Goal: Complete application form: Complete application form

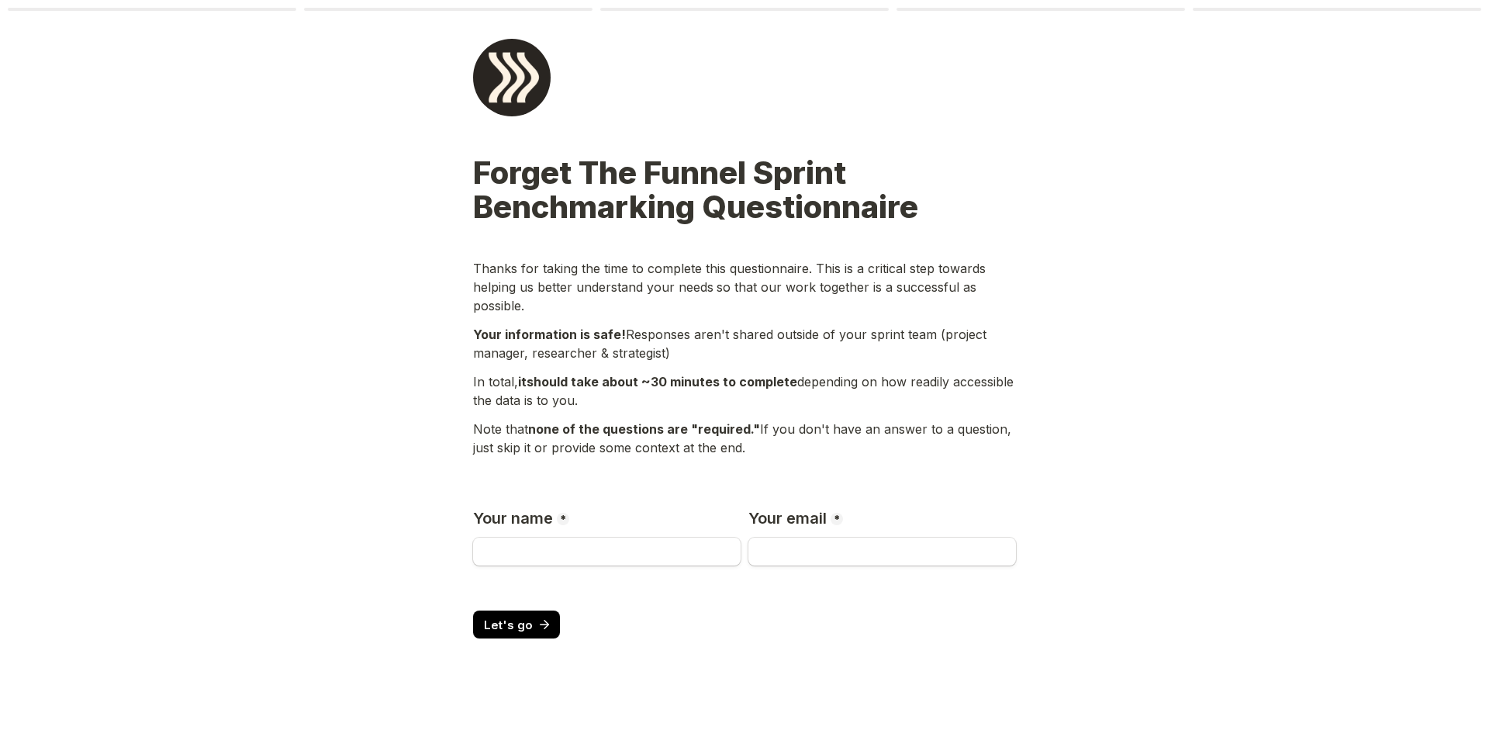
click at [452, 317] on main "Page 1 of 6 Forget The Funnel Sprint Benchmarking Questionnaire Thanks for taki…" at bounding box center [744, 375] width 1489 height 751
click at [563, 542] on input "Your name" at bounding box center [607, 551] width 268 height 28
type input "[PERSON_NAME]"
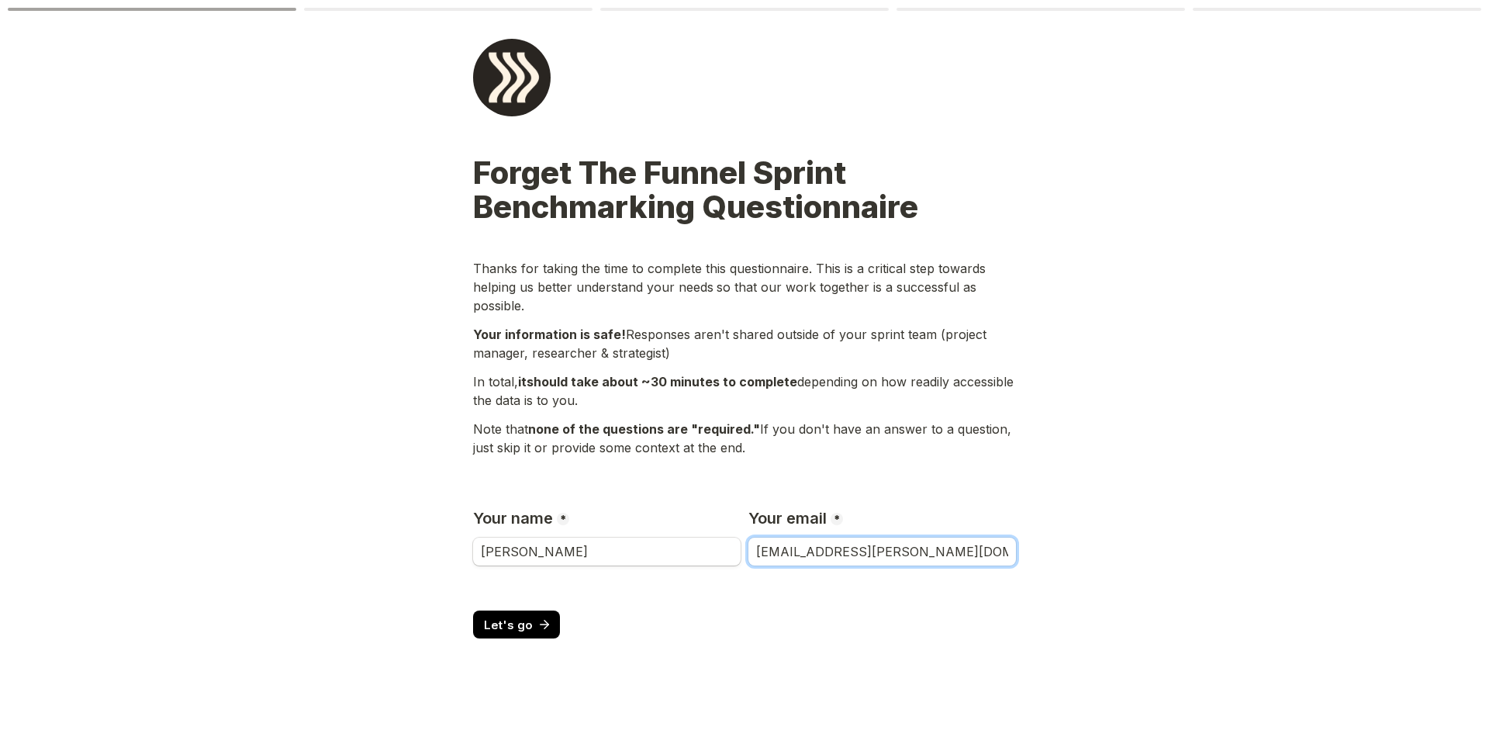
type input "[EMAIL_ADDRESS][PERSON_NAME][DOMAIN_NAME]"
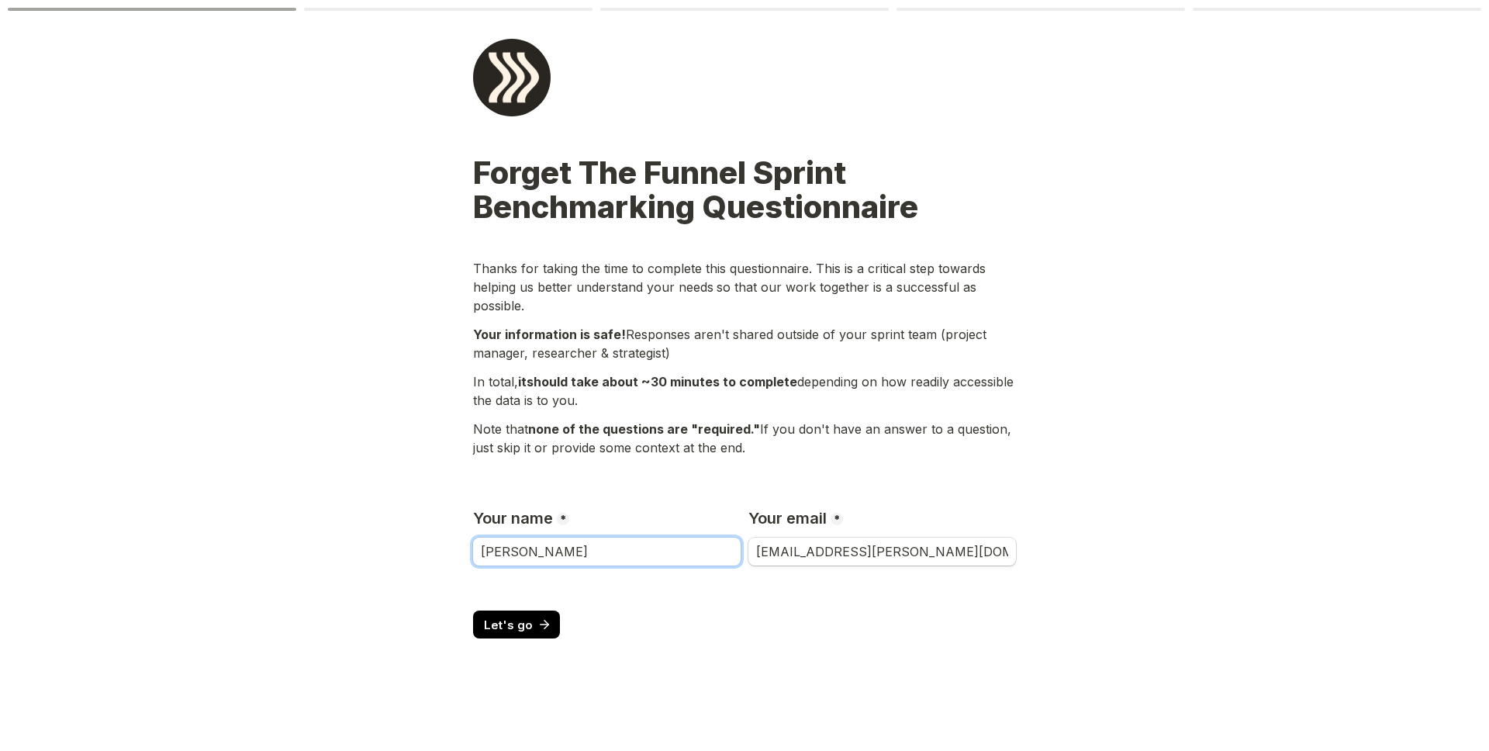
click at [597, 551] on input "[PERSON_NAME]" at bounding box center [607, 551] width 268 height 28
type input "[PERSON_NAME]"
click at [376, 522] on main "Page 1 of 6 Forget The Funnel Sprint Benchmarking Questionnaire Thanks for taki…" at bounding box center [744, 375] width 1489 height 751
click at [539, 637] on button "Let's go" at bounding box center [516, 624] width 87 height 28
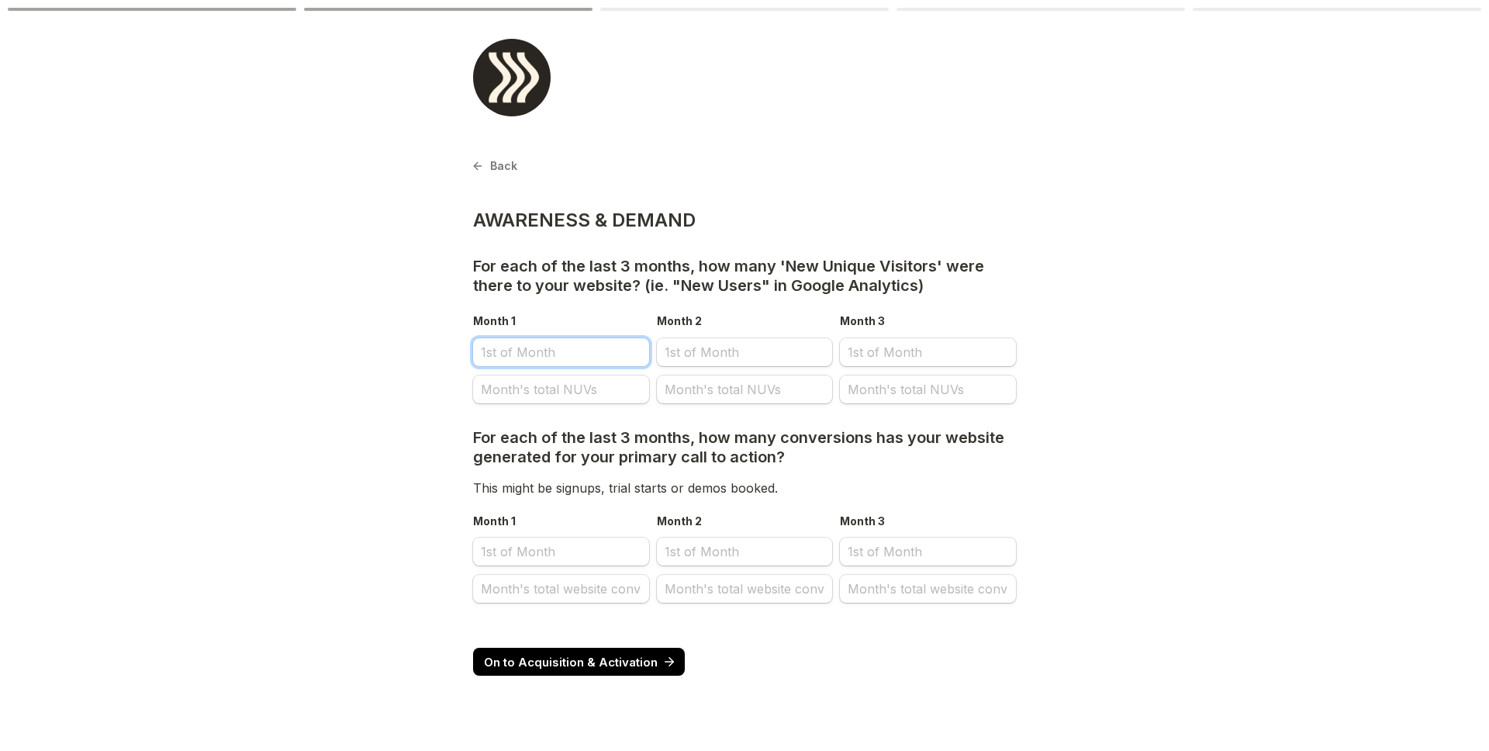
click at [582, 359] on input "Month 1" at bounding box center [561, 352] width 176 height 28
select select "9"
select select "2025"
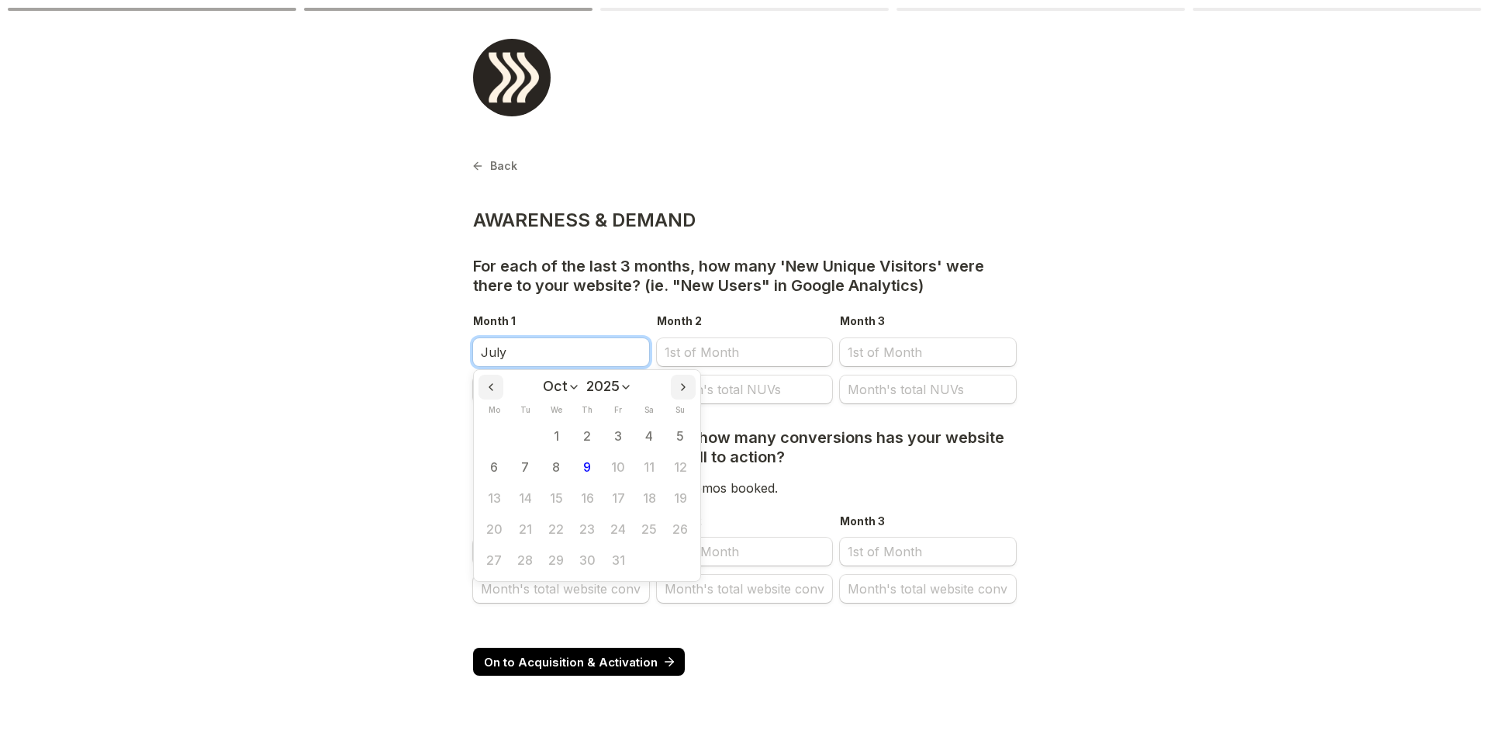
type input "July"
click at [397, 368] on main "Back Page 2 of 6 AWARENESS & DEMAND For each of the last 3 months, how many 'Ne…" at bounding box center [744, 375] width 1489 height 751
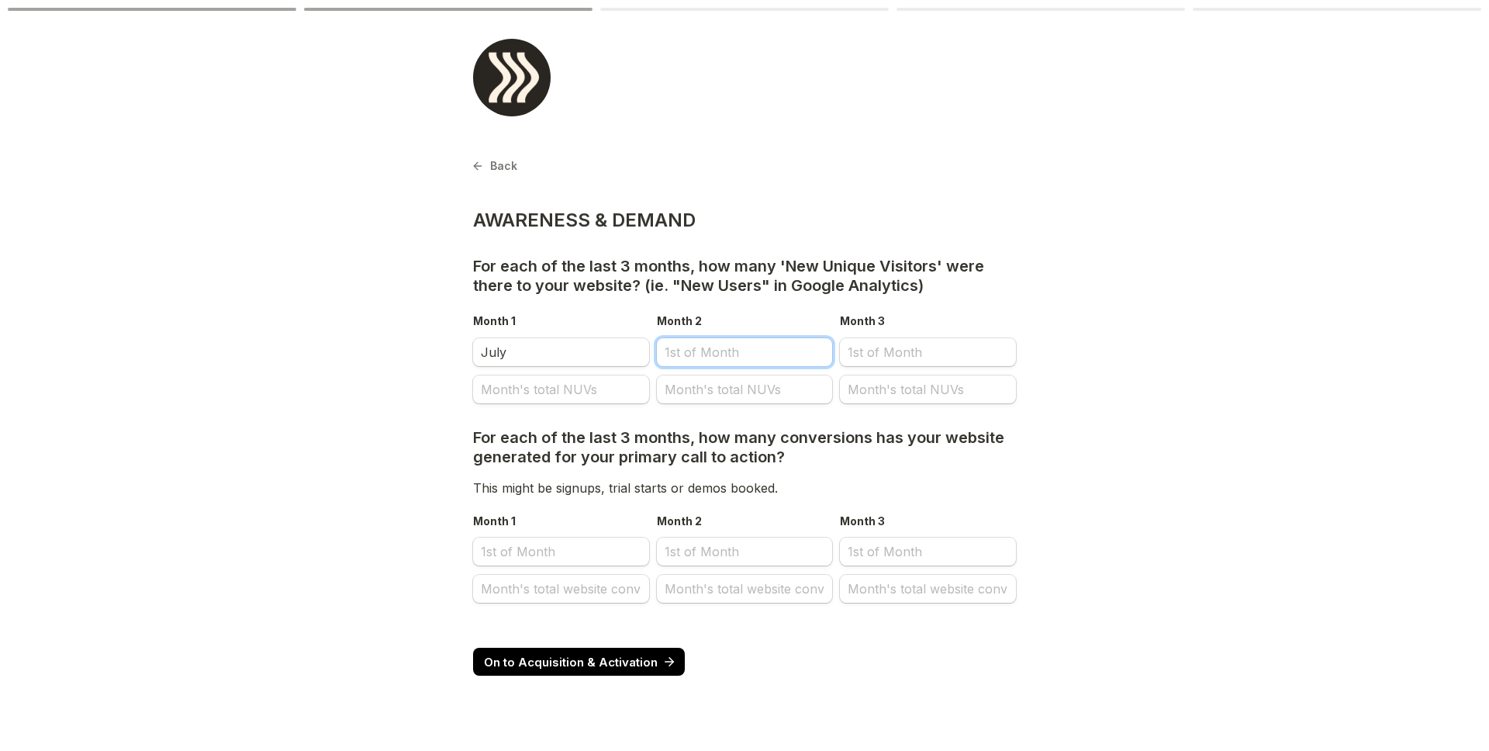
click at [700, 354] on input "Month 2" at bounding box center [745, 352] width 176 height 28
select select "9"
select select "2025"
type input "August"
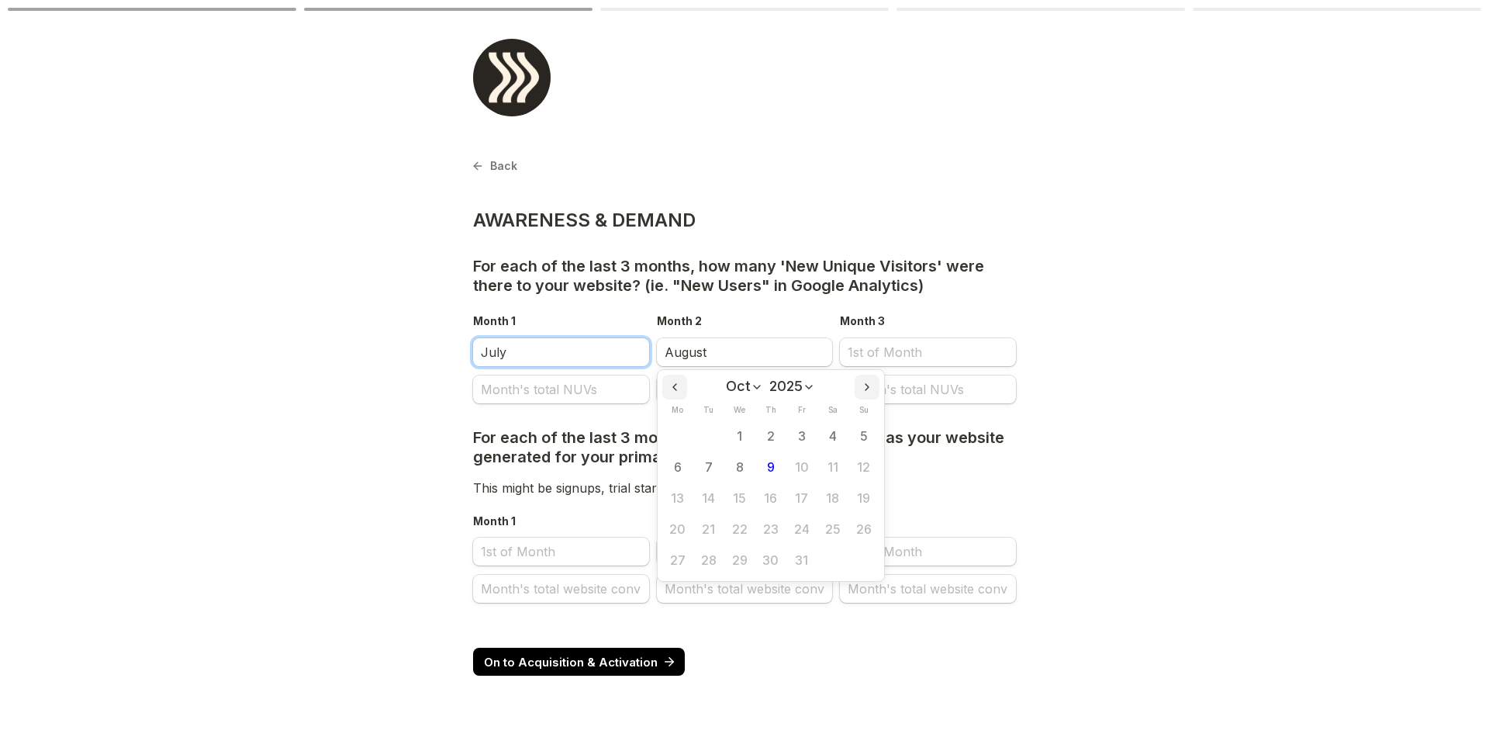
click at [595, 354] on input "July" at bounding box center [561, 352] width 176 height 28
select select "9"
select select "2025"
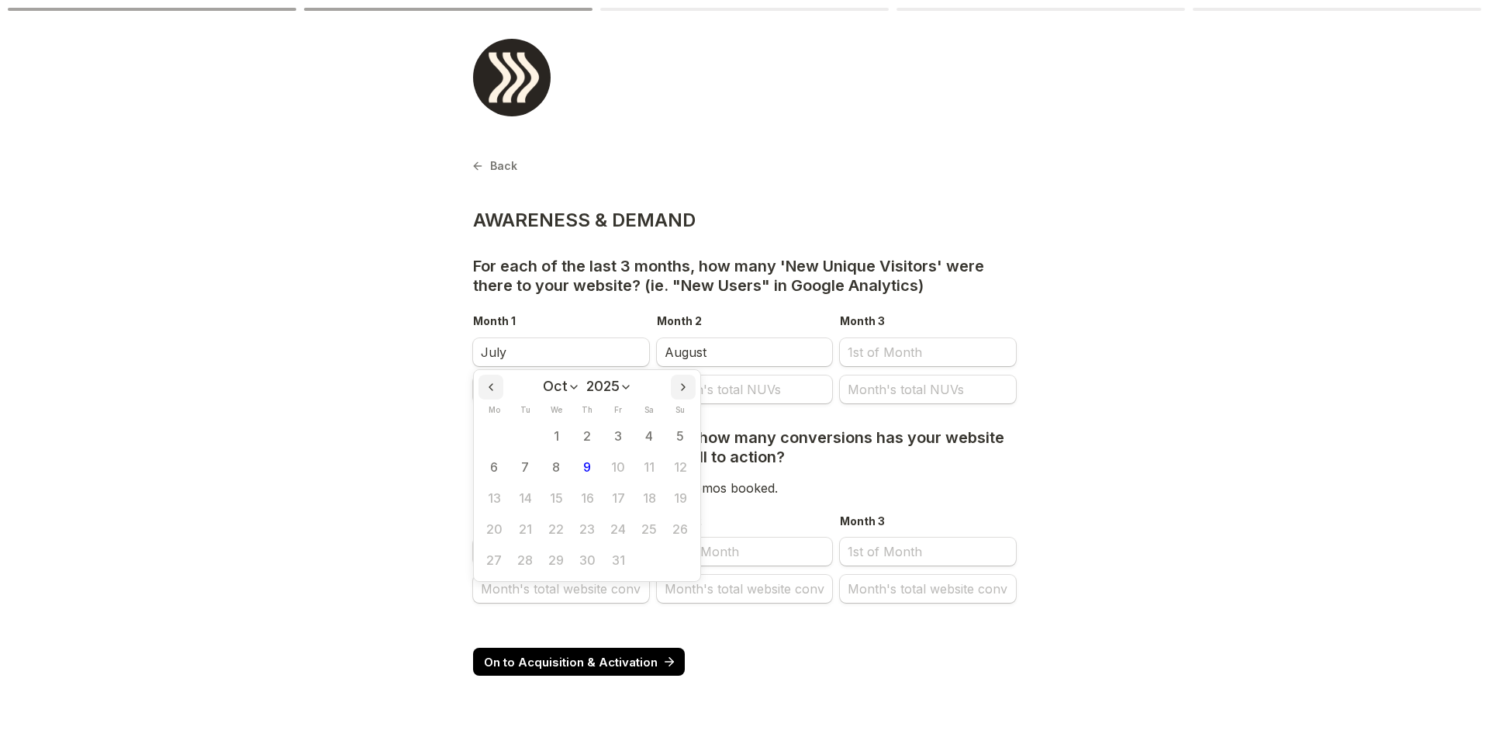
click at [565, 386] on select "Jan Feb Mar Apr May Jun [DATE] Aug Sep Oct Nov Dec" at bounding box center [561, 386] width 37 height 16
select select "6"
click at [544, 378] on select "Jan Feb Mar Apr May Jun [DATE] Aug Sep Oct Nov Dec" at bounding box center [561, 386] width 37 height 16
click at [557, 442] on button "2" at bounding box center [556, 436] width 31 height 31
type input "[DATE]"
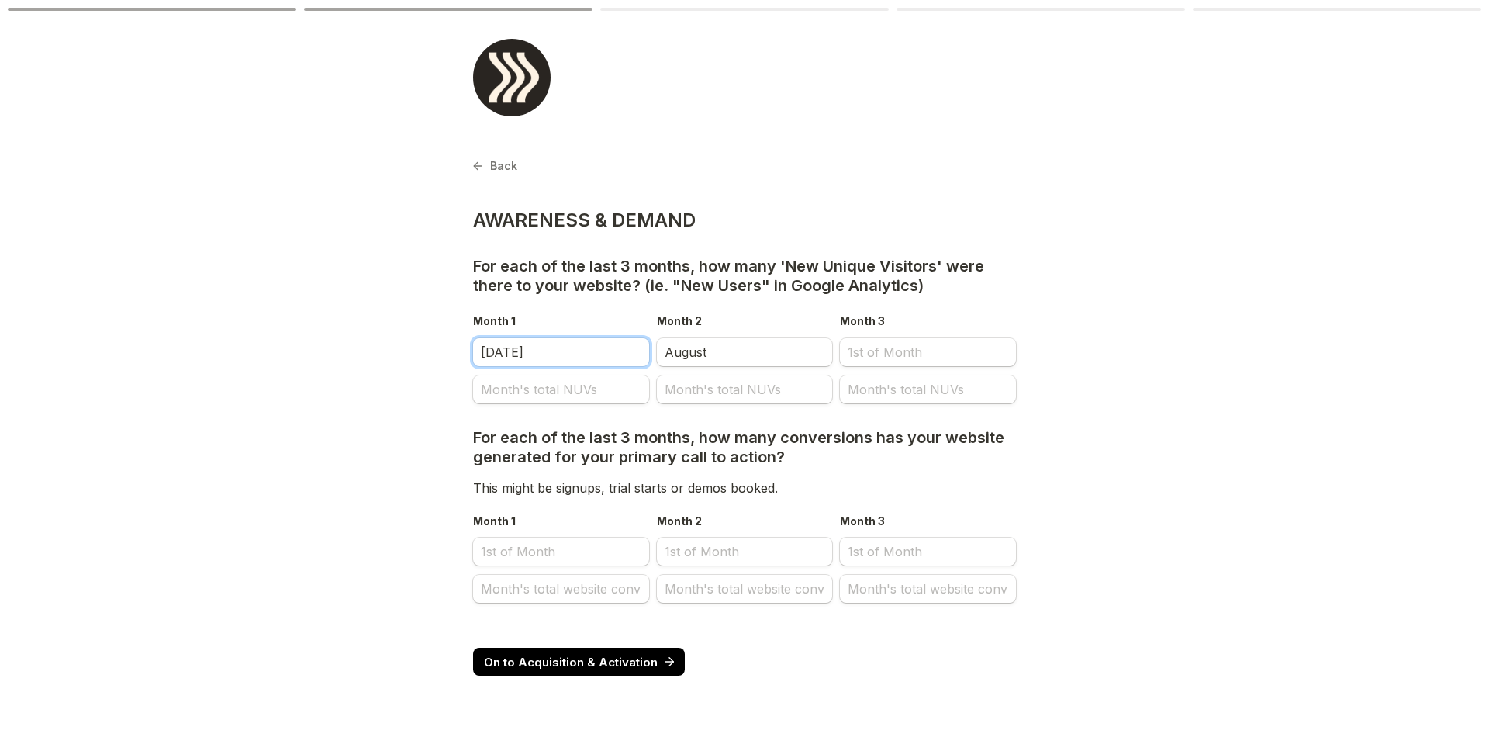
click at [532, 352] on input "[DATE]" at bounding box center [561, 352] width 176 height 28
select select "6"
select select "2025"
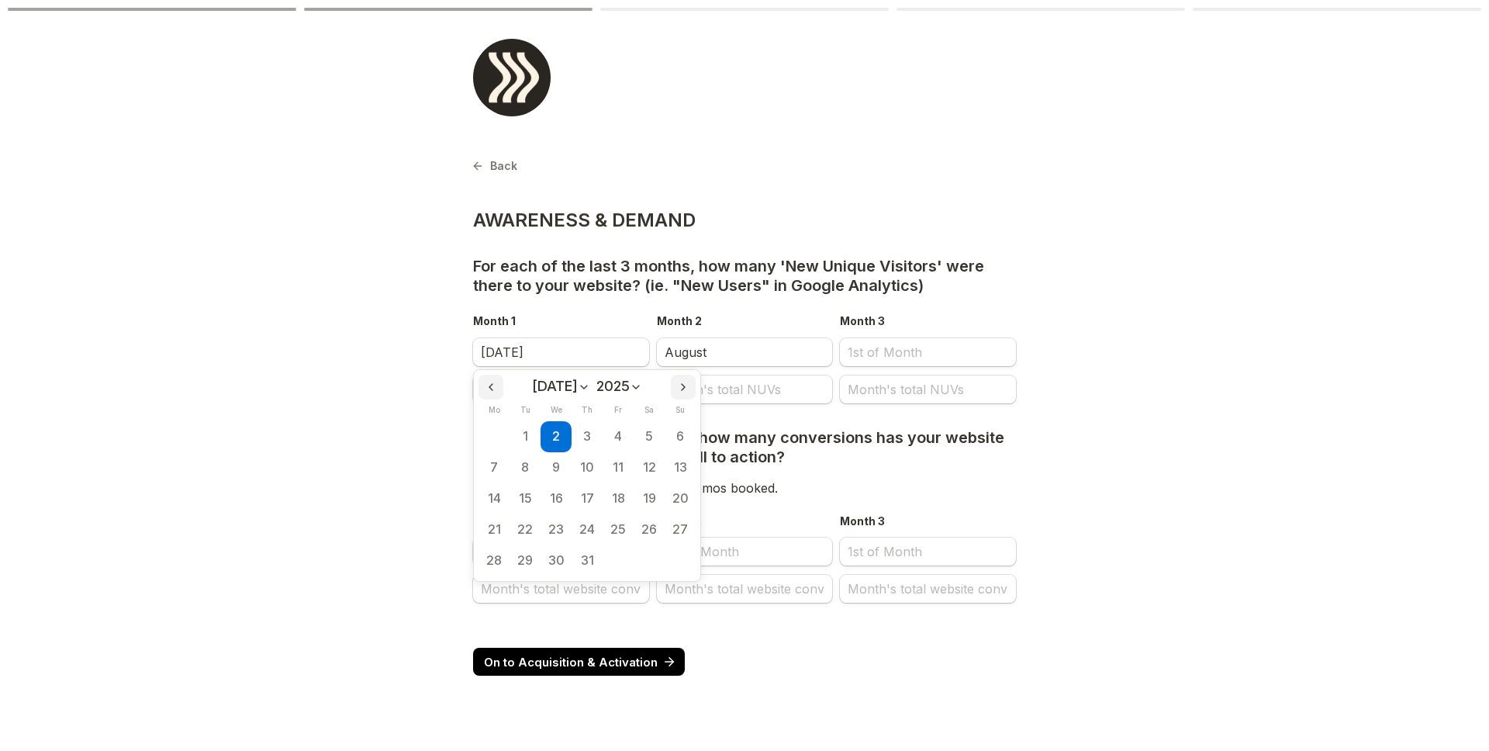
click at [541, 434] on button "2" at bounding box center [556, 436] width 31 height 31
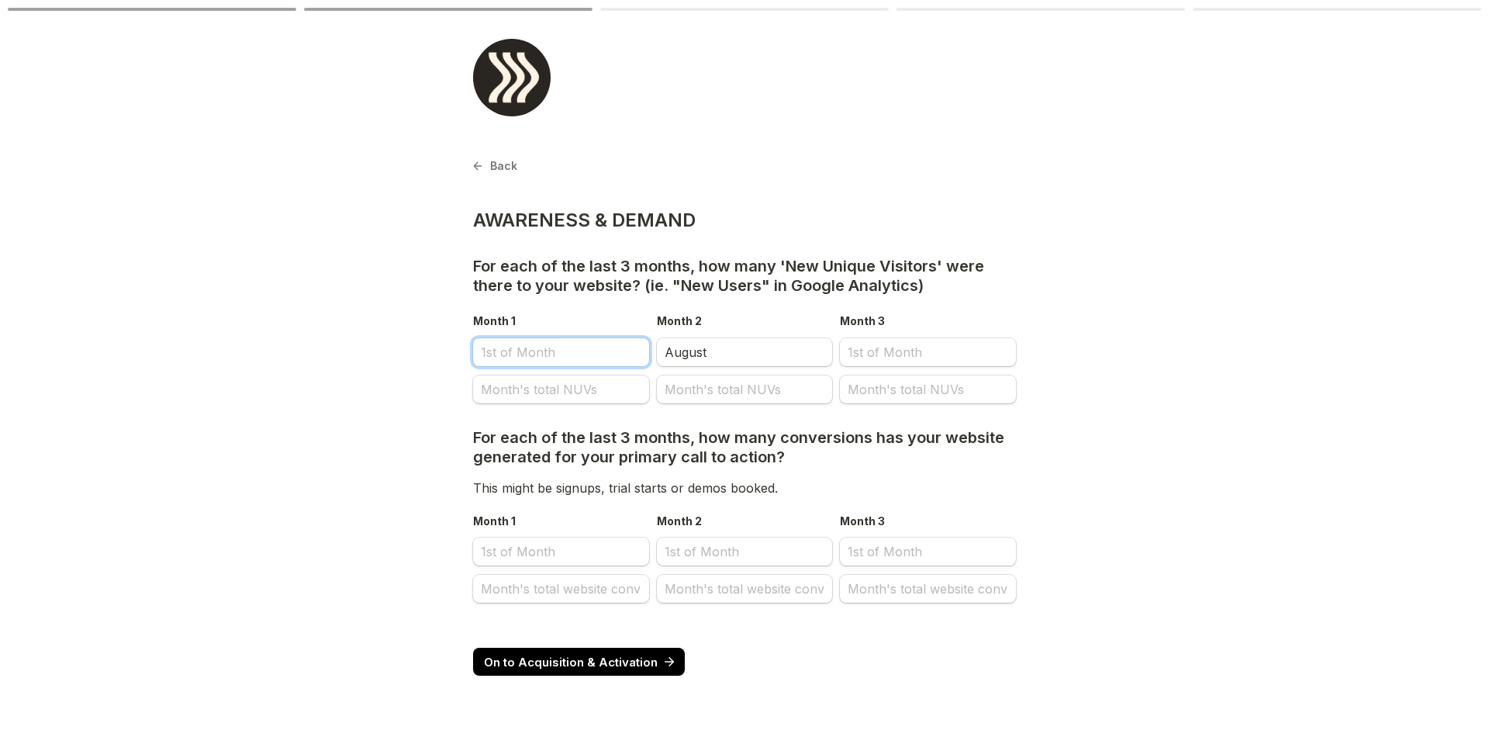
click at [530, 357] on input "Month 1" at bounding box center [561, 352] width 176 height 28
select select "9"
select select "2025"
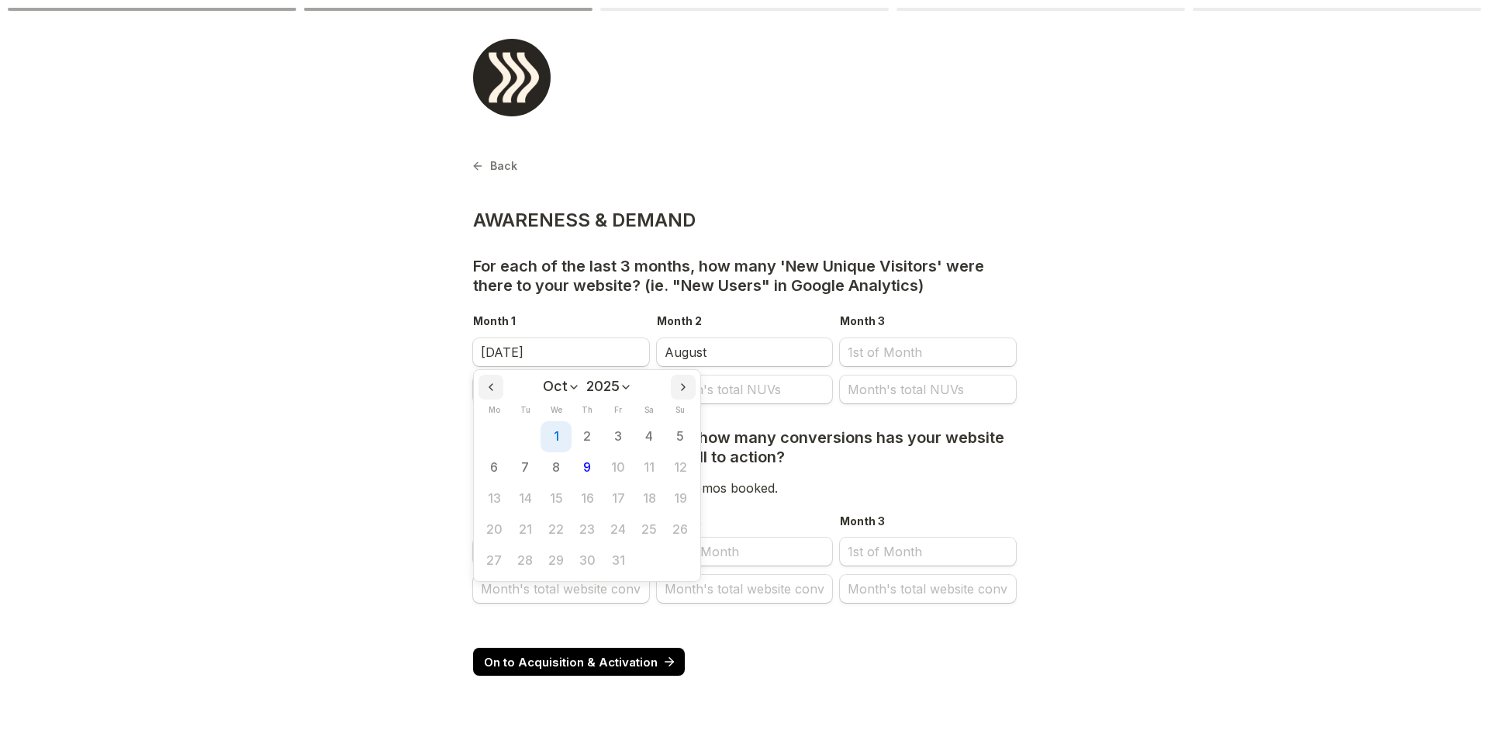
click at [546, 430] on button "1" at bounding box center [556, 436] width 31 height 31
type input "[DATE]"
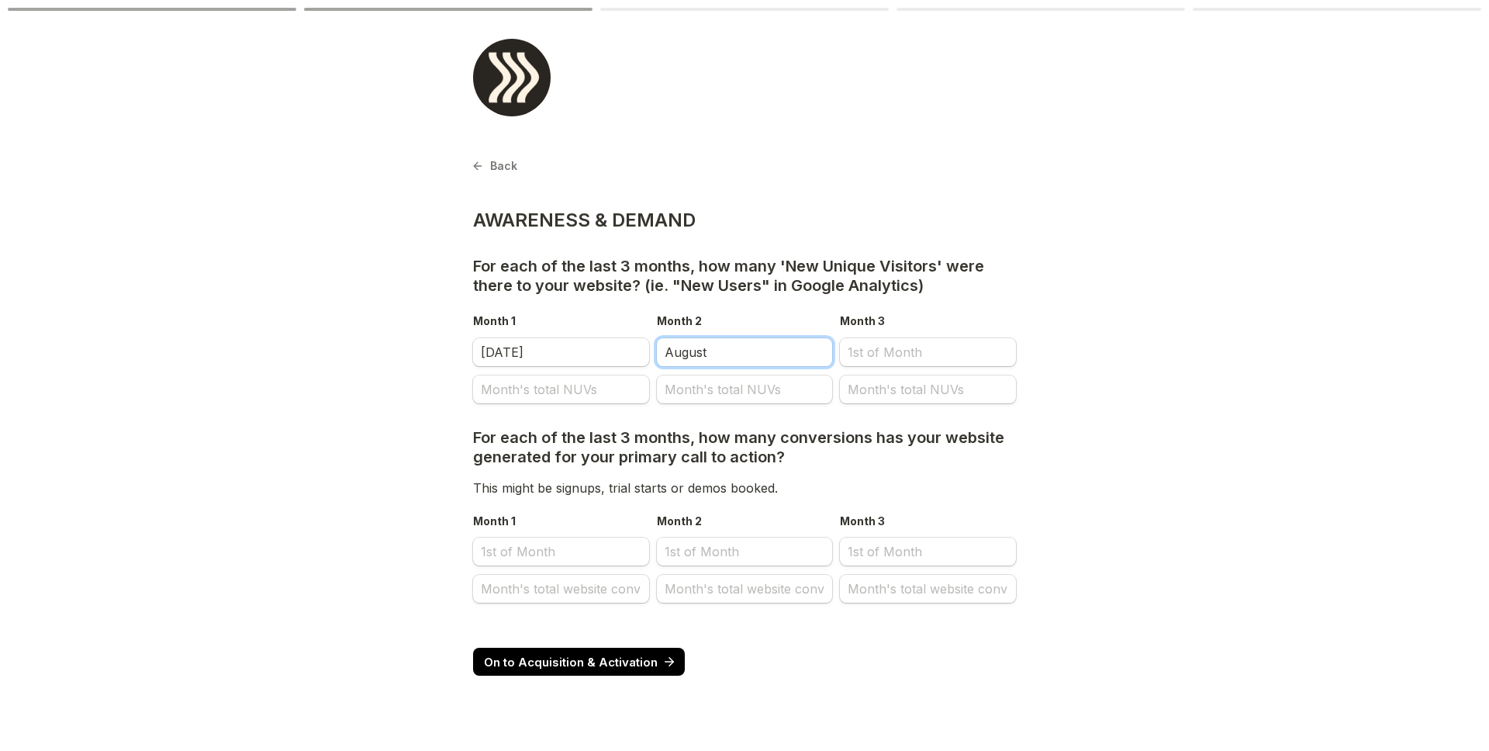
click at [663, 351] on input "August" at bounding box center [745, 352] width 176 height 28
select select "9"
select select "2025"
click at [669, 349] on input "August" at bounding box center [745, 352] width 176 height 28
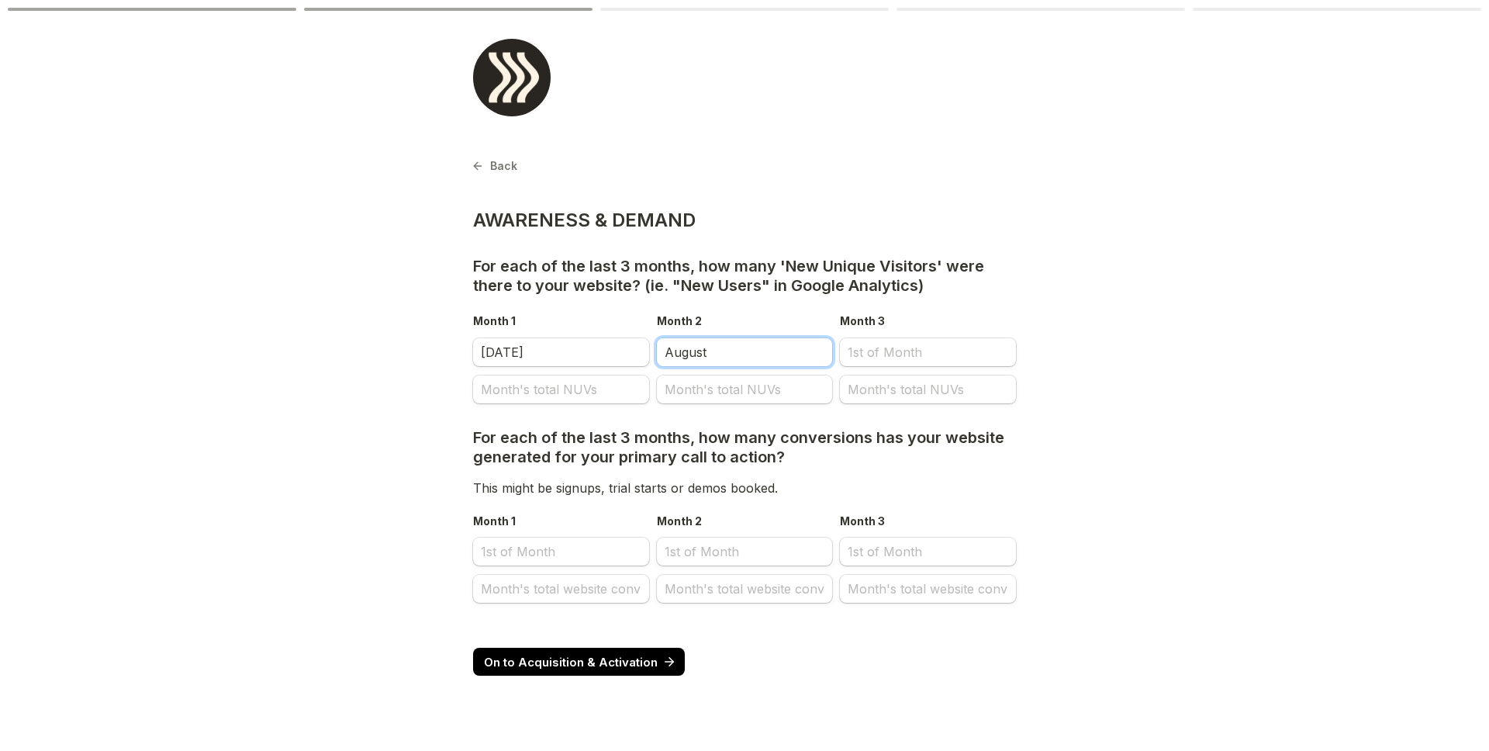
click at [669, 349] on input "August" at bounding box center [745, 352] width 176 height 28
type input "August"
click at [729, 355] on input "August" at bounding box center [745, 352] width 176 height 28
click at [688, 356] on input "August" at bounding box center [745, 352] width 176 height 28
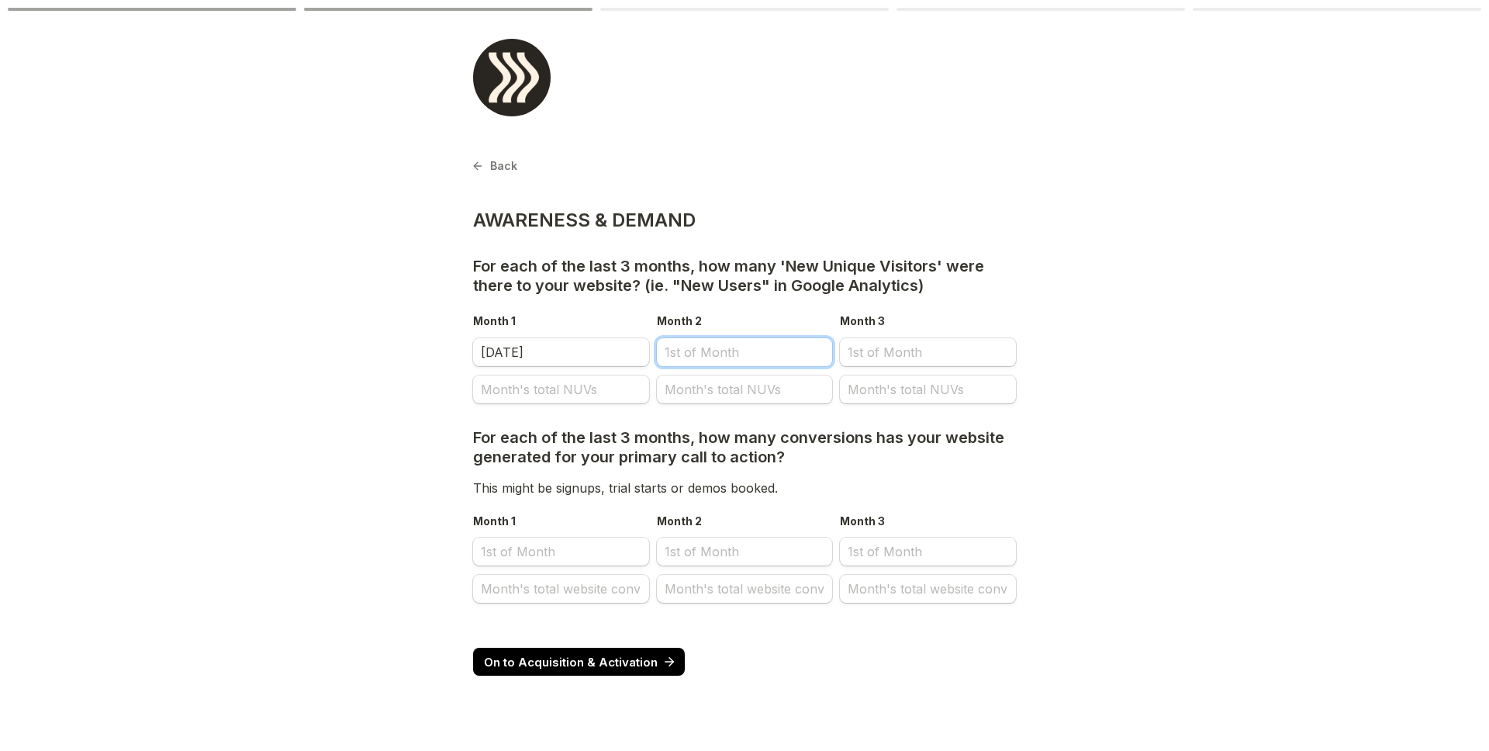
click at [723, 354] on input "Month 2" at bounding box center [745, 352] width 176 height 28
click at [503, 347] on input "[DATE]" at bounding box center [561, 352] width 176 height 28
select select "9"
select select "2025"
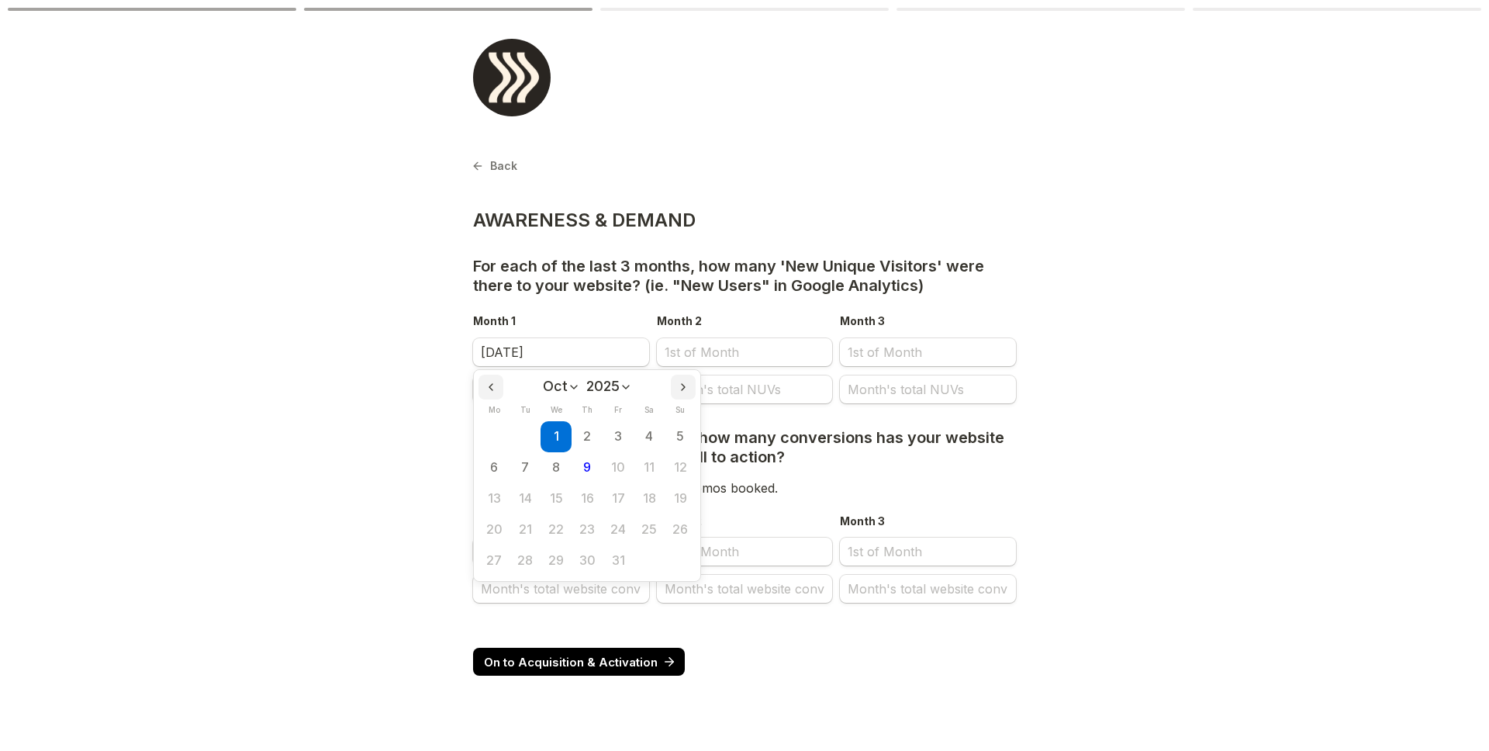
click at [561, 391] on select "Jan Feb Mar Apr May Jun [DATE] Aug Sep Oct Nov Dec" at bounding box center [561, 386] width 37 height 16
select select "6"
click at [544, 378] on select "Jan Feb Mar Apr May Jun [DATE] Aug Sep Oct Nov Dec" at bounding box center [561, 386] width 37 height 16
click at [512, 430] on button "1" at bounding box center [525, 436] width 31 height 31
type input "[DATE]"
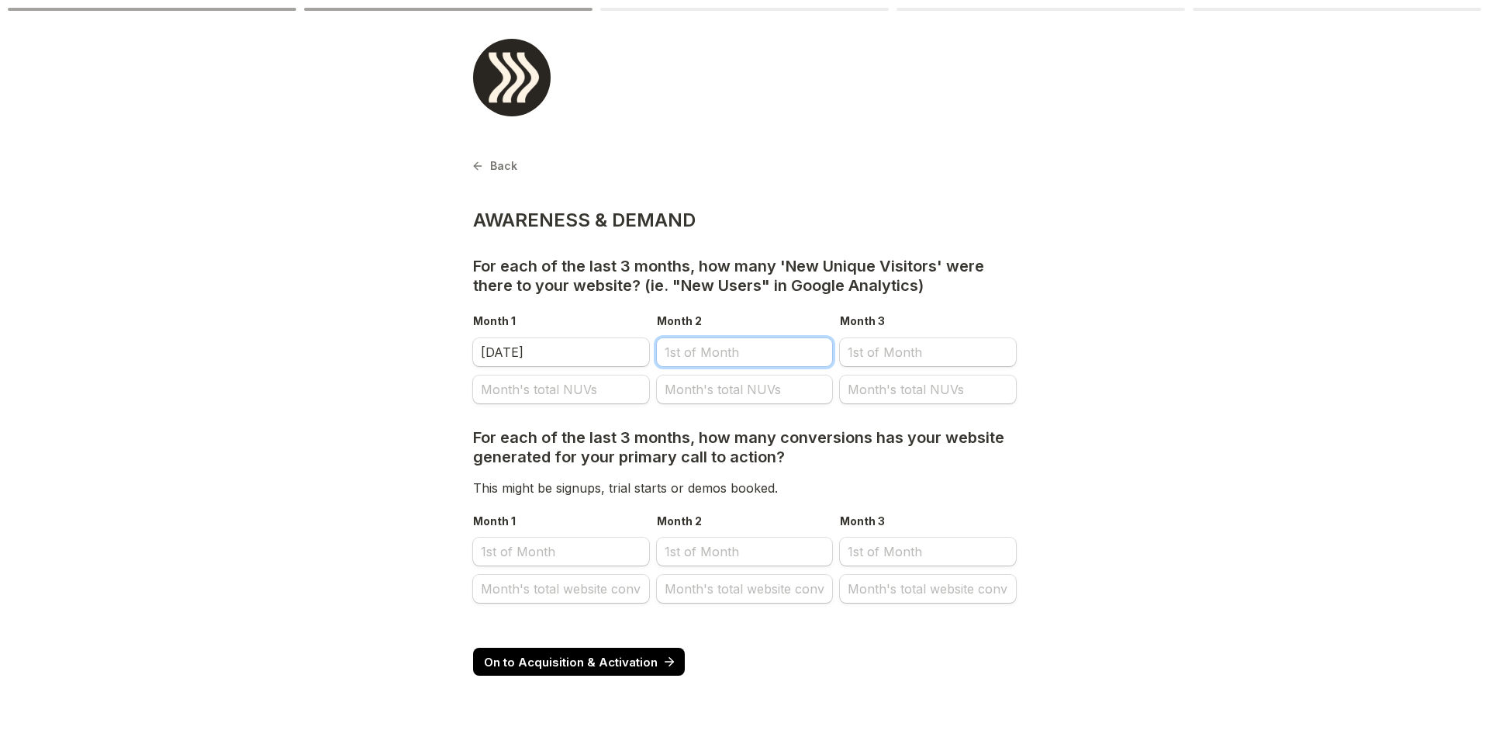
click at [710, 349] on input "Month 2" at bounding box center [745, 352] width 176 height 28
select select "9"
select select "2025"
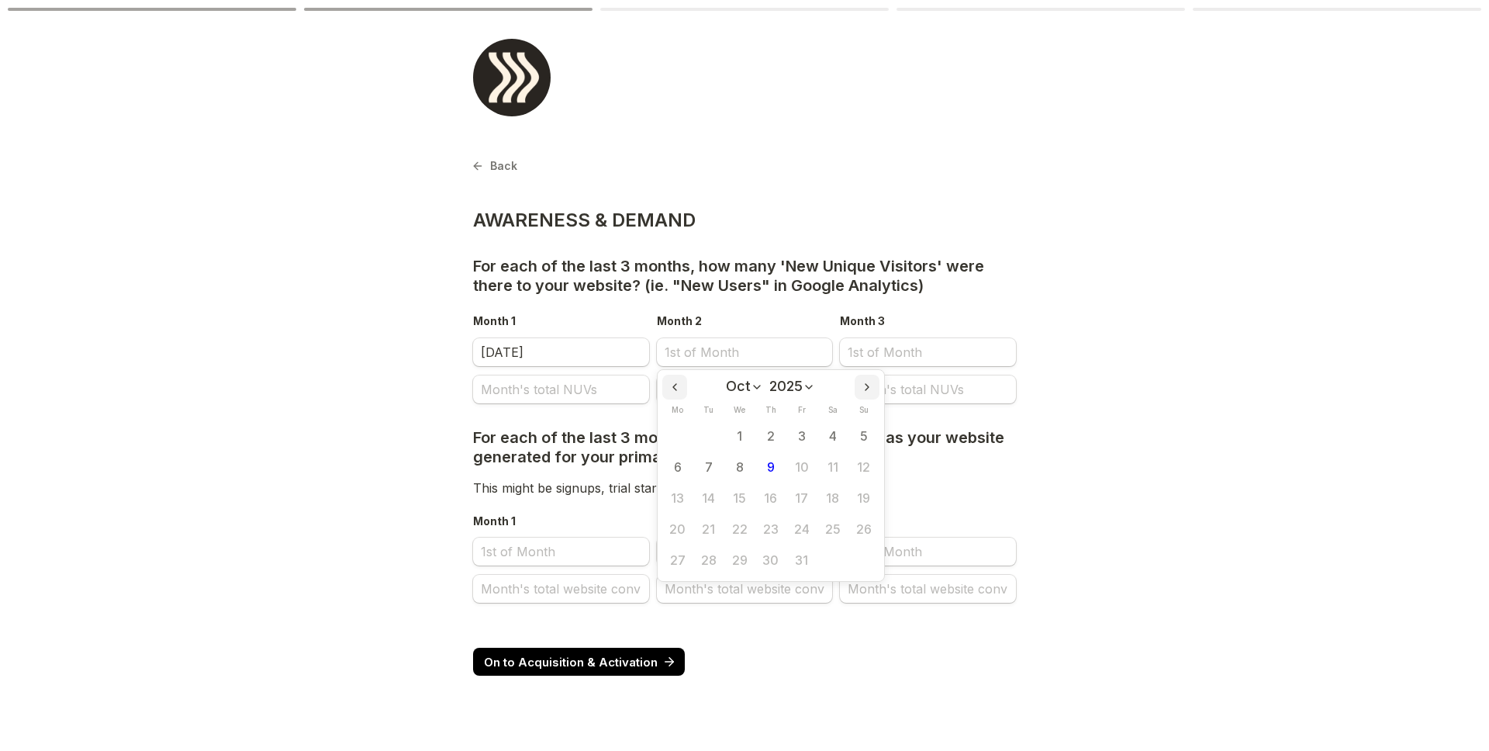
click at [748, 385] on select "Jan Feb Mar Apr May Jun [DATE] Aug Sep Oct Nov Dec" at bounding box center [744, 386] width 37 height 16
select select "7"
click at [726, 378] on select "Jan Feb Mar Apr May Jun [DATE] Aug Sep Oct Nov Dec" at bounding box center [744, 386] width 37 height 16
click at [803, 438] on button "1" at bounding box center [801, 436] width 31 height 31
type input "[DATE]"
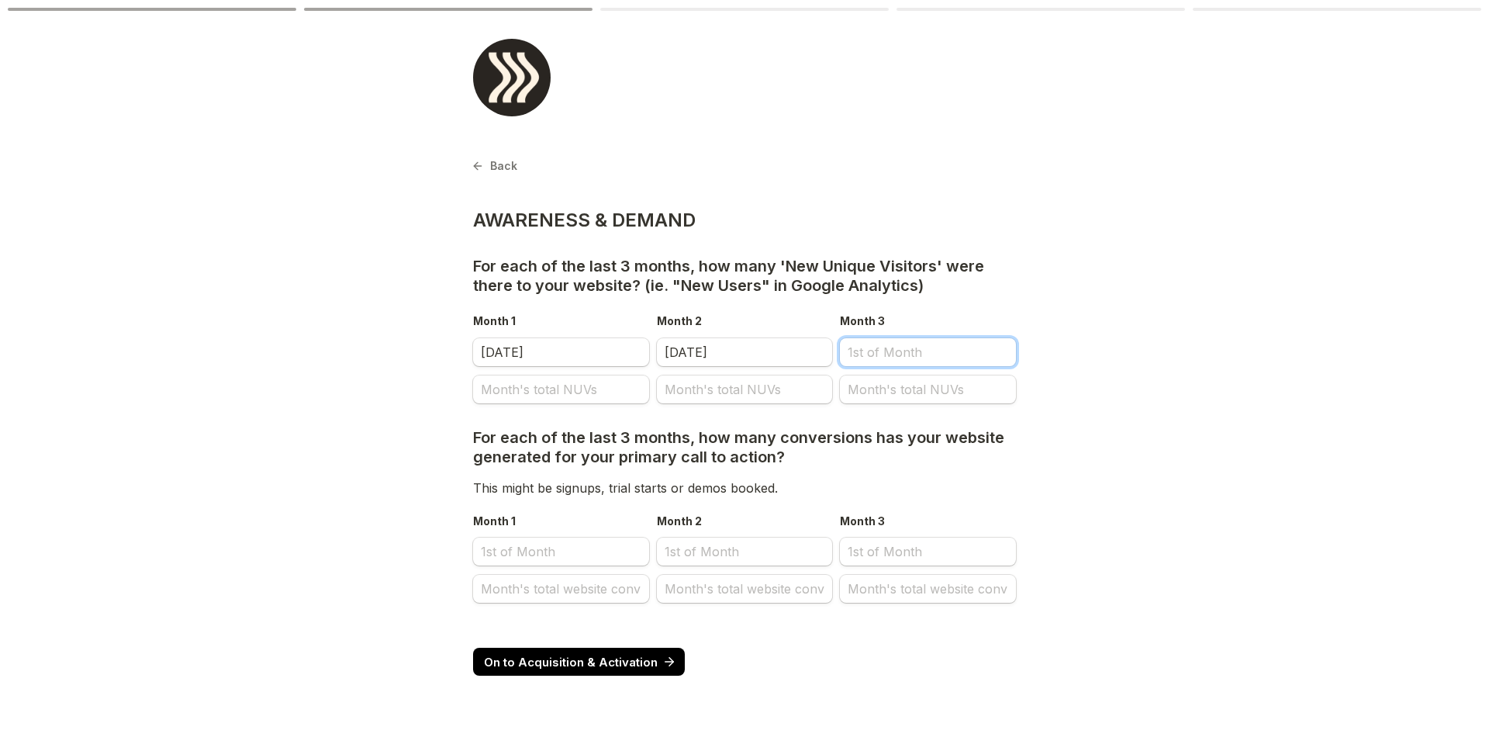
click at [896, 354] on input "Month 3" at bounding box center [928, 352] width 176 height 28
select select "9"
select select "2025"
click at [927, 388] on select "Jan Feb Mar Apr May Jun [DATE] Aug Sep Oct Nov Dec" at bounding box center [928, 386] width 37 height 16
select select "8"
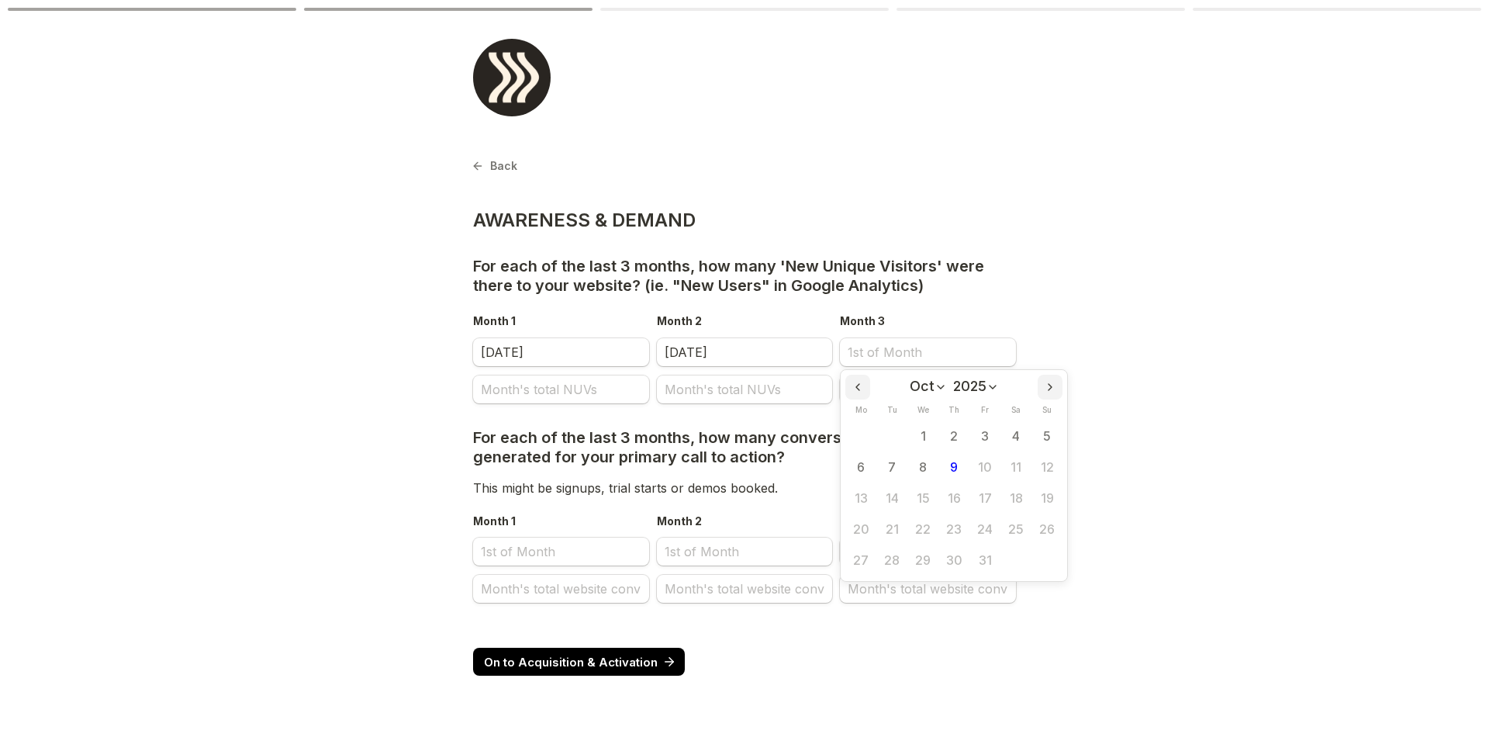
click at [910, 378] on select "Jan Feb Mar Apr May Jun [DATE] Aug Sep Oct Nov Dec" at bounding box center [928, 386] width 37 height 16
click at [867, 436] on button "1" at bounding box center [860, 436] width 31 height 31
type input "[DATE]"
click at [1086, 282] on main "Back Page 2 of 6 AWARENESS & DEMAND For each of the last 3 months, how many 'Ne…" at bounding box center [744, 375] width 1489 height 751
click at [575, 392] on input "Month's total NUVs" at bounding box center [561, 389] width 176 height 28
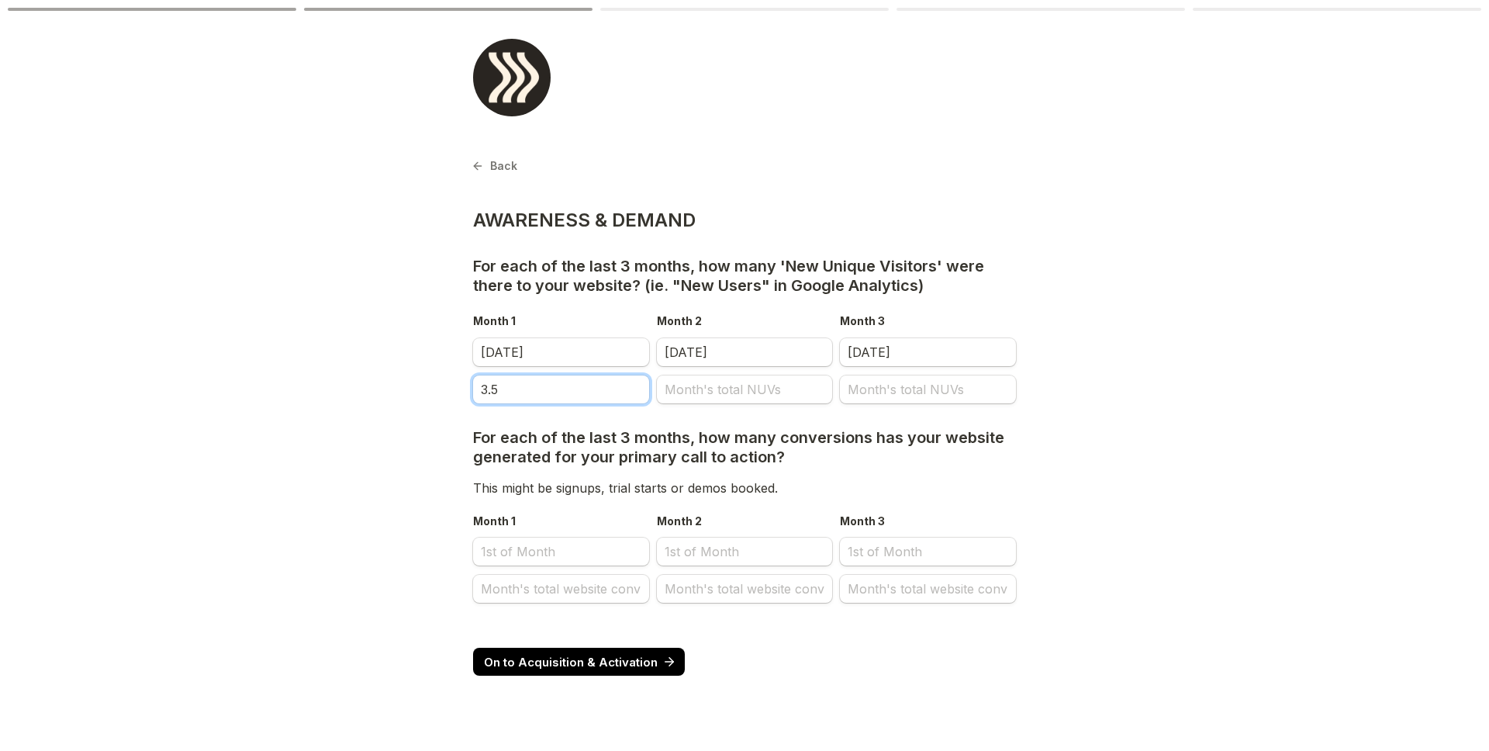
type input "3.5"
select select "7"
select select "2025"
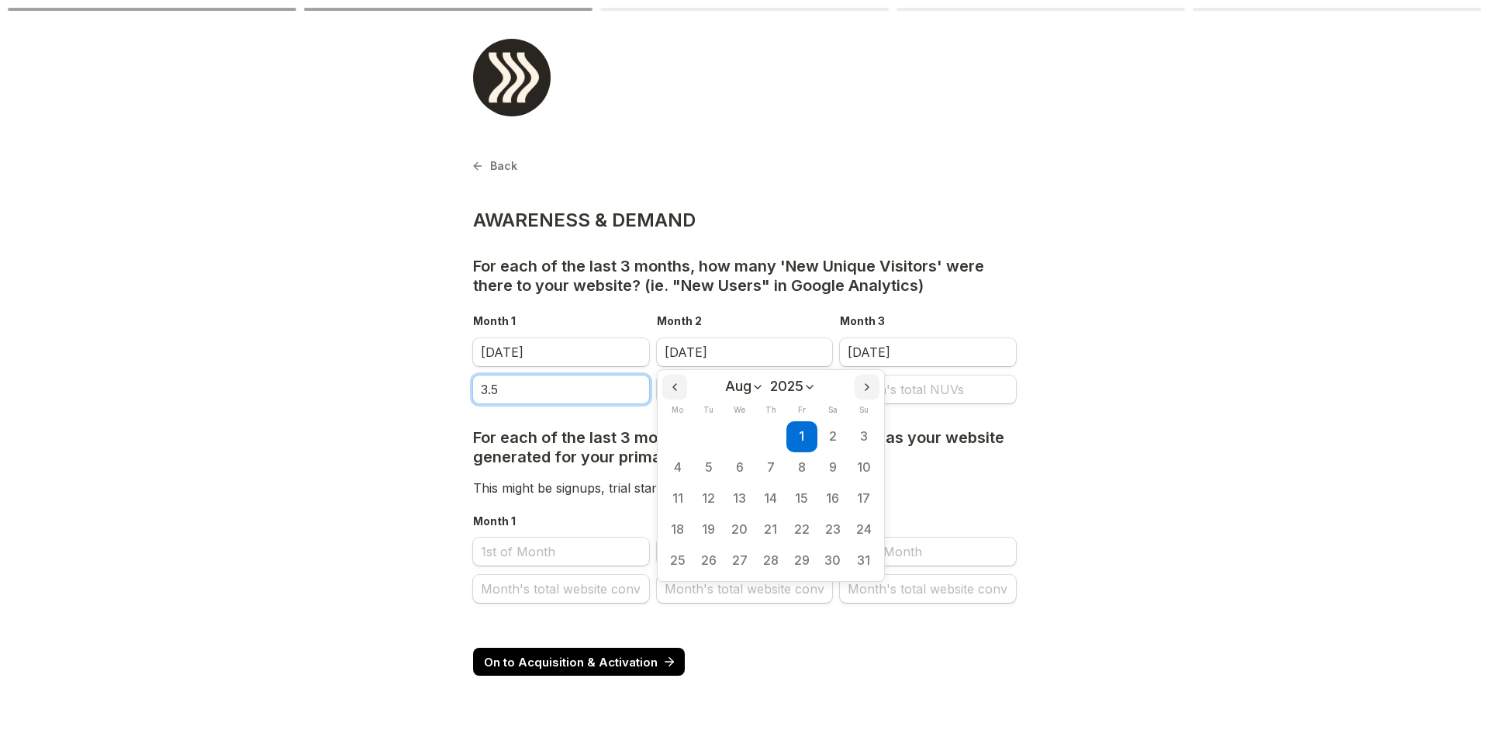
click at [615, 390] on input "3.5" at bounding box center [561, 389] width 176 height 28
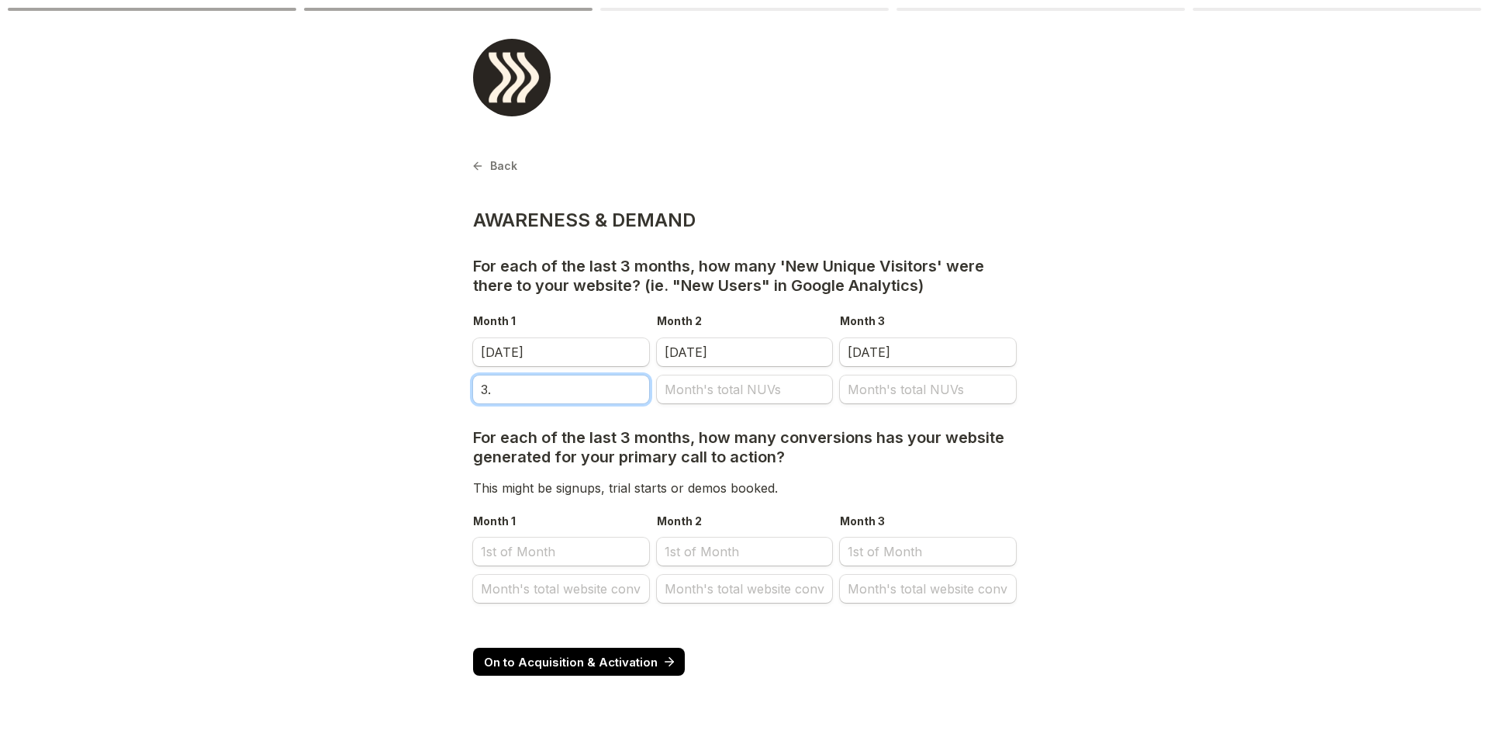
type input "3"
type input "3554984"
select select "7"
select select "2025"
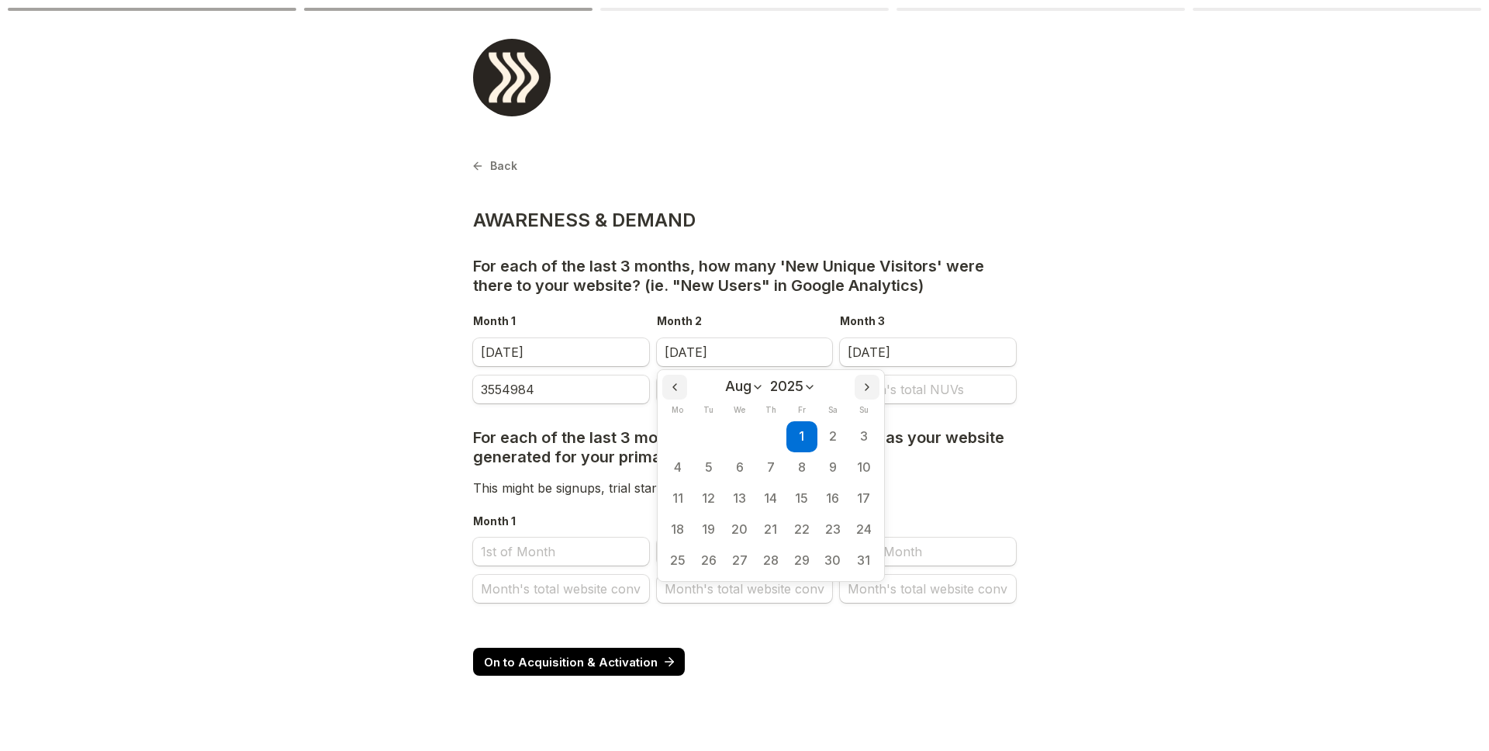
click at [1124, 347] on main "Back Page 2 of 6 AWARENESS & DEMAND For each of the last 3 months, how many 'Ne…" at bounding box center [744, 375] width 1489 height 751
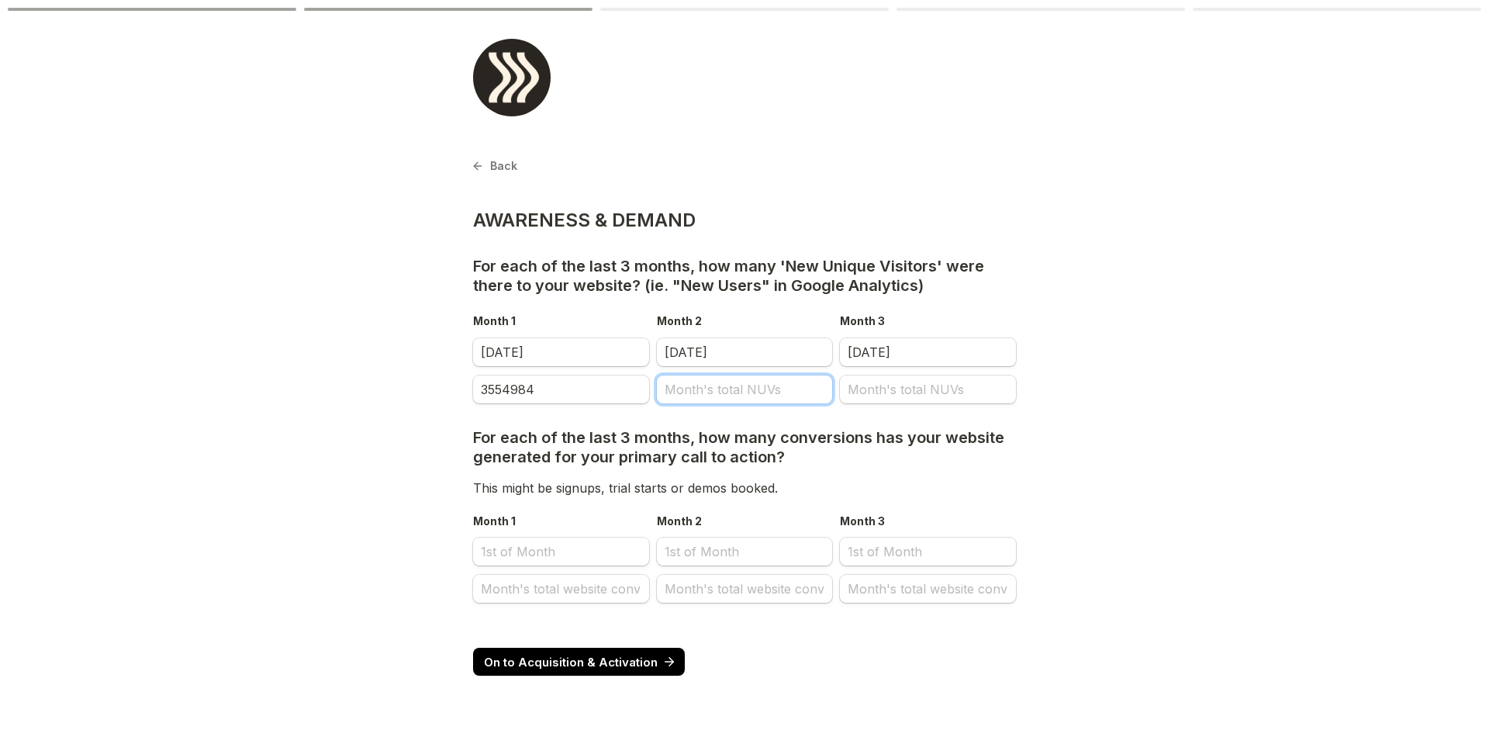
click at [800, 388] on input "Month's total NUVs" at bounding box center [745, 389] width 176 height 28
type input "3521043"
select select "8"
select select "2025"
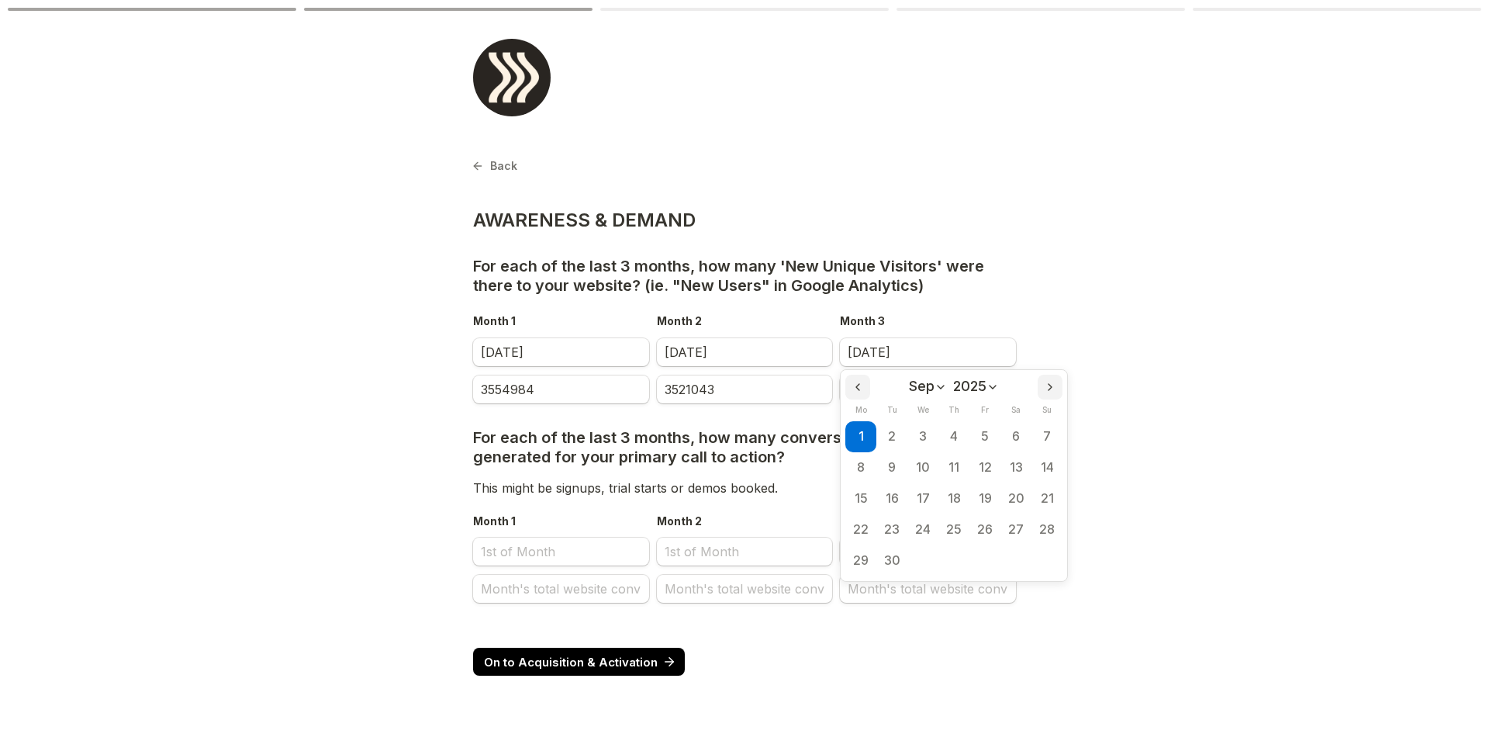
click at [1318, 201] on main "Back Page 2 of 6 AWARENESS & DEMAND For each of the last 3 months, how many 'Ne…" at bounding box center [744, 375] width 1489 height 751
click at [973, 392] on input "Month's total NUVs" at bounding box center [928, 389] width 176 height 28
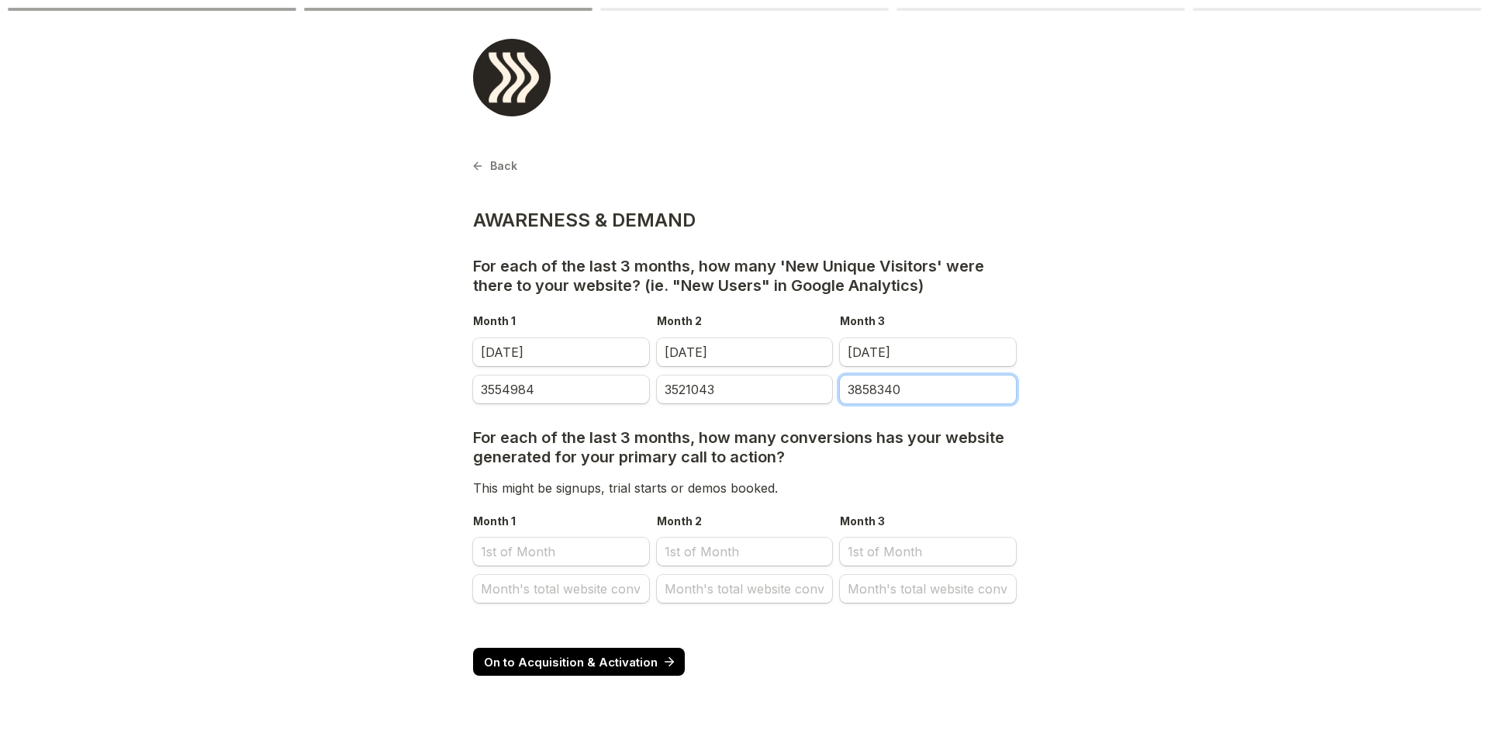
type input "3858340"
select select "9"
select select "2025"
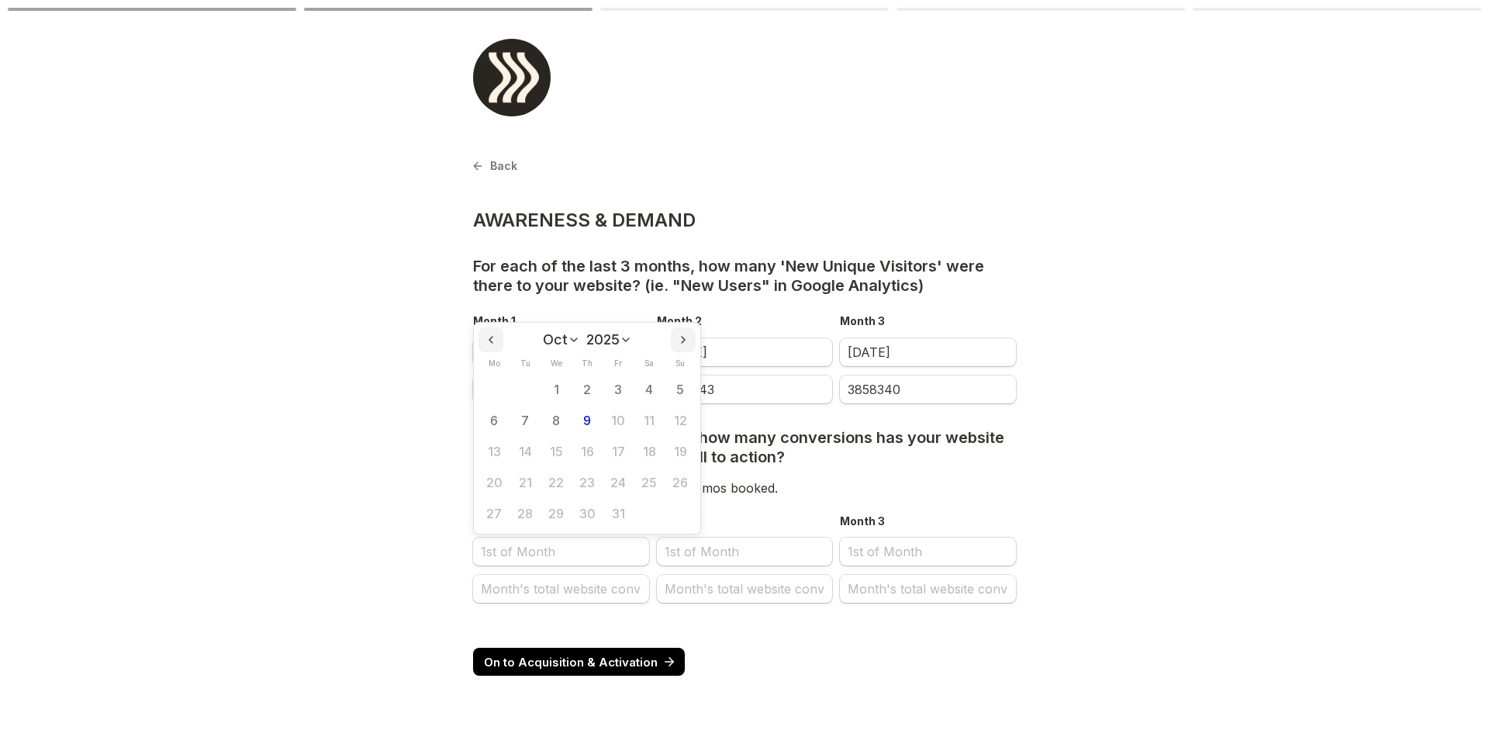
click at [1302, 439] on main "Back Page 2 of 6 AWARENESS & DEMAND For each of the last 3 months, how many 'Ne…" at bounding box center [744, 375] width 1489 height 751
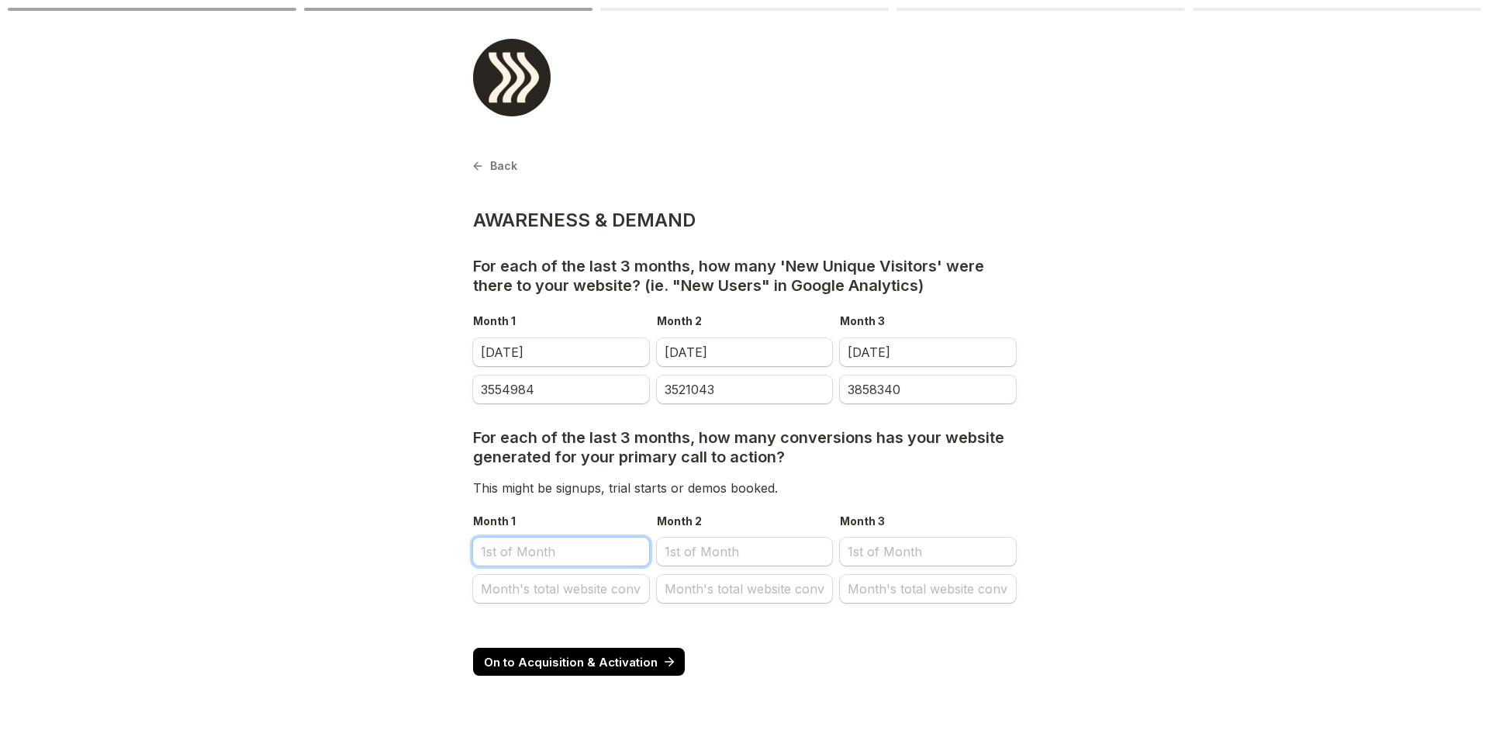
click at [510, 548] on input "Month 1" at bounding box center [561, 551] width 176 height 28
select select "9"
select select "2025"
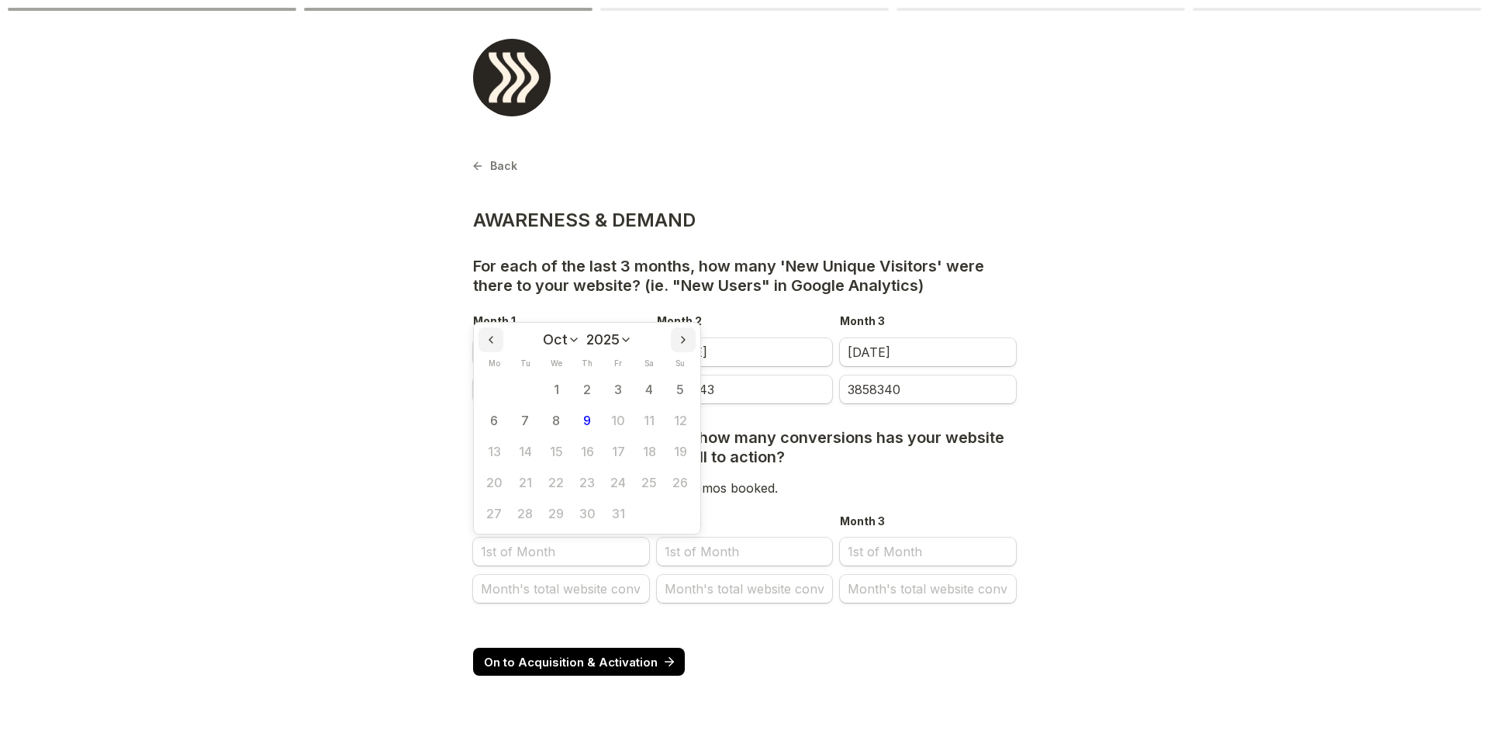
click at [565, 342] on select "Jan Feb Mar Apr May Jun [DATE] Aug Sep Oct Nov Dec" at bounding box center [561, 340] width 37 height 16
select select "6"
click at [544, 332] on select "Jan Feb Mar Apr May Jun [DATE] Aug Sep Oct Nov Dec" at bounding box center [561, 340] width 37 height 16
click at [535, 390] on button "1" at bounding box center [525, 389] width 31 height 31
type input "[DATE]"
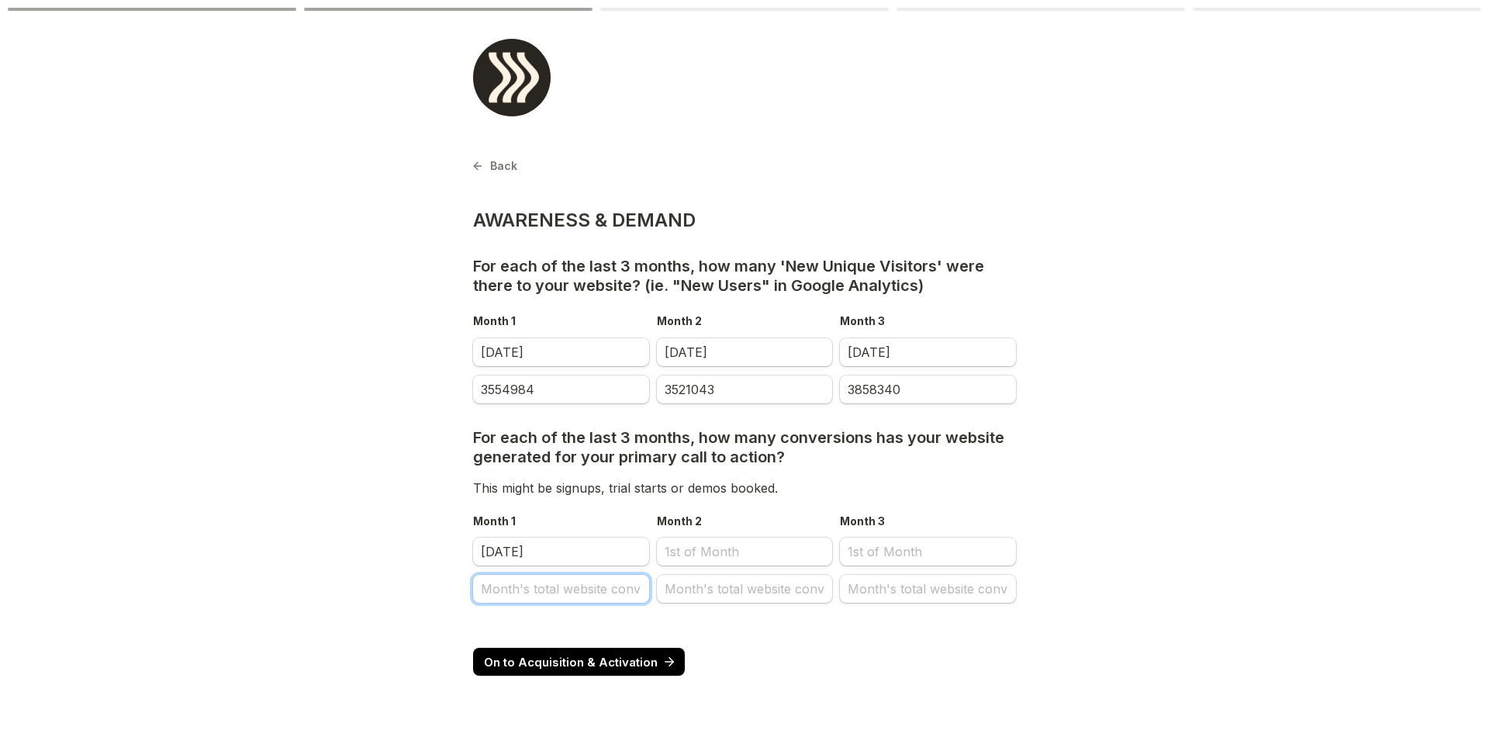
click at [552, 589] on input "Month's total website conv" at bounding box center [561, 589] width 176 height 28
type input "714295"
select select "9"
select select "2025"
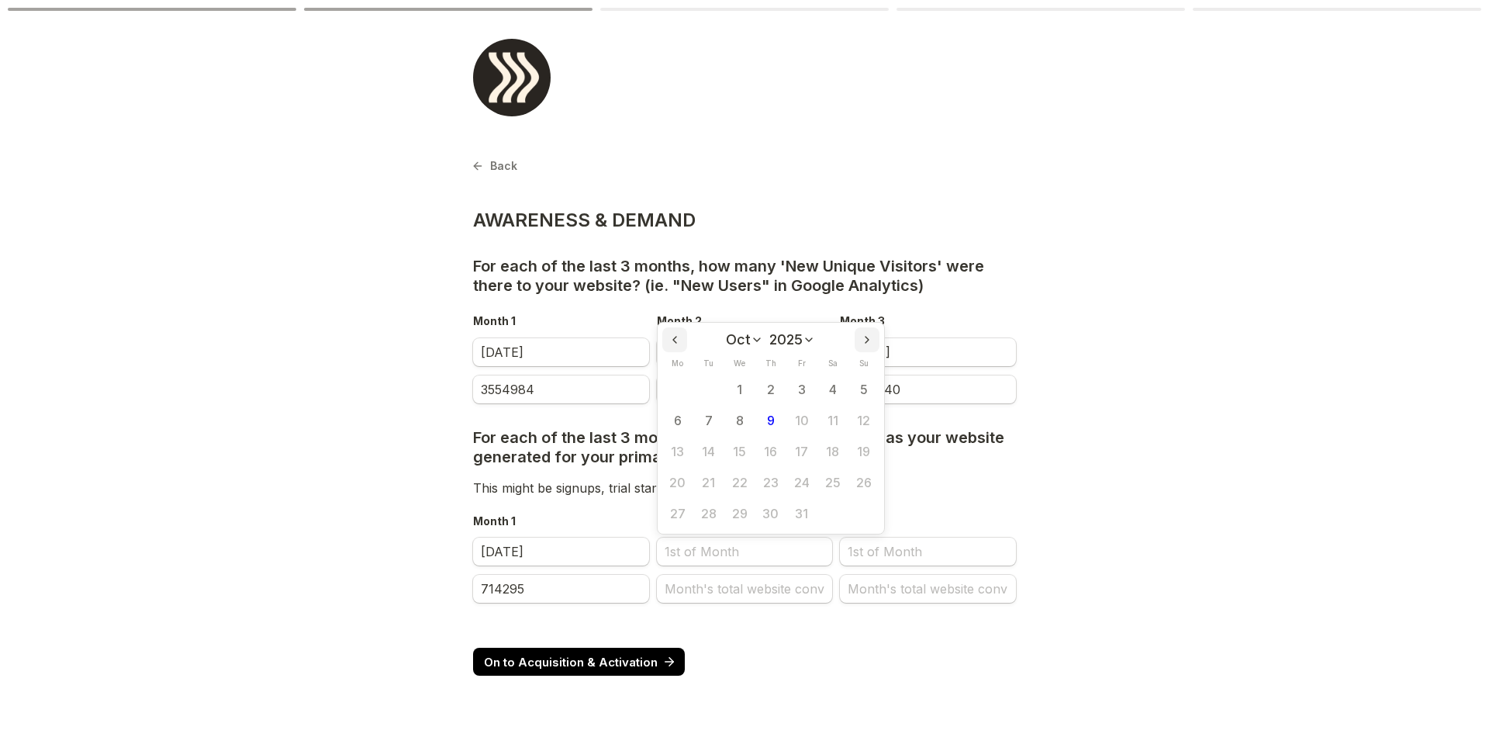
click at [734, 334] on select "Jan Feb Mar Apr May Jun [DATE] Aug Sep Oct Nov Dec" at bounding box center [744, 340] width 37 height 16
click at [726, 332] on select "Jan Feb Mar Apr May Jun [DATE] Aug Sep Oct Nov Dec" at bounding box center [744, 340] width 37 height 16
click at [747, 342] on select "Jan Feb Mar Apr May Jun [DATE] Aug Sep Oct Nov Dec" at bounding box center [745, 340] width 38 height 16
select select "7"
click at [726, 332] on select "Jan Feb Mar Apr May Jun [DATE] Aug Sep Oct Nov Dec" at bounding box center [745, 340] width 38 height 16
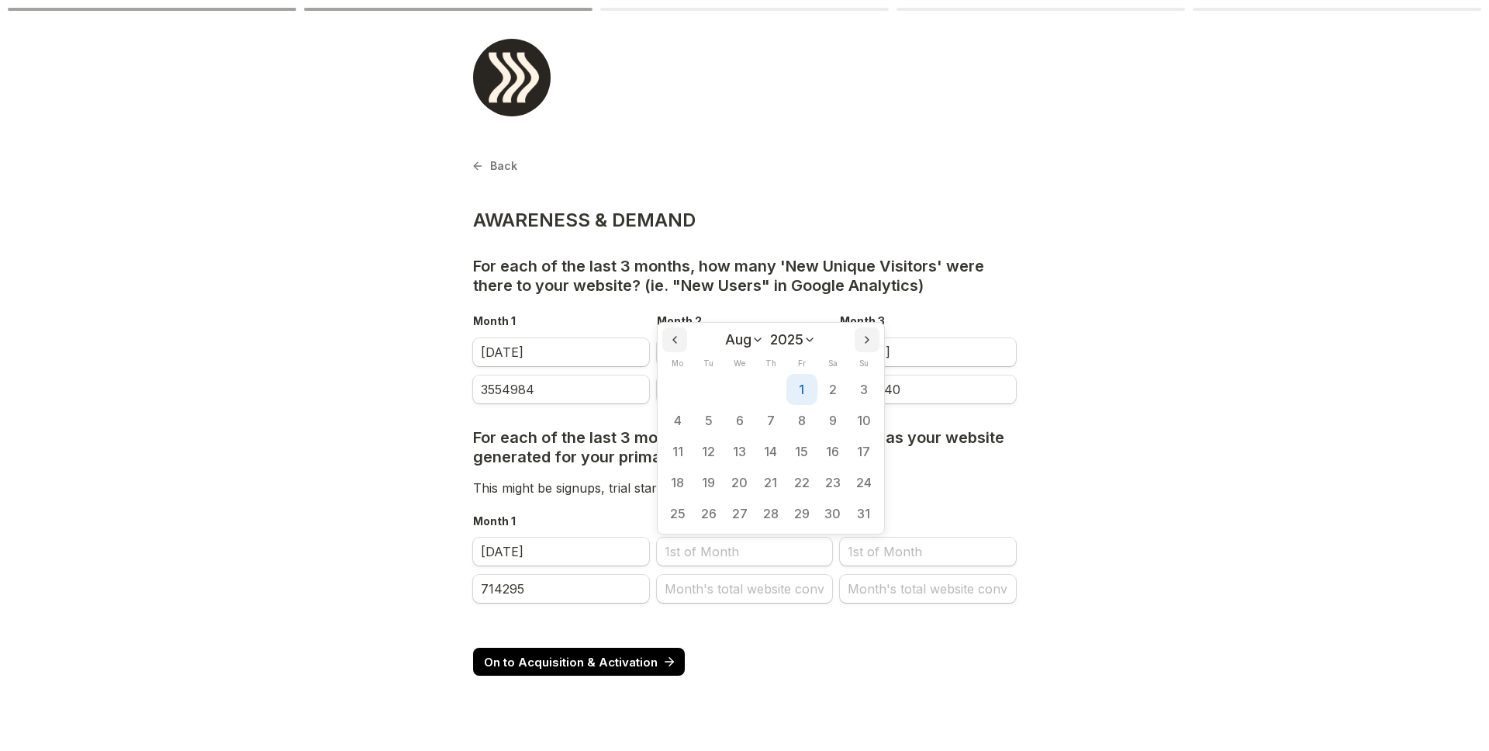
click at [808, 382] on button "1" at bounding box center [801, 389] width 31 height 31
type input "[DATE]"
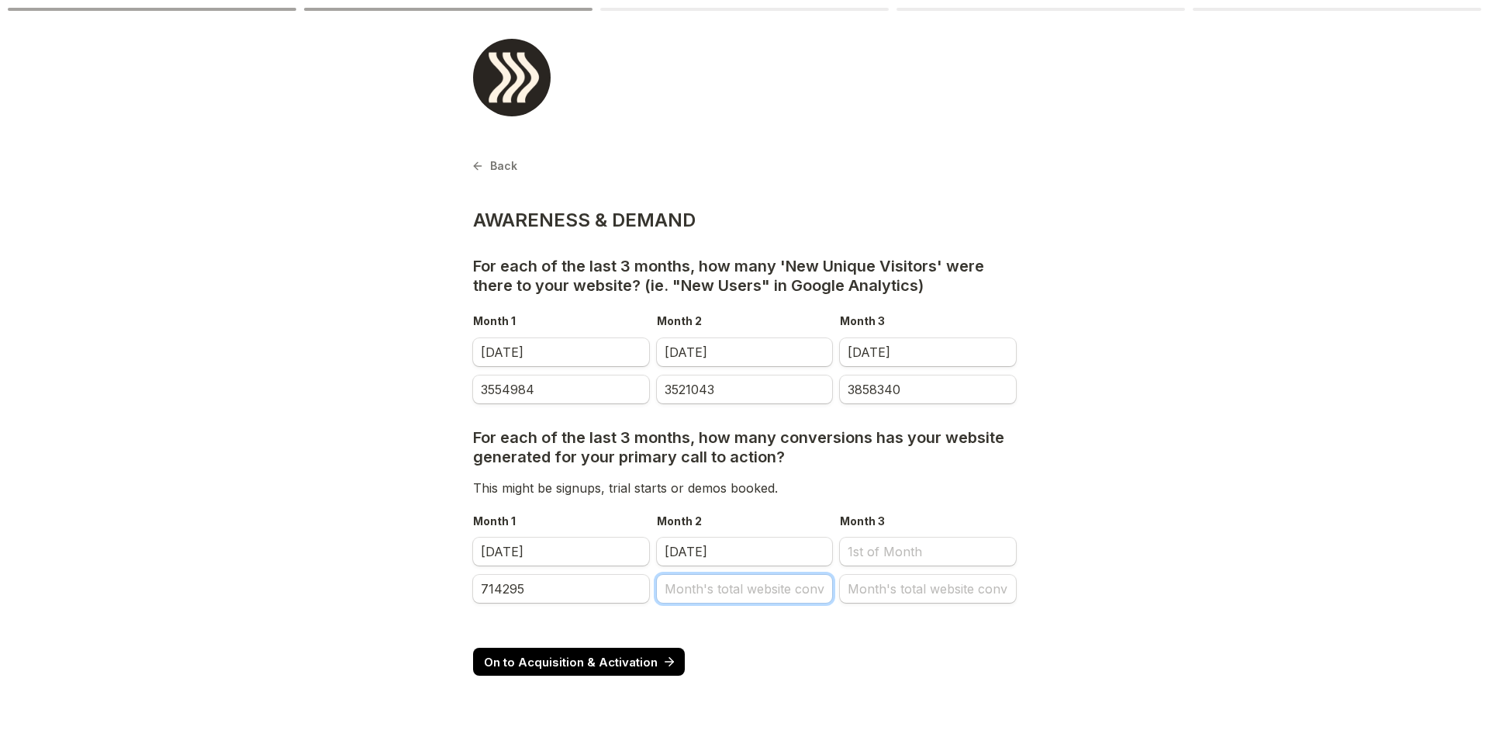
click at [727, 598] on input "Month's total website conv" at bounding box center [745, 589] width 176 height 28
click at [597, 592] on input "714295" at bounding box center [561, 589] width 176 height 28
click at [900, 587] on input "Month's total website conv" at bounding box center [928, 589] width 176 height 28
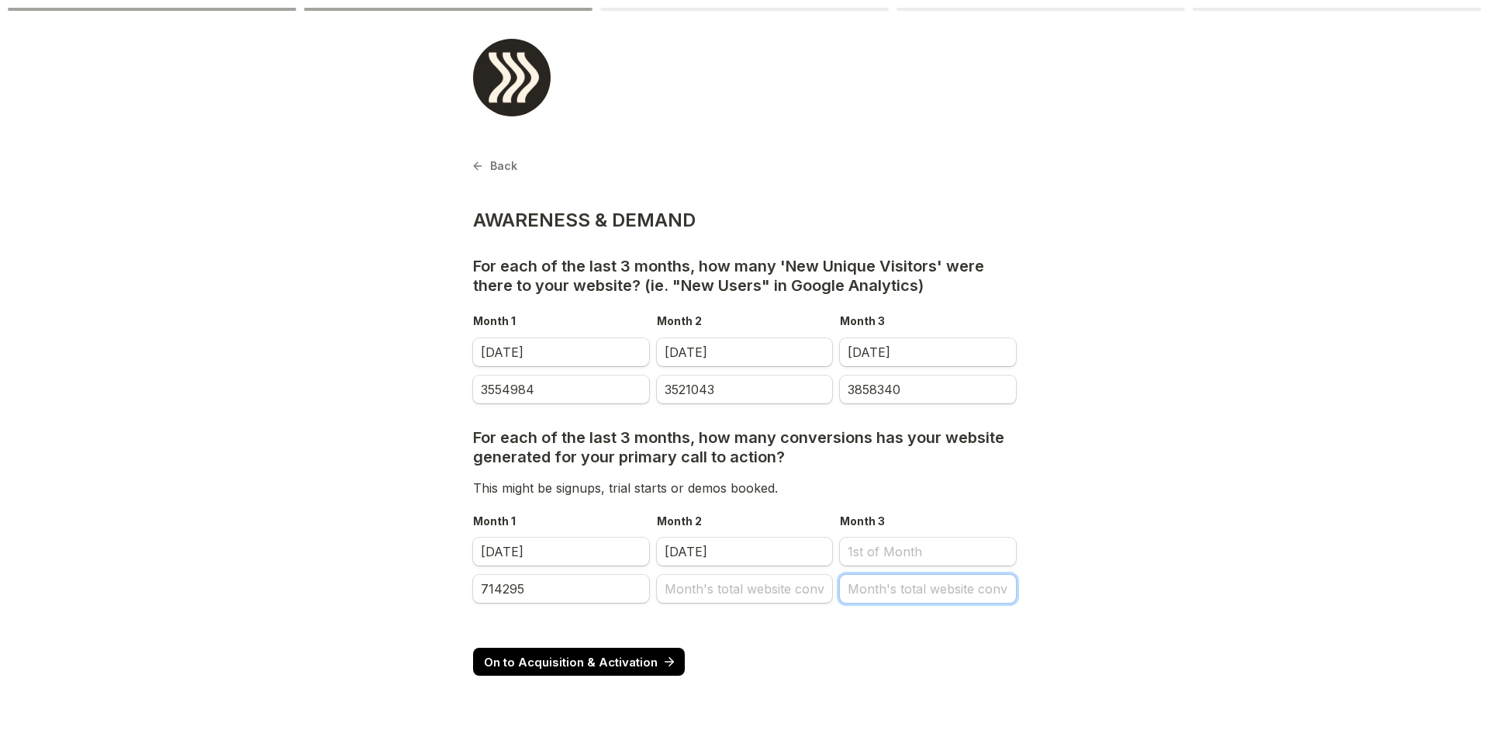
paste input "714295"
type input "714295"
click at [605, 592] on input "714295" at bounding box center [561, 589] width 176 height 28
click at [777, 583] on input "Month's total website conv" at bounding box center [745, 589] width 176 height 28
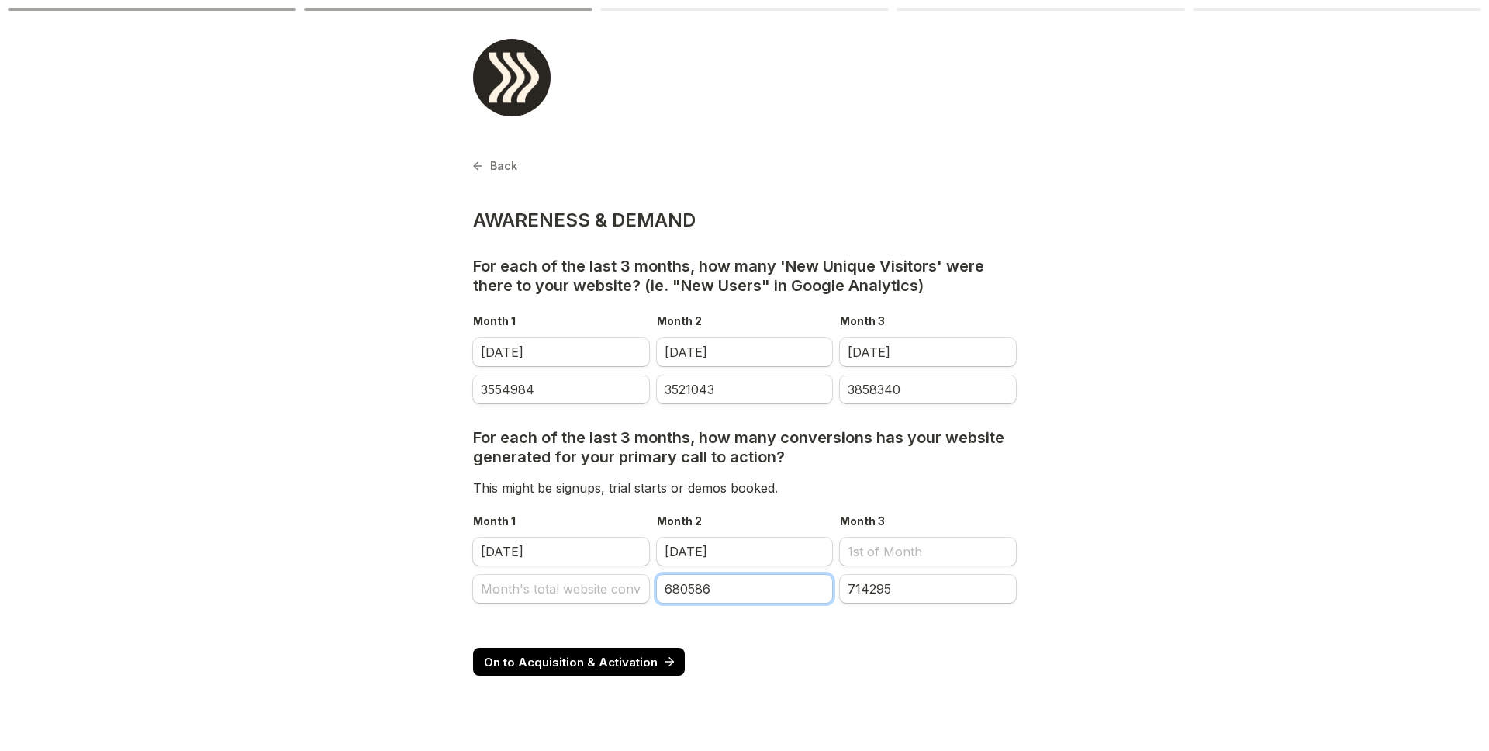
type input "680586"
click at [503, 589] on input "Month's total website conv" at bounding box center [561, 589] width 176 height 28
type input "652818"
click at [1149, 465] on main "Back Page 2 of 6 AWARENESS & DEMAND For each of the last 3 months, how many 'Ne…" at bounding box center [744, 375] width 1489 height 751
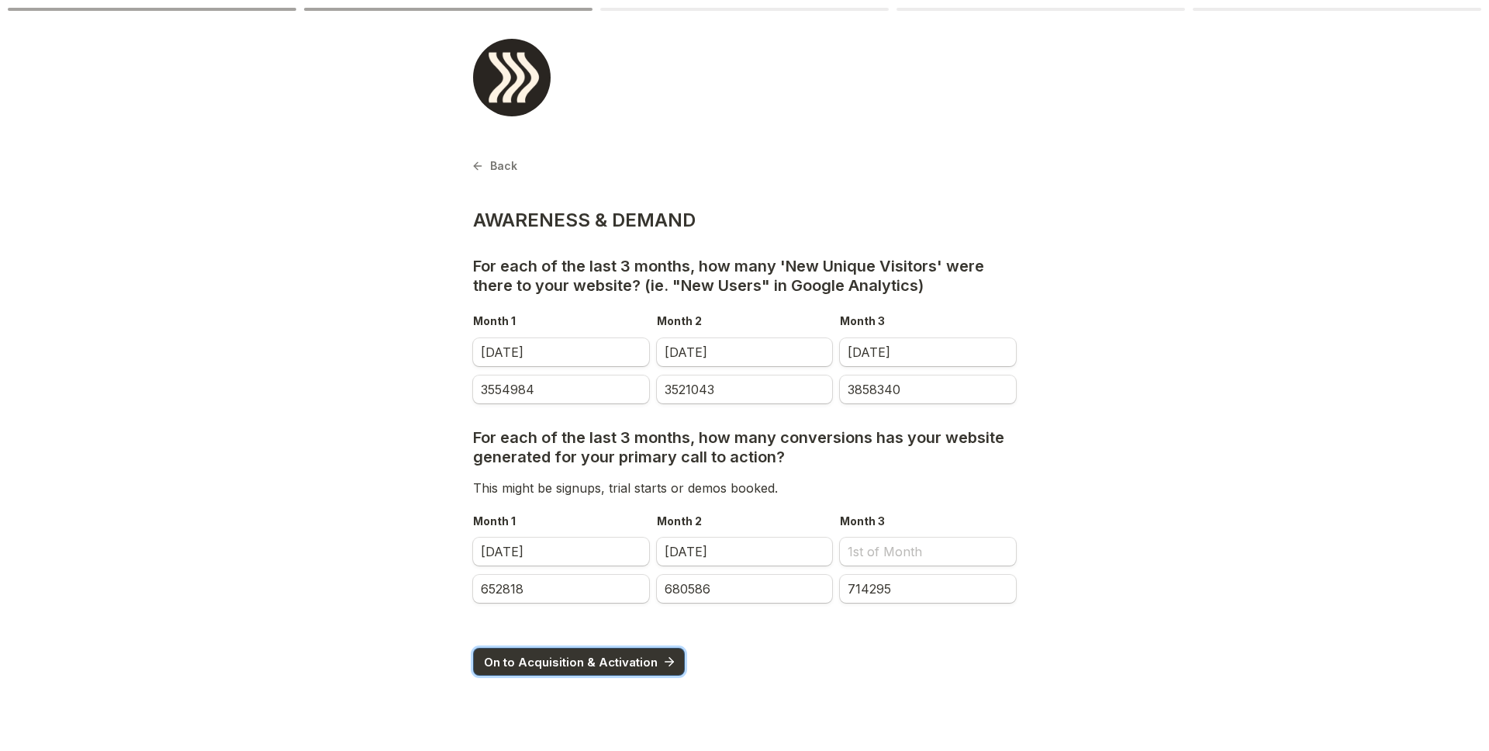
click at [596, 662] on span "On to Acquisition & Activation" at bounding box center [571, 662] width 174 height 12
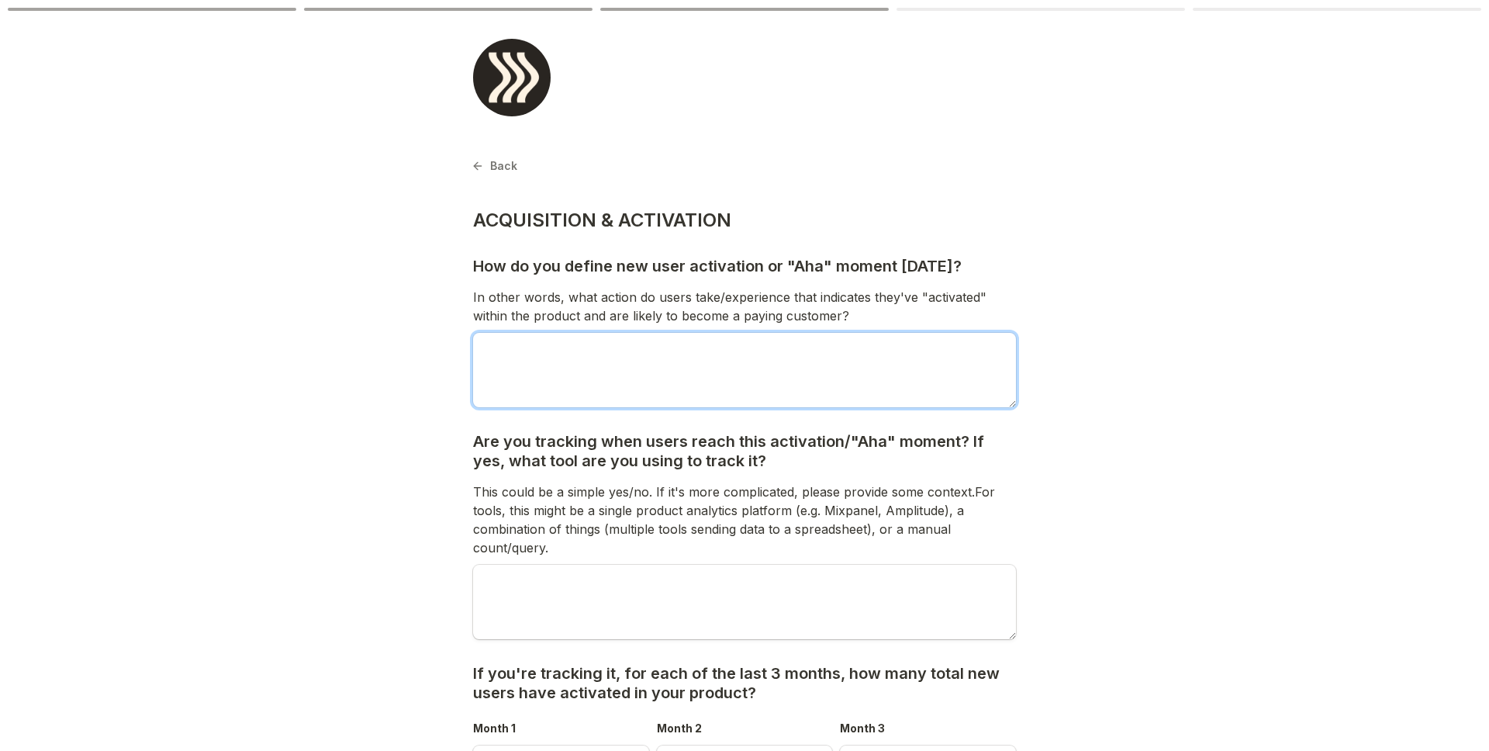
paste textarea "Accounts that have at least 15 decodes / total sign ups within the first 7 days…"
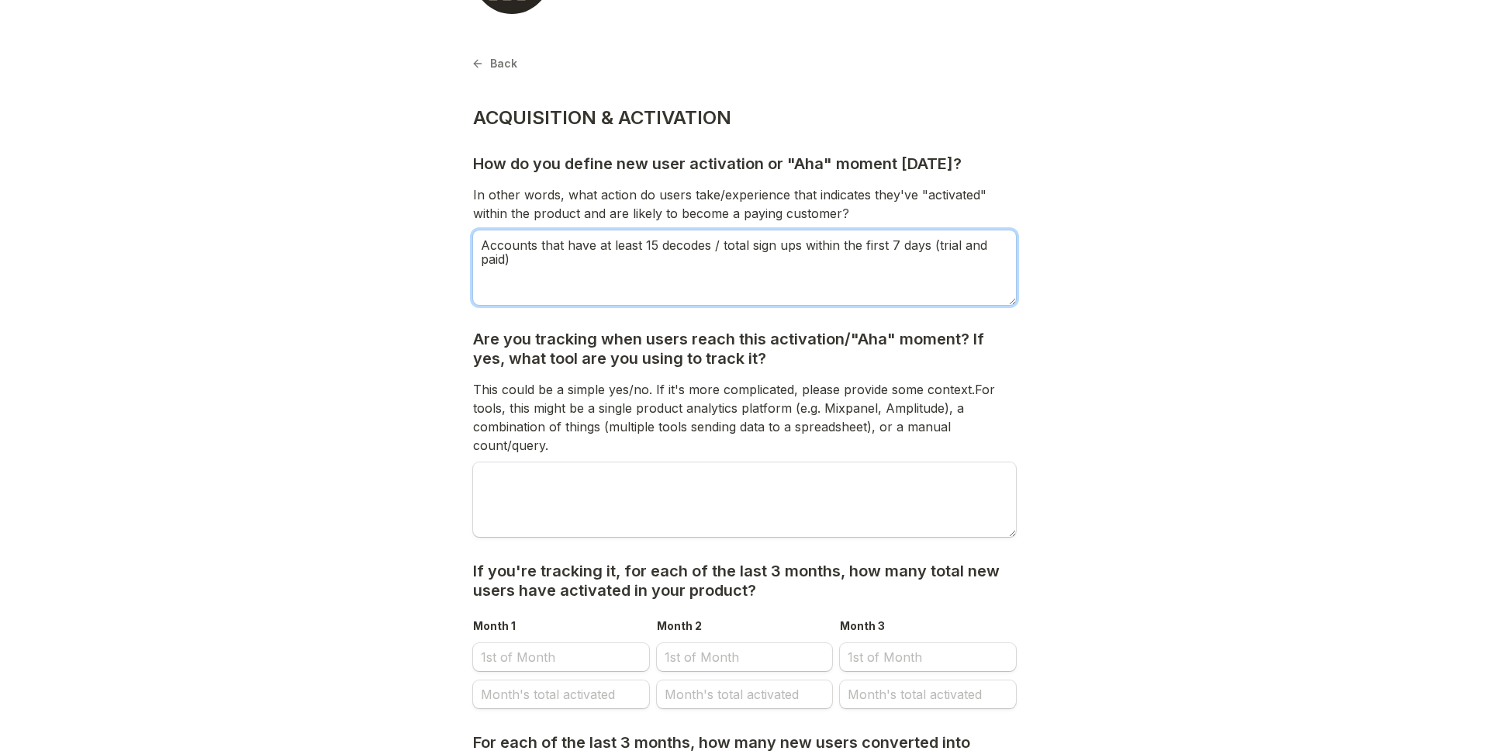
scroll to position [104, 0]
type textarea "Accounts that have at least 15 decodes / total sign ups within the first 7 days…"
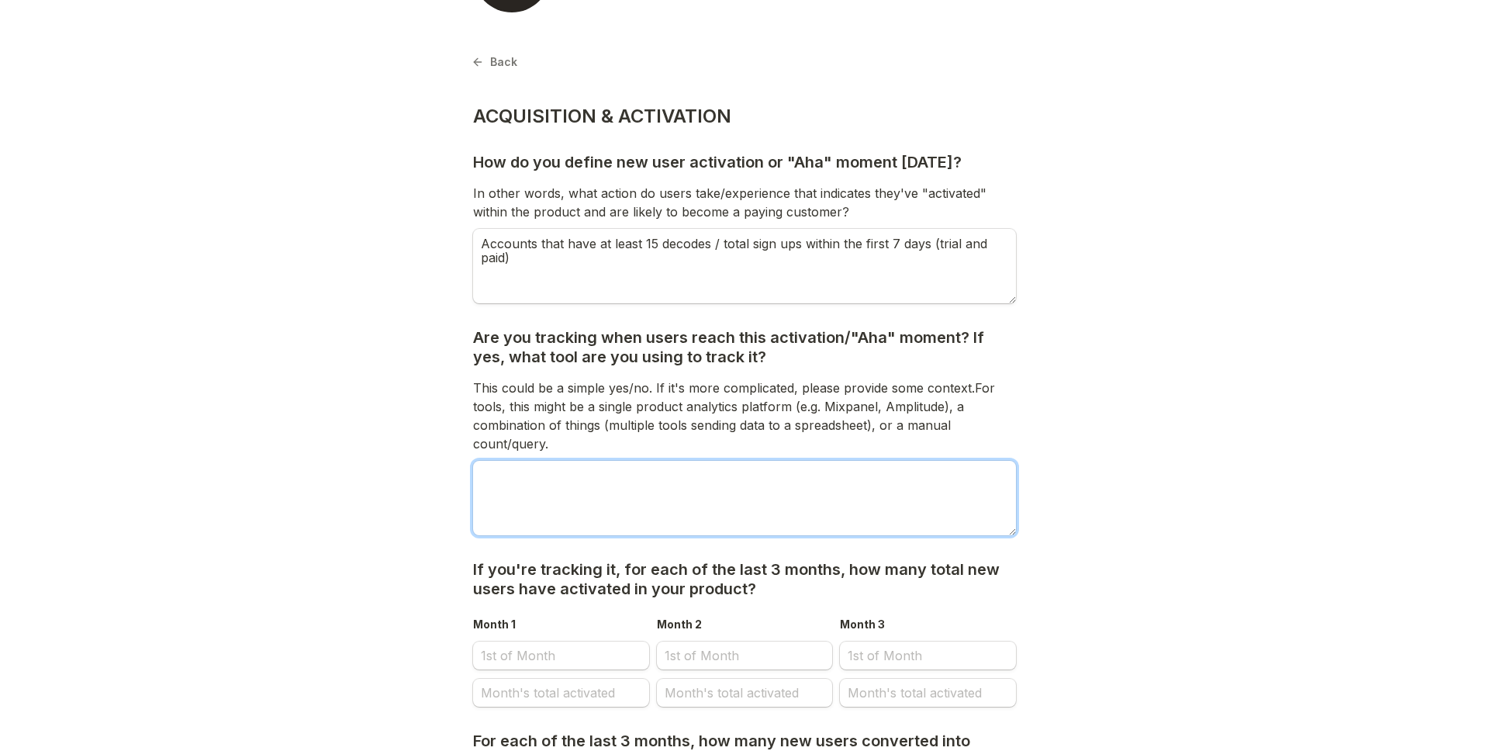
click at [593, 506] on textarea at bounding box center [744, 498] width 543 height 74
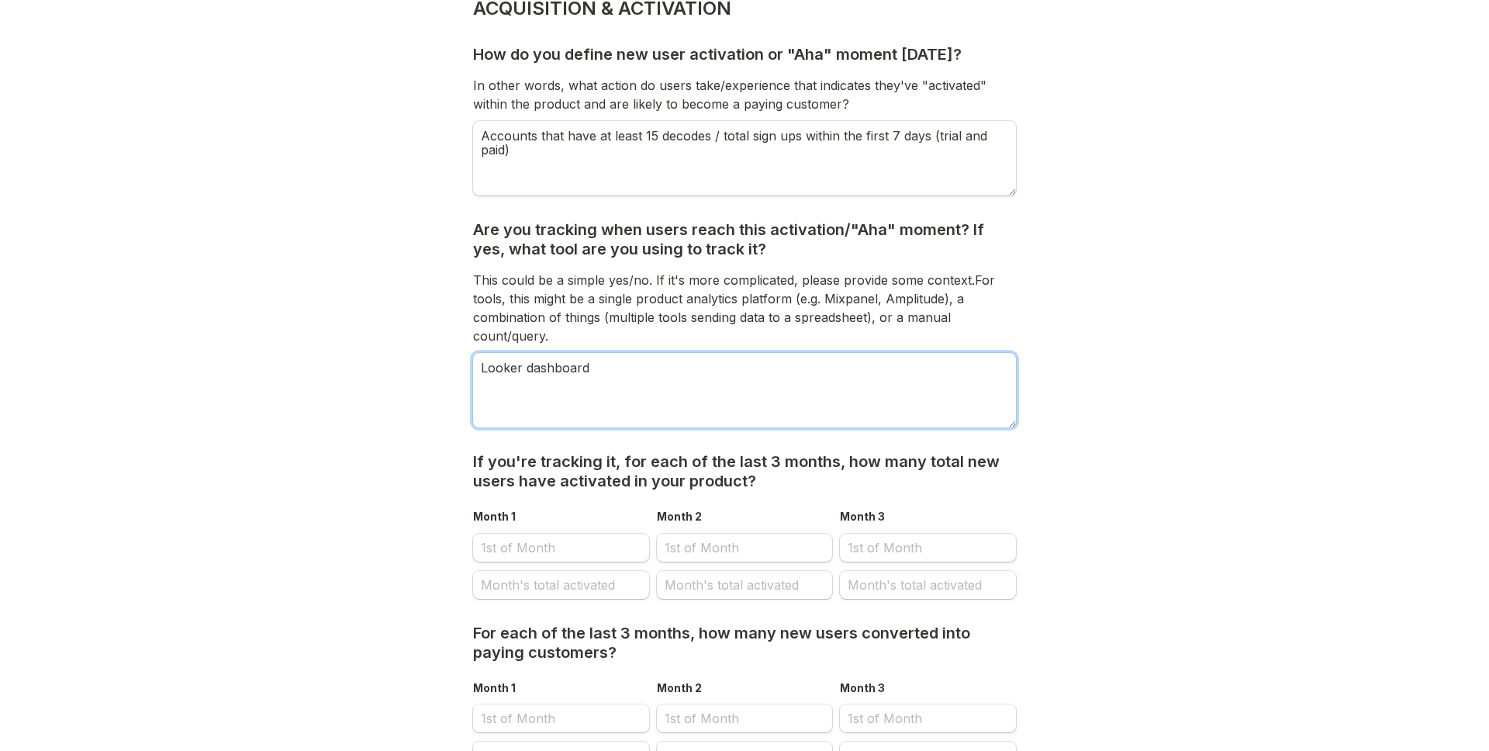
scroll to position [222, 0]
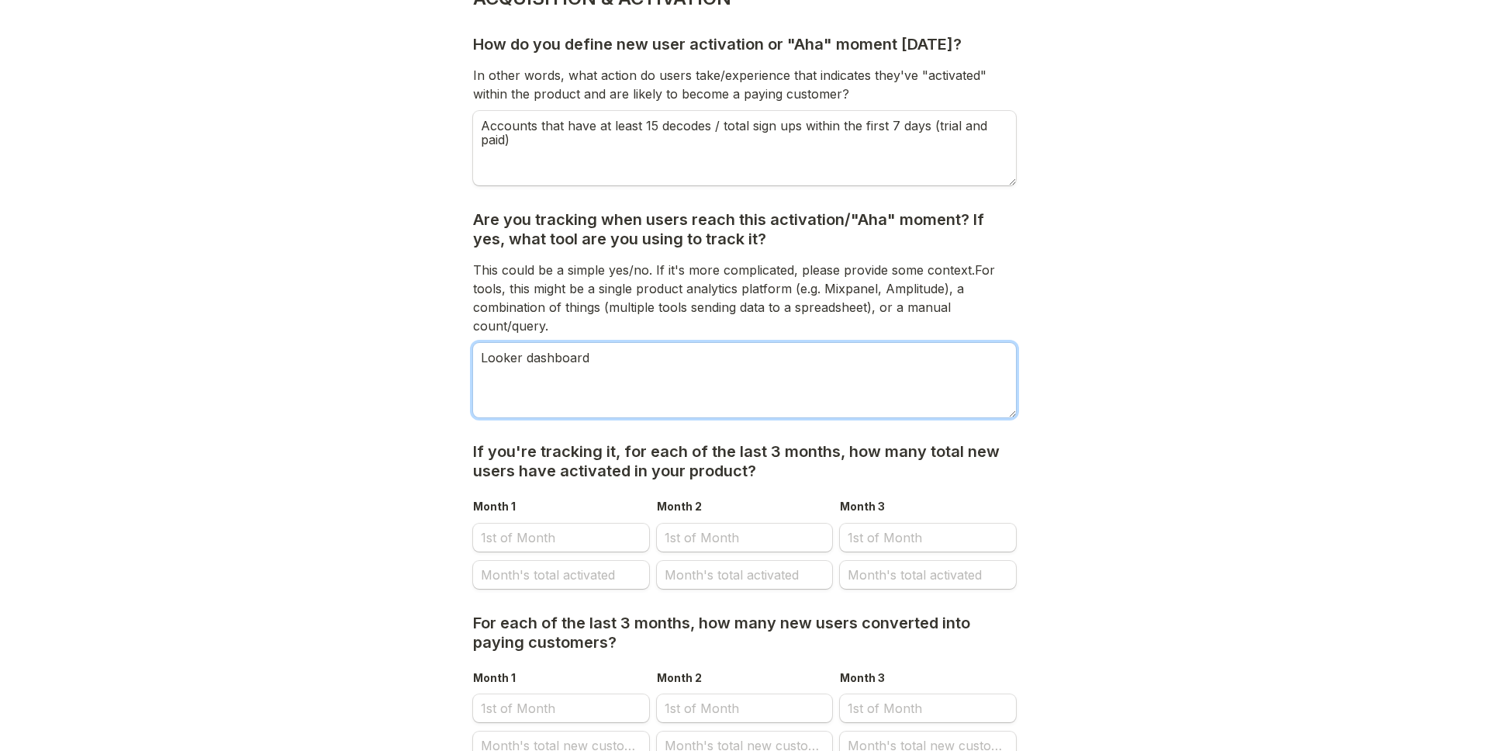
type textarea "Looker dashboard"
click at [554, 530] on input "Month 1" at bounding box center [561, 537] width 176 height 28
select select "9"
select select "2025"
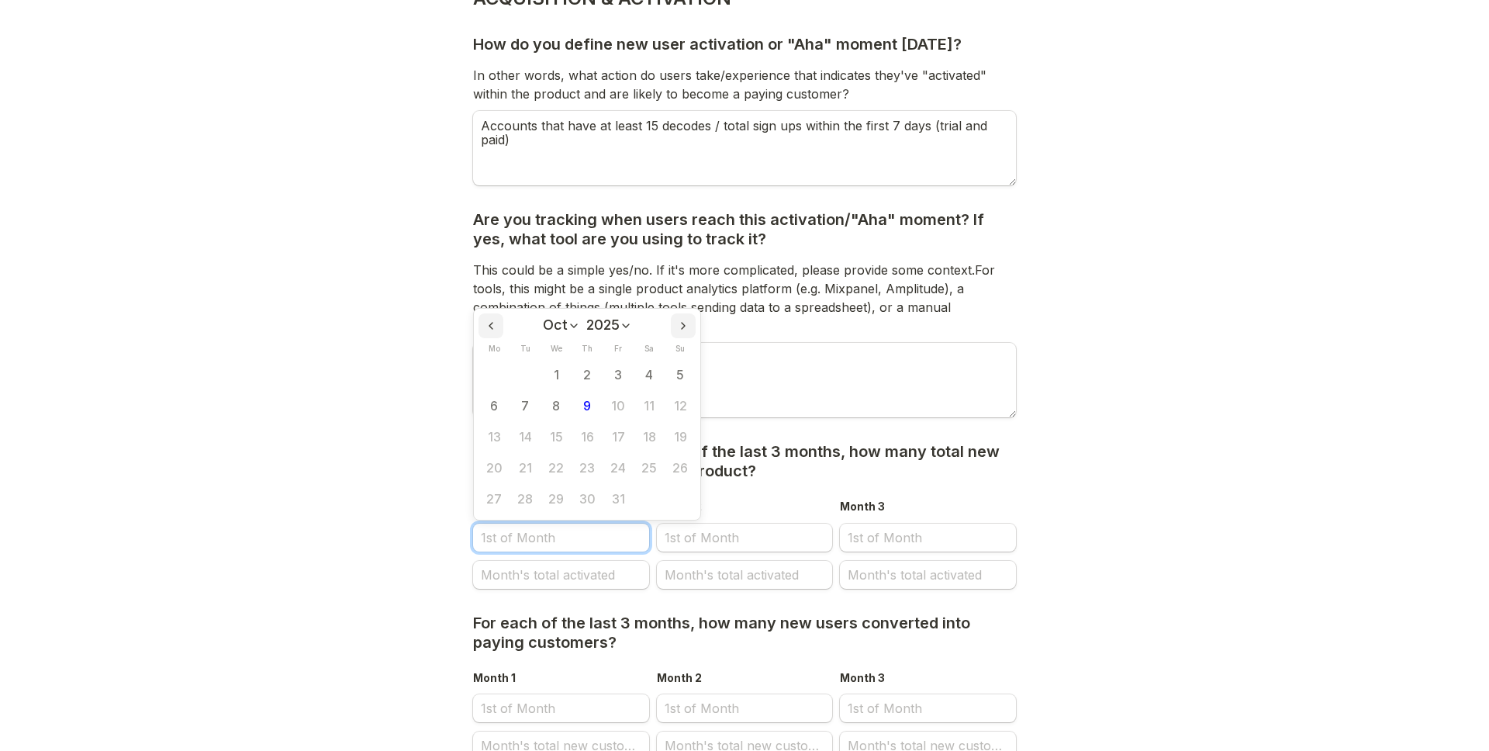
scroll to position [0, 0]
click at [551, 320] on select "Jan Feb Mar Apr May Jun [DATE] Aug Sep Oct Nov Dec" at bounding box center [561, 325] width 37 height 16
select select "6"
click at [544, 317] on select "Jan Feb Mar Apr May Jun [DATE] Aug Sep Oct Nov Dec" at bounding box center [561, 325] width 37 height 16
drag, startPoint x: 532, startPoint y: 371, endPoint x: 526, endPoint y: 537, distance: 166.1
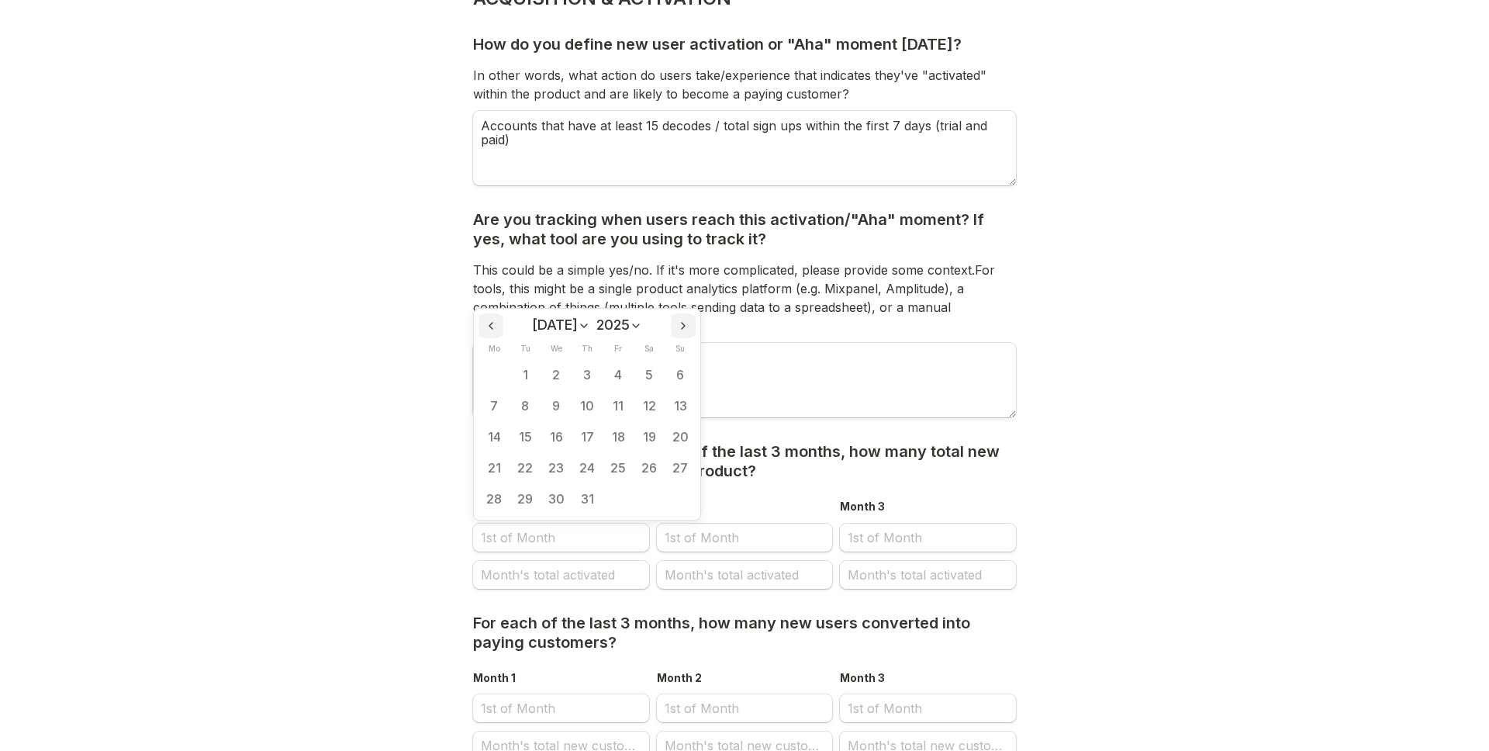
click at [532, 371] on button "1" at bounding box center [525, 375] width 31 height 31
type input "[DATE]"
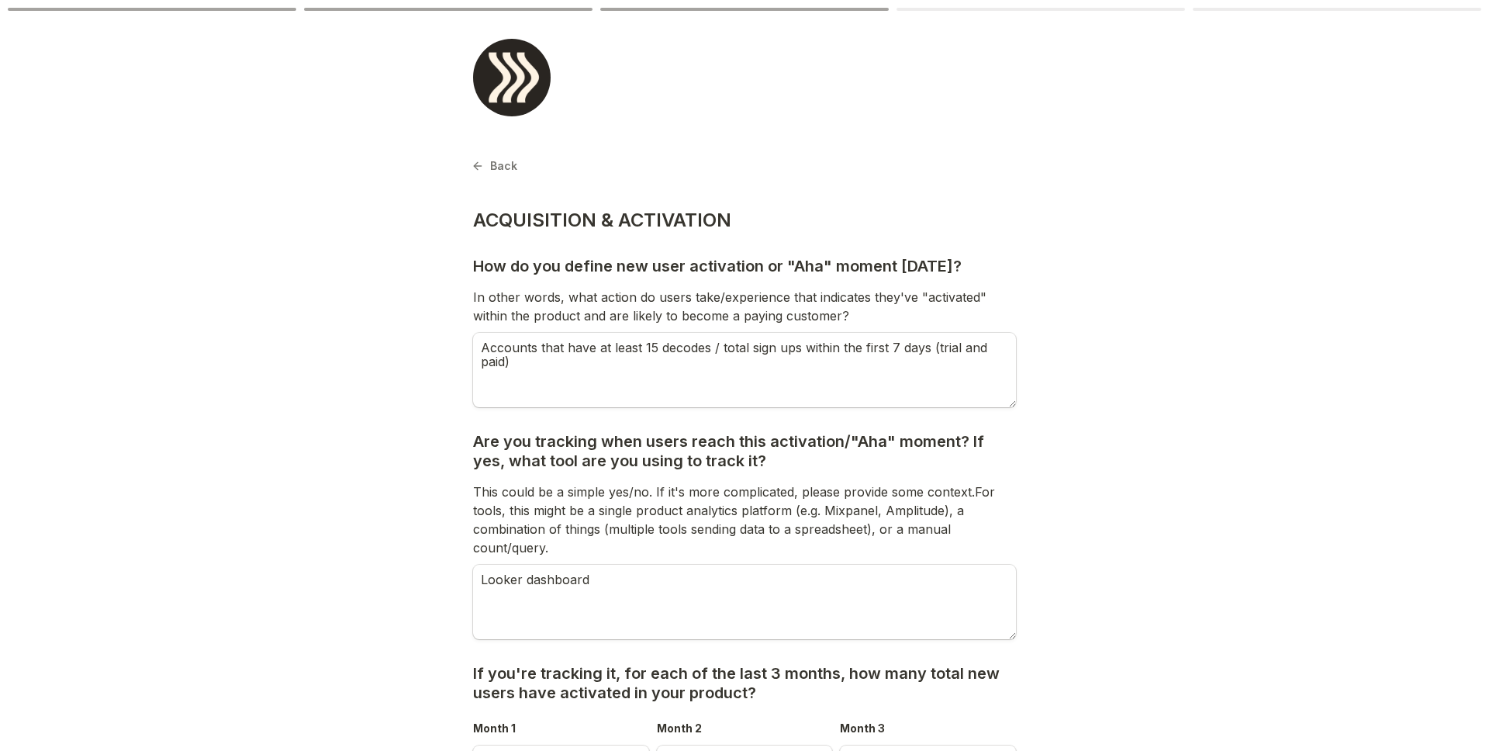
scroll to position [222, 0]
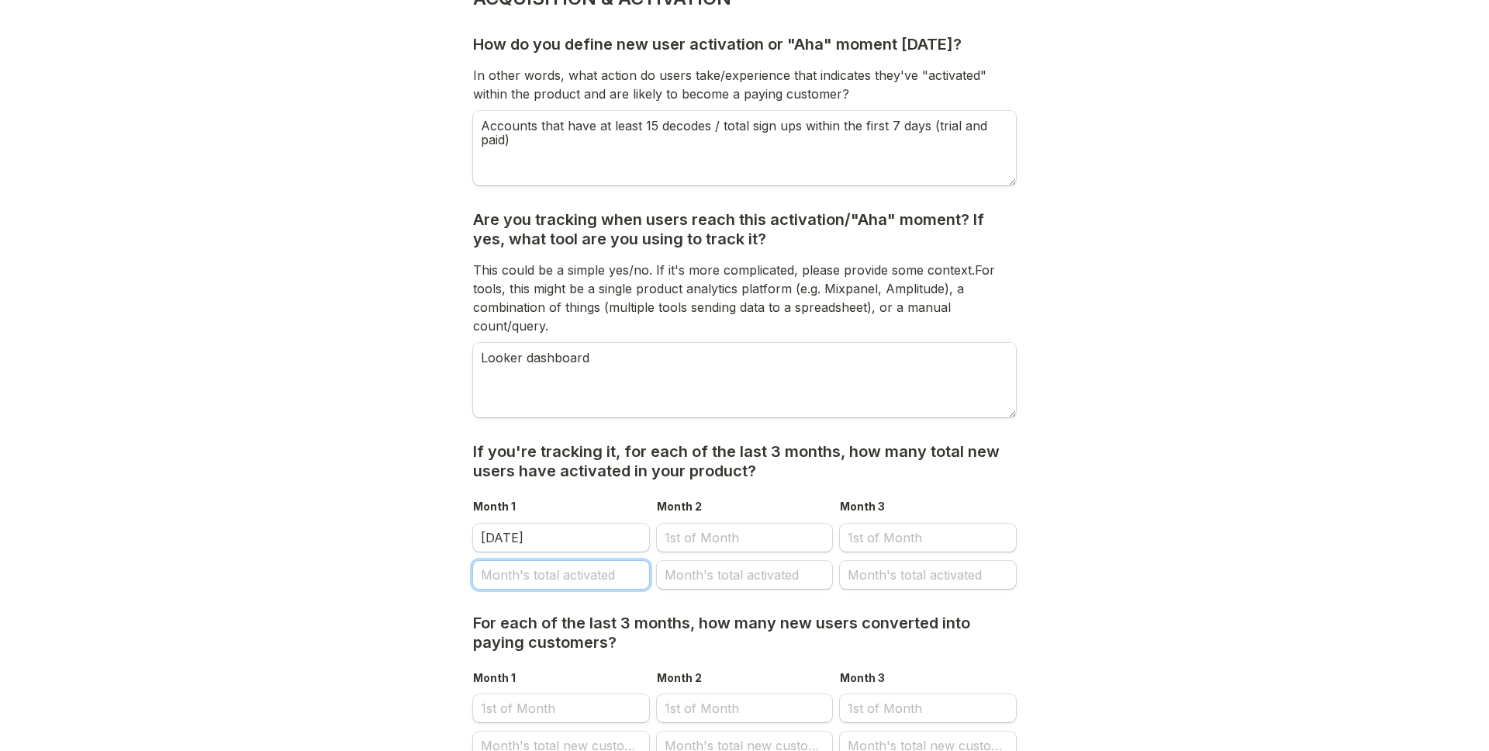
click at [537, 579] on input "Month's total activated" at bounding box center [561, 575] width 176 height 28
type input "8.15"
select select "9"
select select "2025"
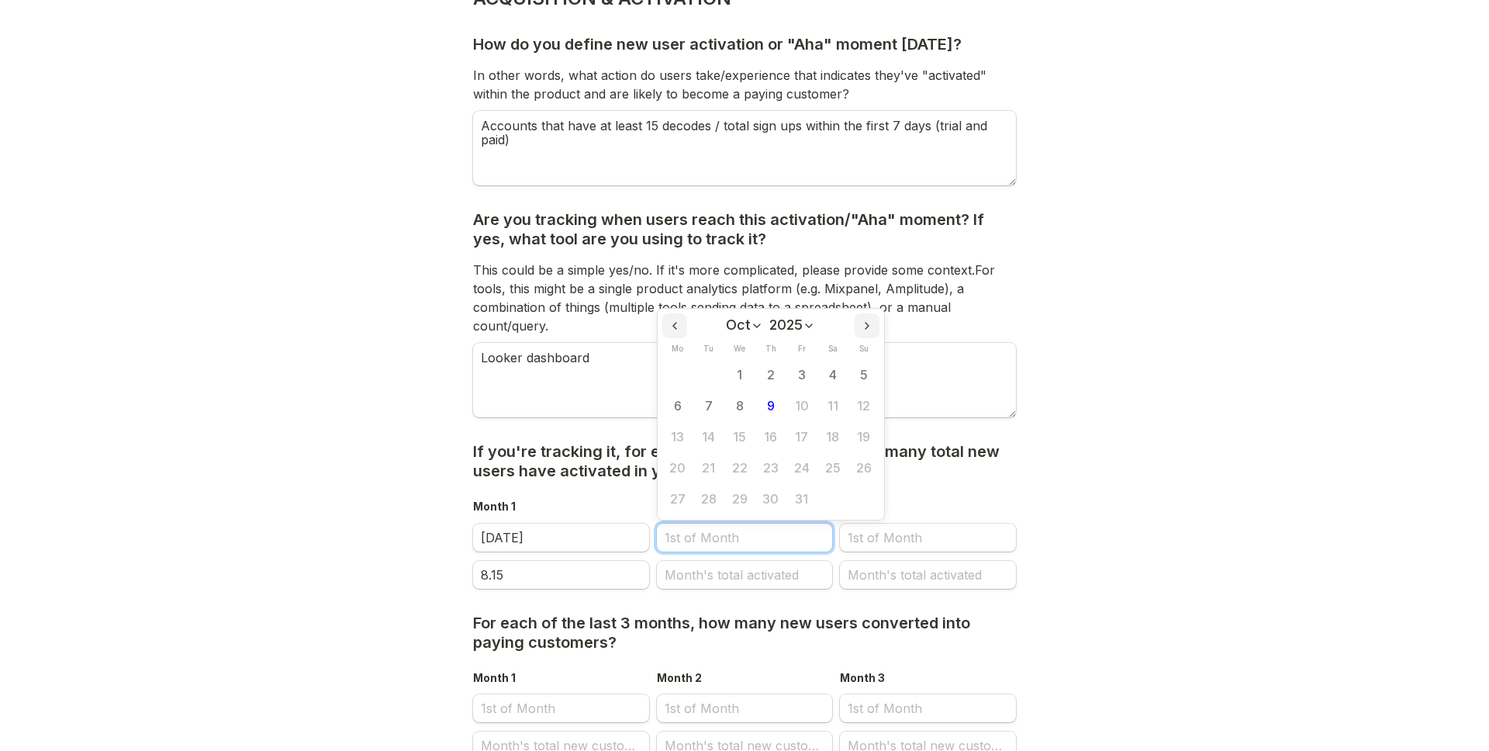
scroll to position [0, 0]
click at [376, 547] on main "Back Page 3 of 6 ACQUISITION & ACTIVATION How do you define new user activation…" at bounding box center [744, 328] width 1489 height 1100
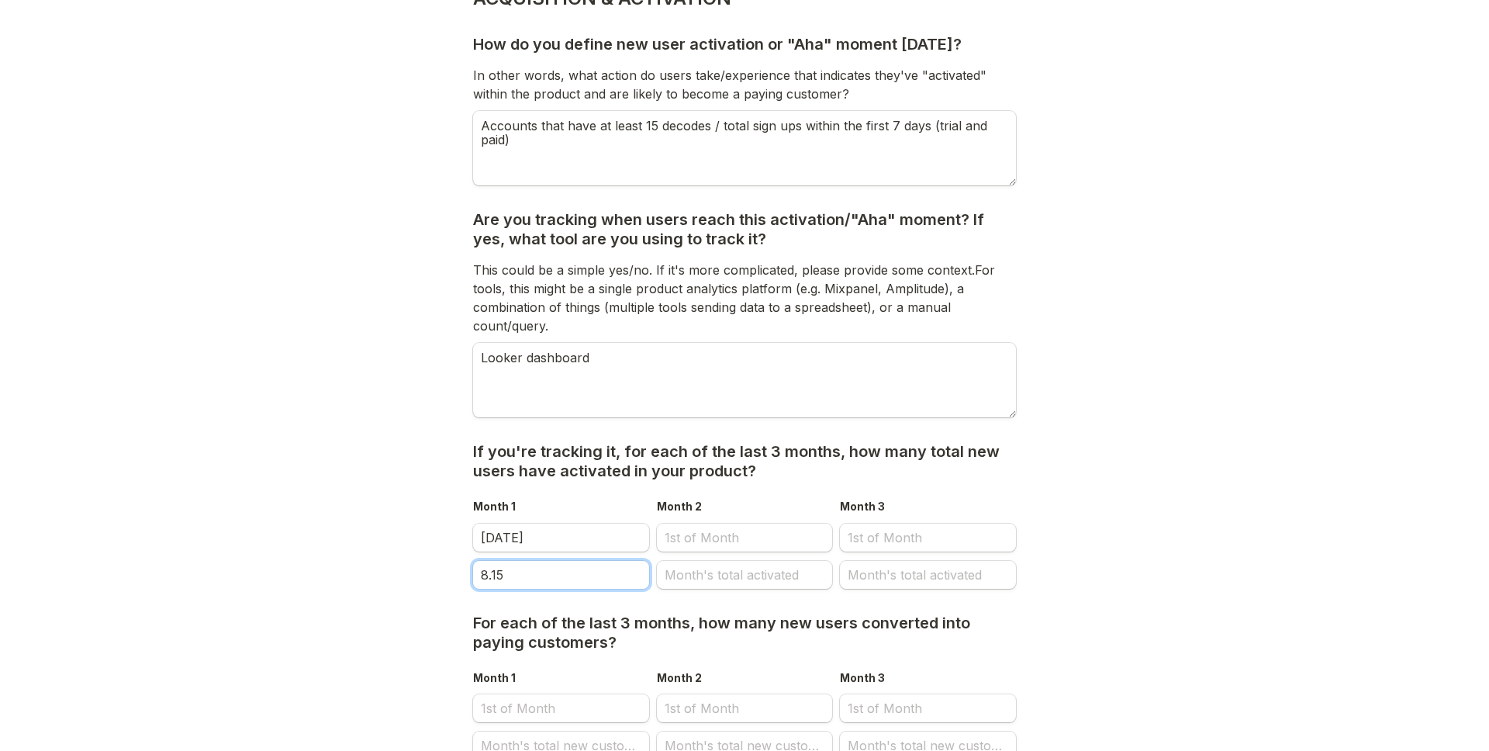
click at [592, 580] on input "8.15" at bounding box center [561, 575] width 176 height 28
type input "8"
click at [781, 367] on textarea "Looker dashboard" at bounding box center [744, 380] width 543 height 74
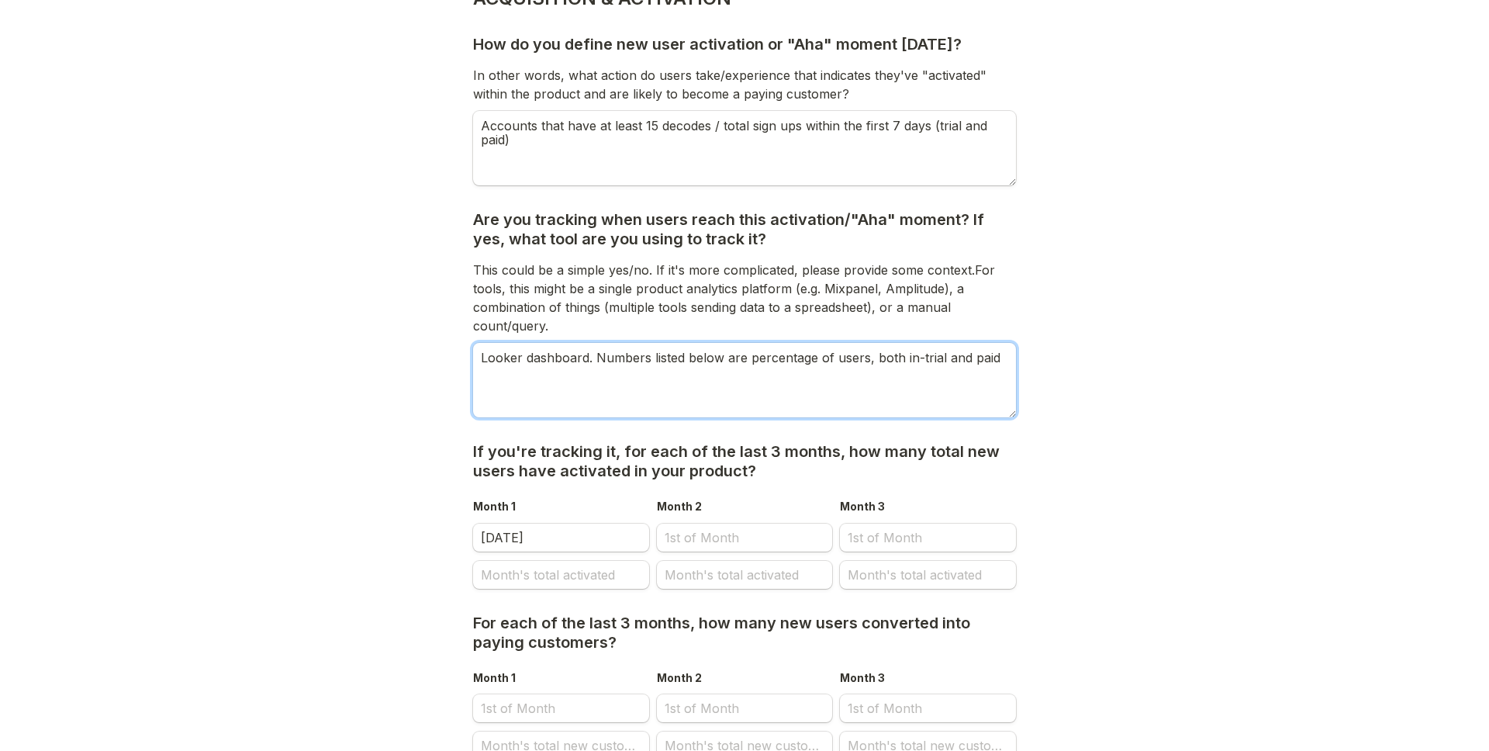
type textarea "Looker dashboard. Numbers listed below are percentage of users, both in-trial a…"
click at [572, 568] on input "Month's total activated" at bounding box center [561, 575] width 176 height 28
type input "8.15"
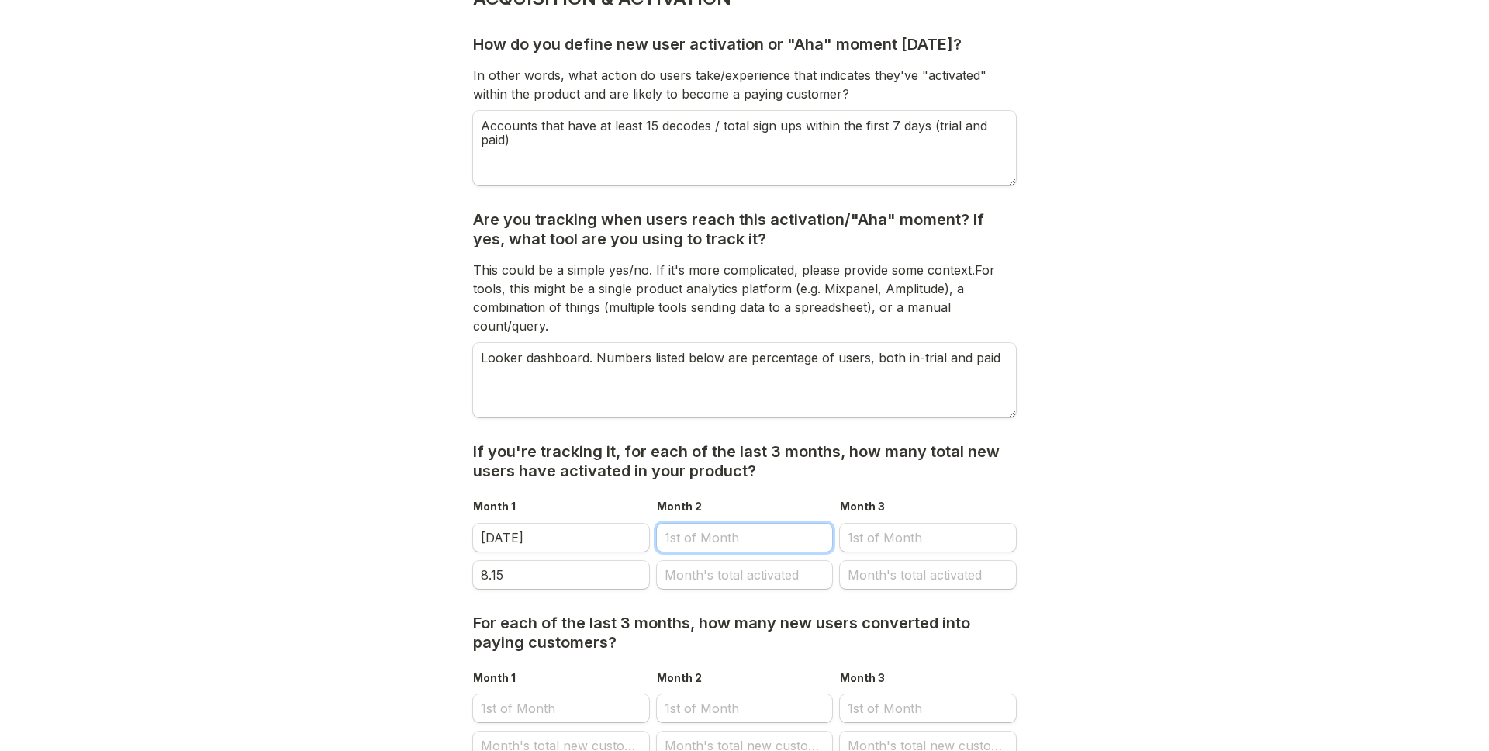
select select "9"
select select "2025"
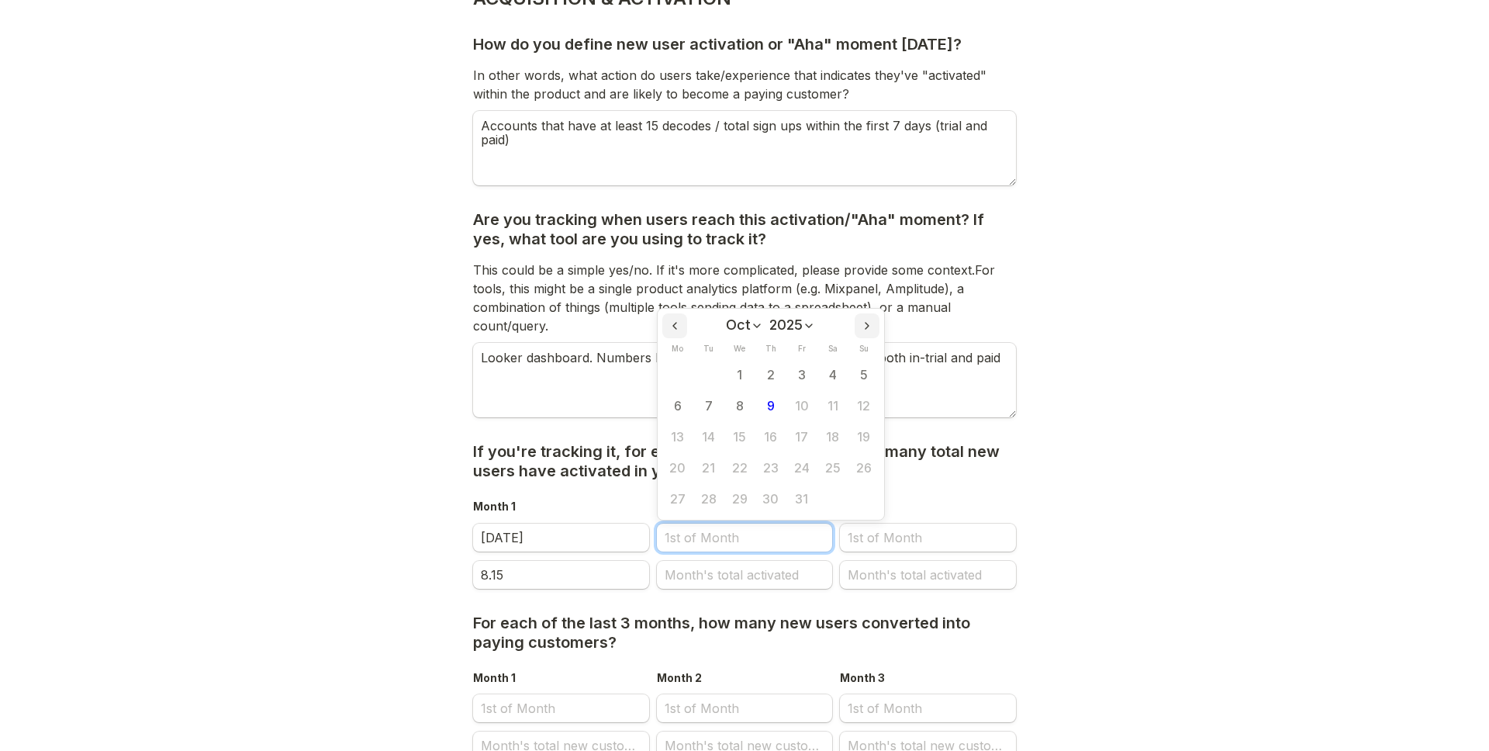
scroll to position [0, 0]
click at [727, 327] on select "Jan Feb Mar Apr May Jun [DATE] Aug Sep Oct Nov Dec" at bounding box center [744, 325] width 37 height 16
select select "7"
click at [726, 317] on select "Jan Feb Mar Apr May Jun [DATE] Aug Sep Oct Nov Dec" at bounding box center [744, 325] width 37 height 16
drag, startPoint x: 810, startPoint y: 376, endPoint x: 809, endPoint y: 388, distance: 11.7
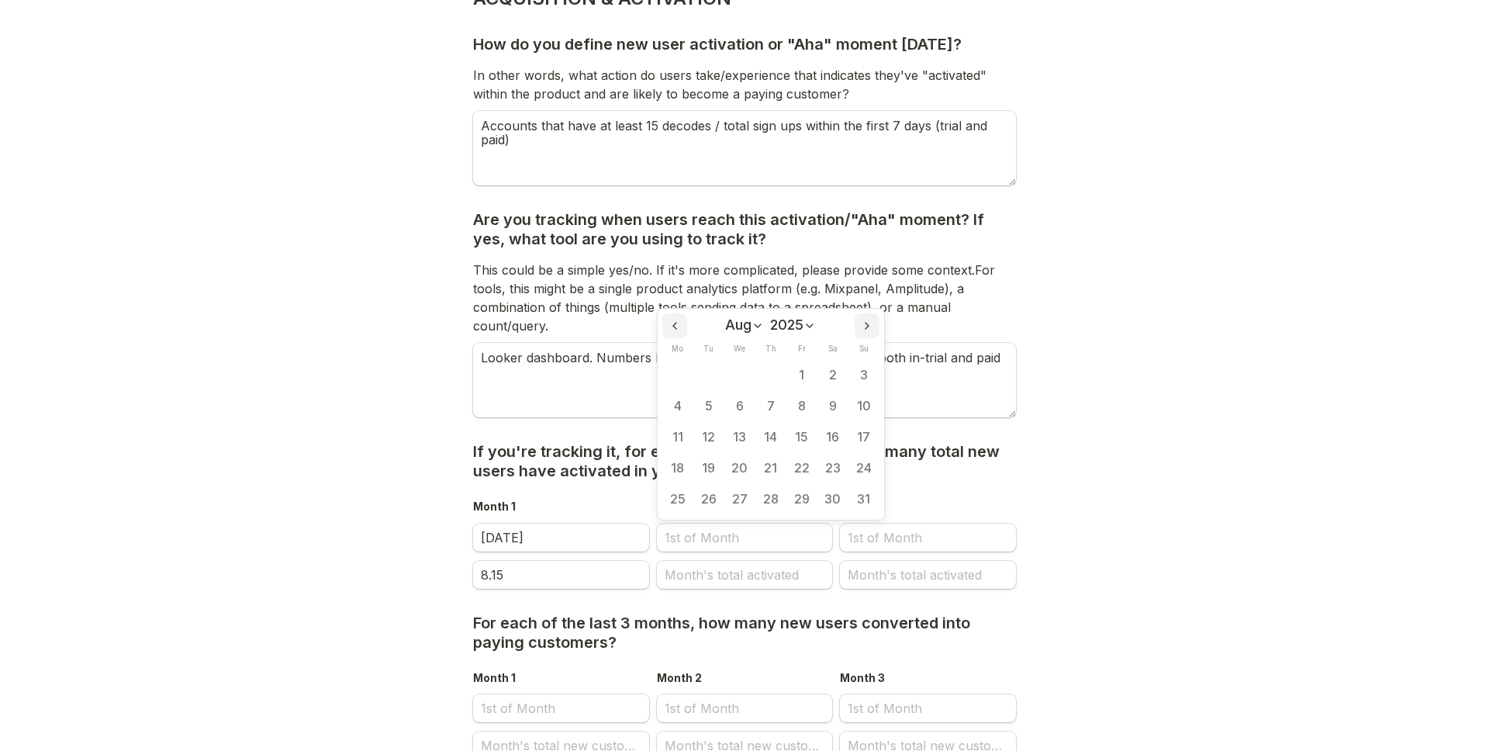
click at [810, 376] on button "1" at bounding box center [801, 375] width 31 height 31
type input "[DATE]"
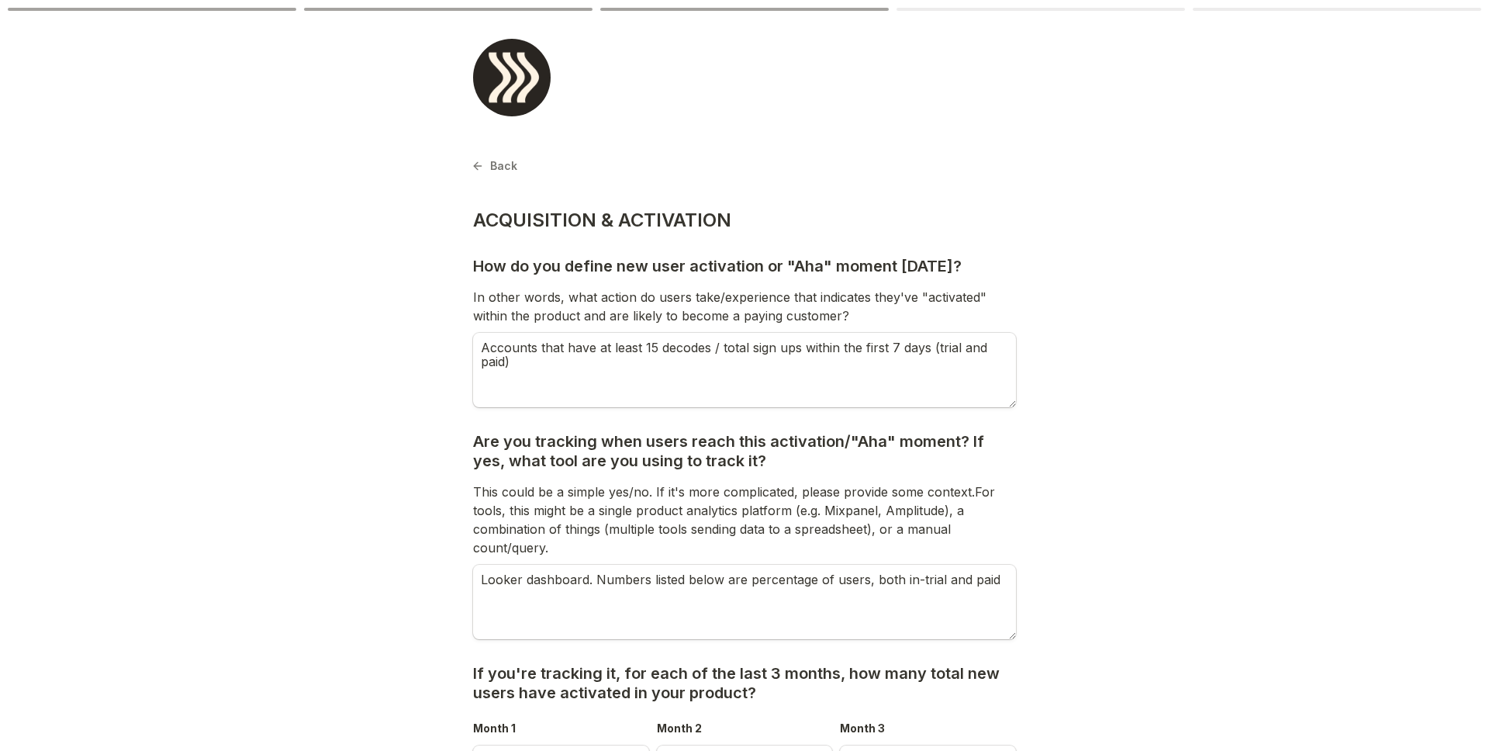
scroll to position [222, 0]
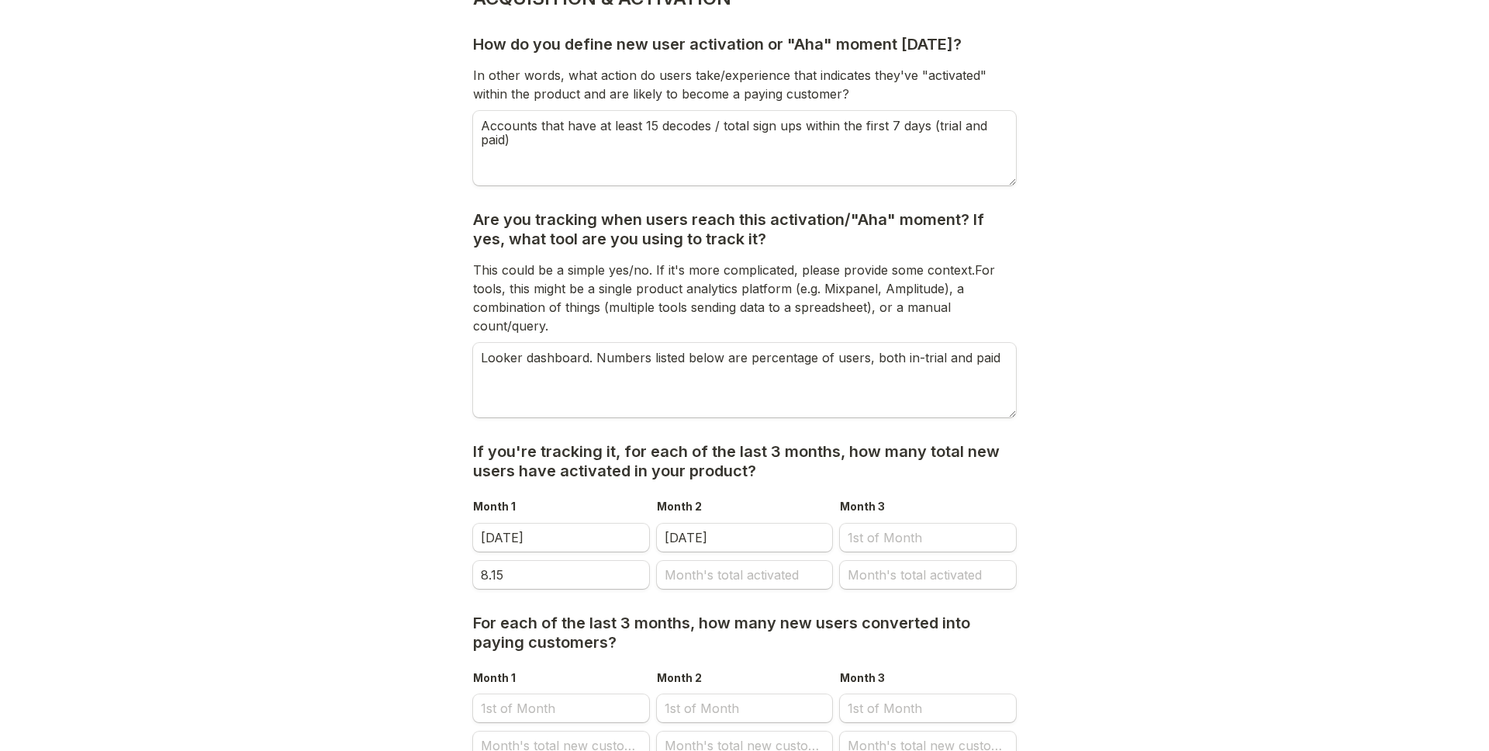
click at [1122, 456] on main "Back Page 3 of 6 ACQUISITION & ACTIVATION How do you define new user activation…" at bounding box center [744, 328] width 1489 height 1100
click at [706, 580] on input "Month's total activated" at bounding box center [745, 575] width 176 height 28
type input "9.43"
click at [925, 534] on input "Month 3" at bounding box center [928, 537] width 176 height 28
select select "9"
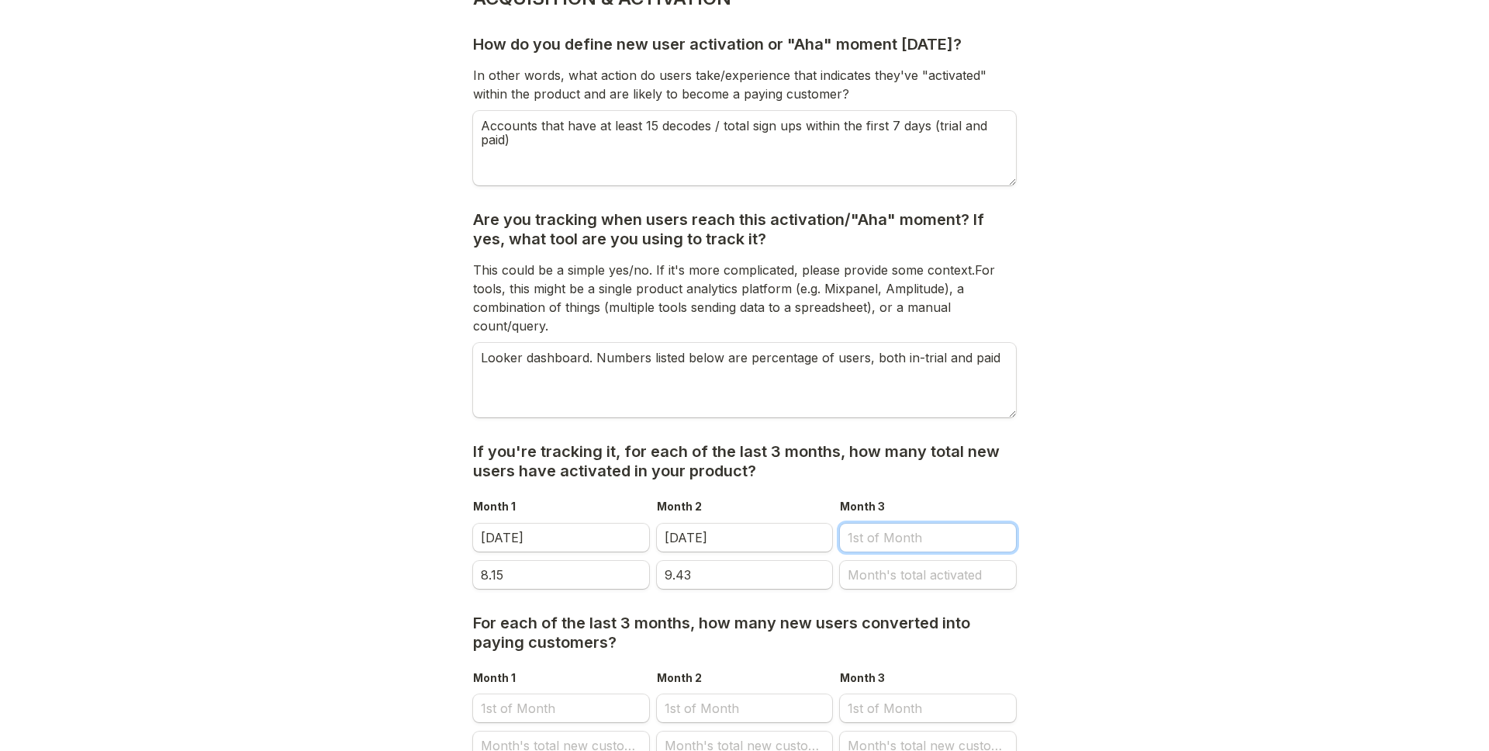
select select "2025"
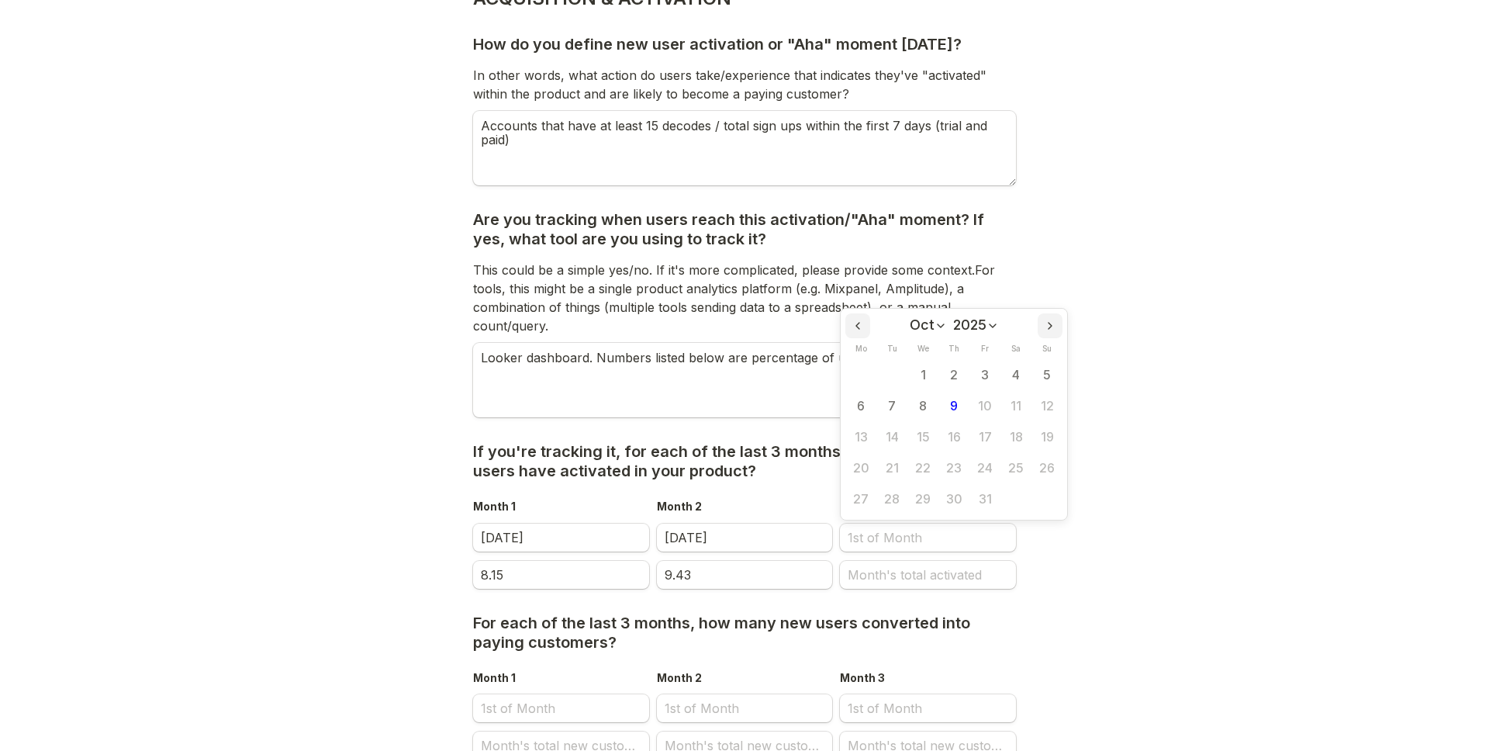
click at [925, 324] on select "Jan Feb Mar Apr May Jun [DATE] Aug Sep Oct Nov Dec" at bounding box center [928, 325] width 37 height 16
select select "8"
click at [910, 317] on select "Jan Feb Mar Apr May Jun [DATE] Aug Sep Oct Nov Dec" at bounding box center [928, 325] width 37 height 16
click at [869, 375] on button "1" at bounding box center [860, 375] width 31 height 31
type input "[DATE]"
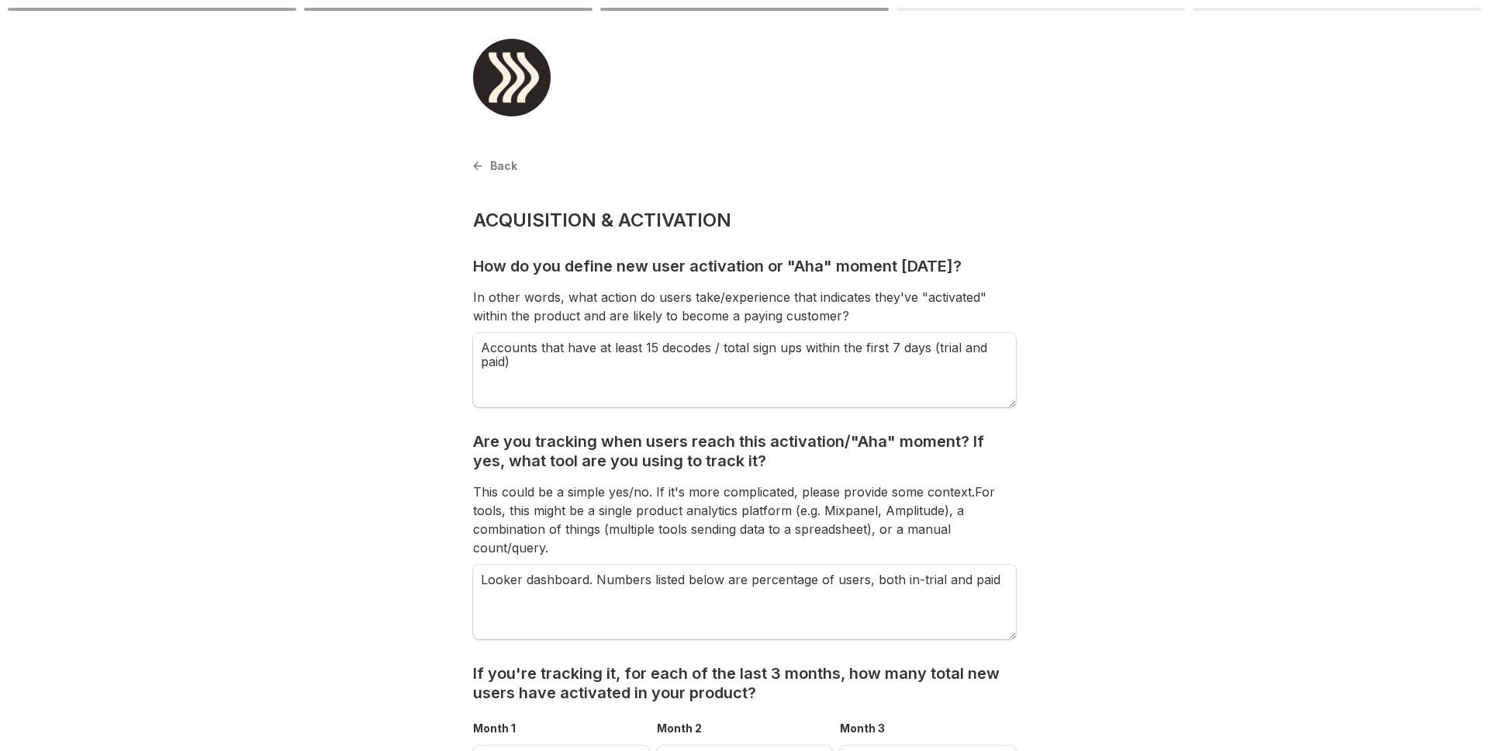
scroll to position [222, 0]
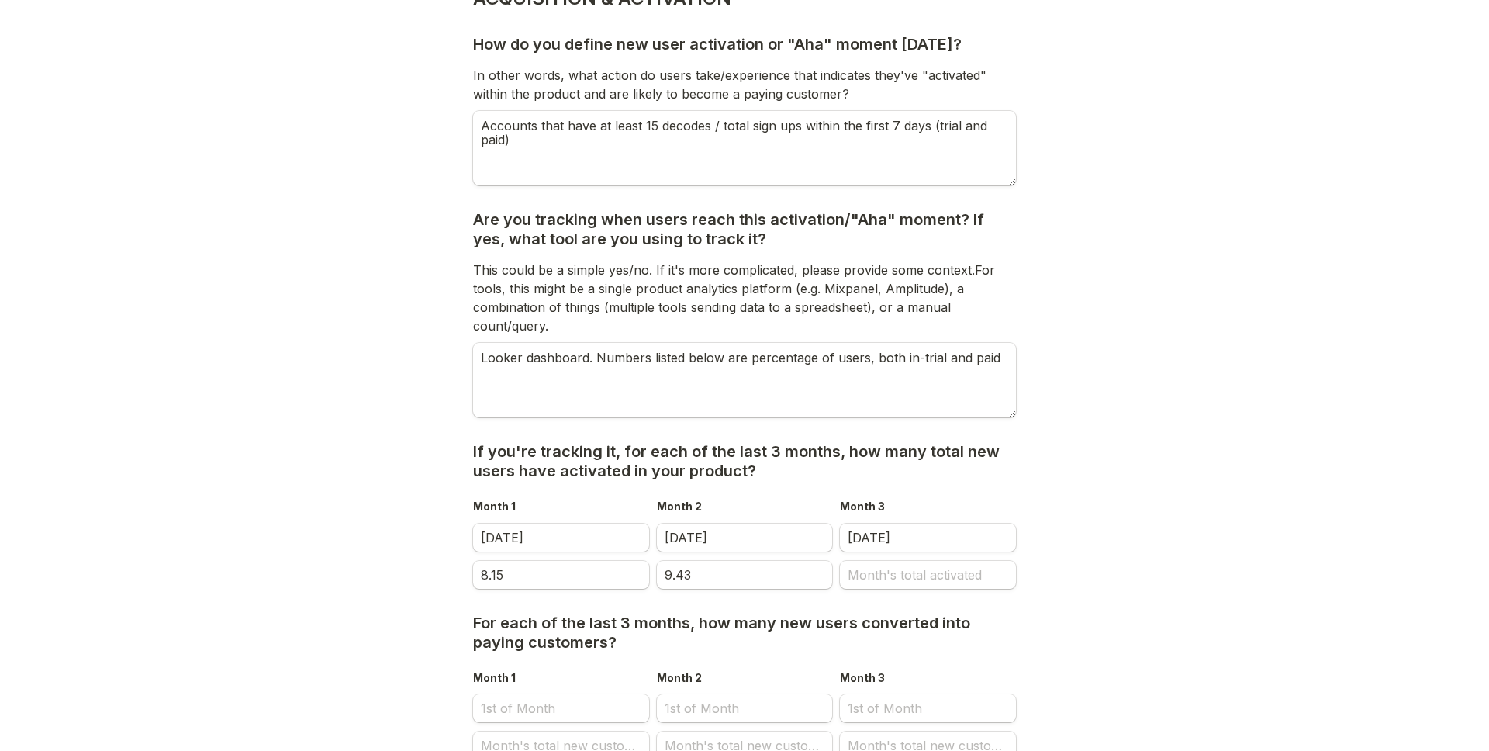
click at [1232, 422] on main "Back Page 3 of 6 ACQUISITION & ACTIVATION How do you define new user activation…" at bounding box center [744, 328] width 1489 height 1100
drag, startPoint x: 967, startPoint y: 585, endPoint x: 947, endPoint y: 582, distance: 20.4
click at [967, 585] on input "Month's total activated" at bounding box center [928, 575] width 176 height 28
type input "10.17"
click at [1140, 549] on main "Back Page 3 of 6 ACQUISITION & ACTIVATION How do you define new user activation…" at bounding box center [744, 328] width 1489 height 1100
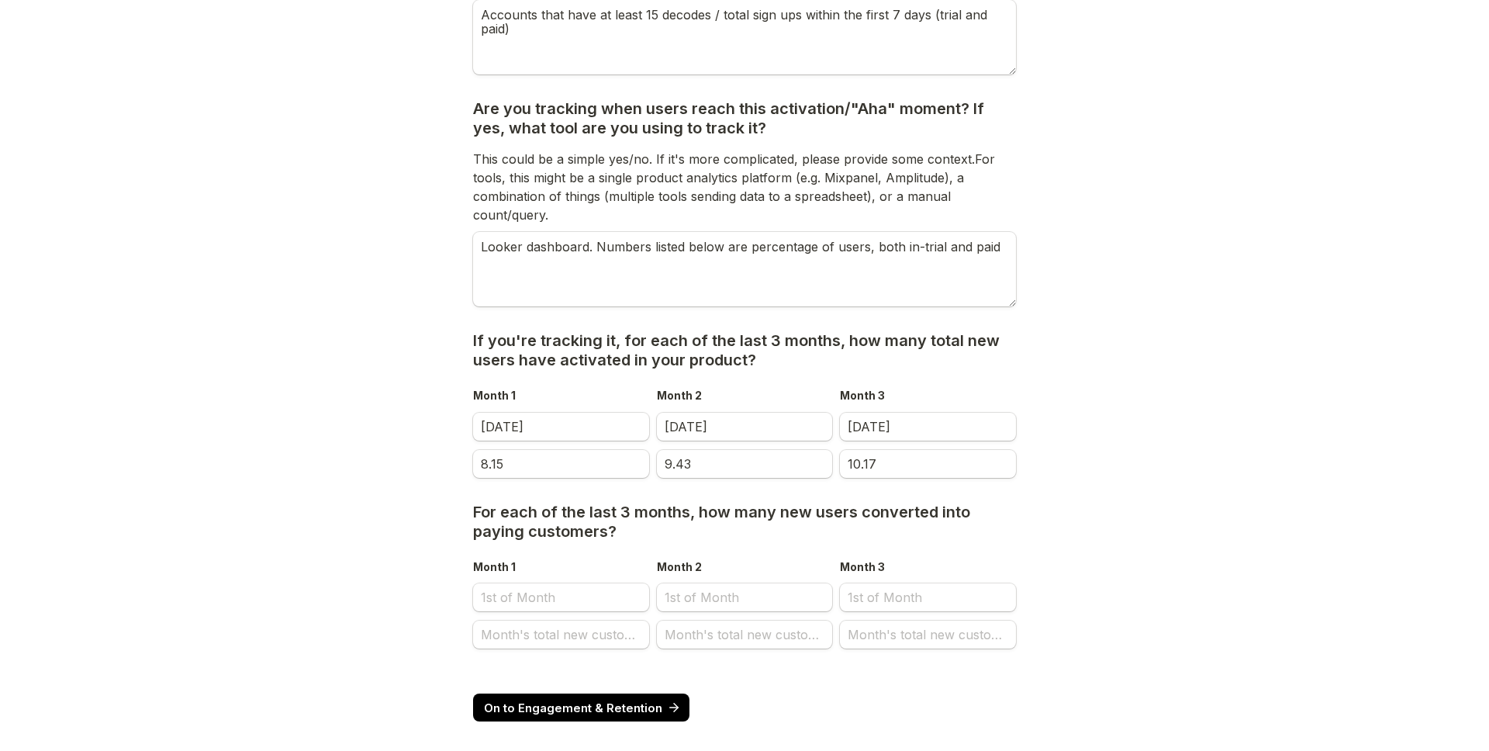
scroll to position [350, 0]
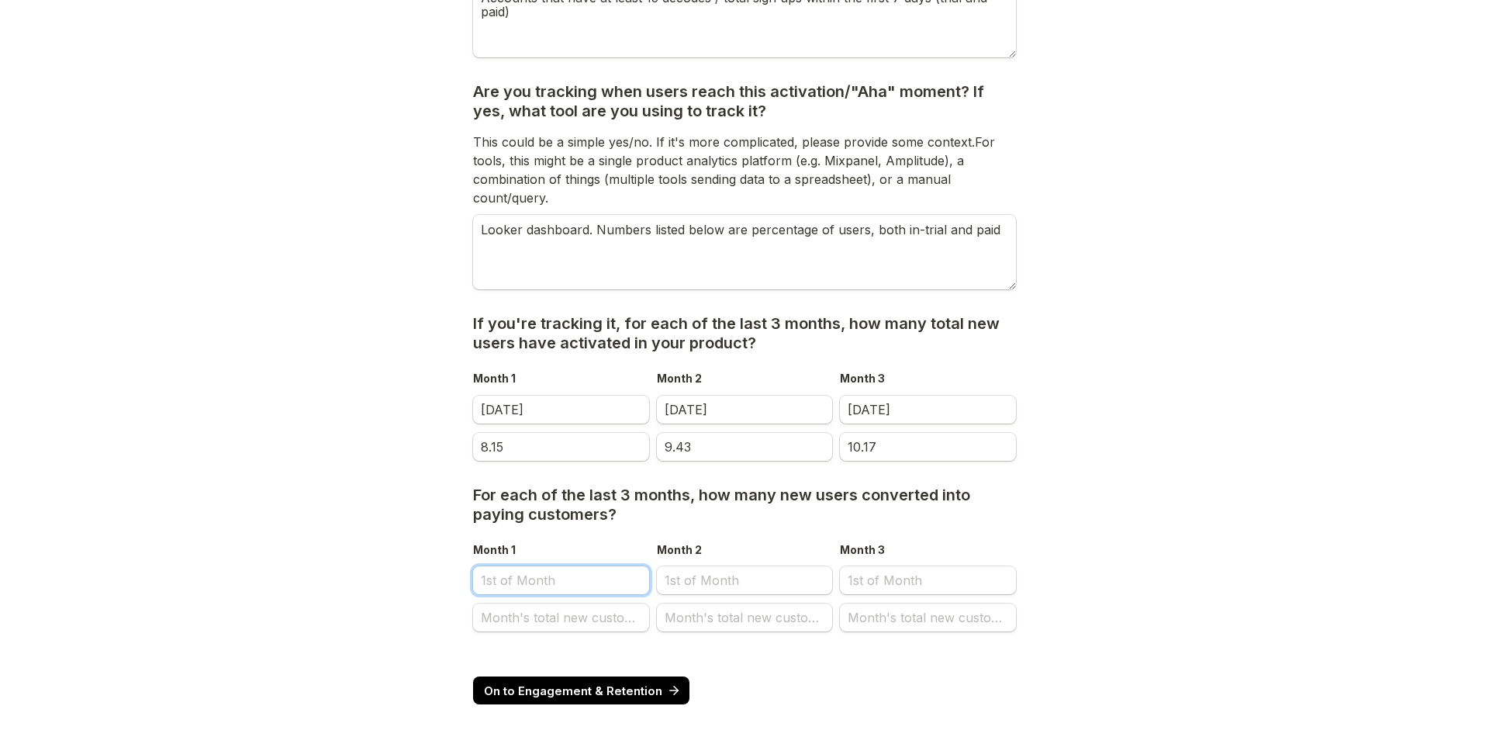
click at [560, 579] on input "Month 1" at bounding box center [561, 580] width 176 height 28
select select "9"
select select "2025"
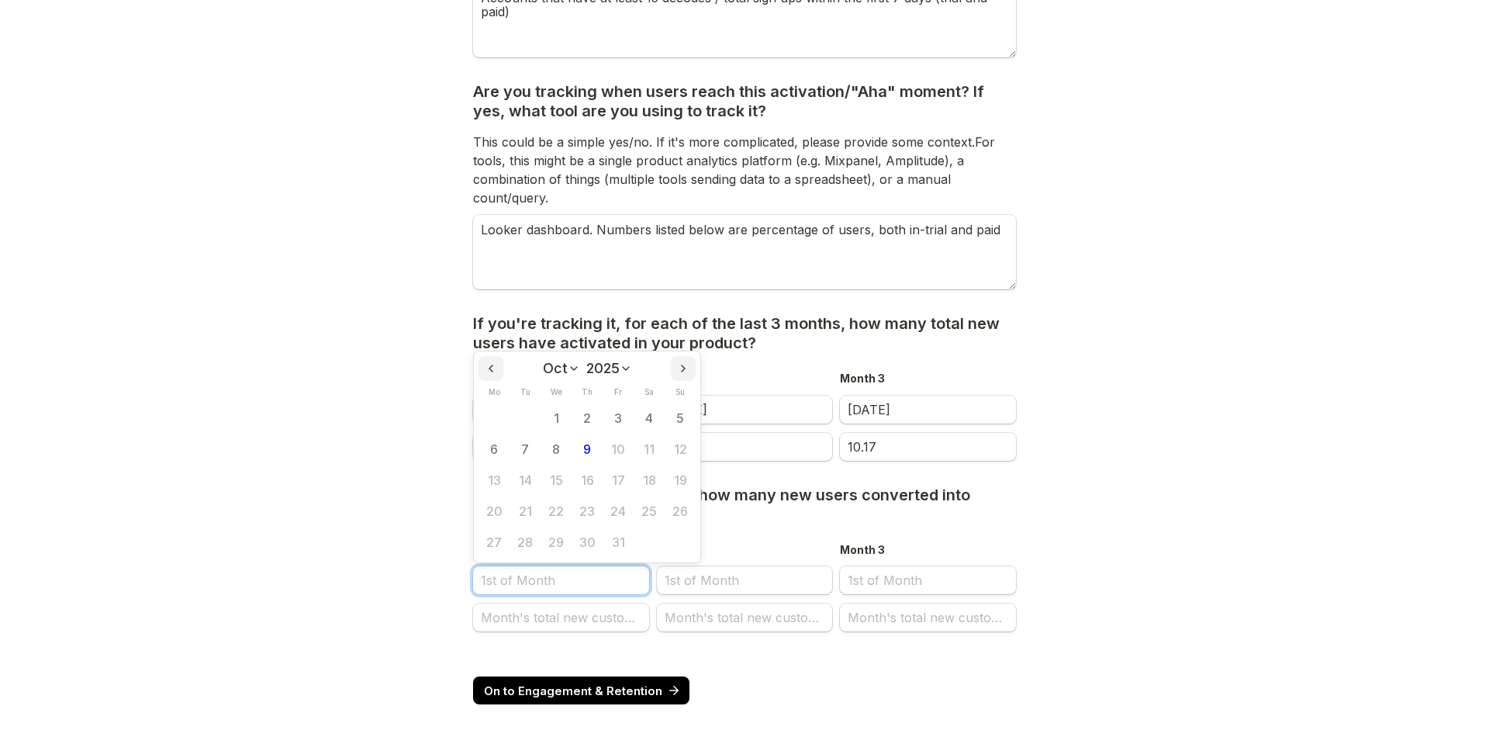
scroll to position [0, 0]
click at [547, 364] on select "Jan Feb Mar Apr May Jun [DATE] Aug Sep Oct Nov Dec" at bounding box center [561, 369] width 37 height 16
select select "6"
click at [544, 361] on select "Jan Feb Mar Apr May Jun [DATE] Aug Sep Oct Nov Dec" at bounding box center [561, 369] width 37 height 16
drag, startPoint x: 527, startPoint y: 423, endPoint x: 513, endPoint y: 461, distance: 40.2
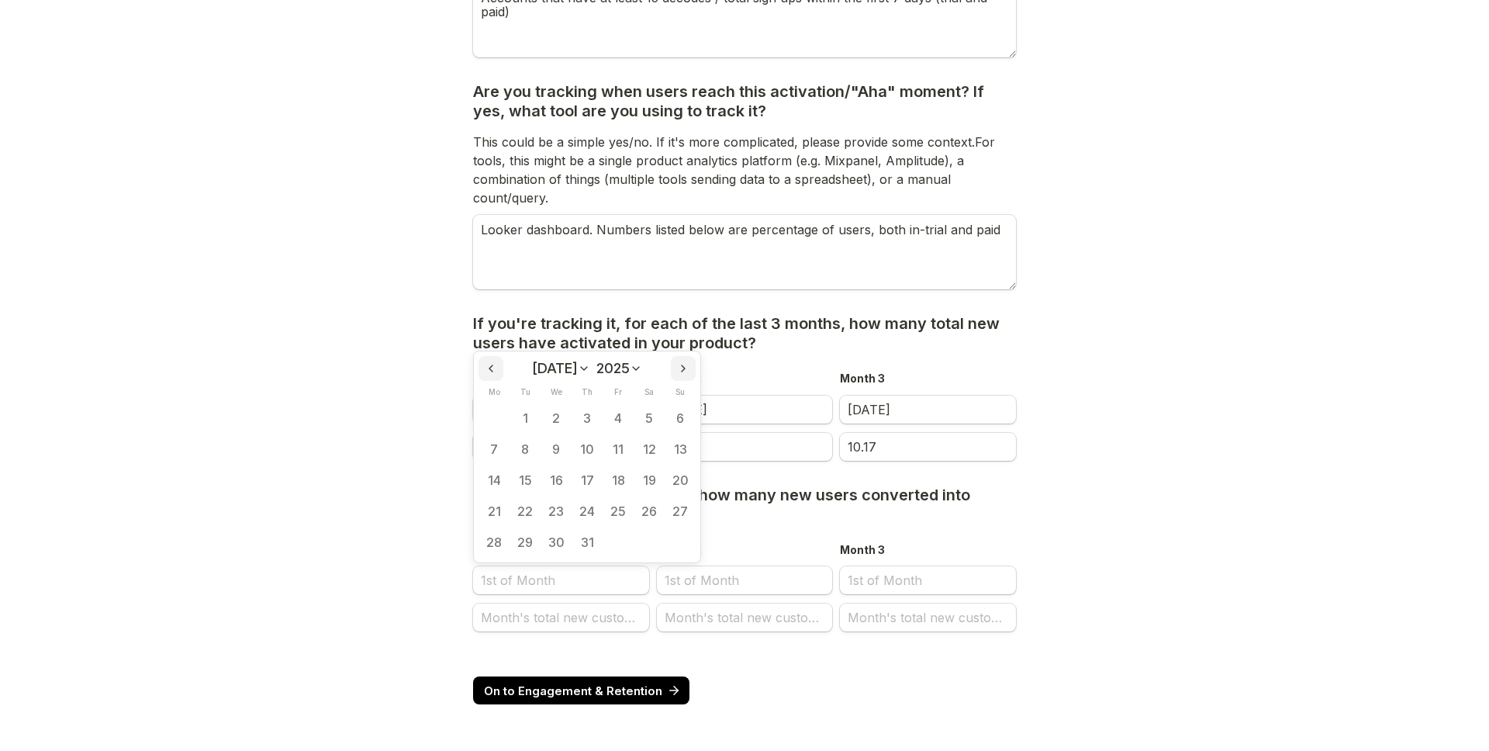
click at [527, 423] on button "1" at bounding box center [525, 417] width 31 height 31
type input "[DATE]"
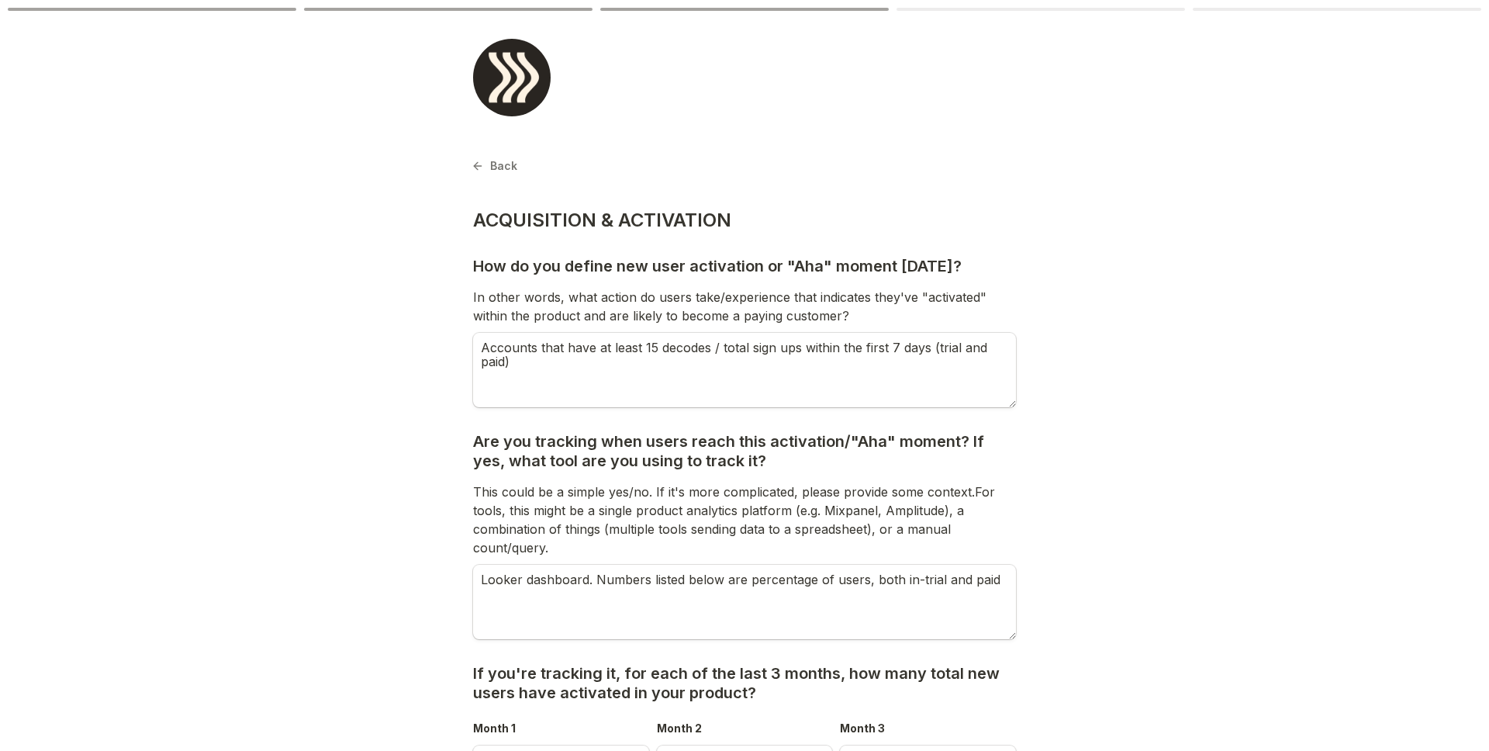
scroll to position [350, 0]
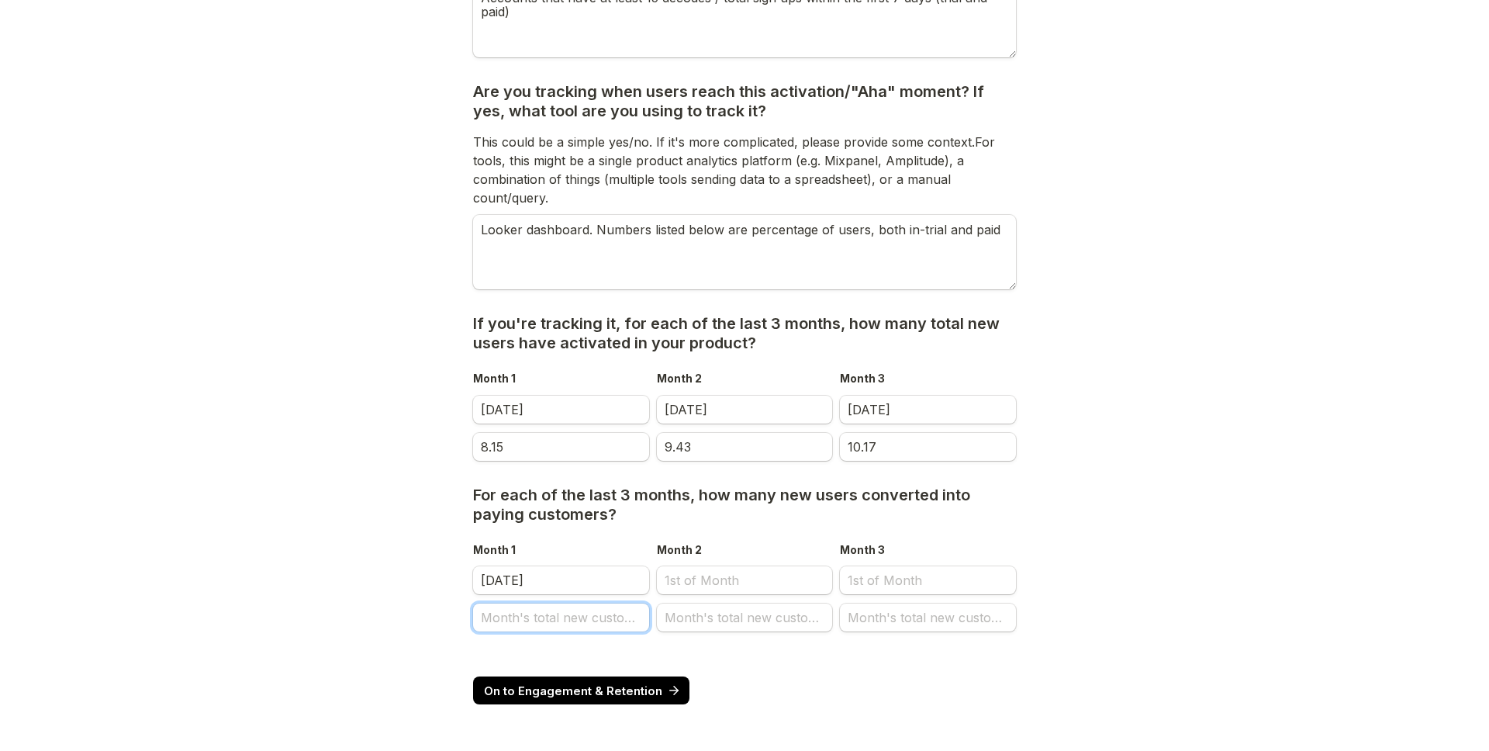
click at [549, 612] on input "Month's total new customers" at bounding box center [561, 617] width 176 height 28
type input "12017"
click at [762, 587] on input "Month 2" at bounding box center [745, 580] width 176 height 28
select select "9"
select select "2025"
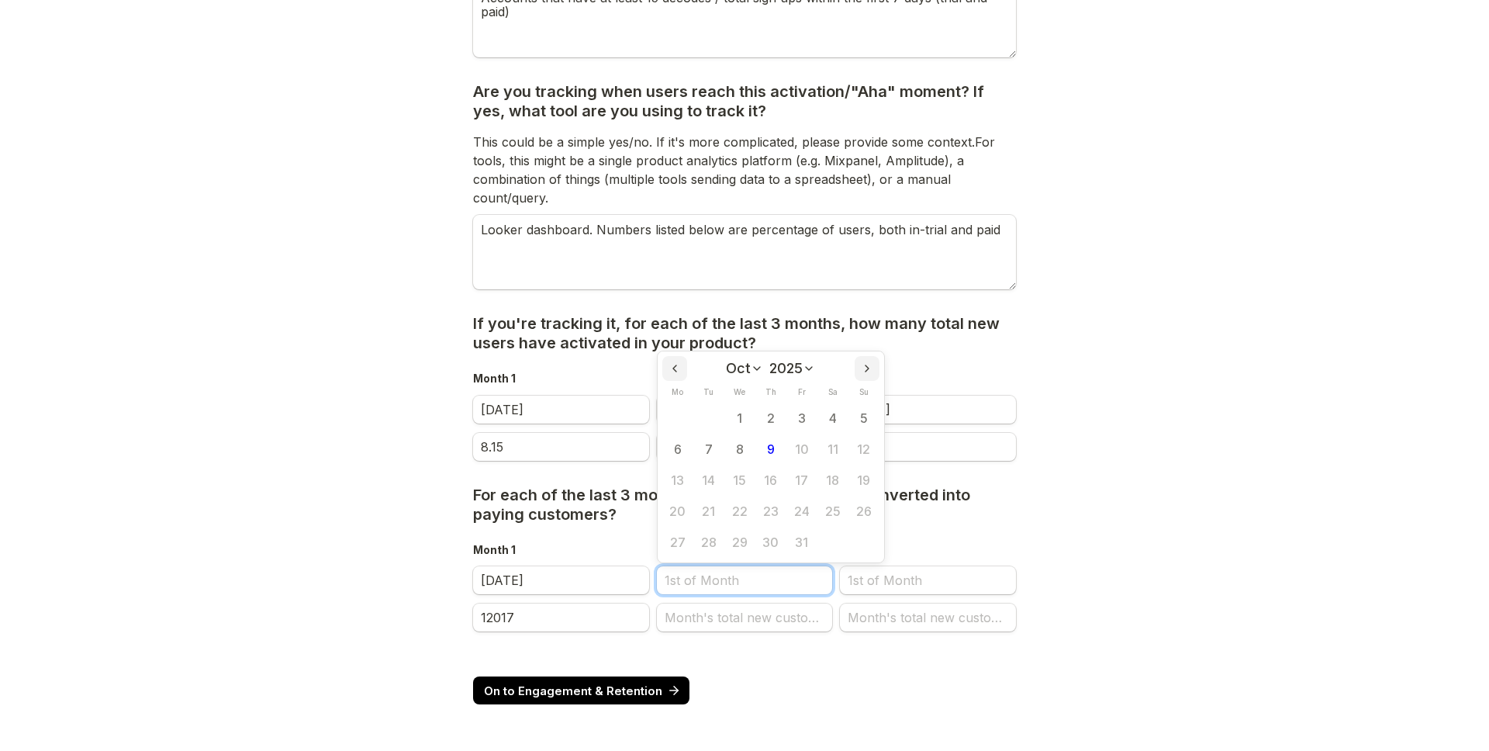
scroll to position [0, 0]
click at [735, 372] on select "Jan Feb Mar Apr May Jun [DATE] Aug Sep Oct Nov Dec" at bounding box center [744, 369] width 37 height 16
select select "8"
click at [726, 361] on select "Jan Feb Mar Apr May Jun [DATE] Aug Sep Oct Nov Dec" at bounding box center [744, 369] width 37 height 16
drag, startPoint x: 685, startPoint y: 419, endPoint x: 730, endPoint y: 649, distance: 234.7
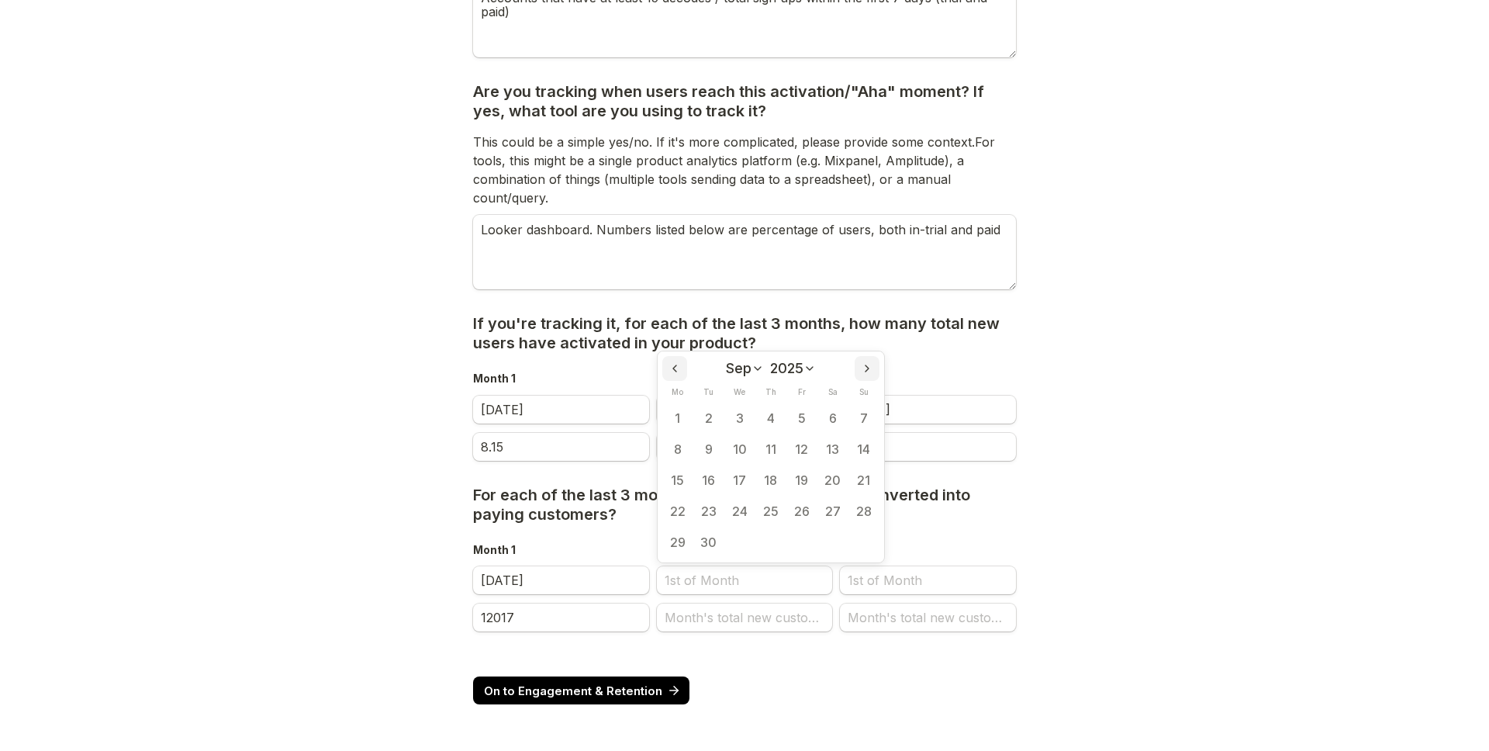
click at [685, 419] on button "1" at bounding box center [677, 417] width 31 height 31
type input "[DATE]"
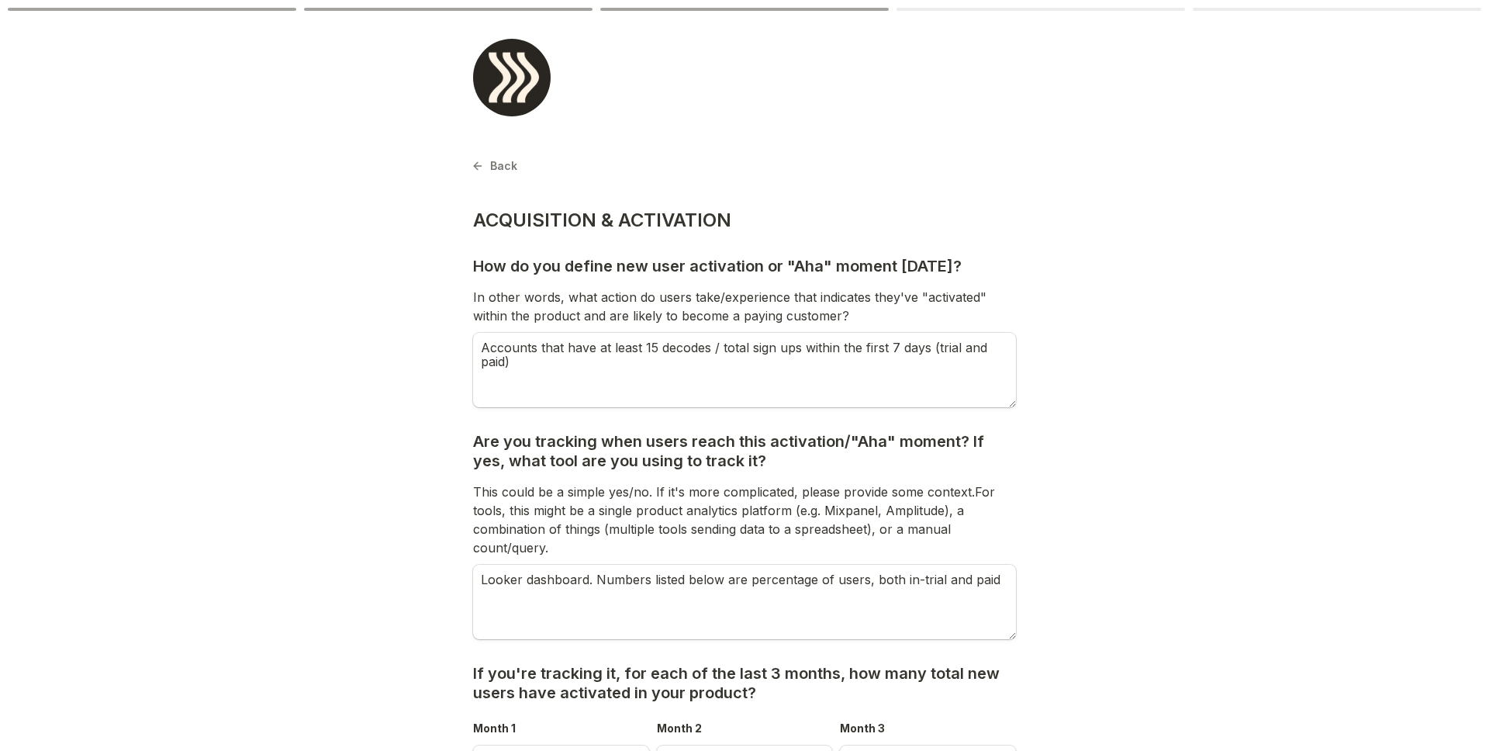
scroll to position [350, 0]
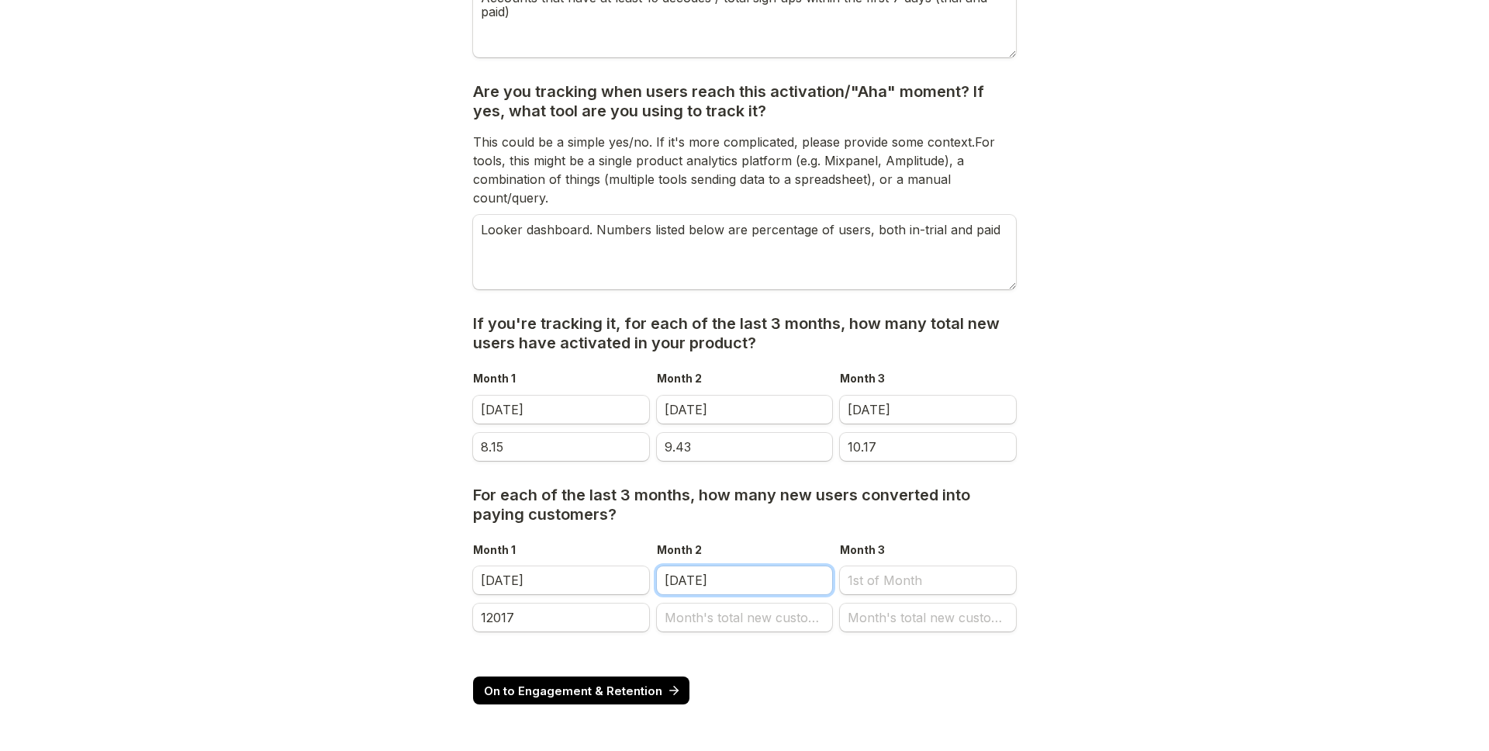
click at [718, 579] on input "[DATE]" at bounding box center [745, 580] width 176 height 28
select select "8"
select select "2025"
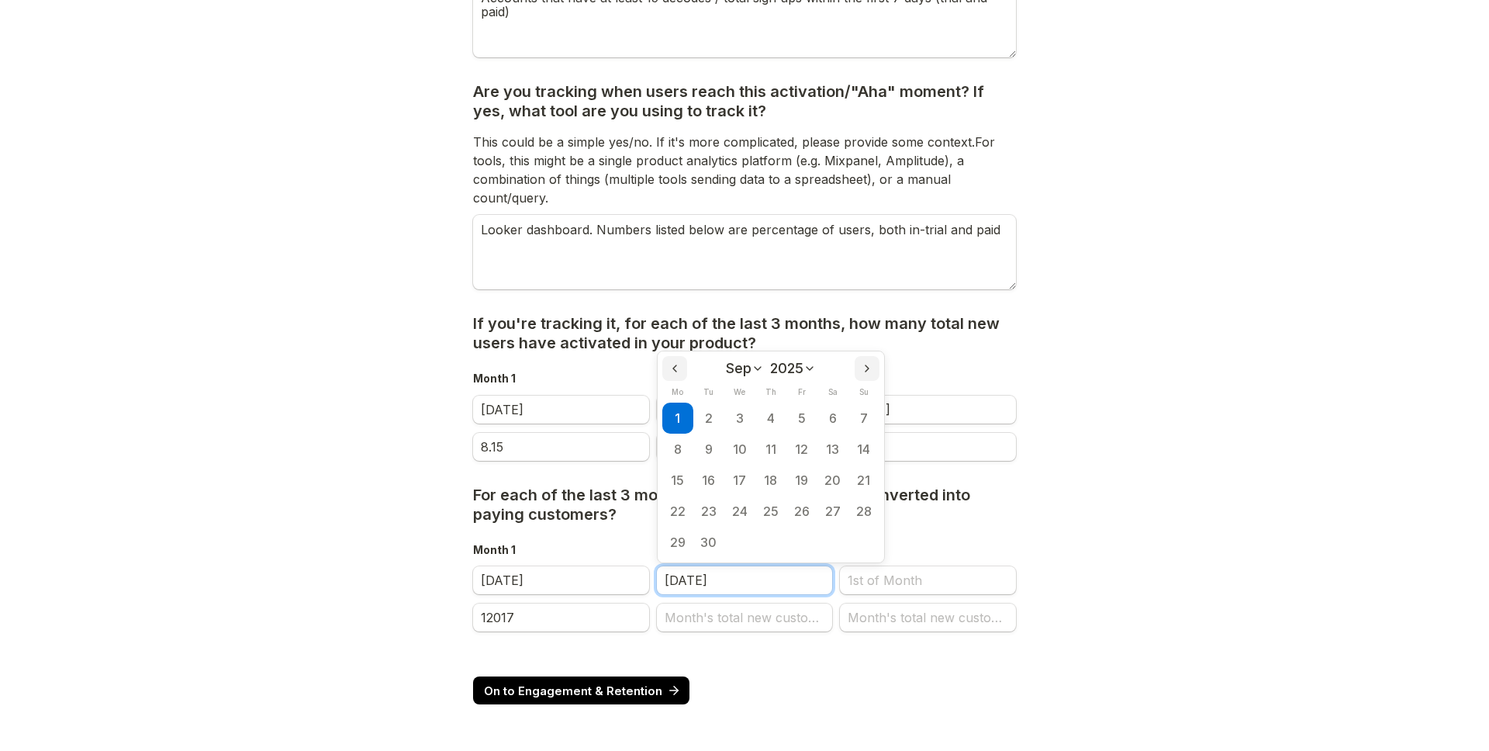
scroll to position [0, 0]
click at [733, 369] on select "Jan Feb Mar Apr May Jun [DATE] Aug Sep Oct Nov Dec" at bounding box center [745, 369] width 38 height 16
select select "7"
click at [726, 361] on select "Jan Feb Mar Apr May Jun [DATE] Aug Sep Oct Nov Dec" at bounding box center [745, 369] width 38 height 16
click at [799, 417] on button "1" at bounding box center [801, 417] width 31 height 31
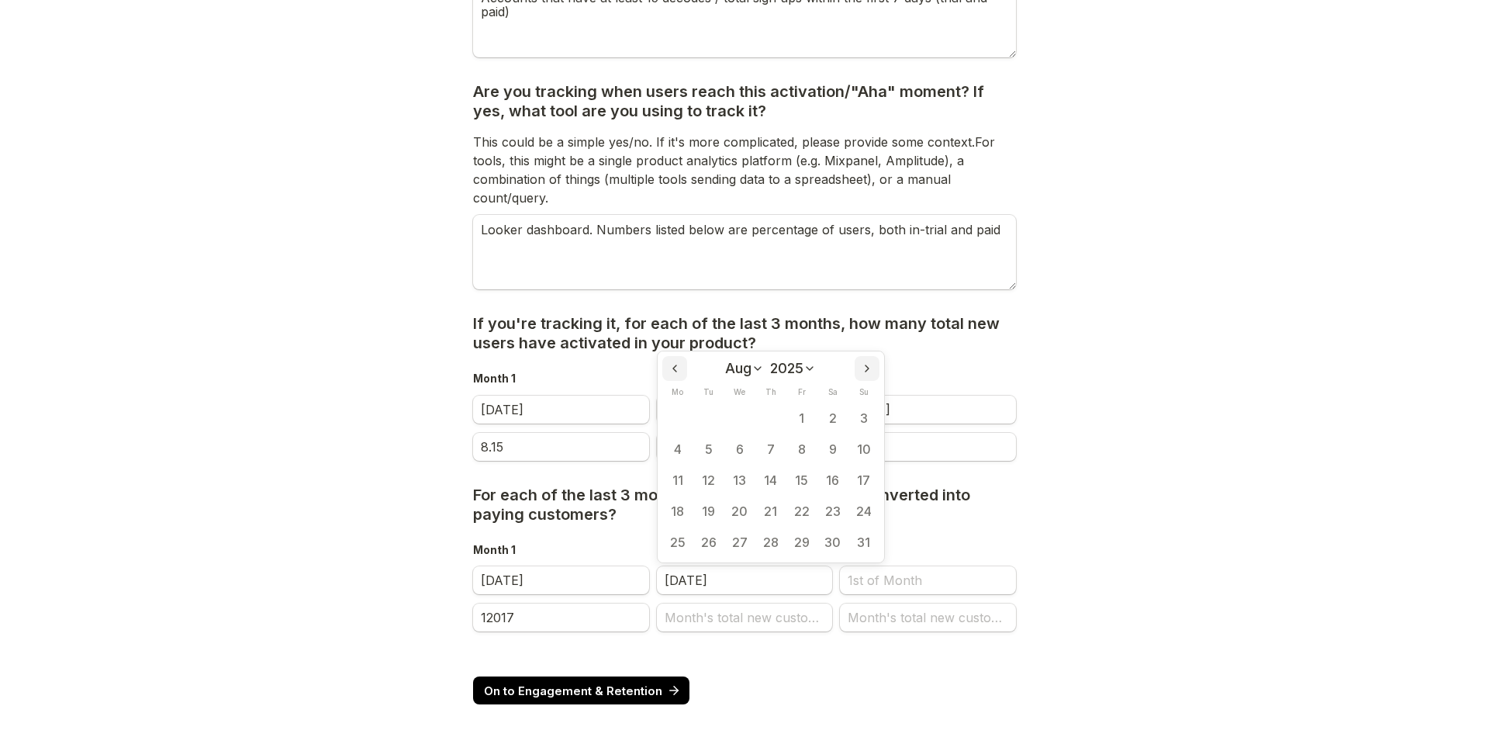
type input "[DATE]"
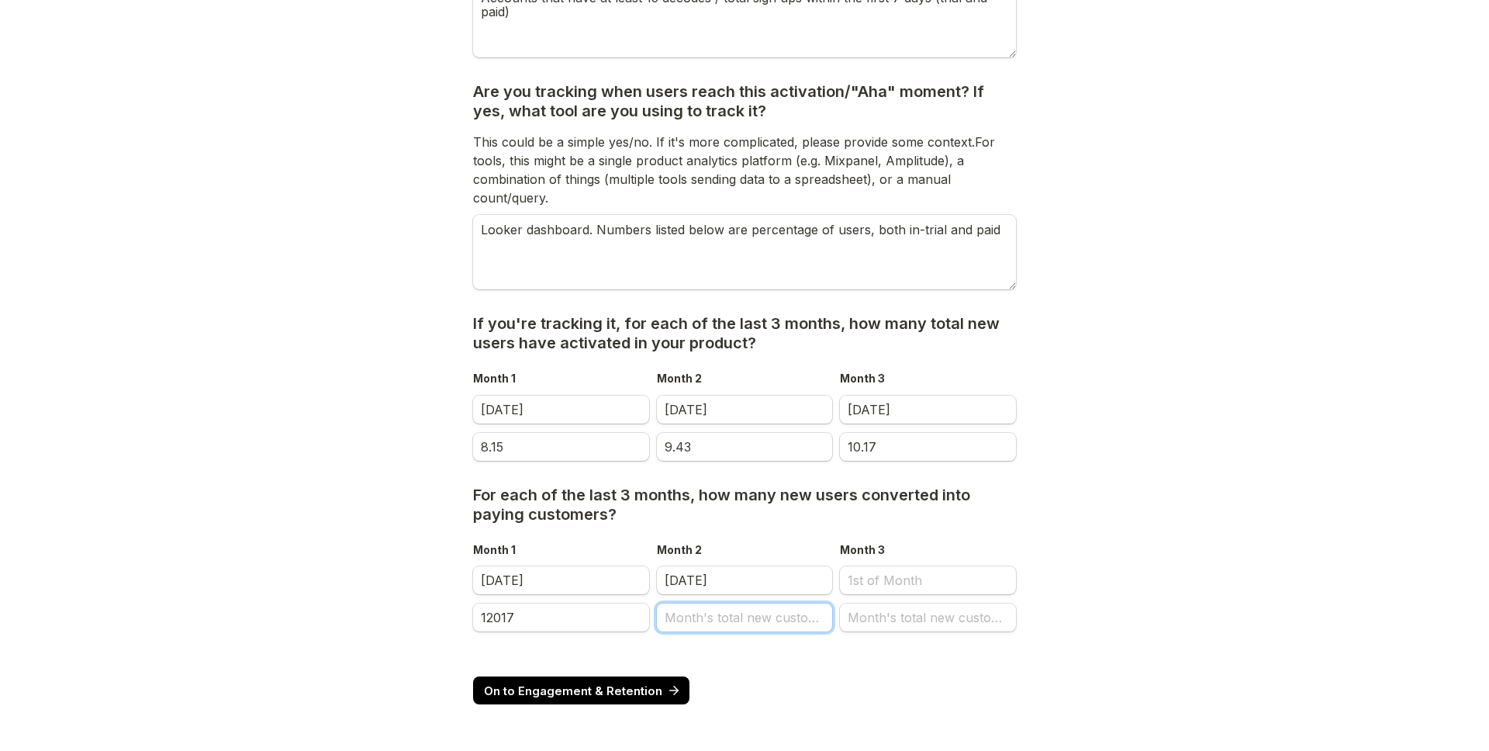
click at [736, 614] on input "Month's total new customers" at bounding box center [745, 617] width 176 height 28
type input "11968"
select select "9"
select select "2025"
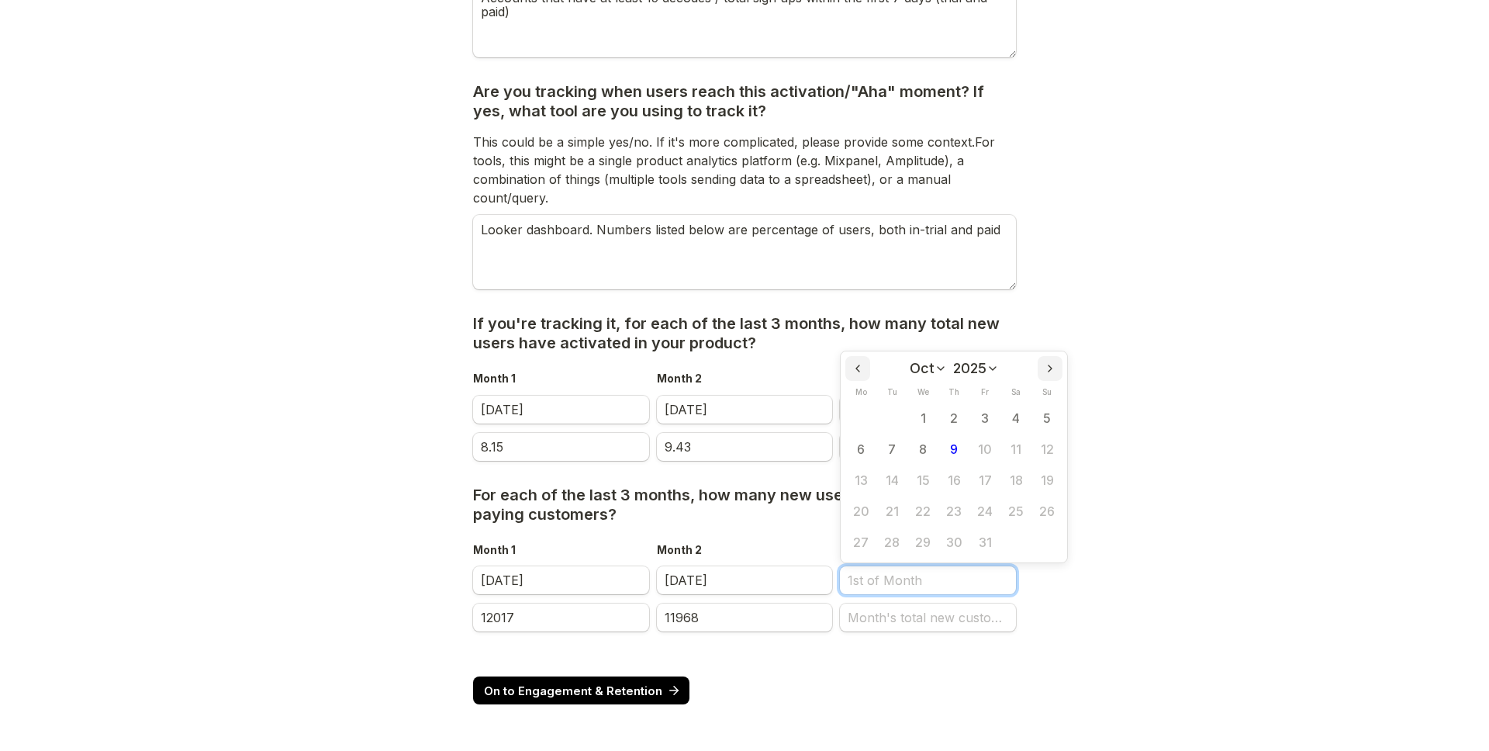
scroll to position [0, 0]
click at [925, 372] on select "Jan Feb Mar Apr May Jun [DATE] Aug Sep Oct Nov Dec" at bounding box center [928, 369] width 37 height 16
select select "8"
click at [910, 361] on select "Jan Feb Mar Apr May Jun [DATE] Aug Sep Oct Nov Dec" at bounding box center [928, 369] width 37 height 16
click at [866, 420] on button "1" at bounding box center [860, 417] width 31 height 31
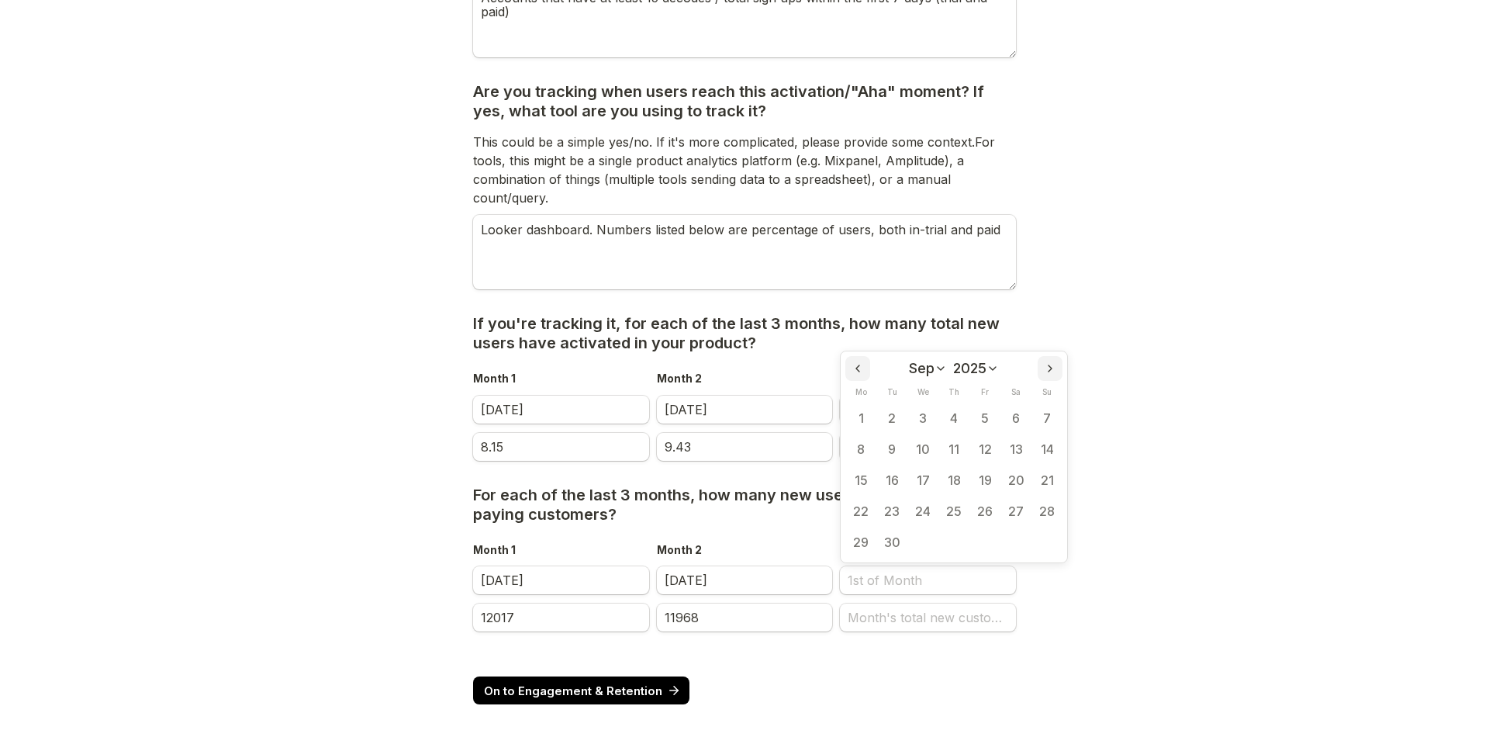
type input "[DATE]"
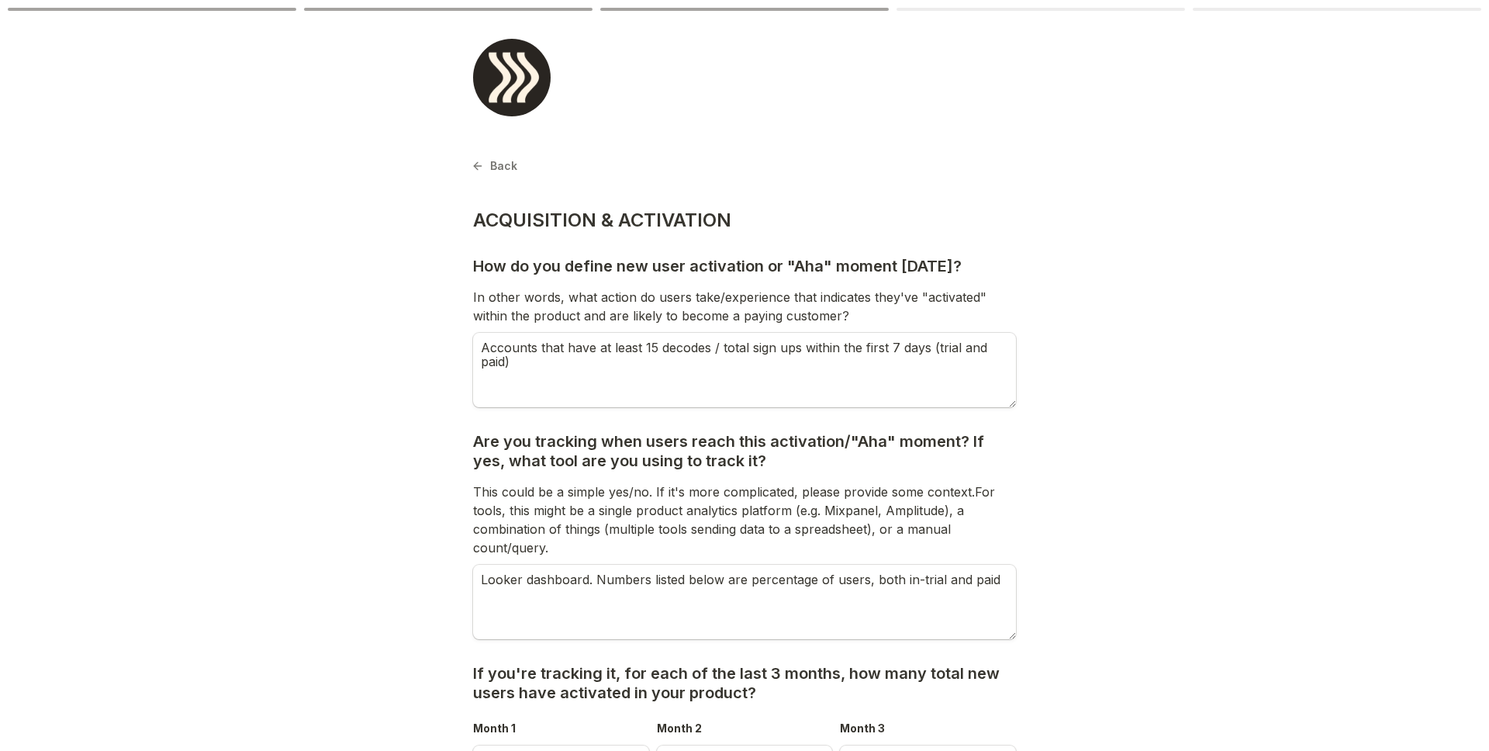
scroll to position [350, 0]
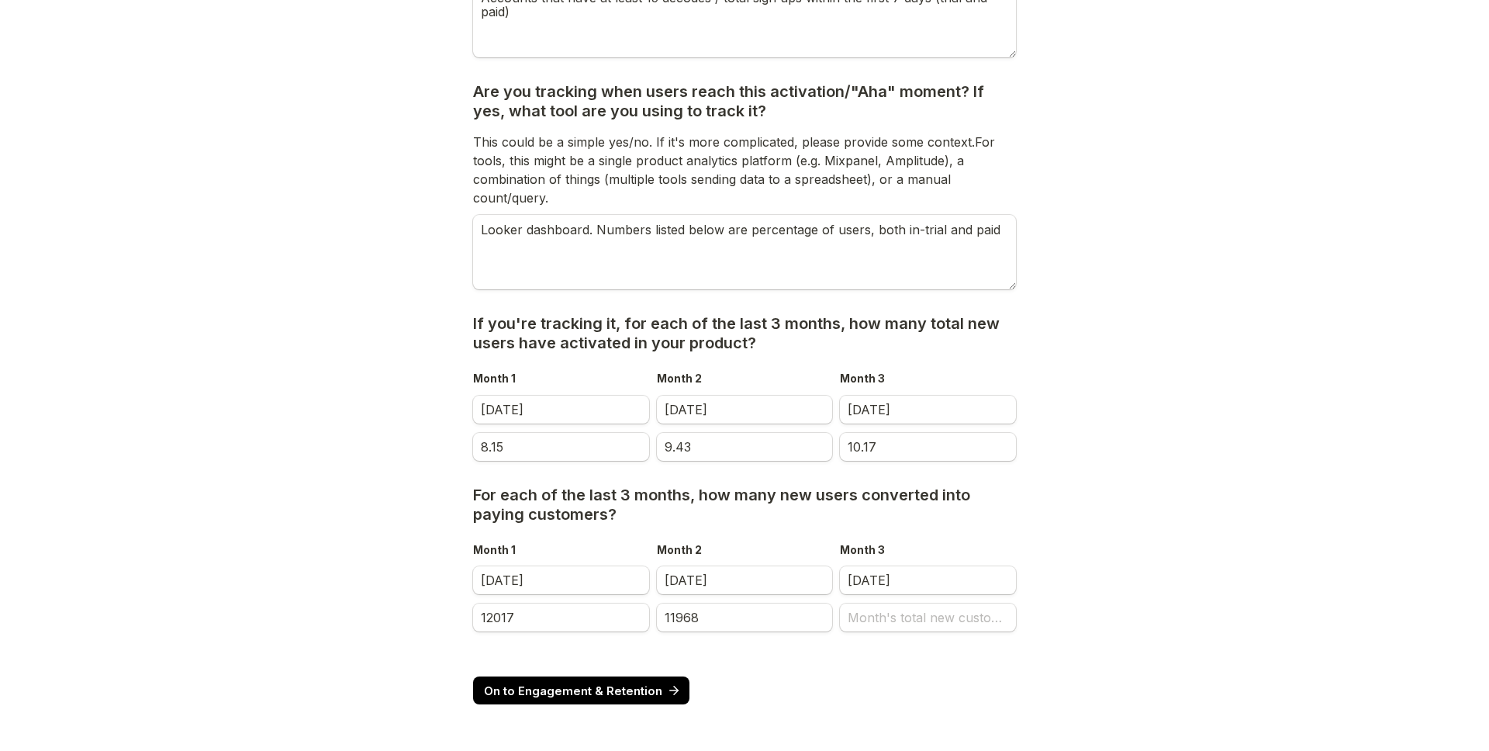
click at [1226, 500] on main "Back Page 3 of 6 ACQUISITION & ACTIVATION How do you define new user activation…" at bounding box center [744, 200] width 1489 height 1100
click at [876, 620] on input "Month's total new customers" at bounding box center [928, 617] width 176 height 28
type input "12701"
click at [669, 690] on icon "submit" at bounding box center [673, 690] width 9 height 0
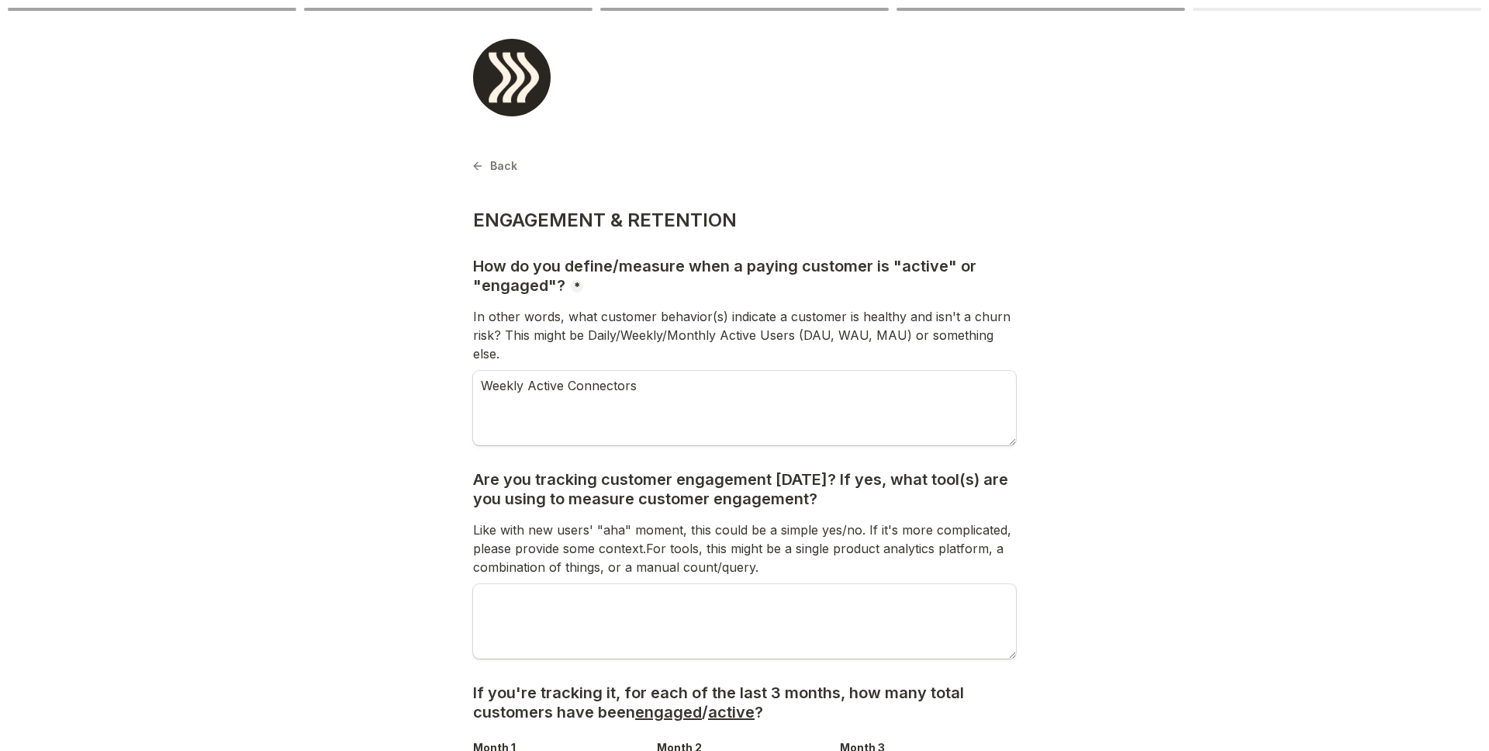
click at [789, 385] on textarea "Weekly Active Connectors" at bounding box center [744, 408] width 543 height 74
type textarea "Signup rate and aha rate lead to weekly"
click at [832, 608] on textarea "Are you tracking customer engagement today? If yes, what tool(s) are you using …" at bounding box center [744, 621] width 543 height 74
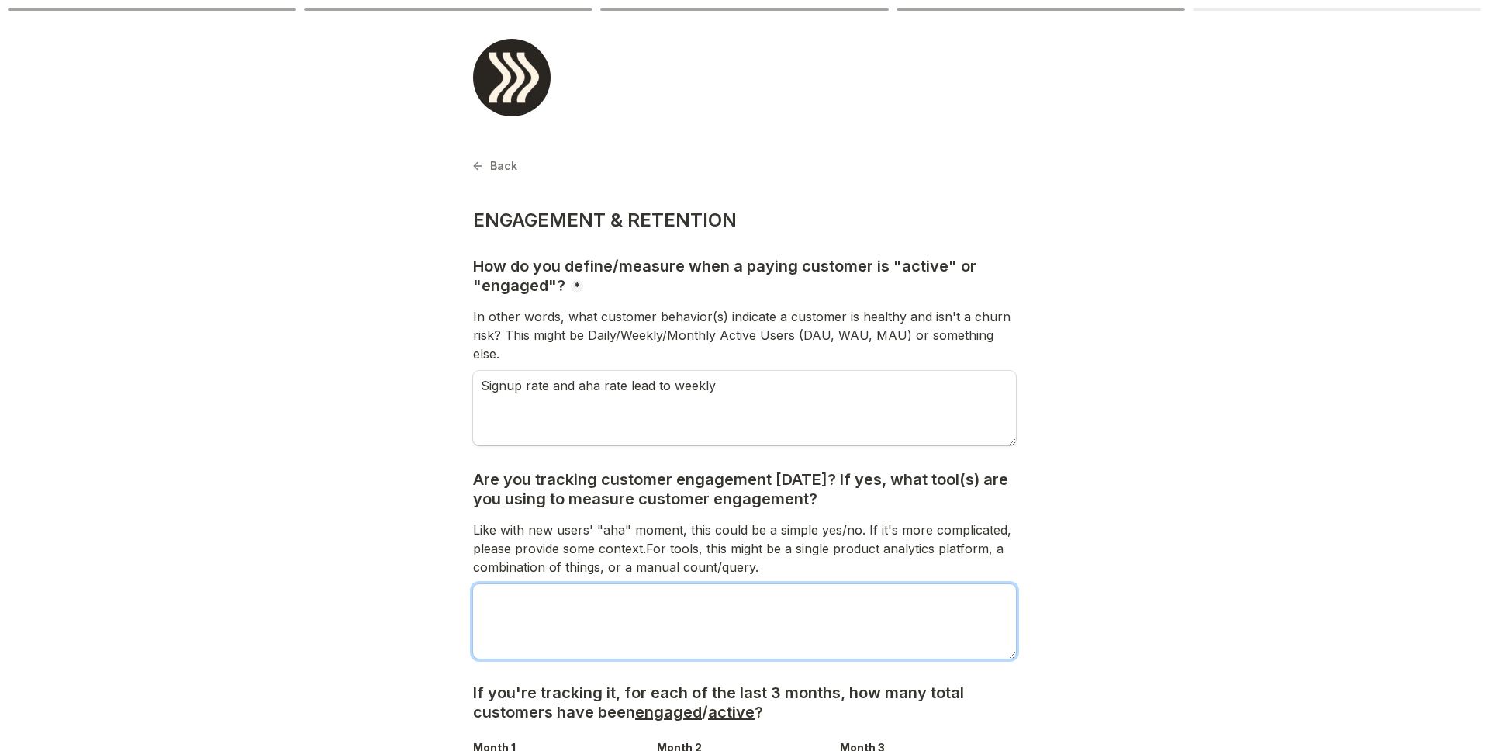
type textarea "w"
type textarea "weekly active connectors"
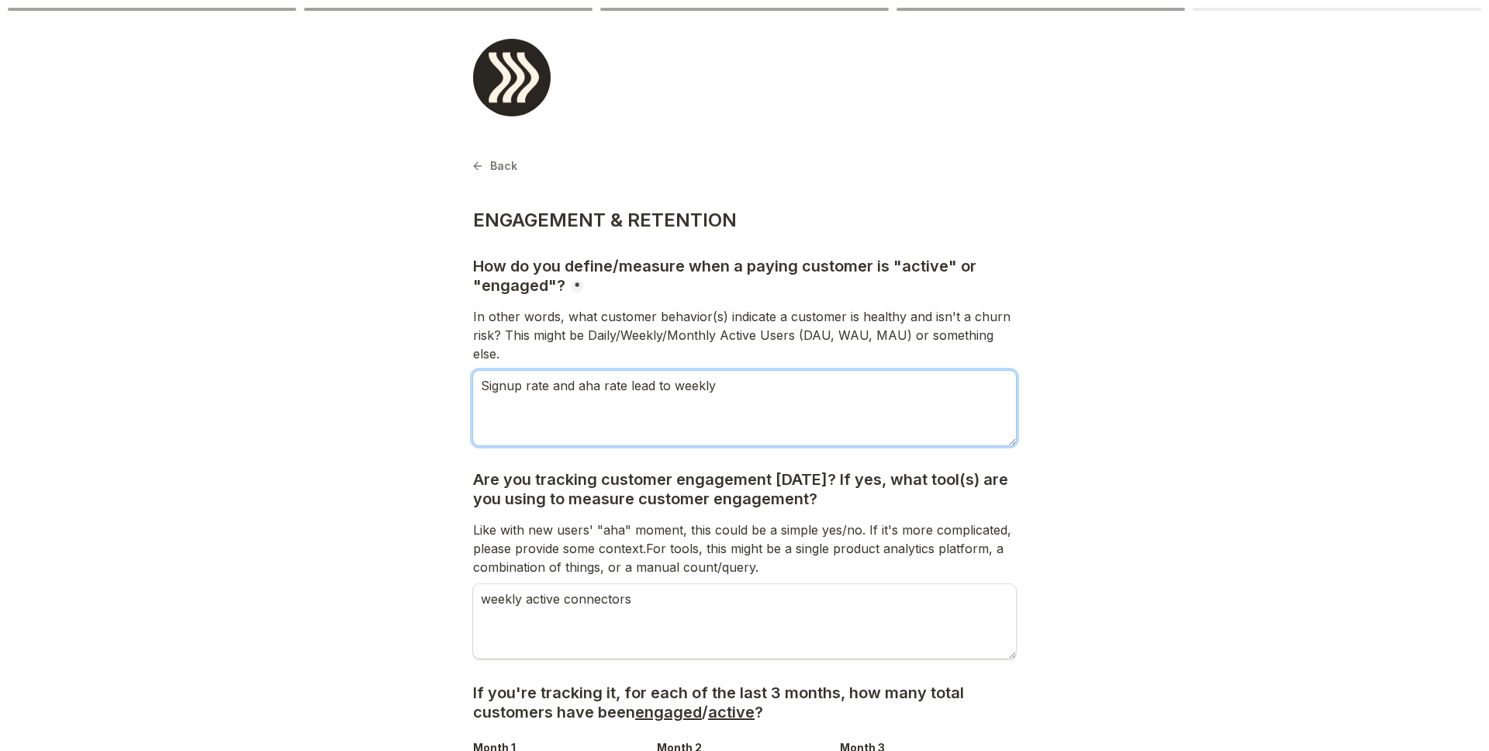
click at [817, 384] on textarea "Signup rate and aha rate lead to weekly" at bounding box center [744, 408] width 543 height 74
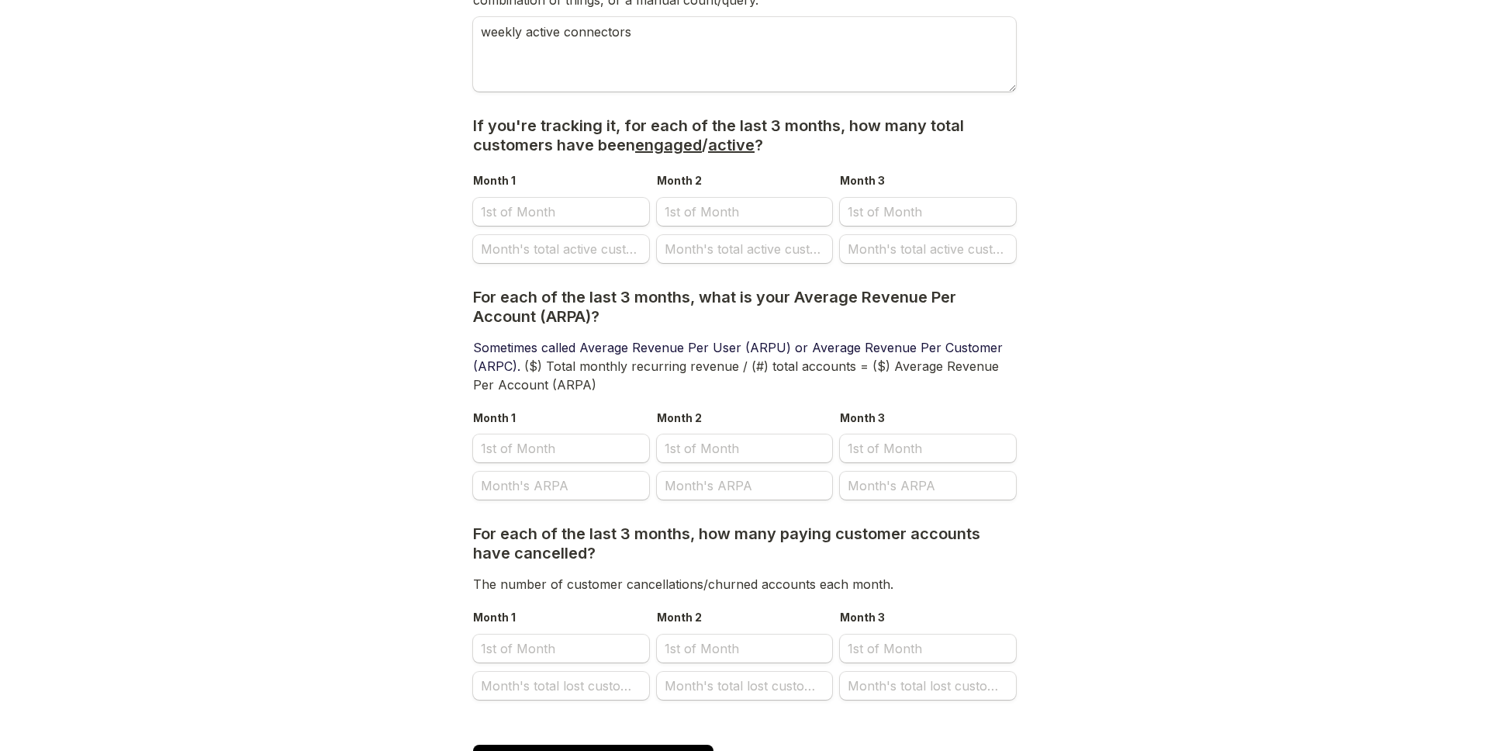
scroll to position [568, 0]
type textarea "Signup rate and aha rate lead to weekly active connectors for ongoing usage"
click at [957, 440] on input "Month 3" at bounding box center [928, 448] width 176 height 28
select select "9"
select select "2025"
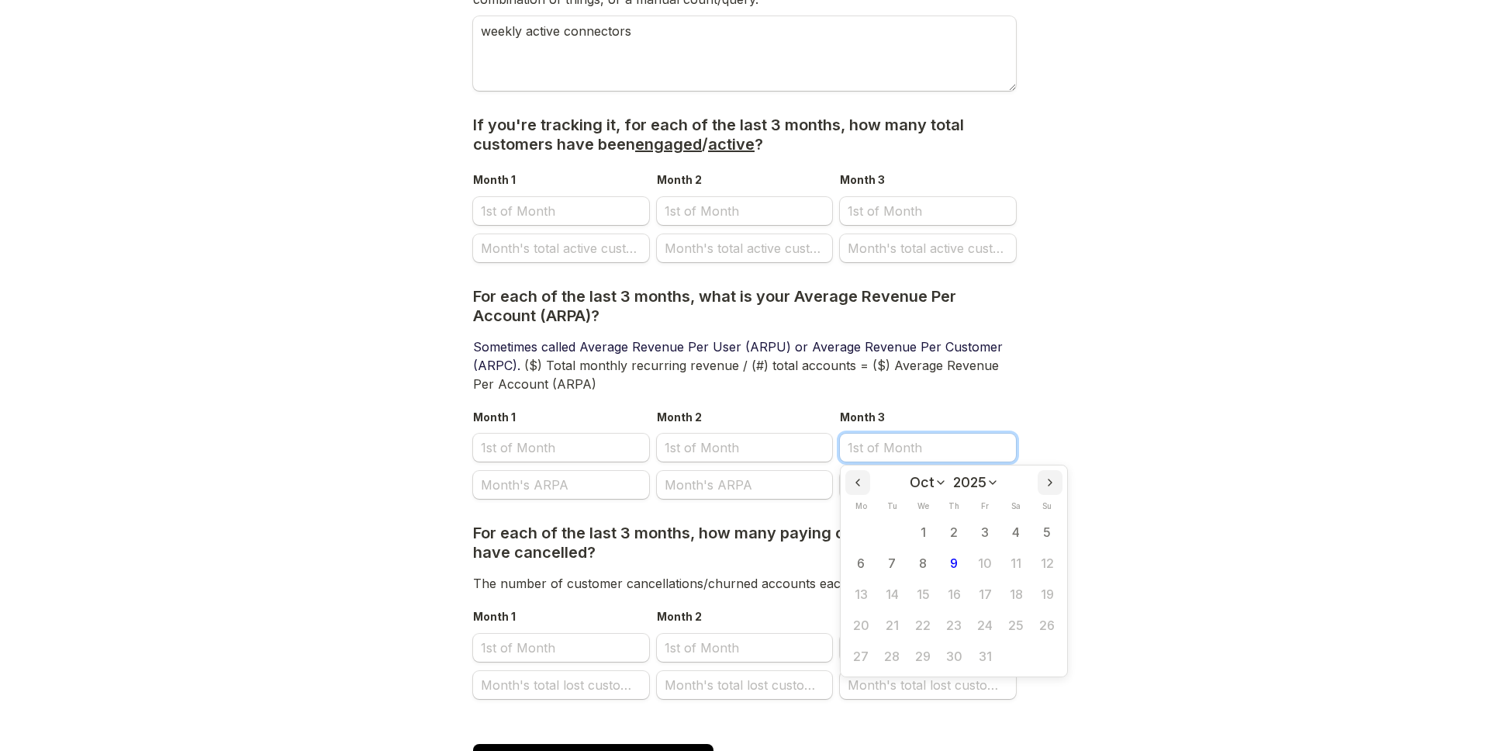
scroll to position [0, 0]
click at [931, 475] on select "Jan Feb Mar Apr May Jun [DATE] Aug Sep Oct Nov Dec" at bounding box center [928, 483] width 37 height 16
select select "8"
click at [910, 475] on select "Jan Feb Mar Apr May Jun [DATE] Aug Sep Oct Nov Dec" at bounding box center [928, 483] width 37 height 16
click at [864, 516] on button "1" at bounding box center [860, 531] width 31 height 31
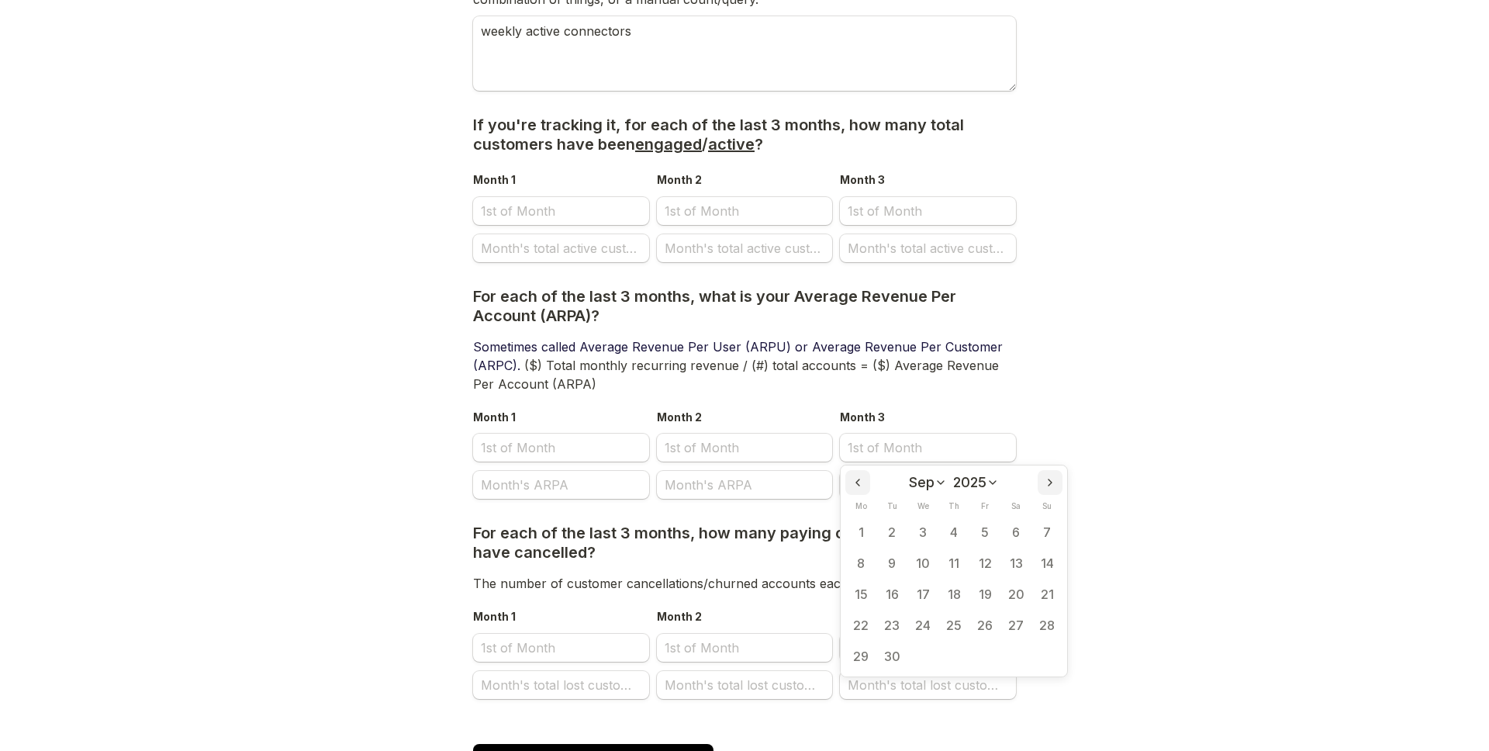
type input "[DATE]"
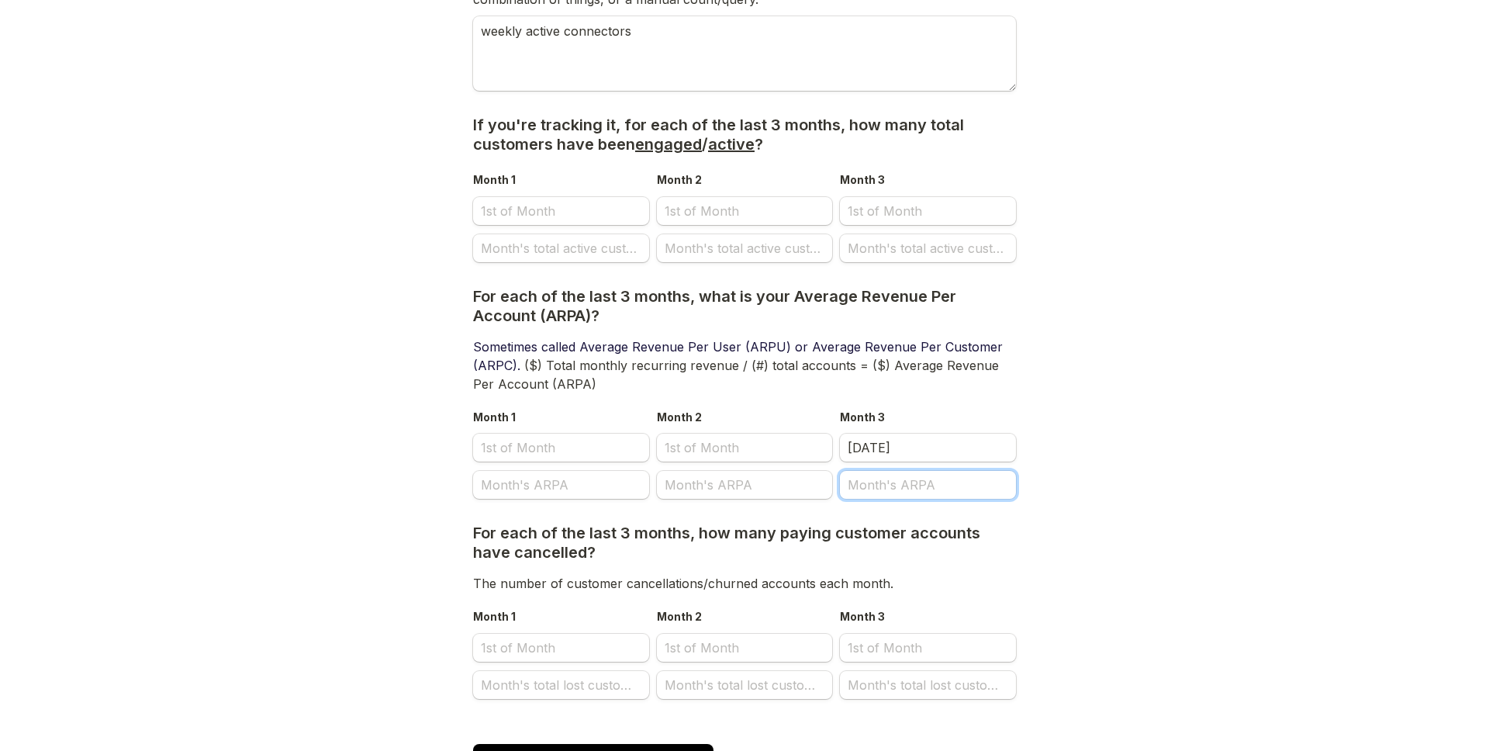
click at [921, 471] on input "Month's ARPA" at bounding box center [928, 485] width 176 height 28
type input "$14.78"
click at [758, 434] on input "Month 2" at bounding box center [745, 448] width 176 height 28
select select "9"
select select "2025"
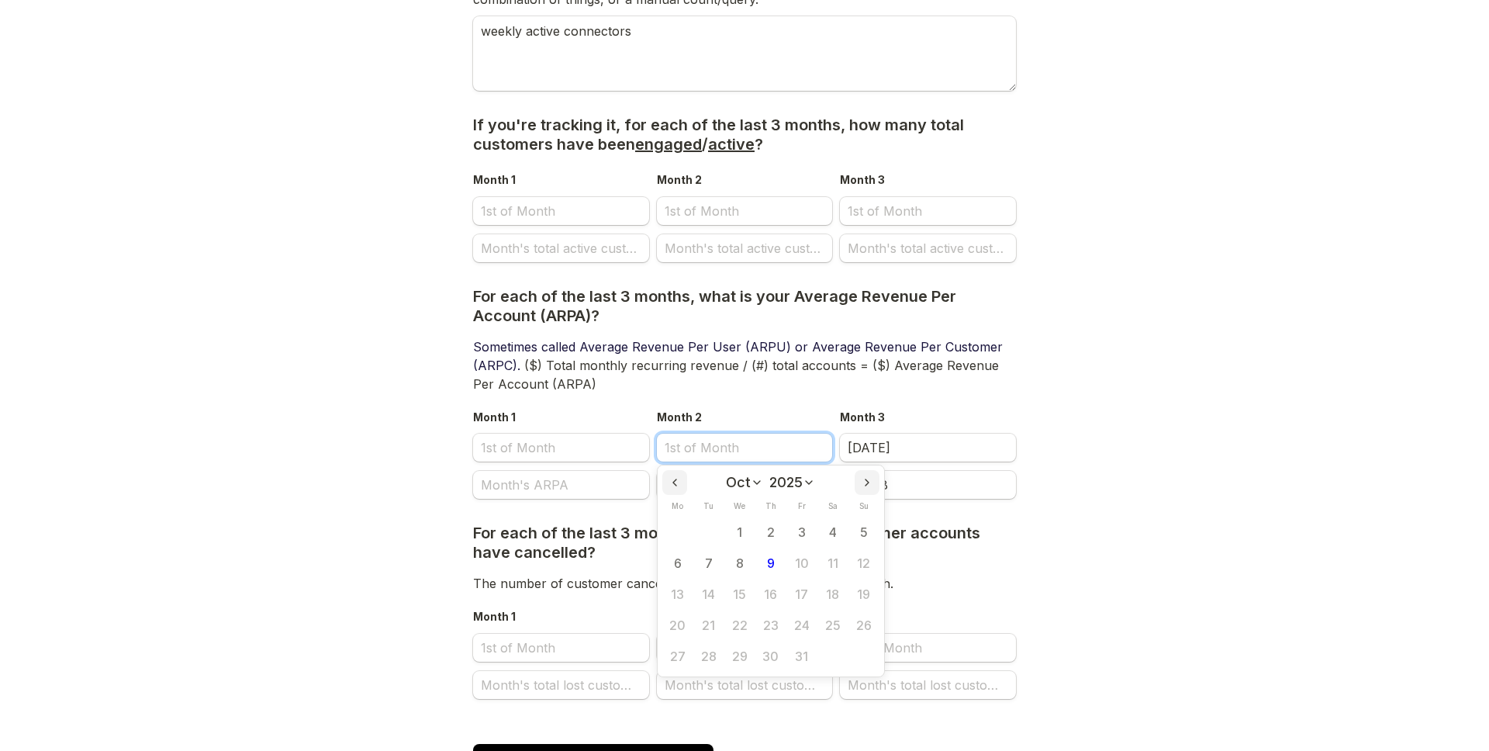
scroll to position [0, 0]
click at [757, 475] on select "Jan Feb Mar Apr May Jun [DATE] Aug Sep Oct Nov Dec" at bounding box center [744, 483] width 37 height 16
select select "7"
click at [726, 475] on select "Jan Feb Mar Apr May Jun [DATE] Aug Sep Oct Nov Dec" at bounding box center [744, 483] width 37 height 16
click at [800, 522] on button "1" at bounding box center [801, 531] width 31 height 31
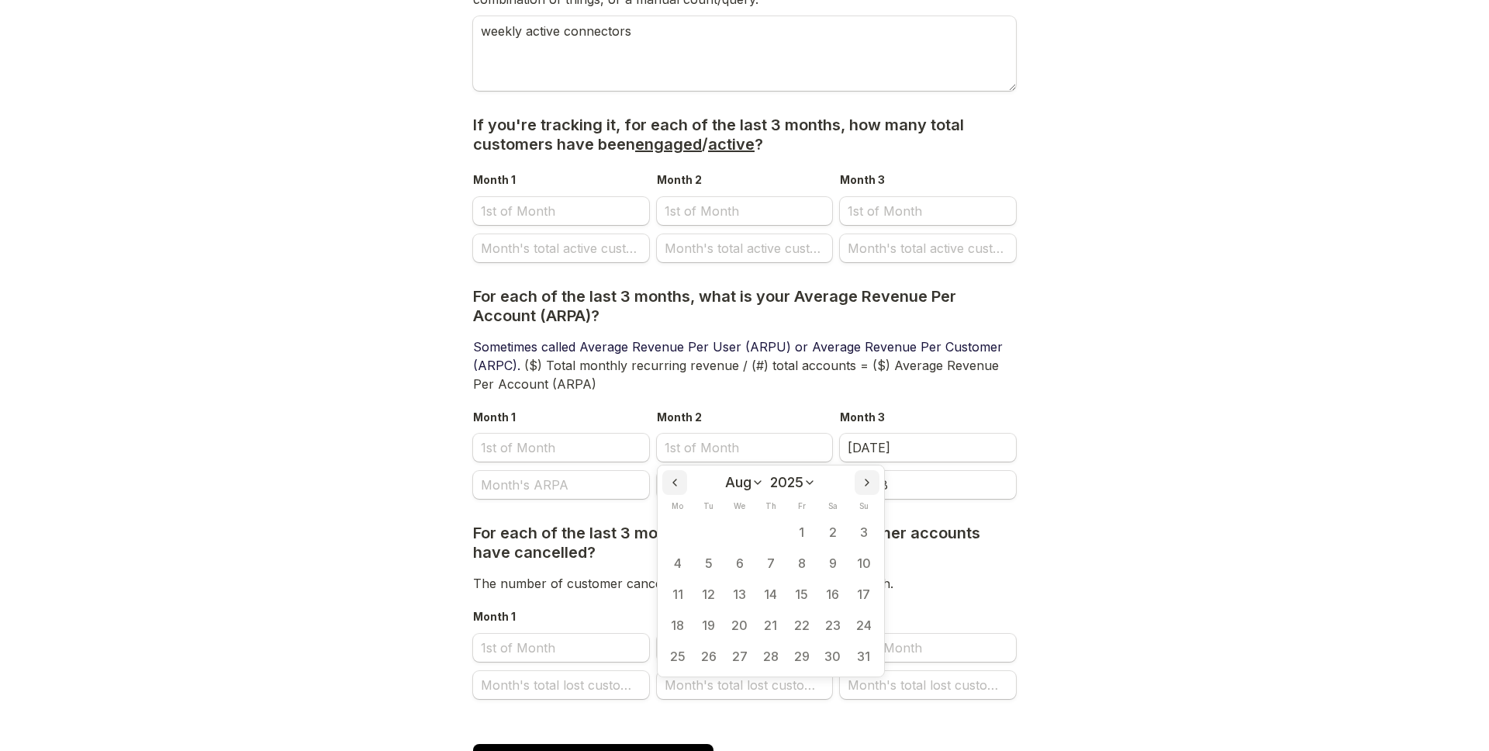
type input "[DATE]"
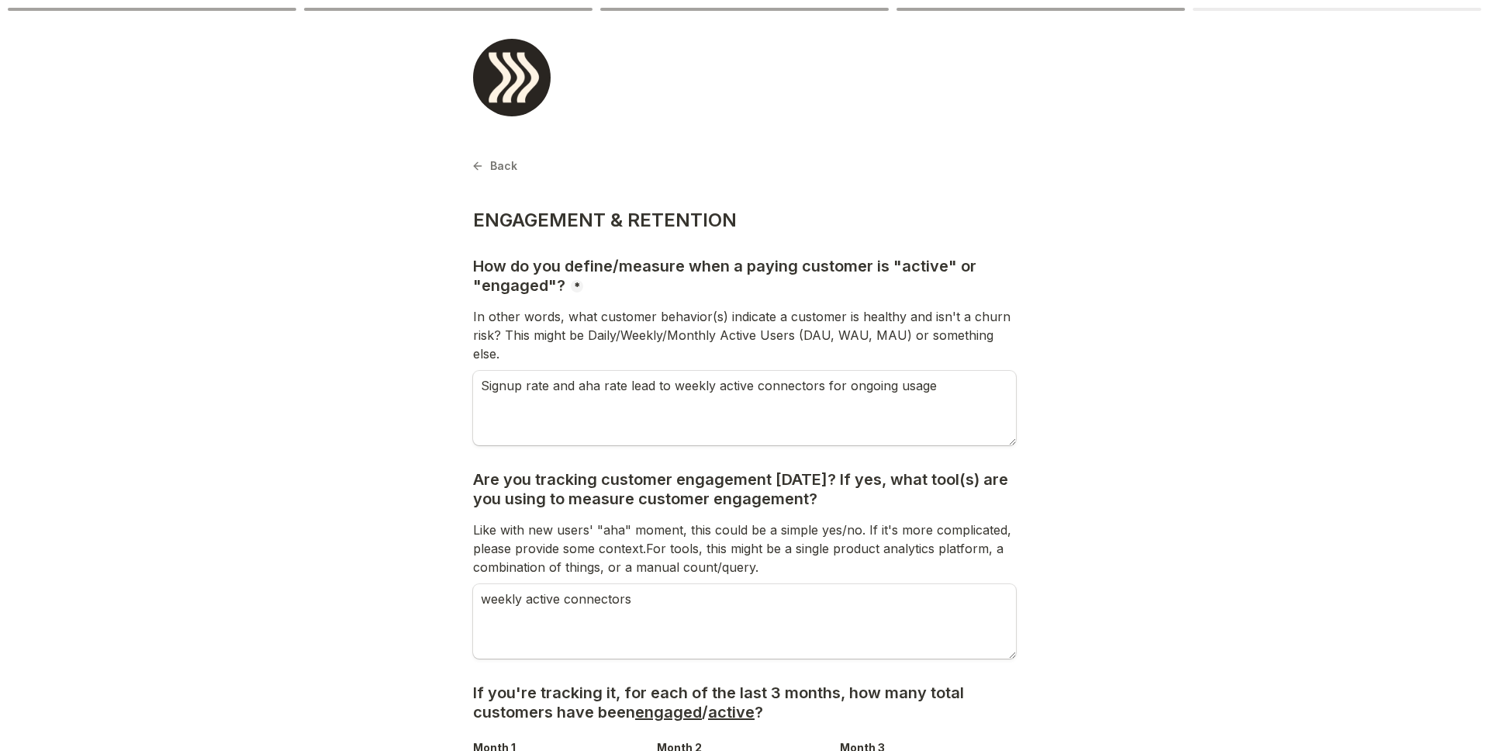
scroll to position [568, 0]
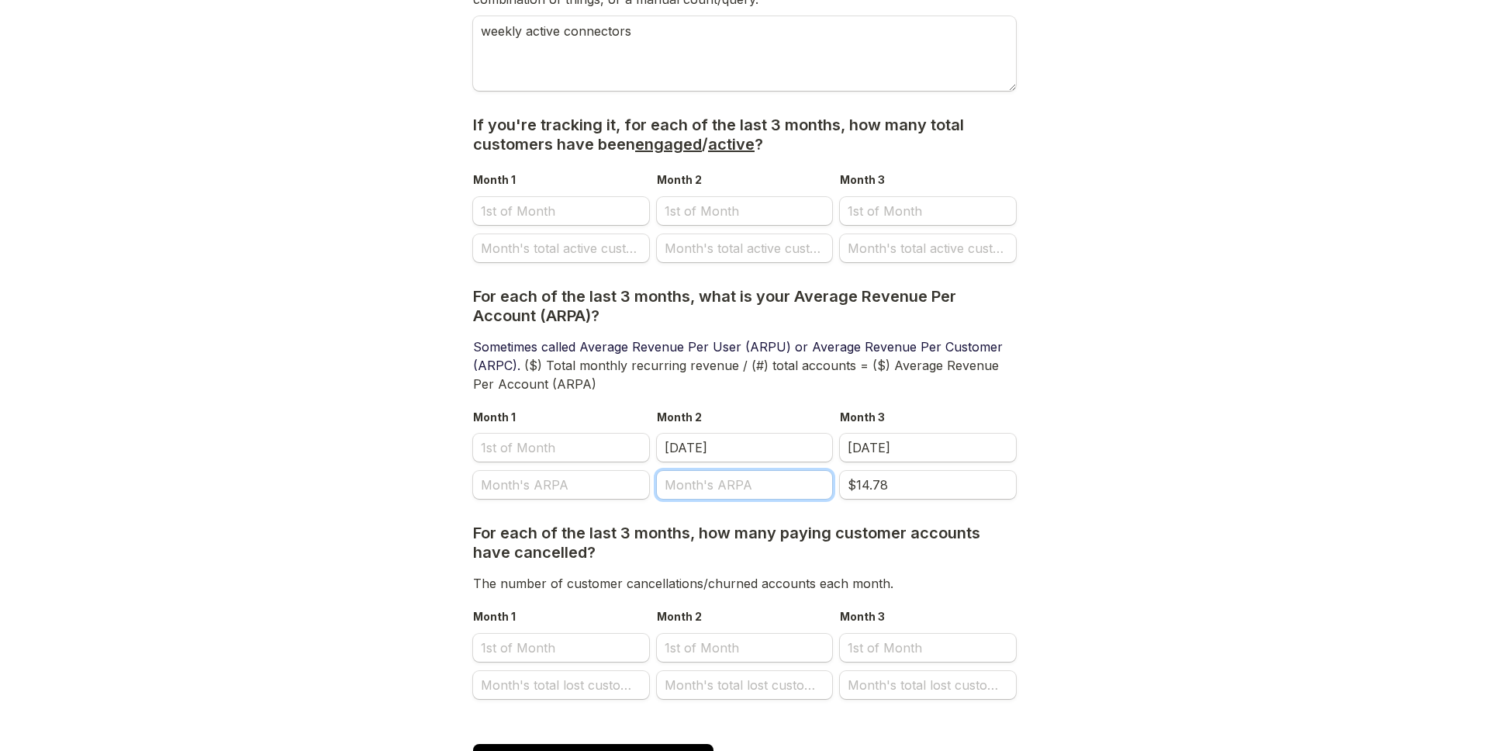
click at [755, 471] on input "Month's ARPA" at bounding box center [745, 485] width 176 height 28
type input "$14.09"
click at [551, 434] on input "Month 1" at bounding box center [561, 448] width 176 height 28
select select "9"
select select "2025"
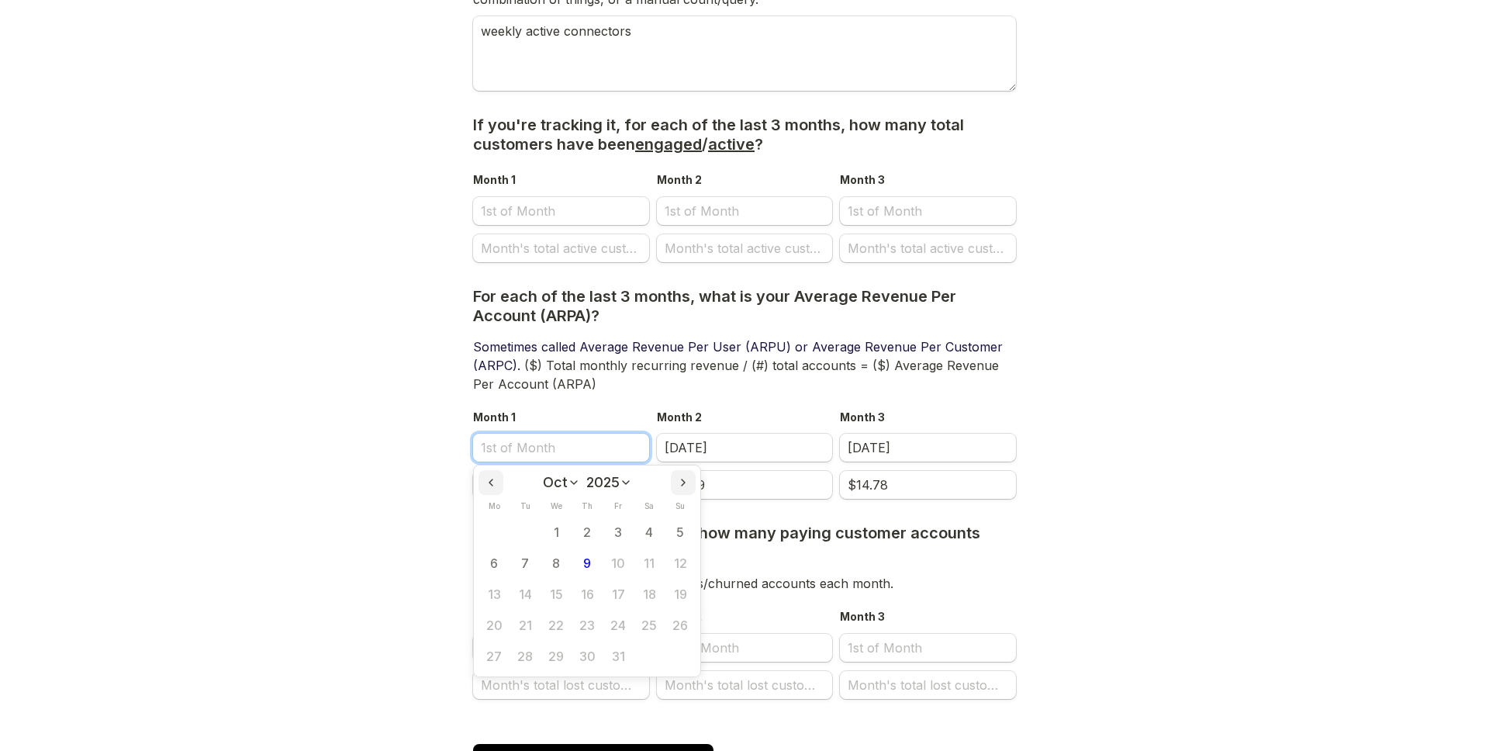
scroll to position [0, 0]
click at [556, 475] on select "Jan Feb Mar Apr May Jun [DATE] Aug Sep Oct Nov Dec" at bounding box center [561, 483] width 37 height 16
select select "6"
click at [544, 475] on select "Jan Feb Mar Apr May Jun [DATE] Aug Sep Oct Nov Dec" at bounding box center [561, 483] width 37 height 16
click at [530, 517] on button "1" at bounding box center [525, 531] width 31 height 31
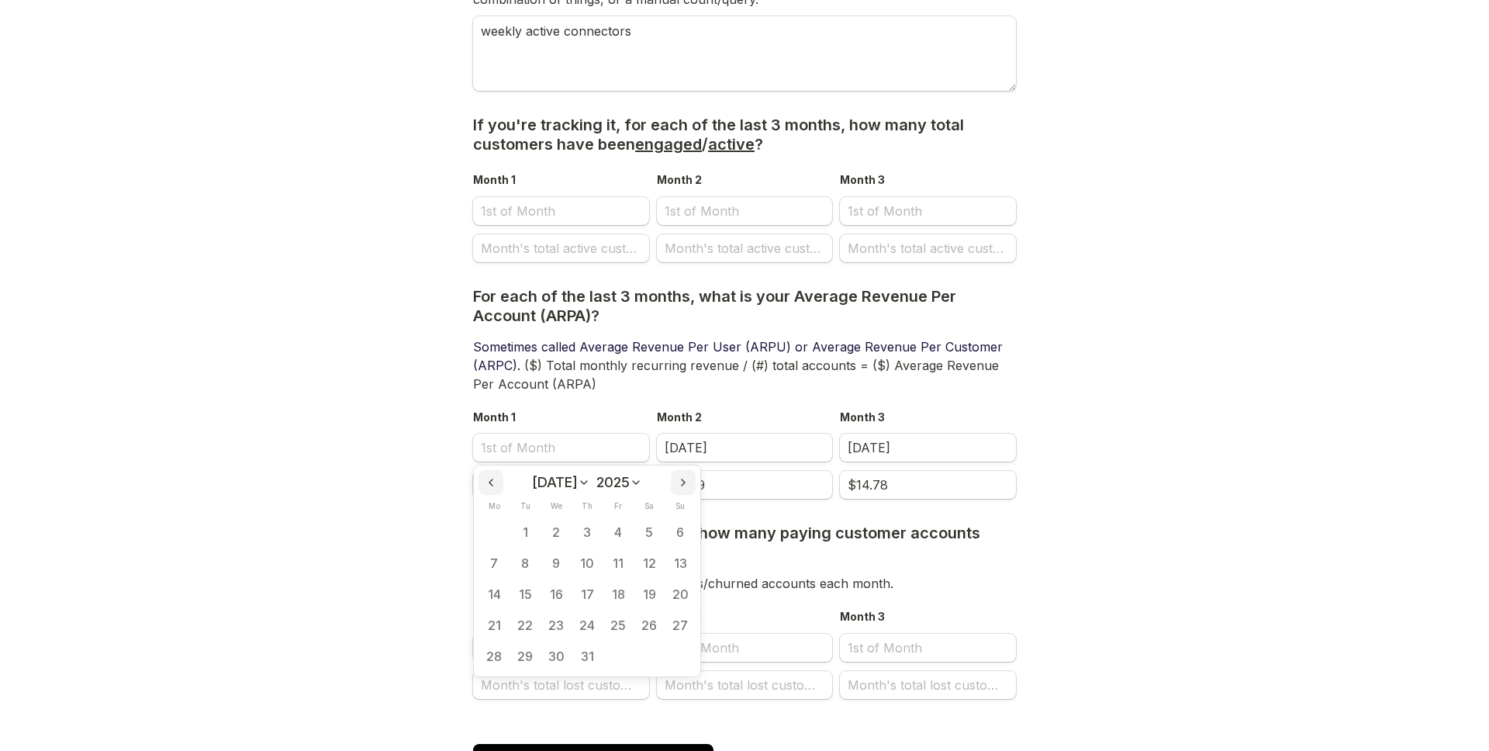
type input "[DATE]"
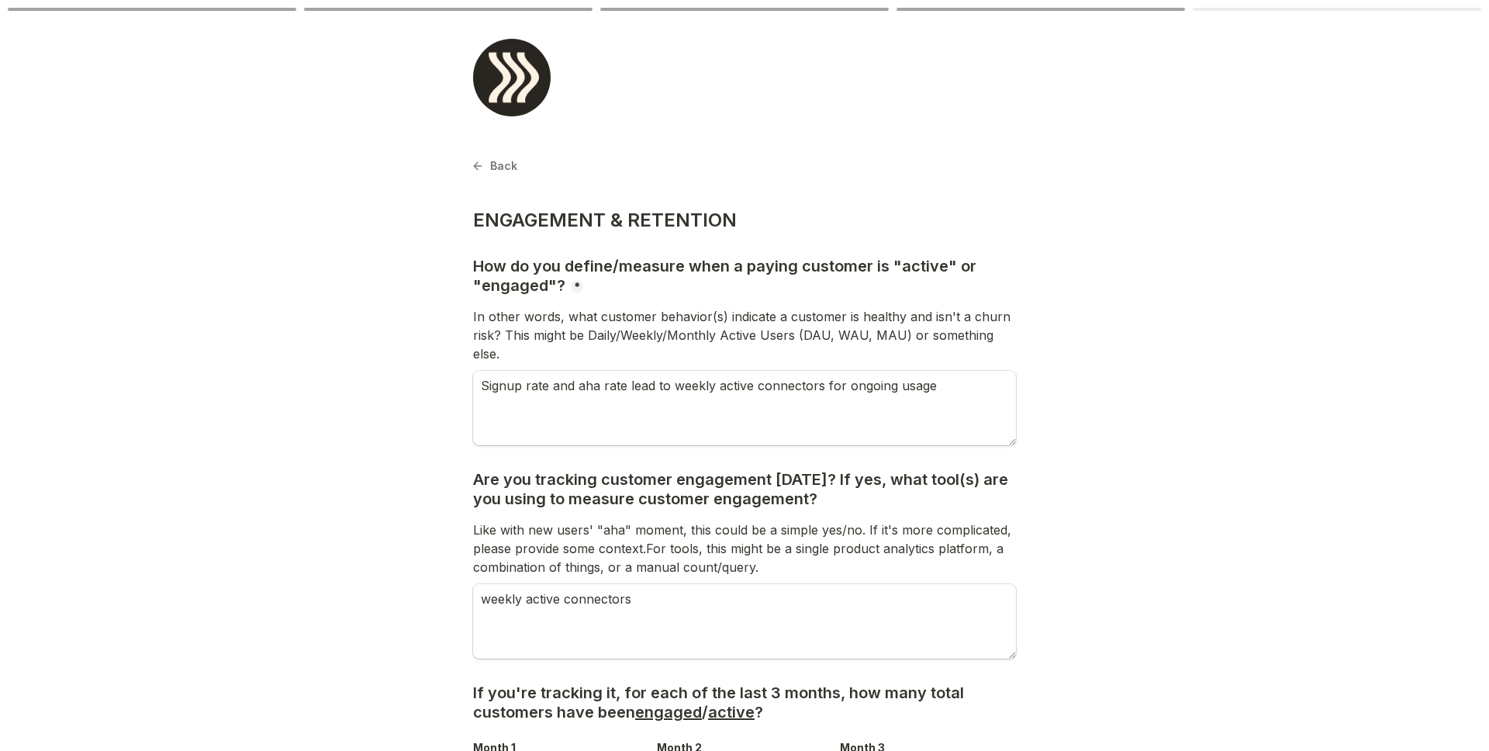
scroll to position [568, 0]
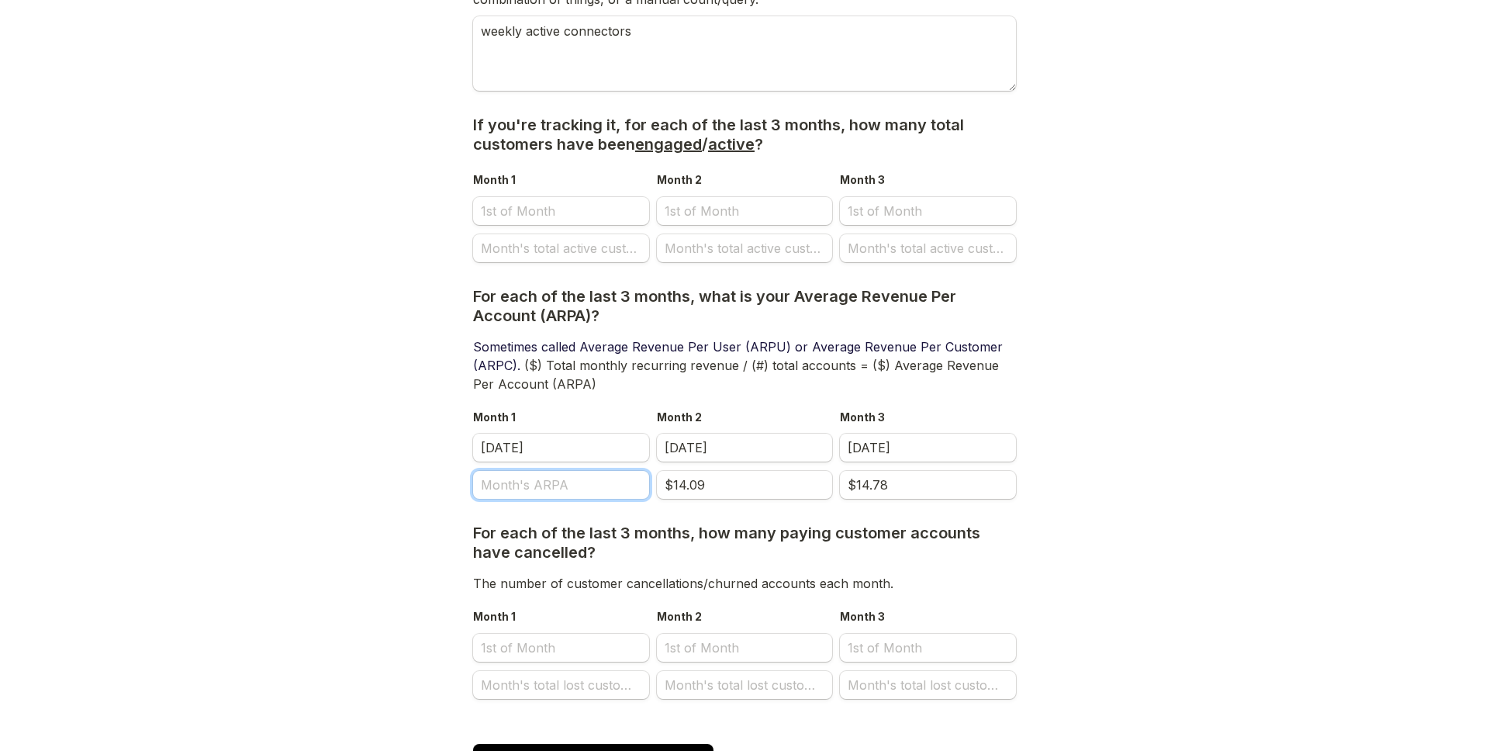
click at [565, 472] on input "Month's ARPA" at bounding box center [561, 485] width 176 height 28
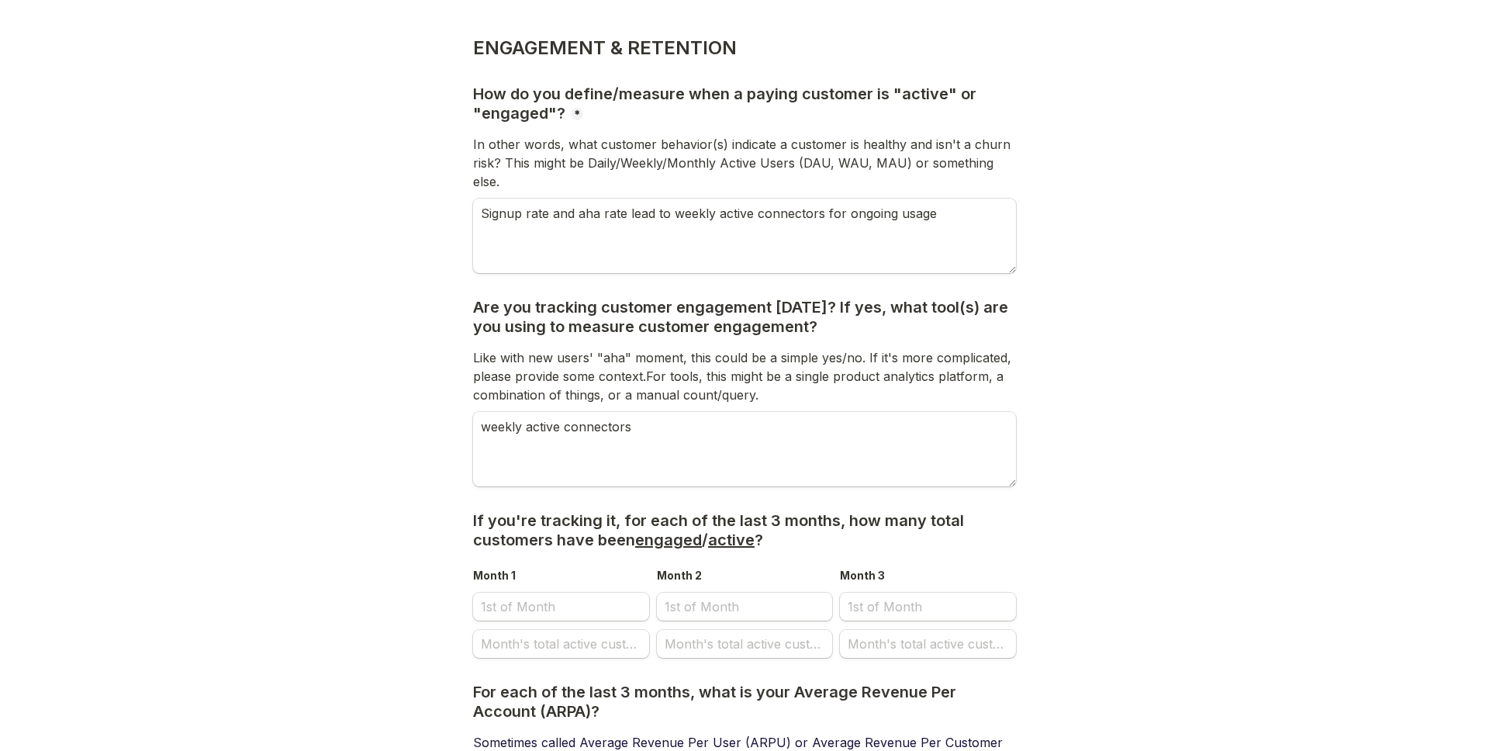
scroll to position [173, 0]
type input "$14.24"
click at [700, 411] on textarea "weekly active connectors" at bounding box center [744, 448] width 543 height 74
type textarea "weekly active connectors, measured as percentage of overall user base"
select select "9"
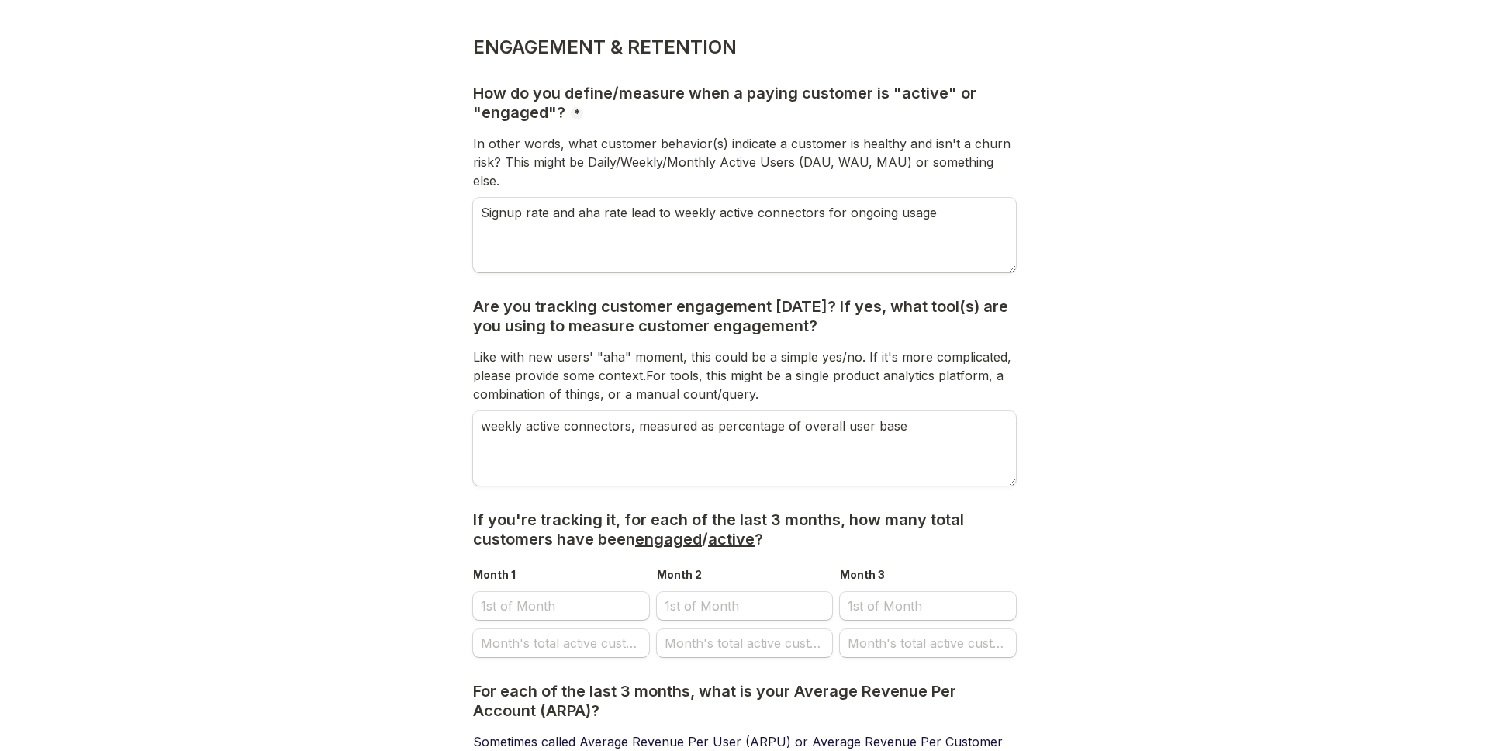
select select "2025"
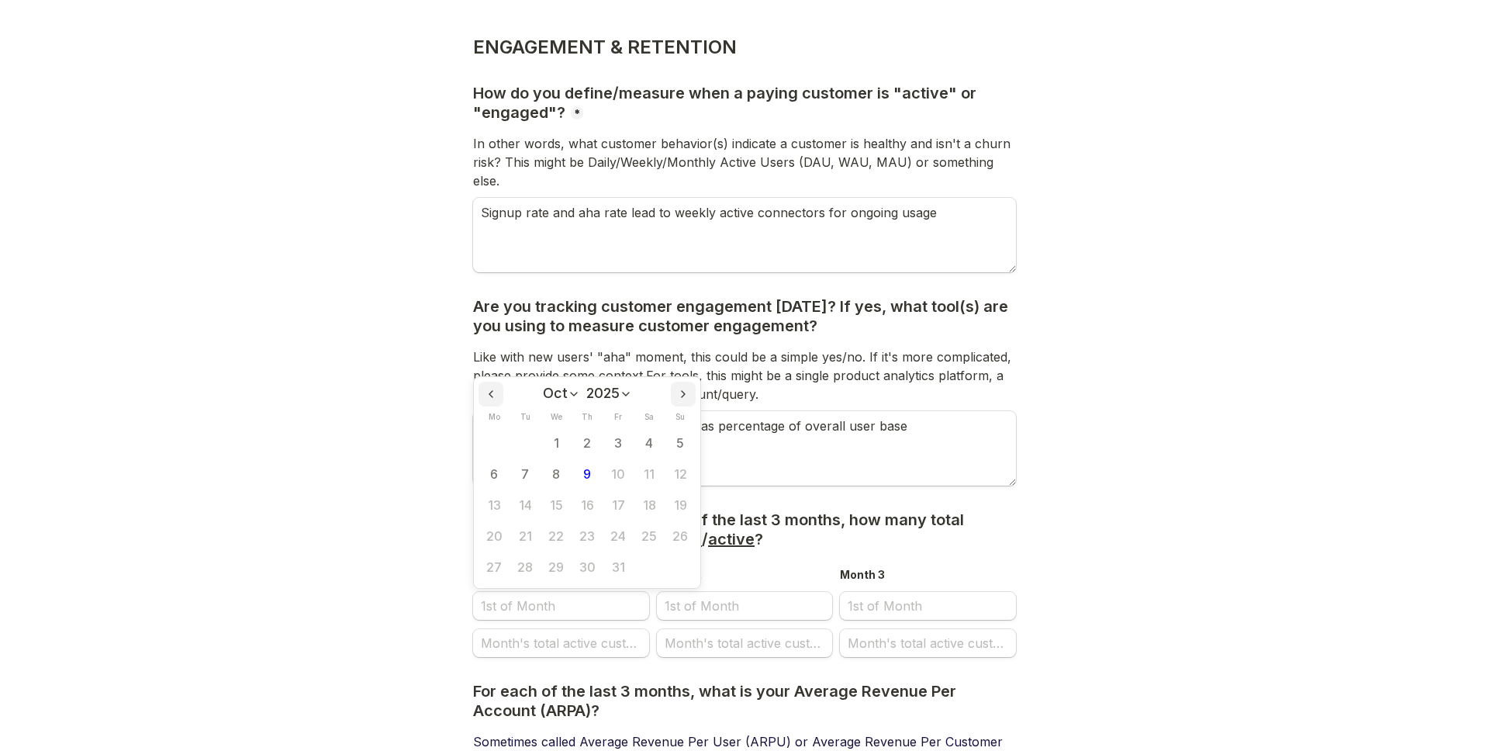
scroll to position [0, 0]
click at [1138, 348] on main "Back Page 4 of 6 ENGAGEMENT & RETENTION How do you define/measure when a paying…" at bounding box center [744, 520] width 1489 height 1386
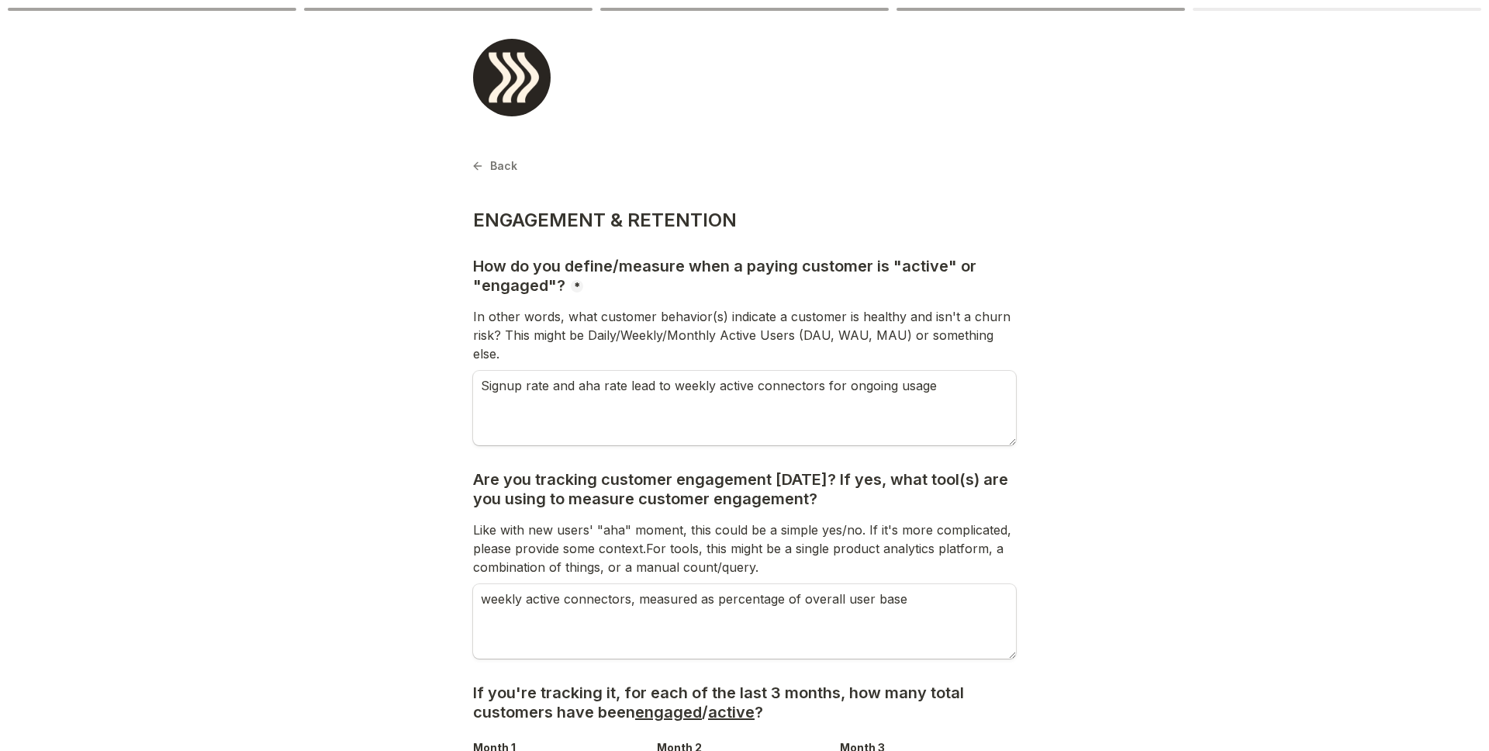
scroll to position [173, 0]
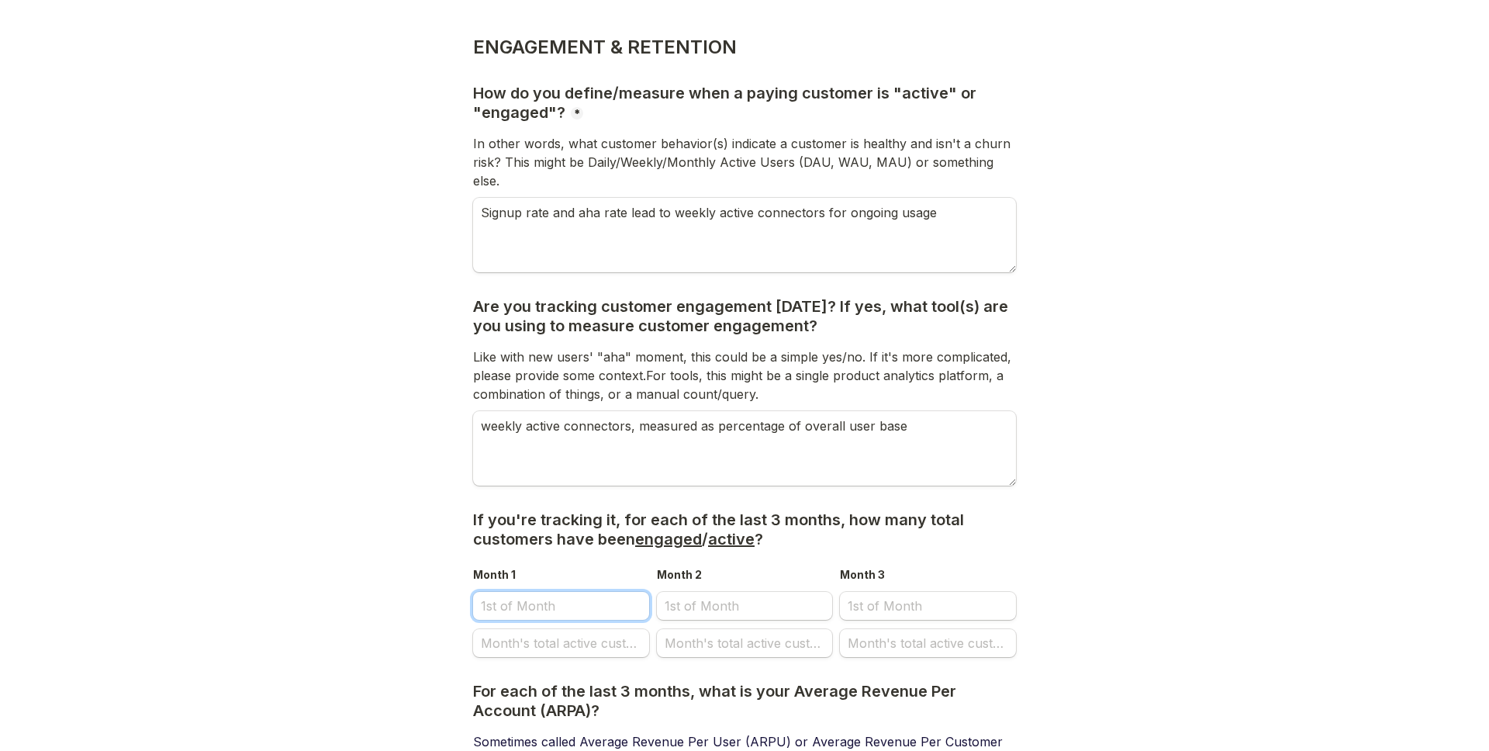
click at [565, 592] on input "Month 1" at bounding box center [561, 606] width 176 height 28
select select "9"
select select "2025"
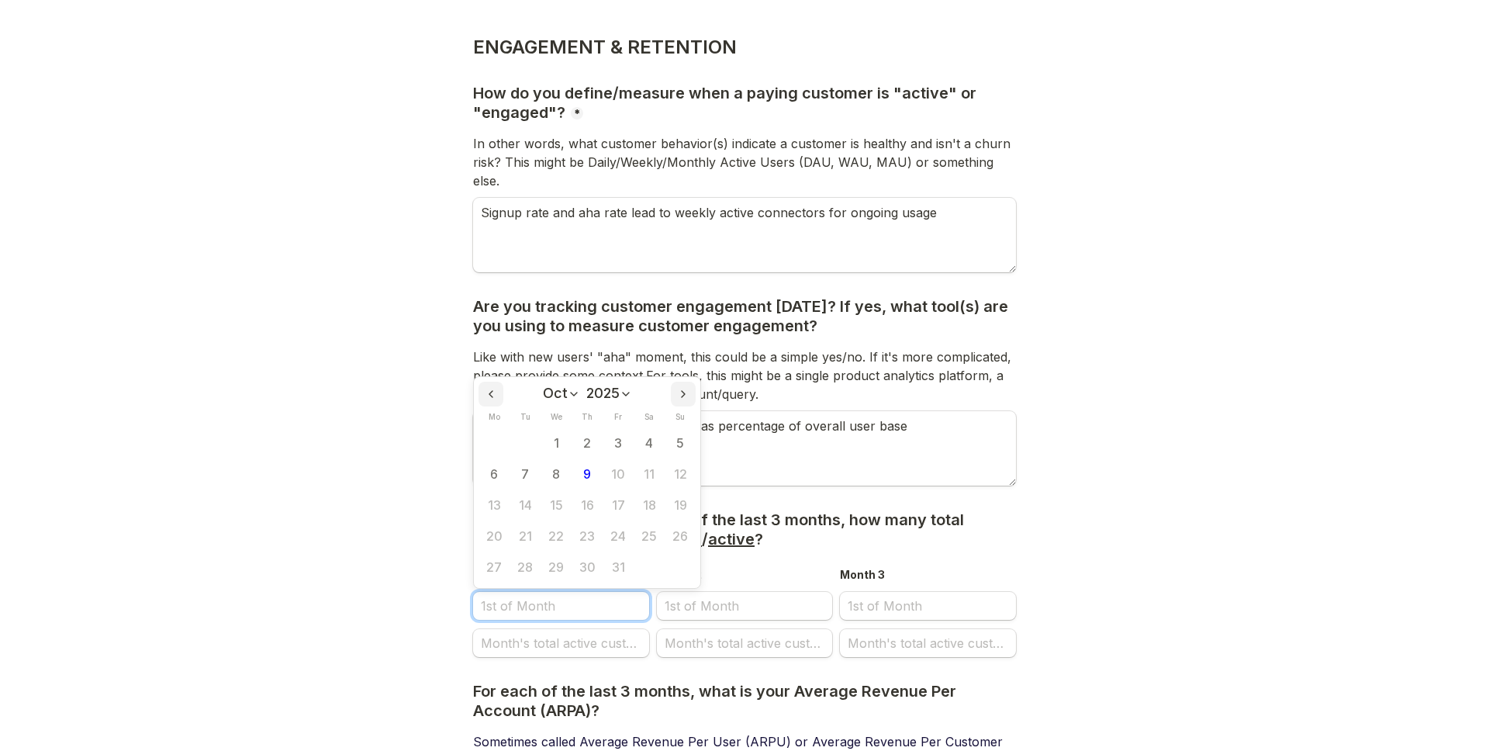
scroll to position [0, 0]
click at [557, 382] on div "Jan Feb Mar Apr May Jun [DATE] Aug Sep Oct Nov Dec Oct 0001 0001 0002 0003 0004…" at bounding box center [587, 394] width 89 height 25
click at [558, 385] on select "Jan Feb Mar Apr May Jun [DATE] Aug Sep Oct Nov Dec" at bounding box center [561, 393] width 37 height 16
select select "6"
click at [544, 385] on select "Jan Feb Mar Apr May Jun [DATE] Aug Sep Oct Nov Dec" at bounding box center [561, 393] width 37 height 16
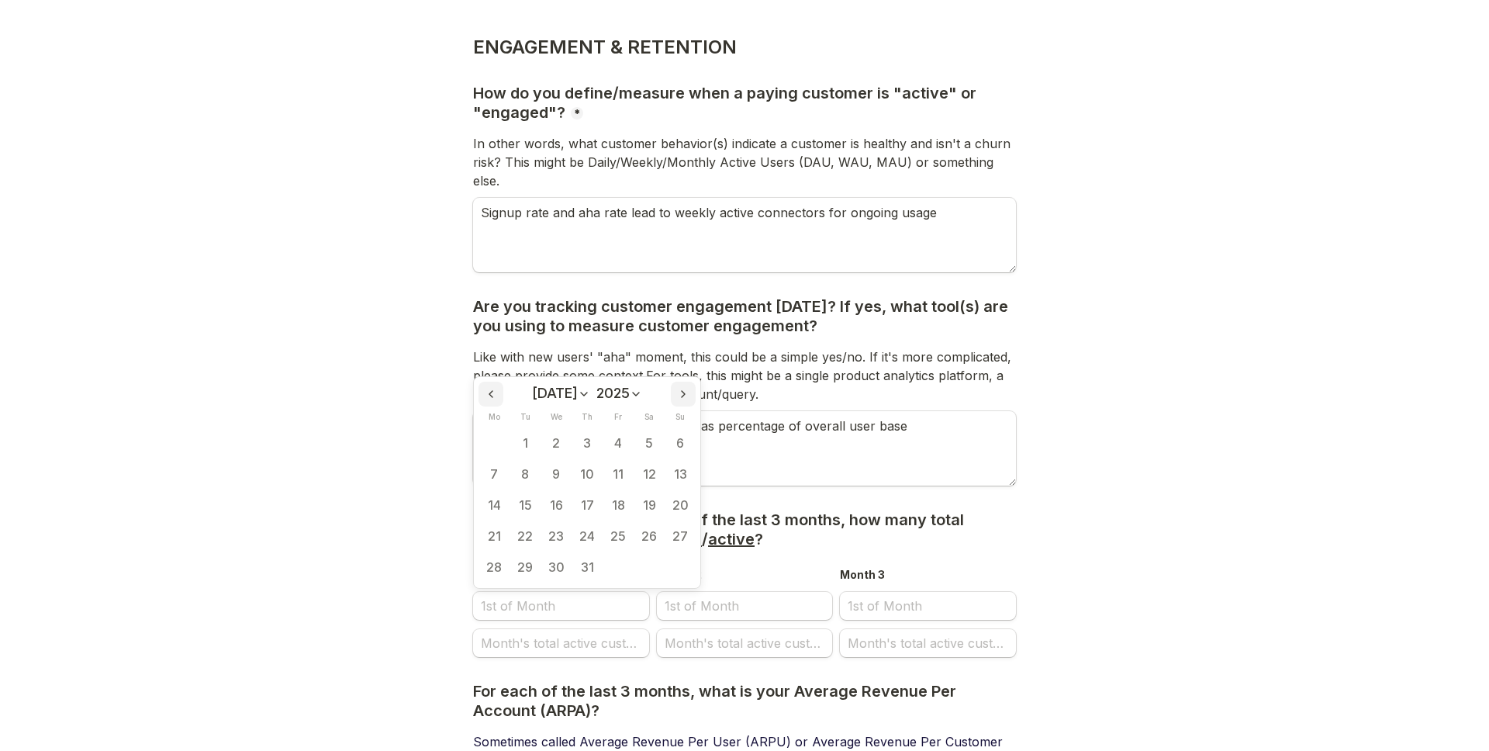
drag, startPoint x: 535, startPoint y: 420, endPoint x: 537, endPoint y: 432, distance: 11.7
click at [535, 428] on button "1" at bounding box center [525, 443] width 31 height 31
type input "[DATE]"
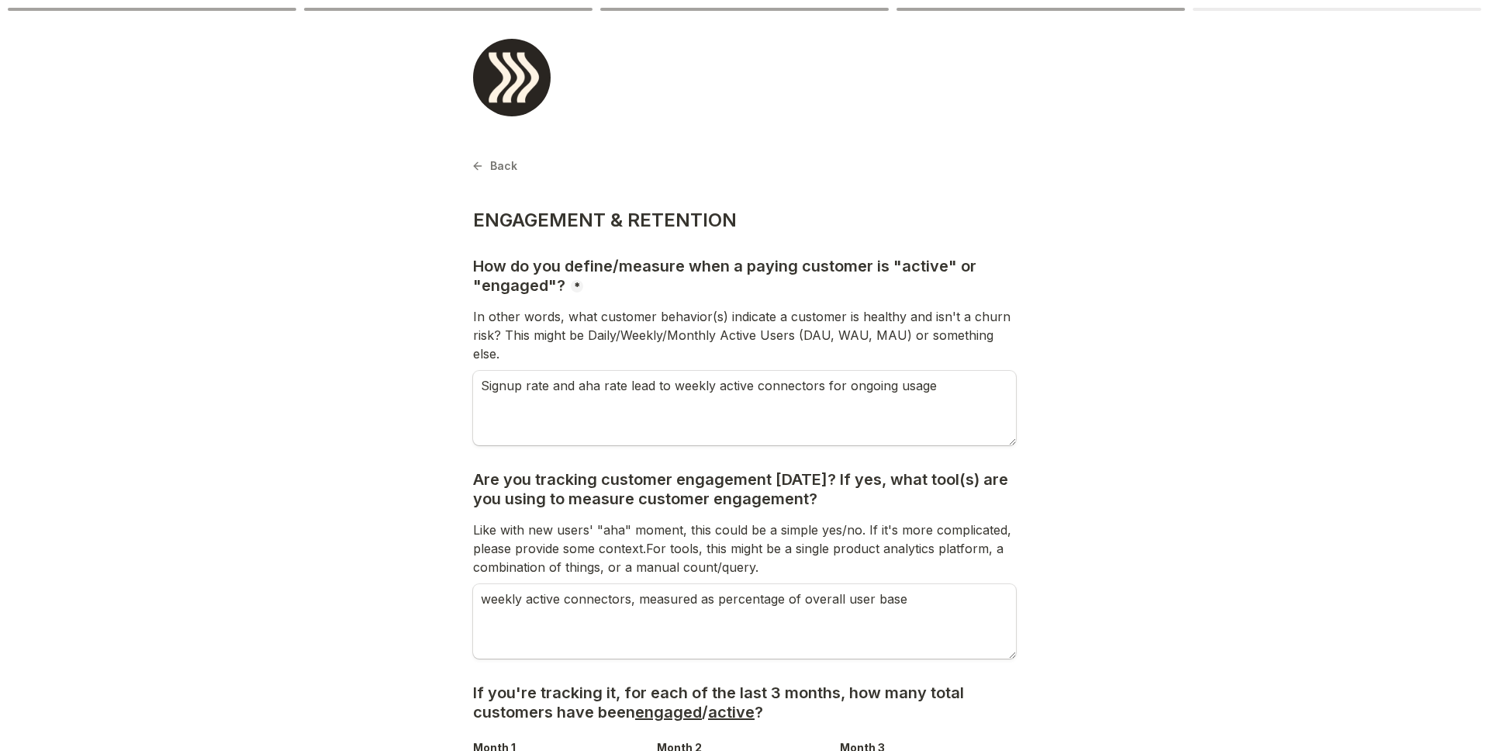
scroll to position [173, 0]
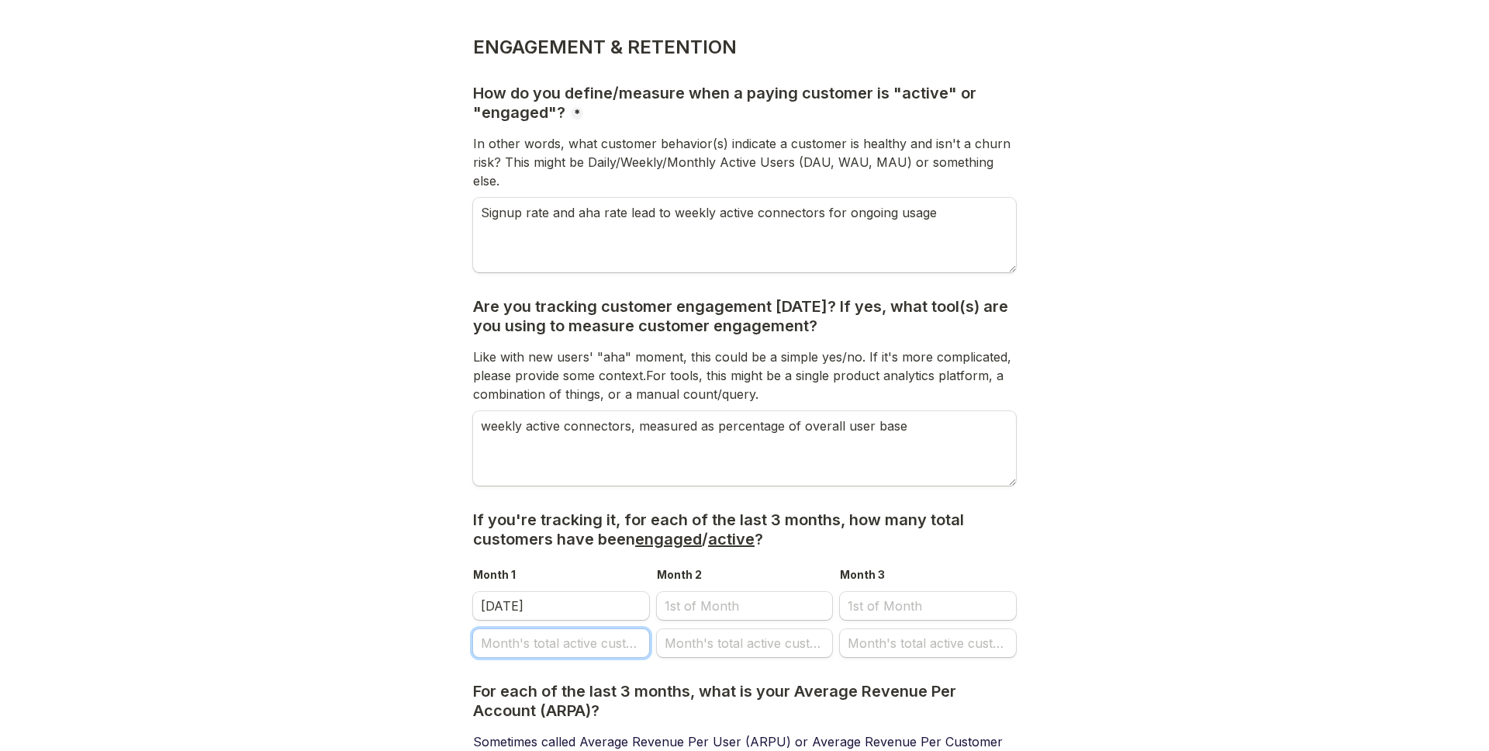
click at [585, 632] on input "Month's total active customers" at bounding box center [561, 643] width 176 height 28
type input "20.3"
select select "9"
select select "2025"
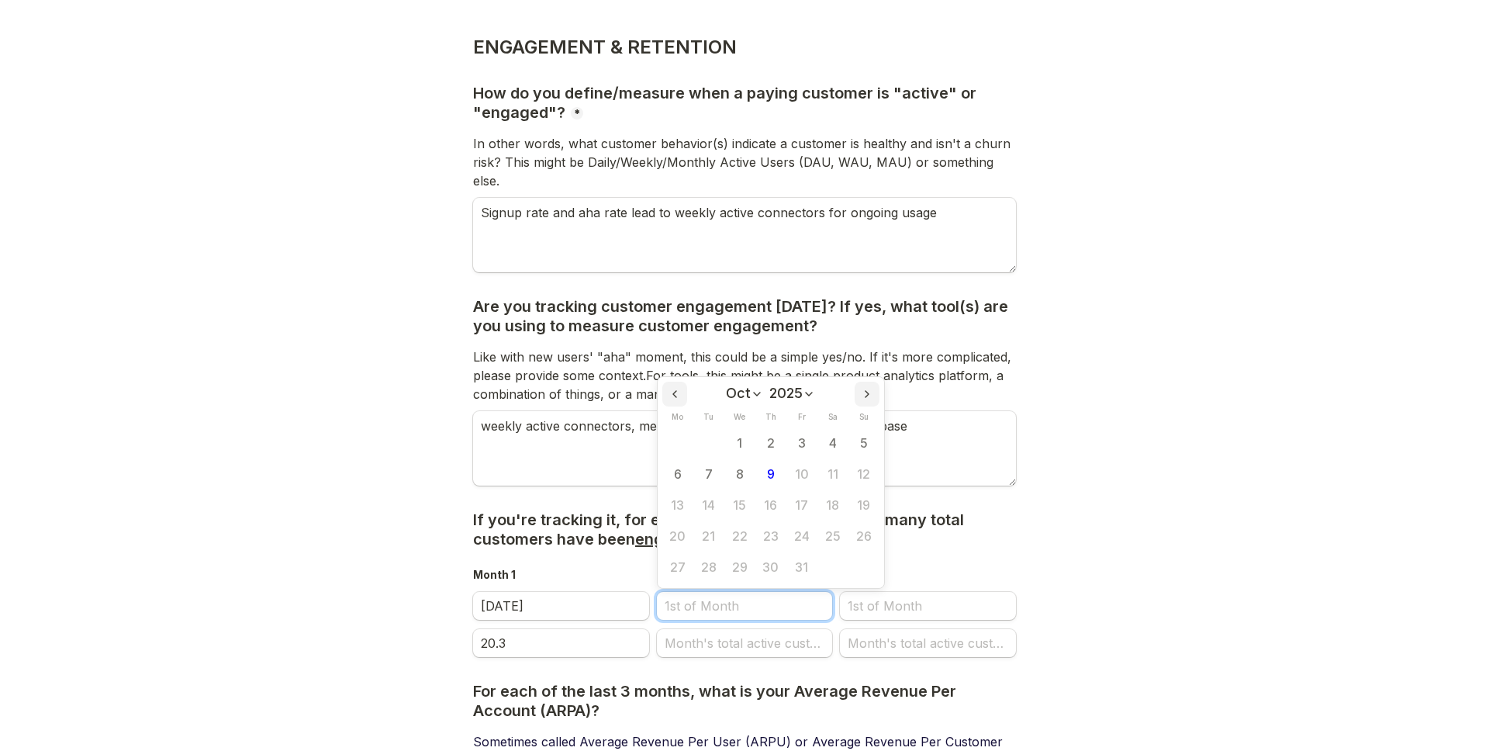
scroll to position [0, 0]
click at [732, 385] on select "Jan Feb Mar Apr May Jun [DATE] Aug Sep Oct Nov Dec" at bounding box center [744, 393] width 37 height 16
select select "7"
click at [726, 385] on select "Jan Feb Mar Apr May Jun [DATE] Aug Sep Oct Nov Dec" at bounding box center [744, 393] width 37 height 16
click at [803, 428] on button "1" at bounding box center [801, 443] width 31 height 31
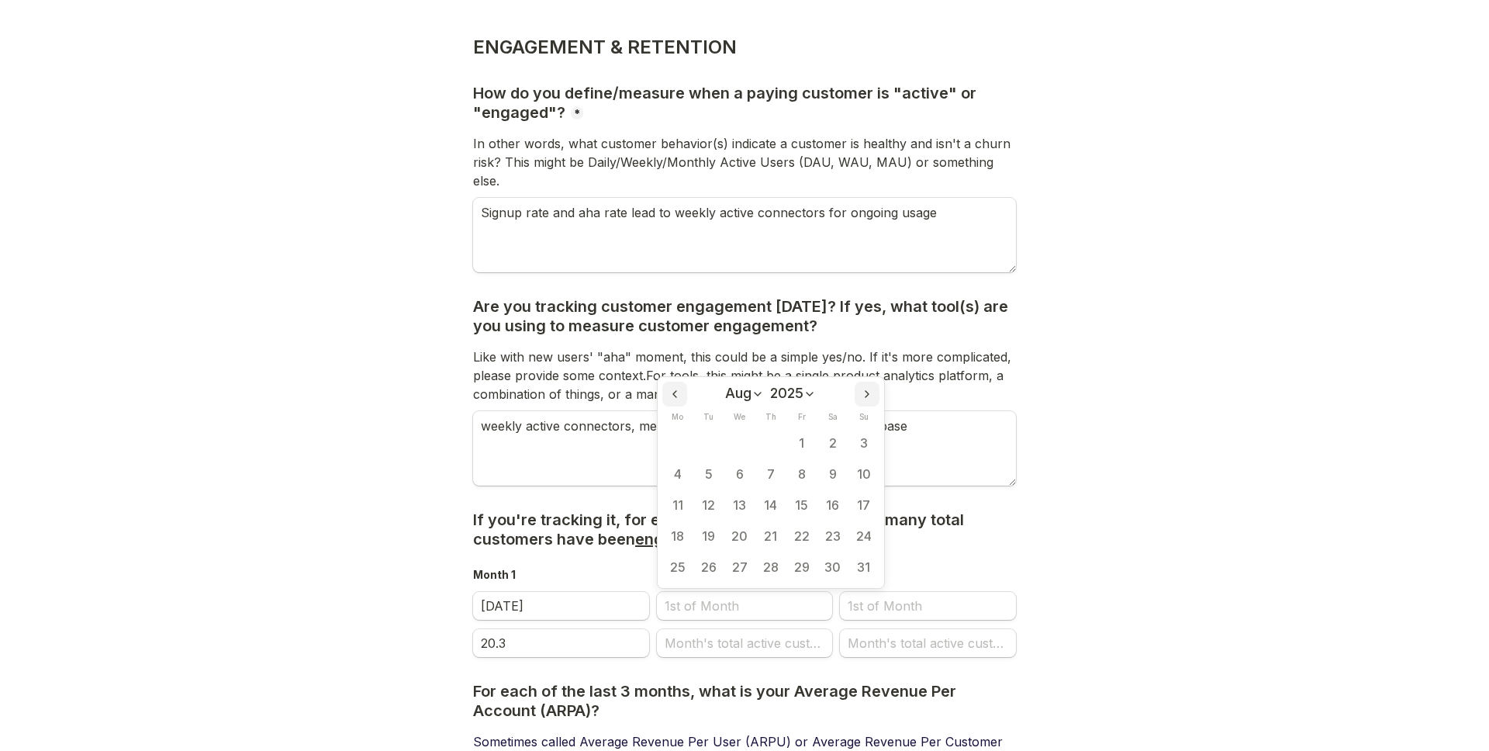
type input "[DATE]"
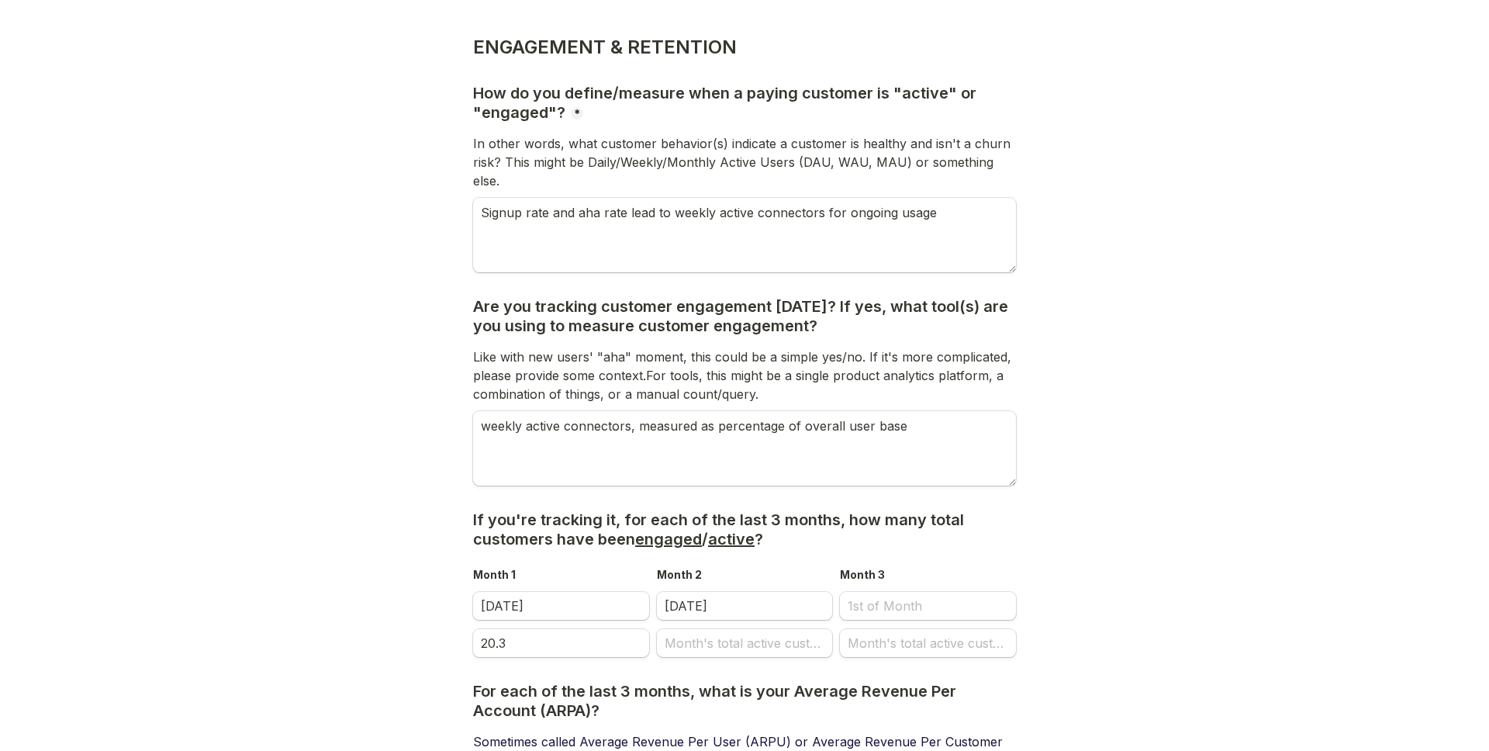
click at [1176, 436] on main "Back Page 4 of 6 ENGAGEMENT & RETENTION How do you define/measure when a paying…" at bounding box center [744, 520] width 1489 height 1386
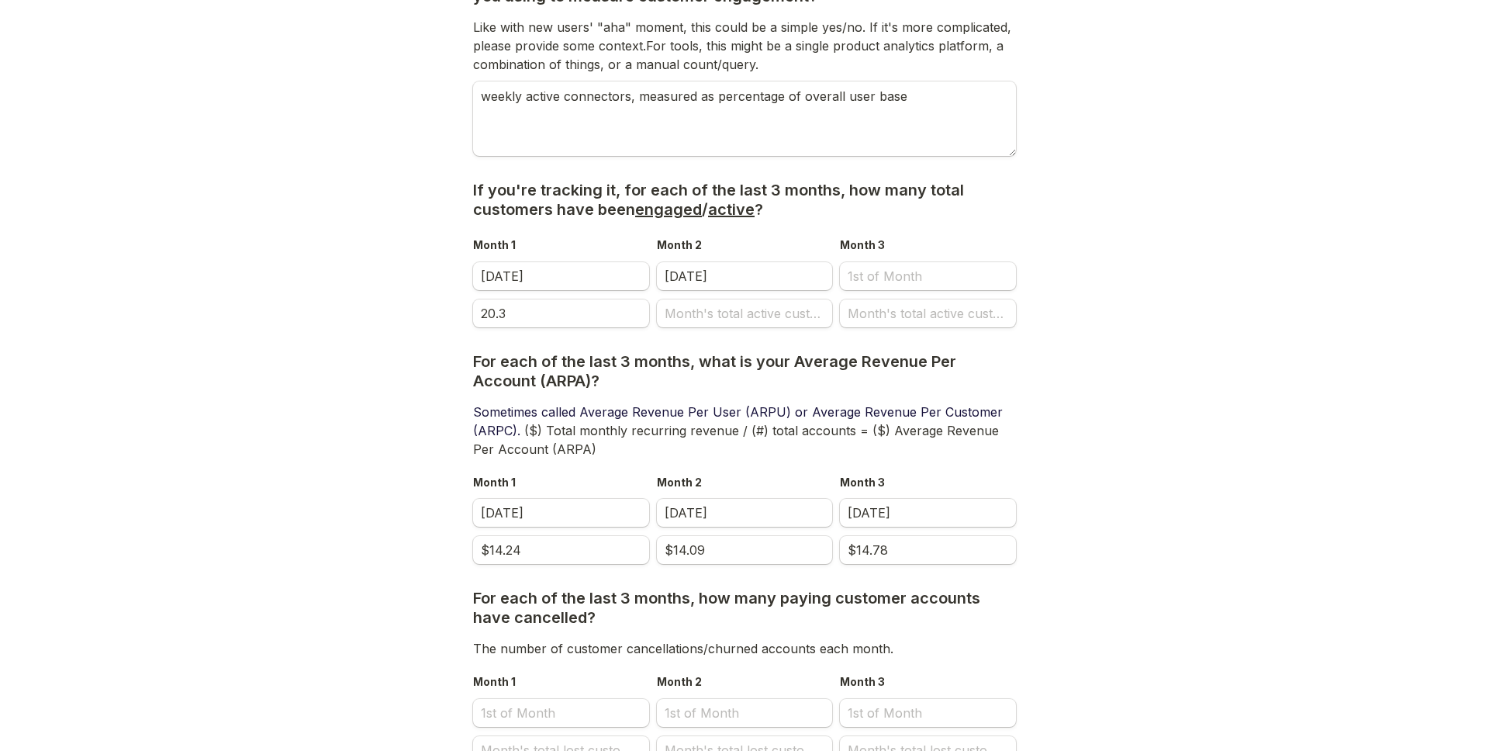
scroll to position [419, 0]
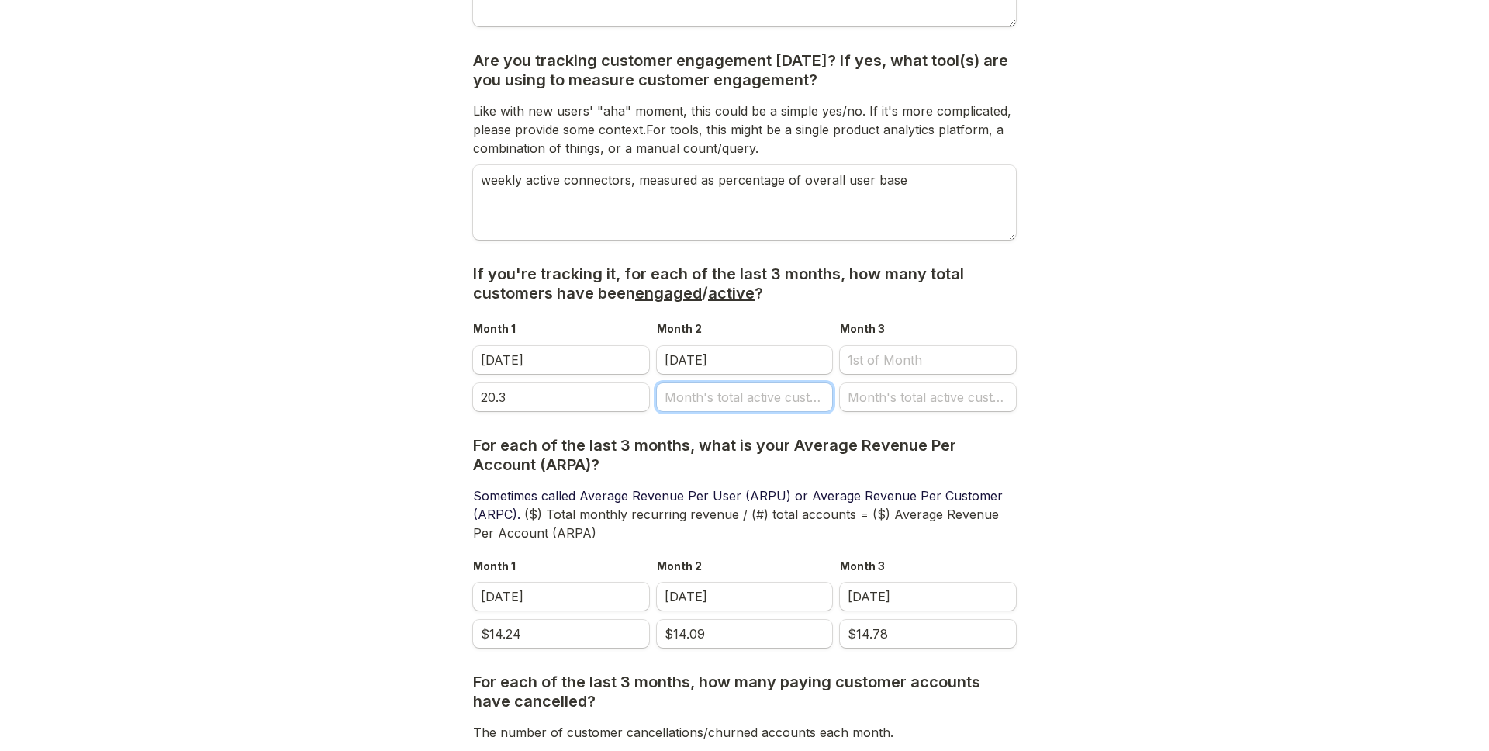
click at [734, 389] on input "Month's total active customers" at bounding box center [745, 397] width 176 height 28
type input "20.6"
select select "9"
select select "2025"
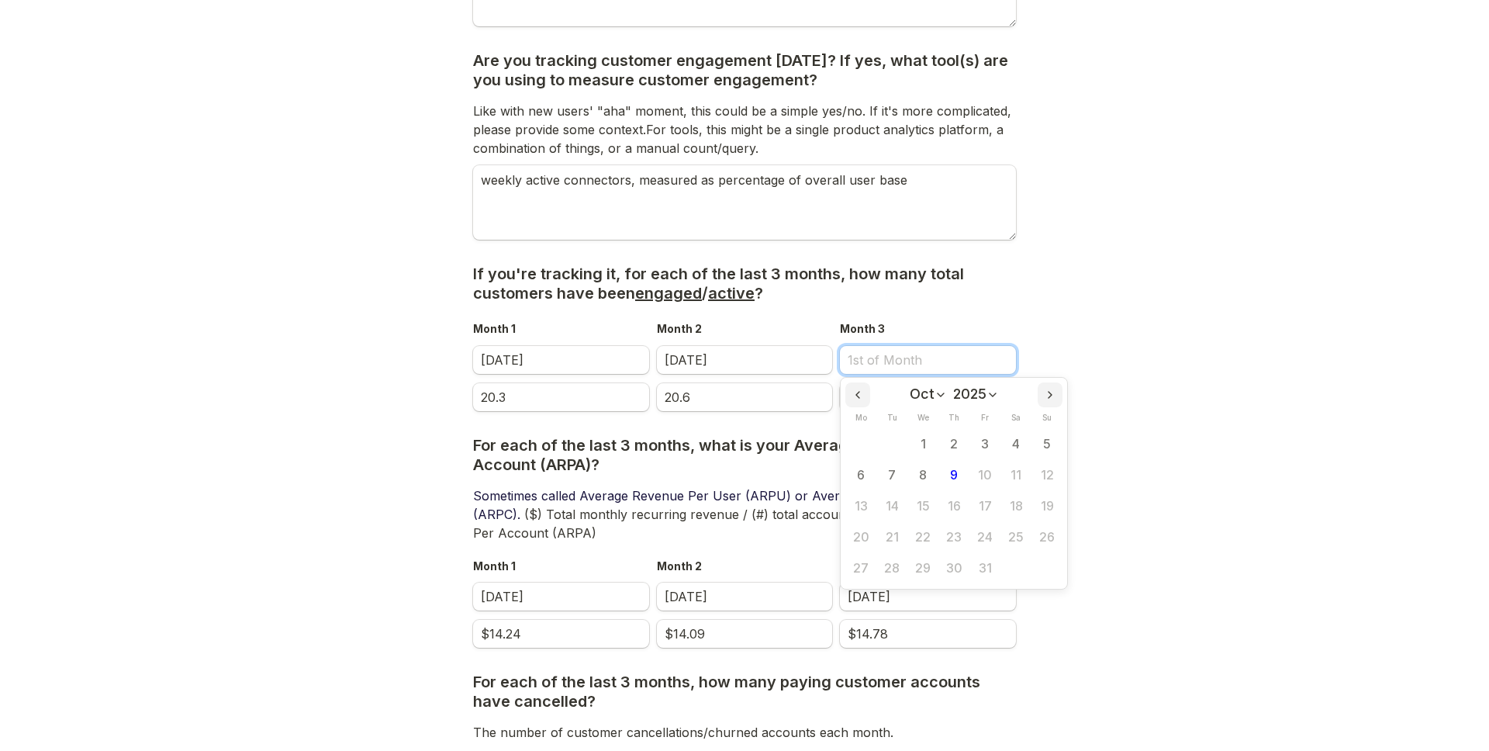
scroll to position [0, 0]
click at [924, 386] on select "Jan Feb Mar Apr May Jun [DATE] Aug Sep Oct Nov Dec" at bounding box center [928, 394] width 37 height 16
select select "8"
click at [910, 386] on select "Jan Feb Mar Apr May Jun [DATE] Aug Sep Oct Nov Dec" at bounding box center [928, 394] width 37 height 16
click at [863, 429] on button "1" at bounding box center [860, 444] width 31 height 31
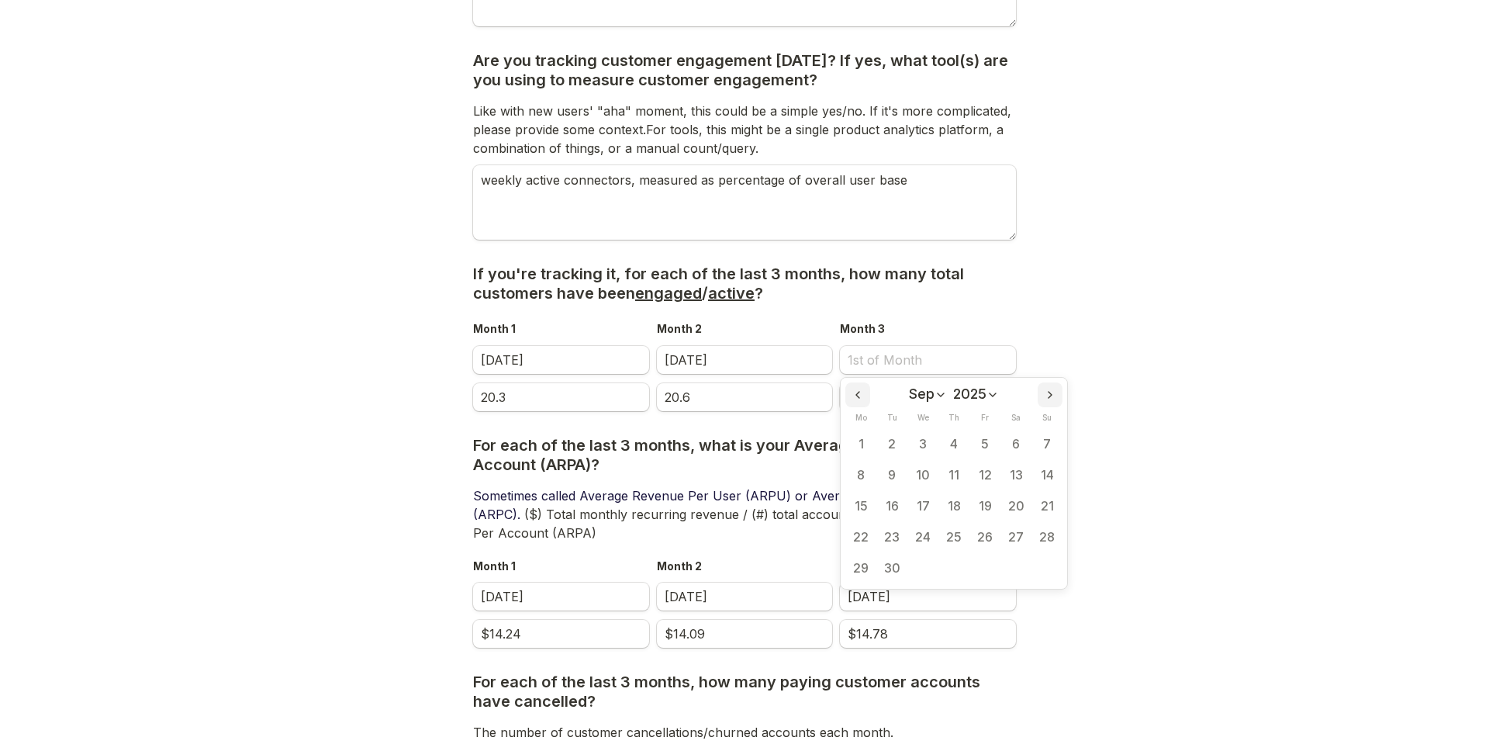
type input "[DATE]"
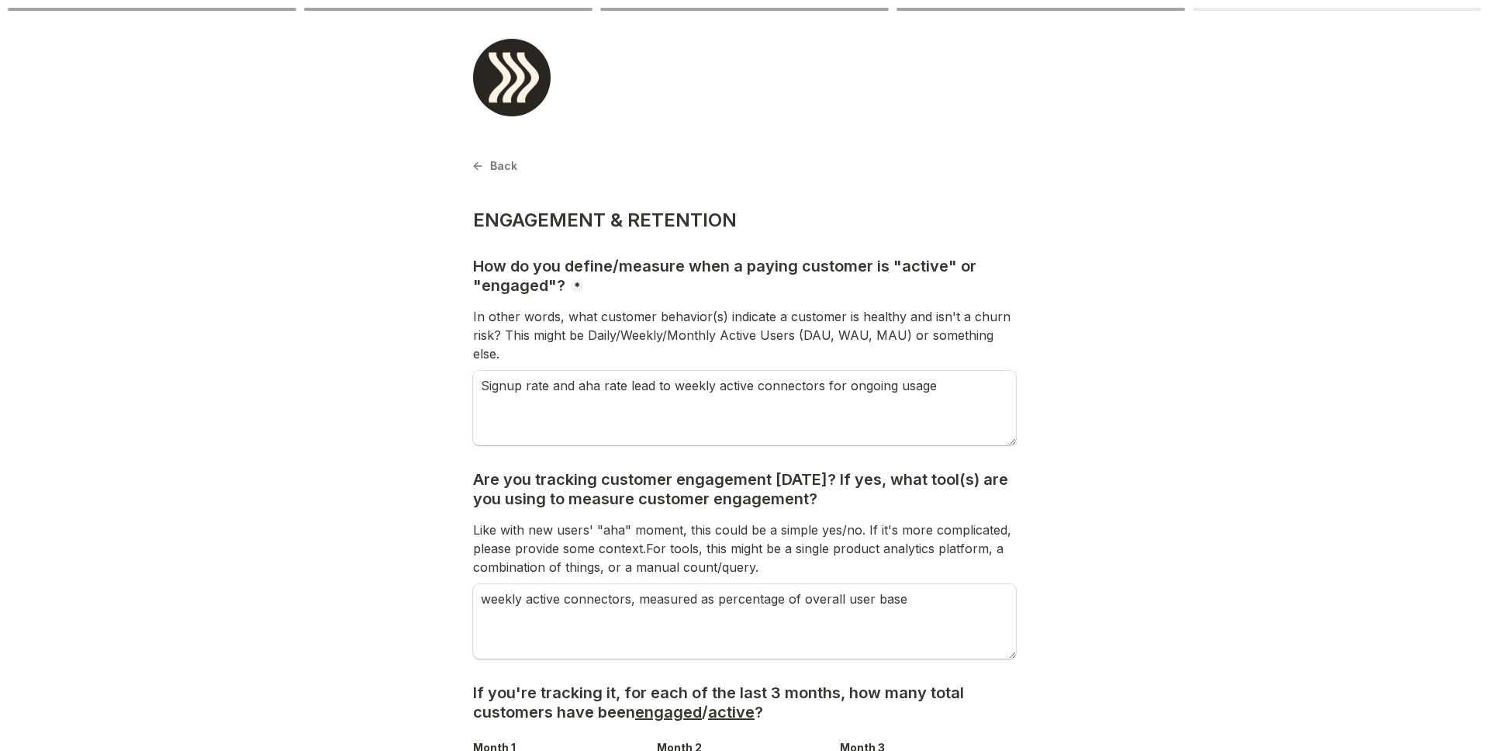
scroll to position [419, 0]
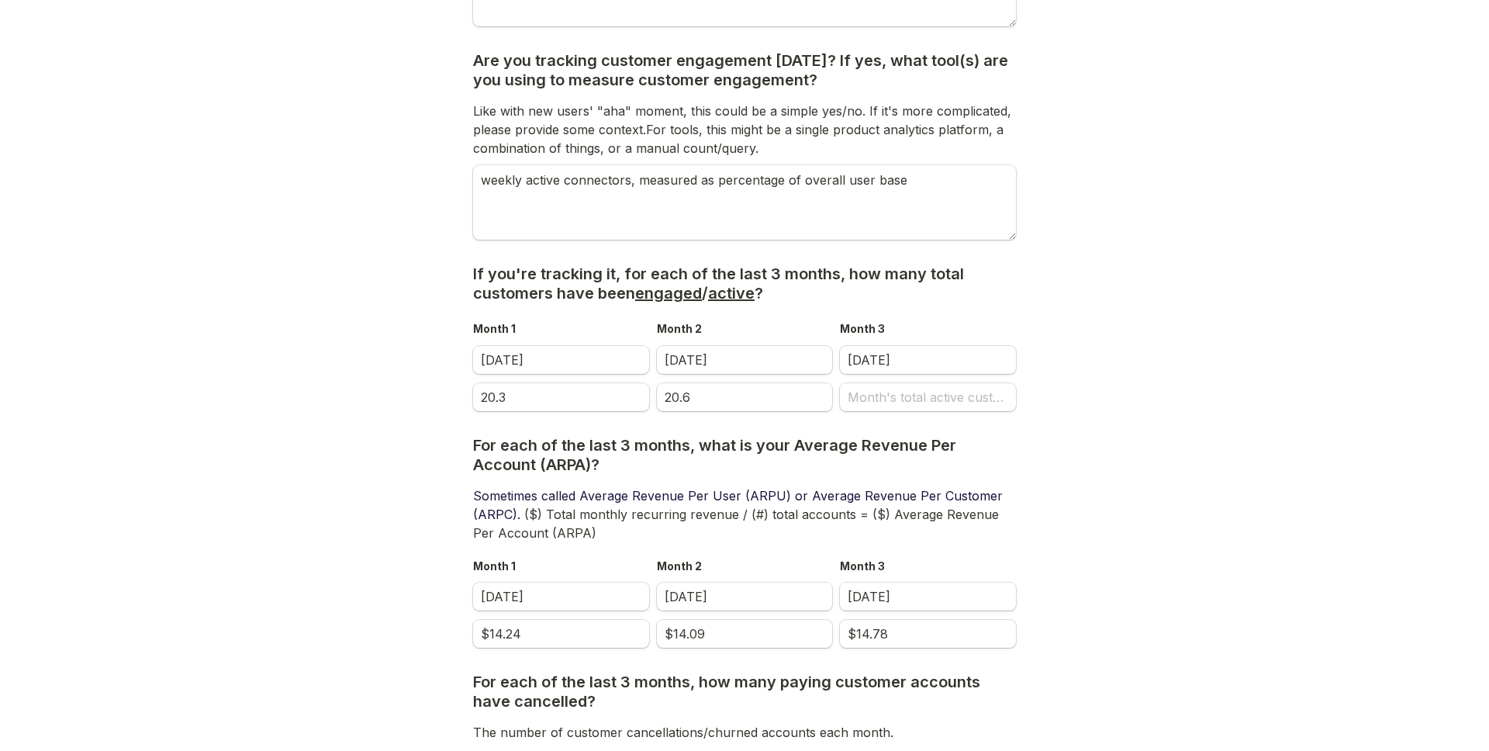
drag, startPoint x: 1173, startPoint y: 346, endPoint x: 1172, endPoint y: 356, distance: 10.1
click at [1173, 346] on main "Back Page 4 of 6 ENGAGEMENT & RETENTION How do you define/measure when a paying…" at bounding box center [744, 274] width 1489 height 1386
click at [892, 383] on input "Month's total active customers" at bounding box center [928, 397] width 176 height 28
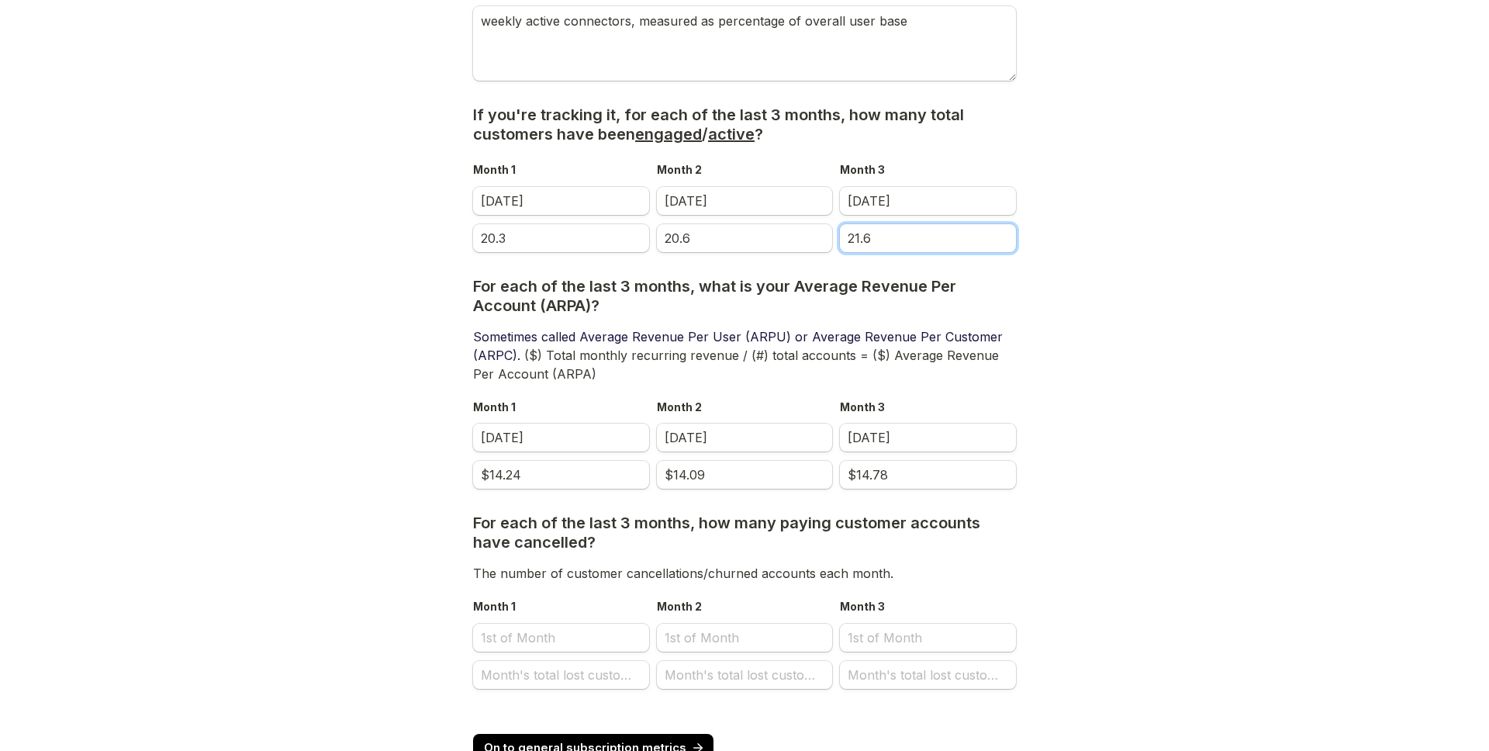
scroll to position [617, 0]
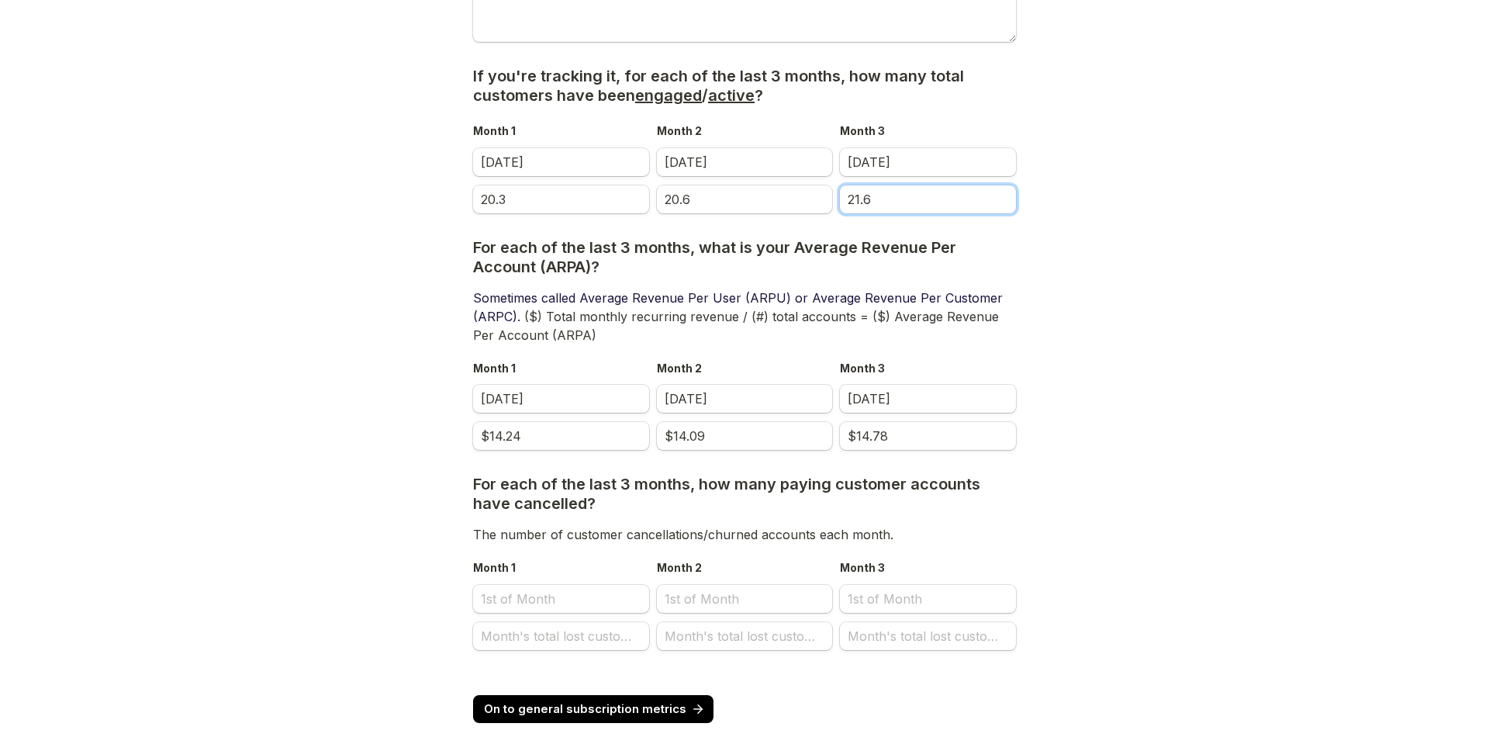
type input "21.6"
click at [535, 585] on input "Month 1" at bounding box center [561, 599] width 176 height 28
select select "9"
select select "2025"
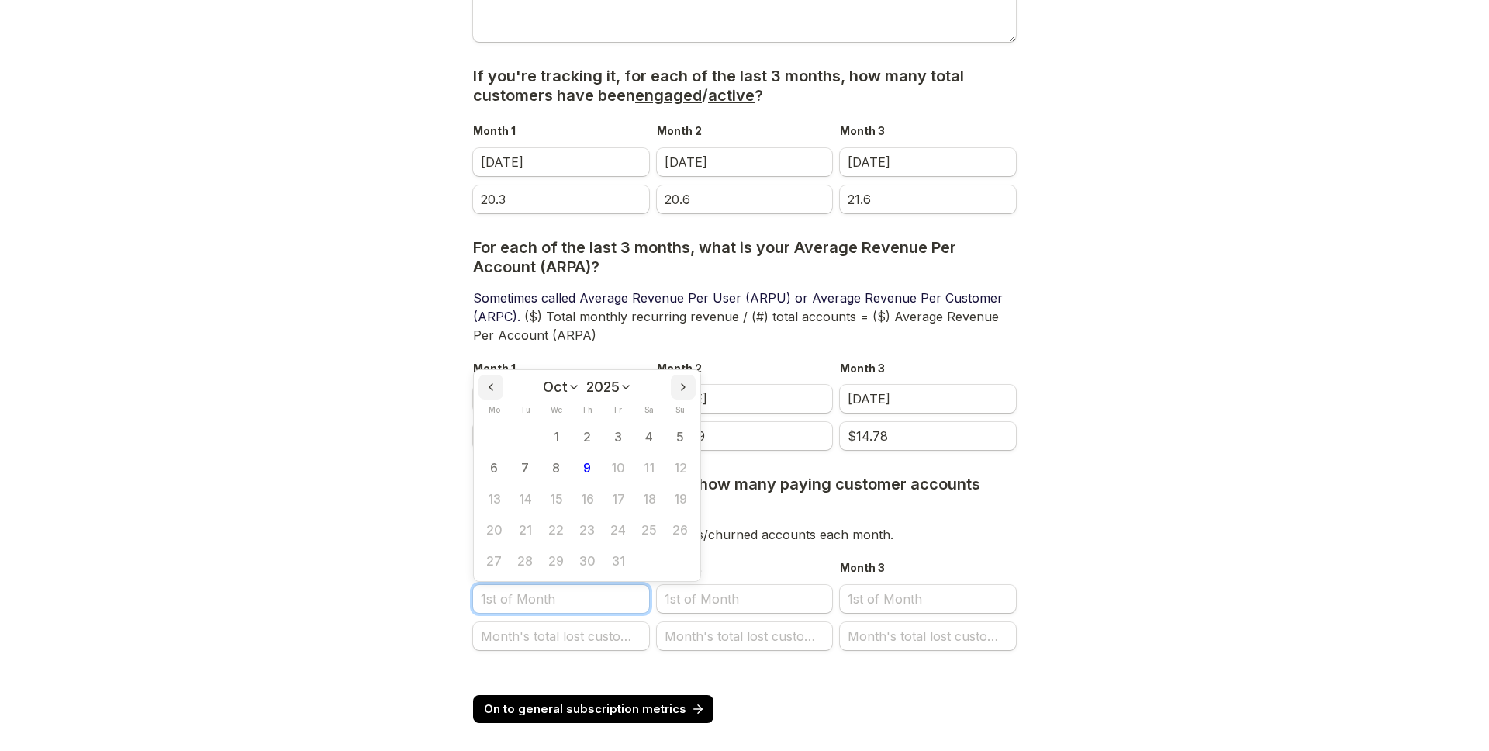
scroll to position [0, 0]
click at [548, 379] on select "Jan Feb Mar Apr May Jun [DATE] Aug Sep Oct Nov Dec" at bounding box center [561, 387] width 37 height 16
select select "6"
click at [544, 379] on select "Jan Feb Mar Apr May Jun [DATE] Aug Sep Oct Nov Dec" at bounding box center [561, 387] width 37 height 16
click at [538, 425] on button "1" at bounding box center [525, 436] width 31 height 31
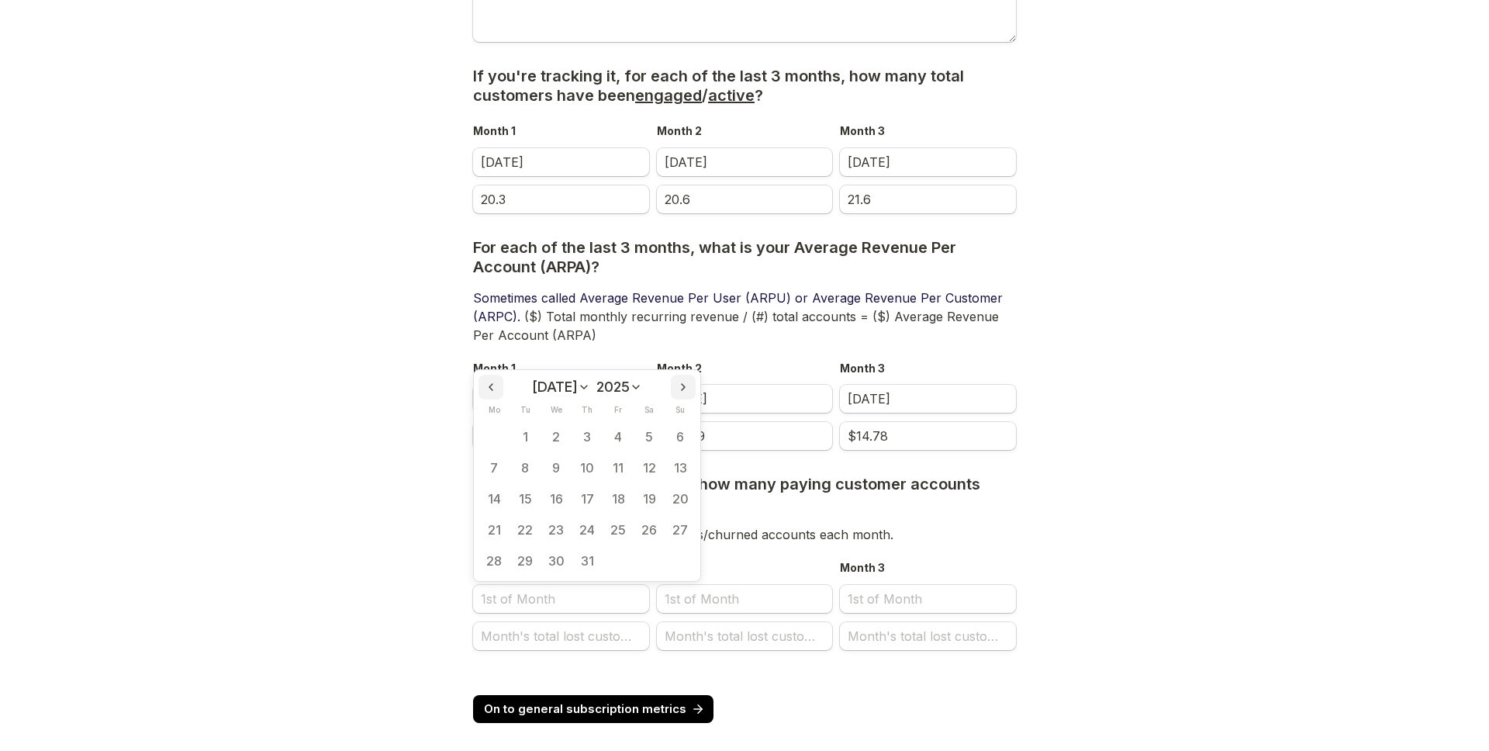
type input "[DATE]"
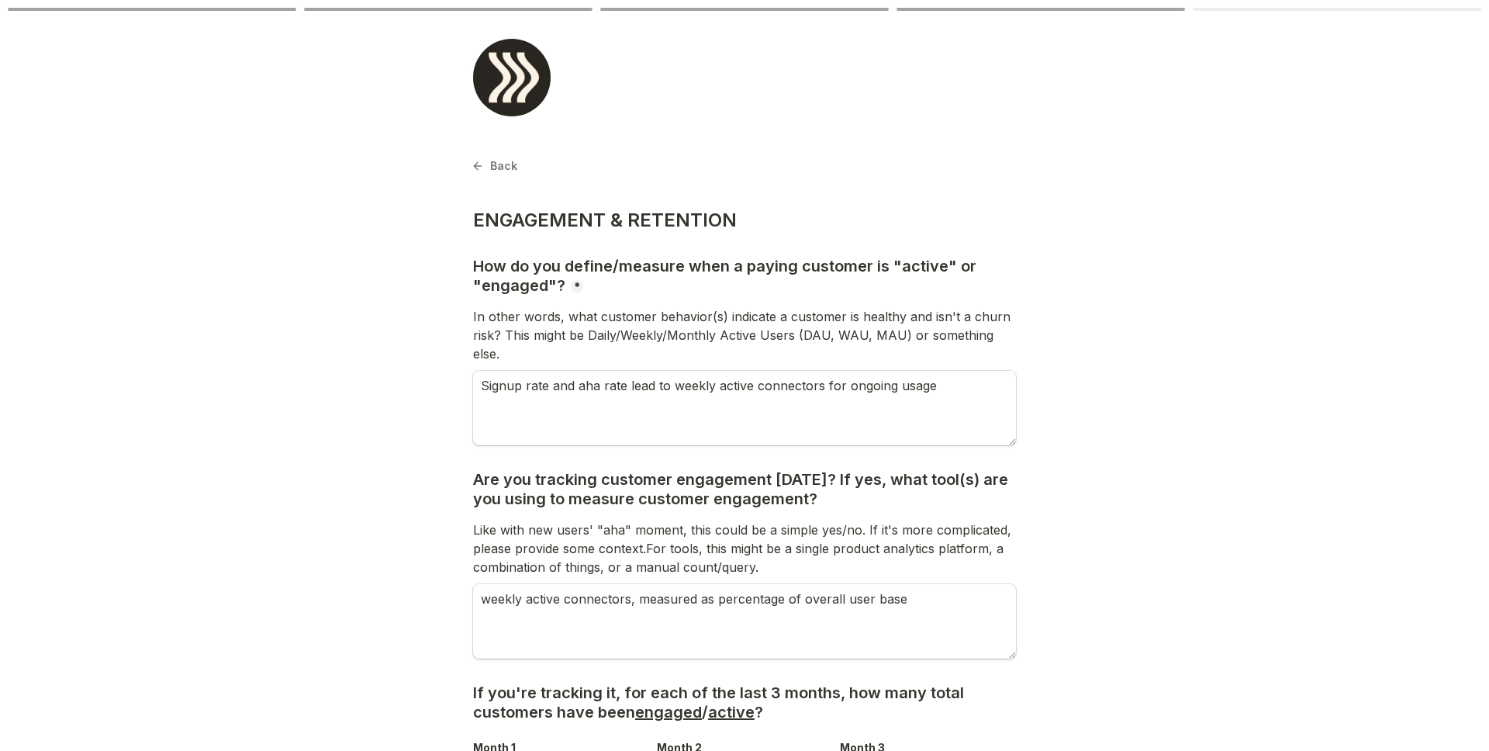
scroll to position [617, 0]
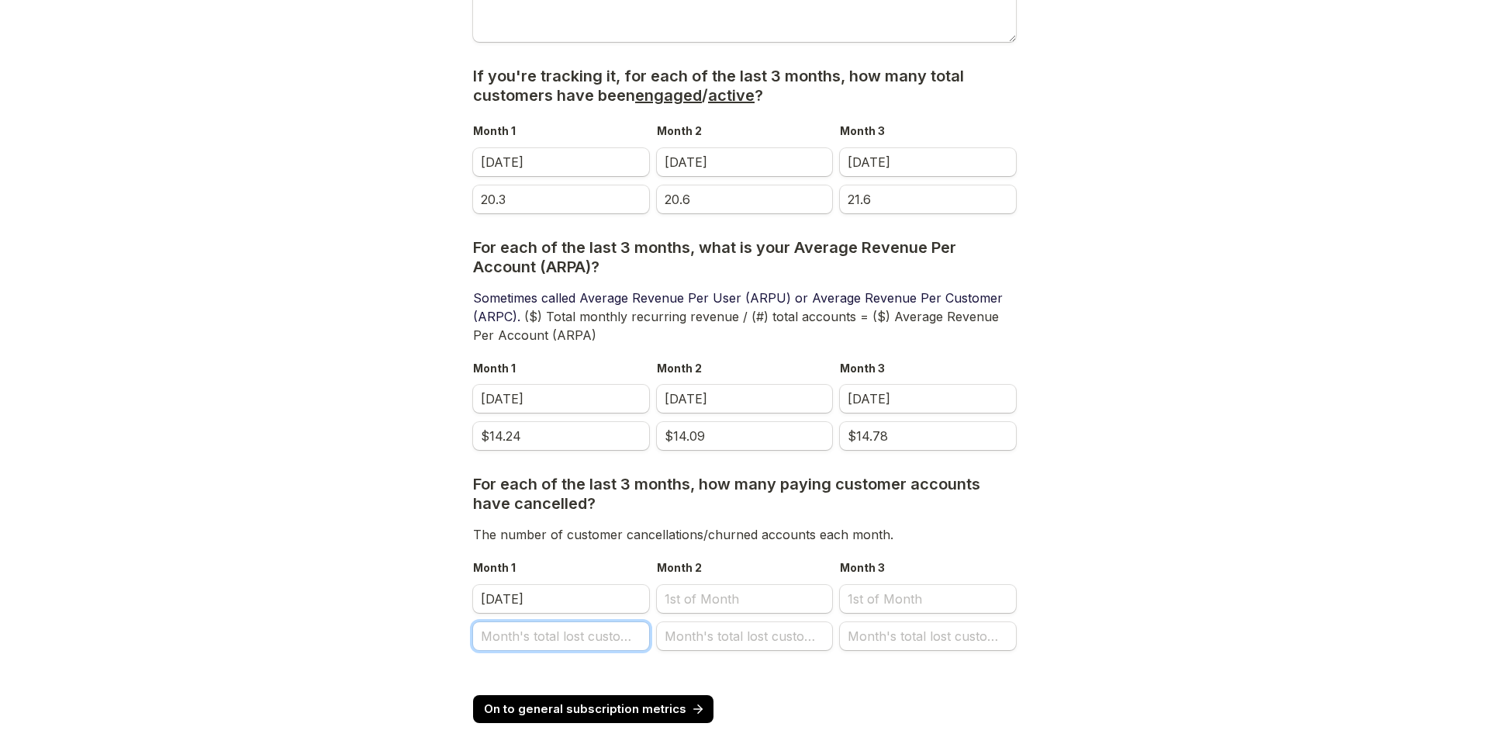
drag, startPoint x: 566, startPoint y: 617, endPoint x: 558, endPoint y: 617, distance: 8.6
click at [566, 622] on input "Month's total lost customers" at bounding box center [561, 636] width 176 height 28
click at [648, 698] on button "On to general subscription metrics" at bounding box center [593, 709] width 240 height 28
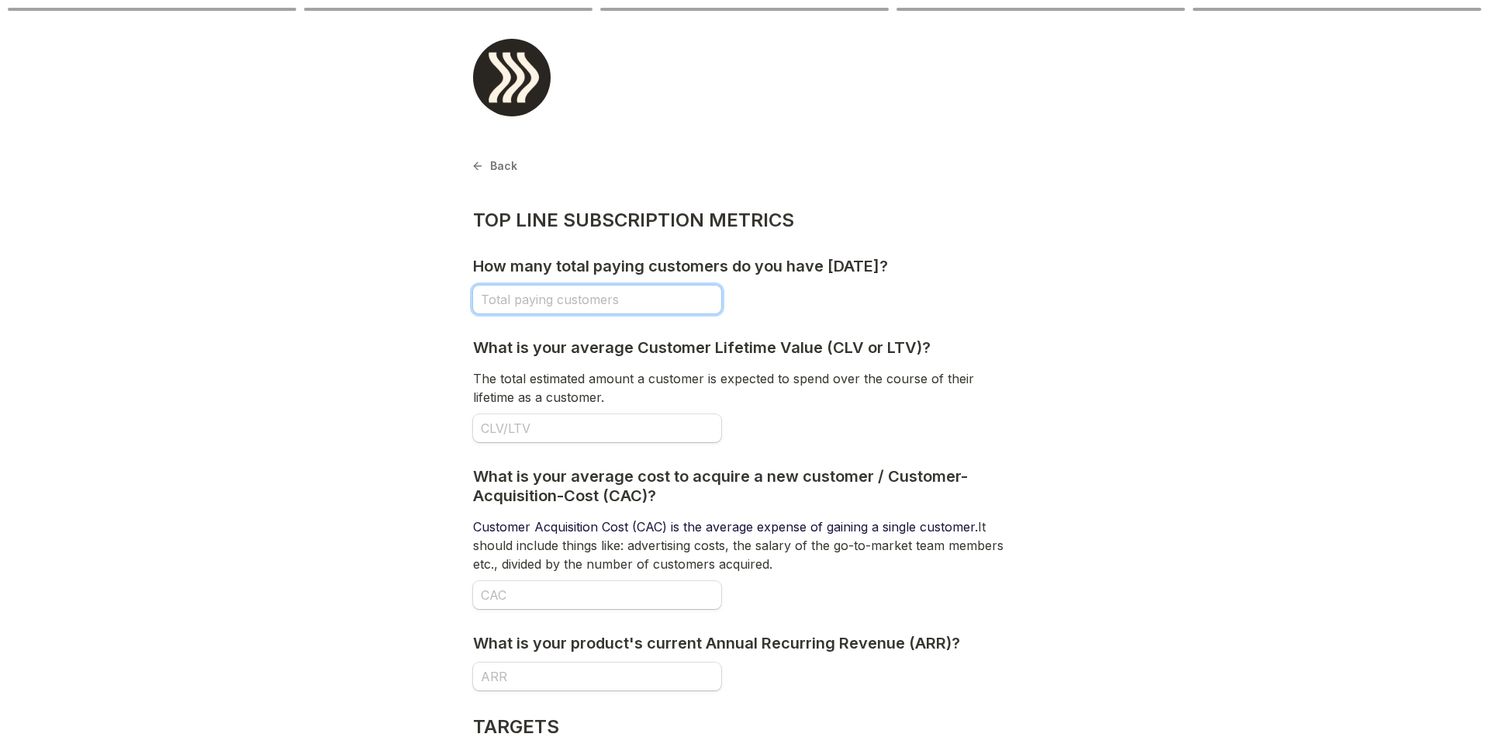
click at [570, 302] on input "How many total paying customers do you have today?" at bounding box center [597, 299] width 248 height 28
type input "459,000"
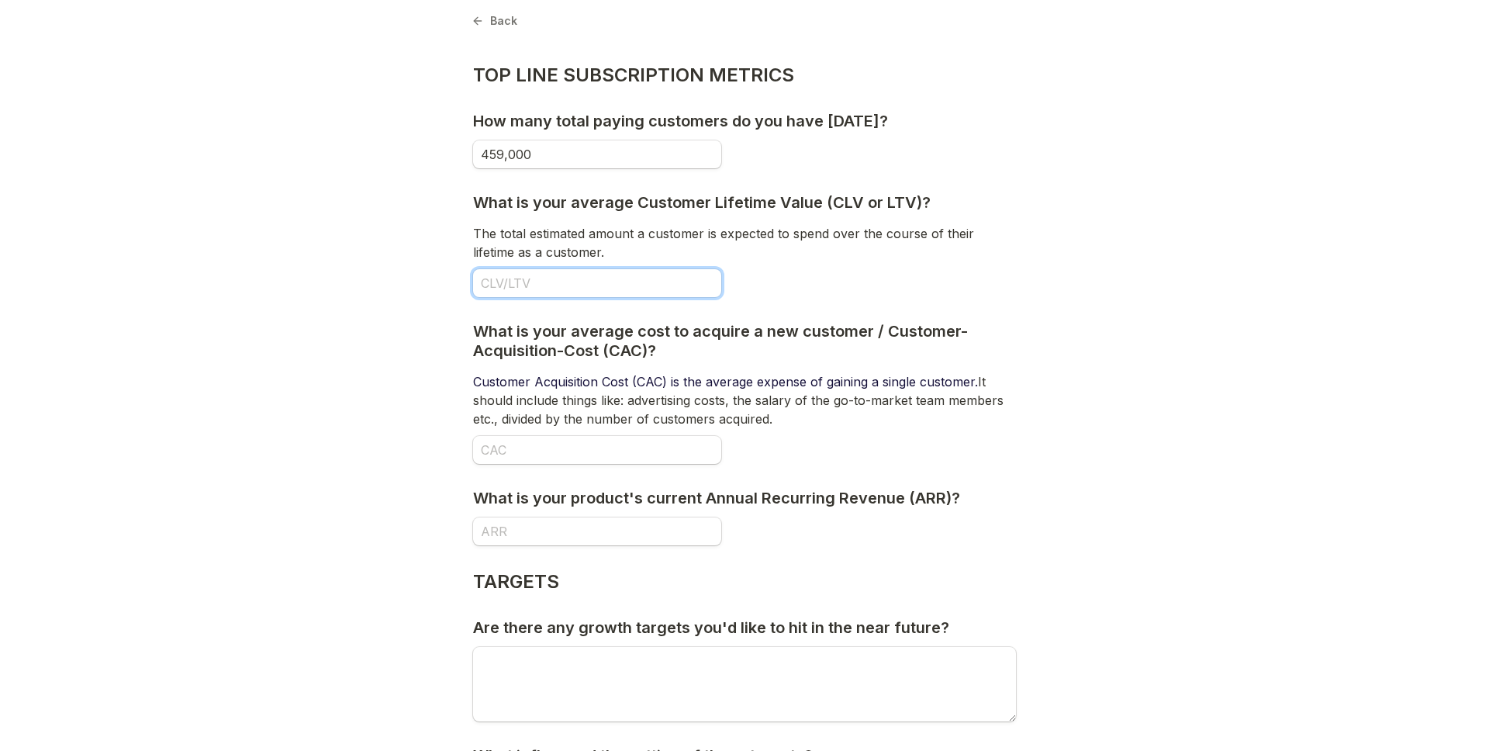
scroll to position [287, 0]
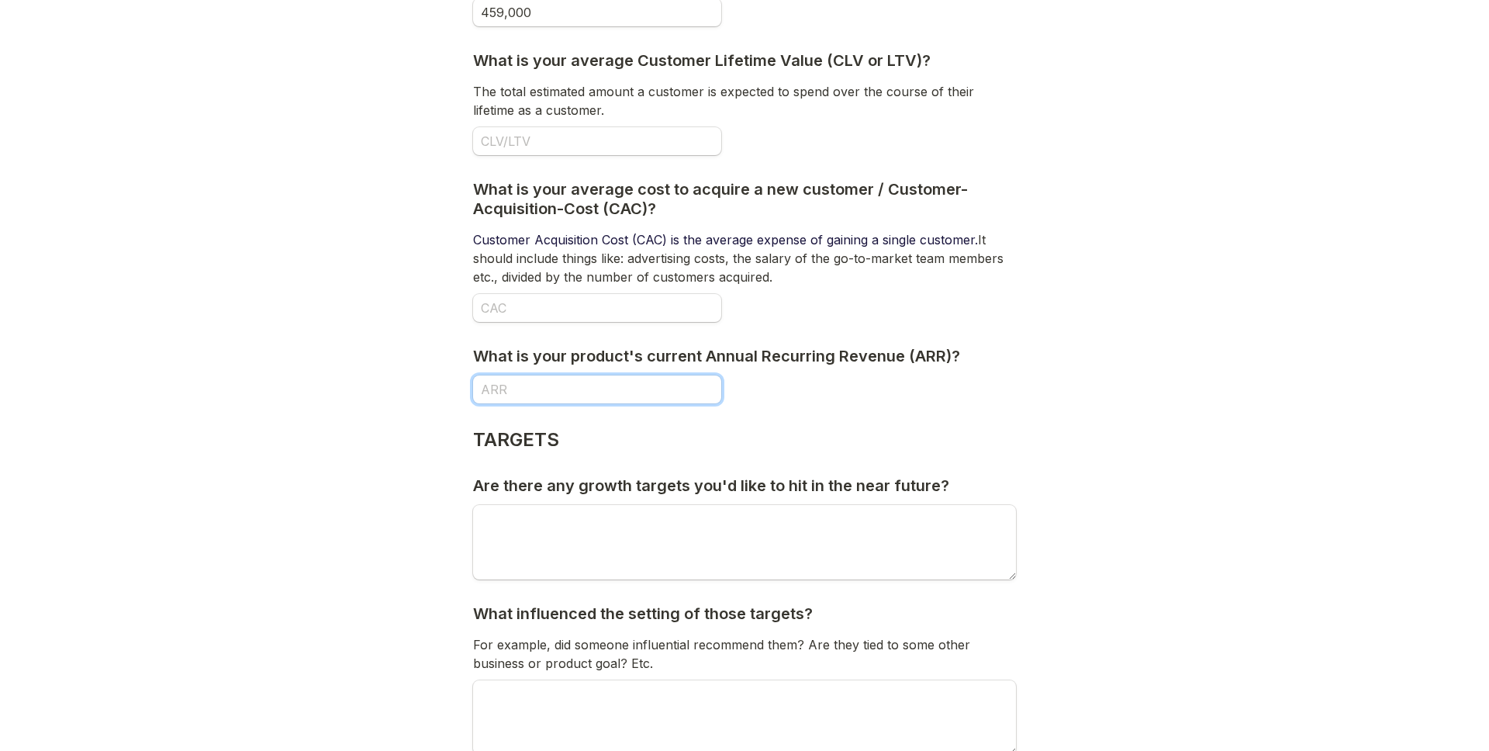
click at [703, 387] on input "What is your product's current Annual Recurring Revenue (ARR)?" at bounding box center [597, 389] width 248 height 28
click at [904, 358] on p "What is your product's current Annual Recurring Revenue (ARR)?" at bounding box center [716, 356] width 487 height 19
click at [955, 353] on p "What is your product's current Annual Recurring Revenue (ARR)?" at bounding box center [716, 356] width 487 height 19
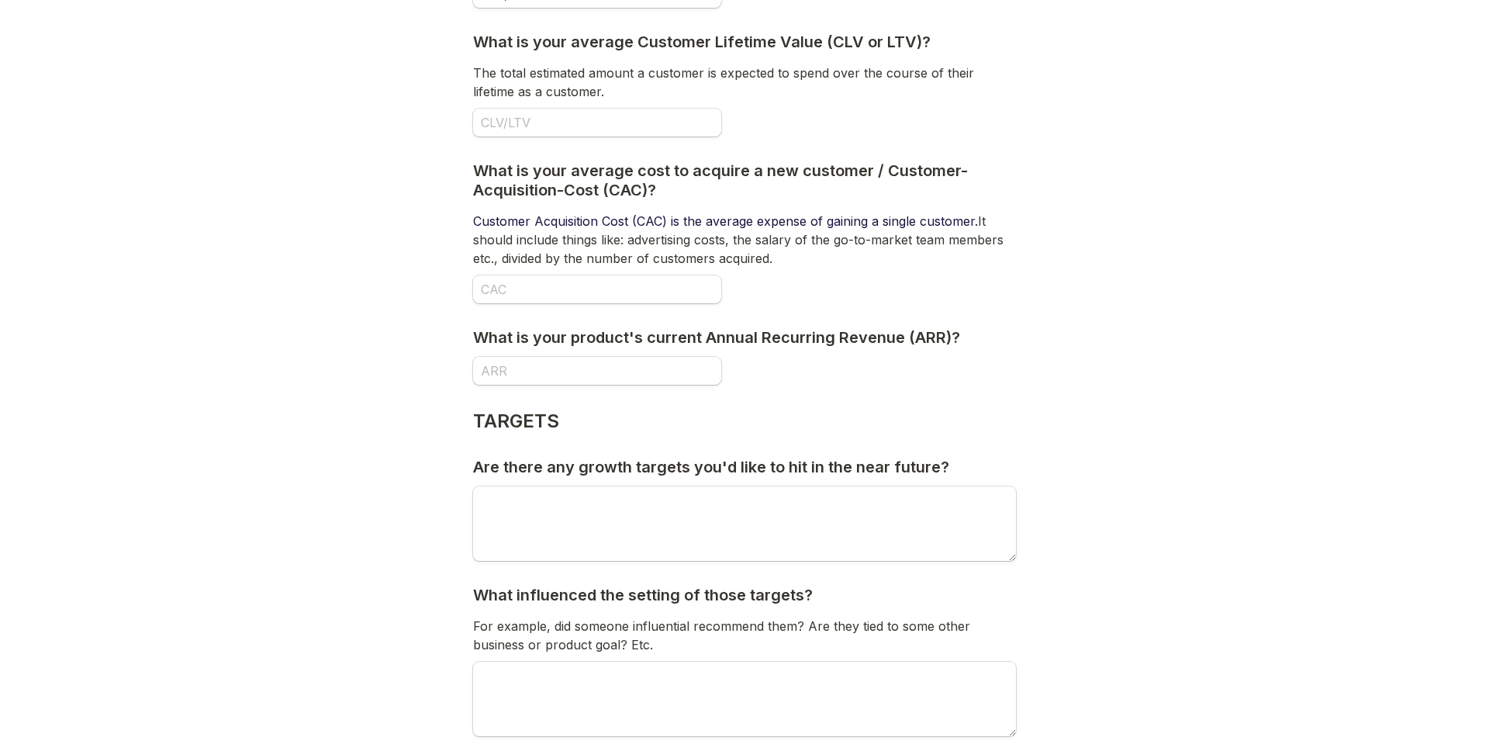
scroll to position [416, 0]
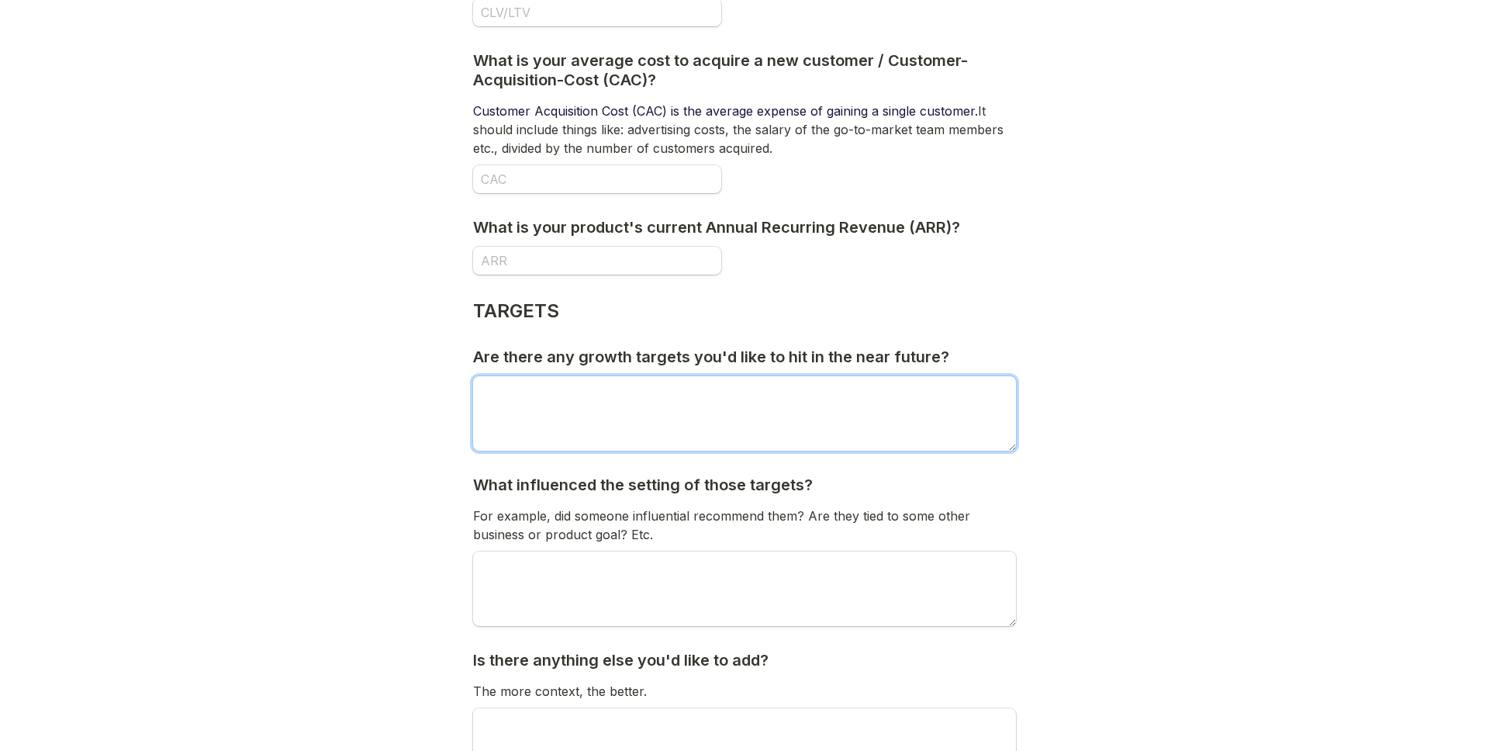
click at [888, 402] on textarea "Are there any growth targets you'd like to hit in the near future?" at bounding box center [744, 413] width 543 height 74
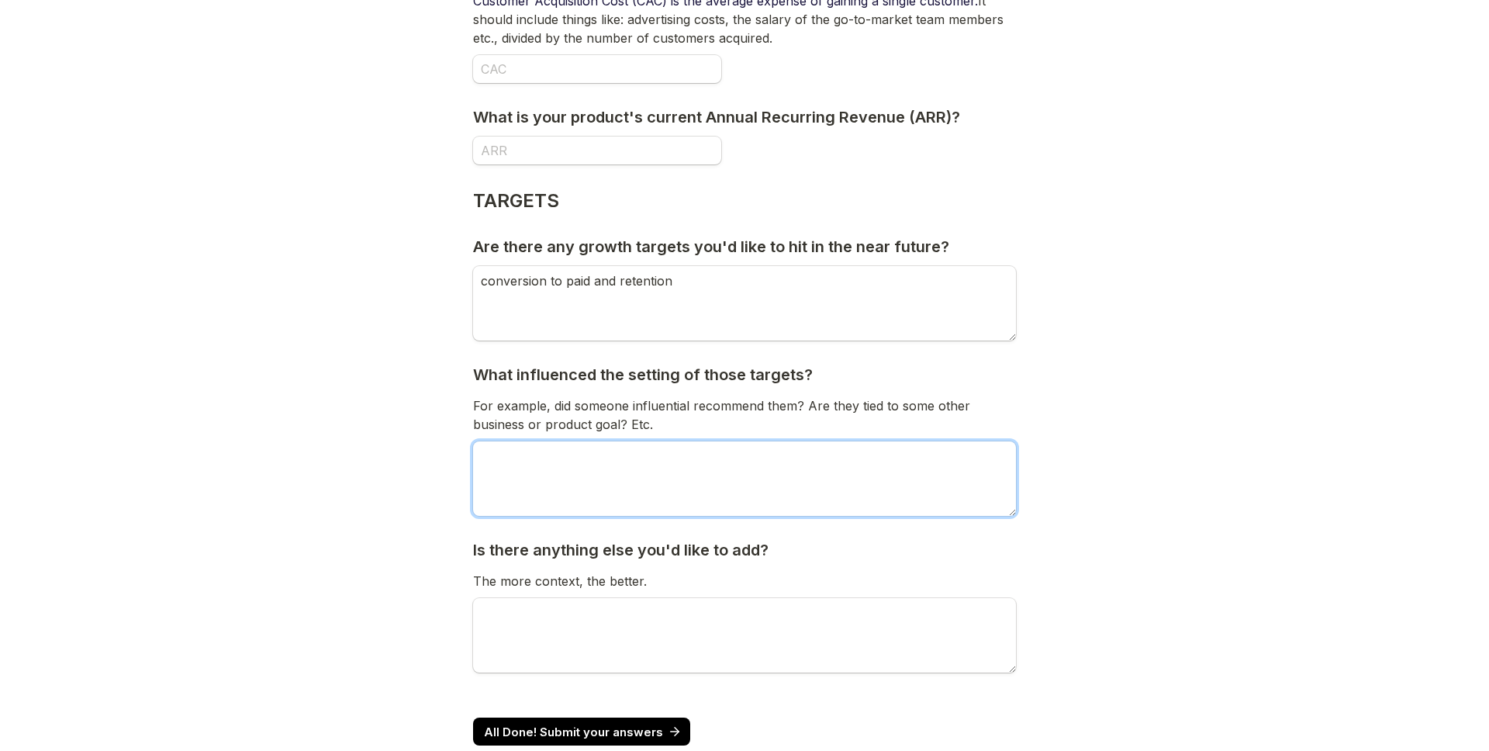
scroll to position [527, 0]
click at [679, 461] on textarea "What influenced the setting of those targets?" at bounding box center [744, 477] width 543 height 74
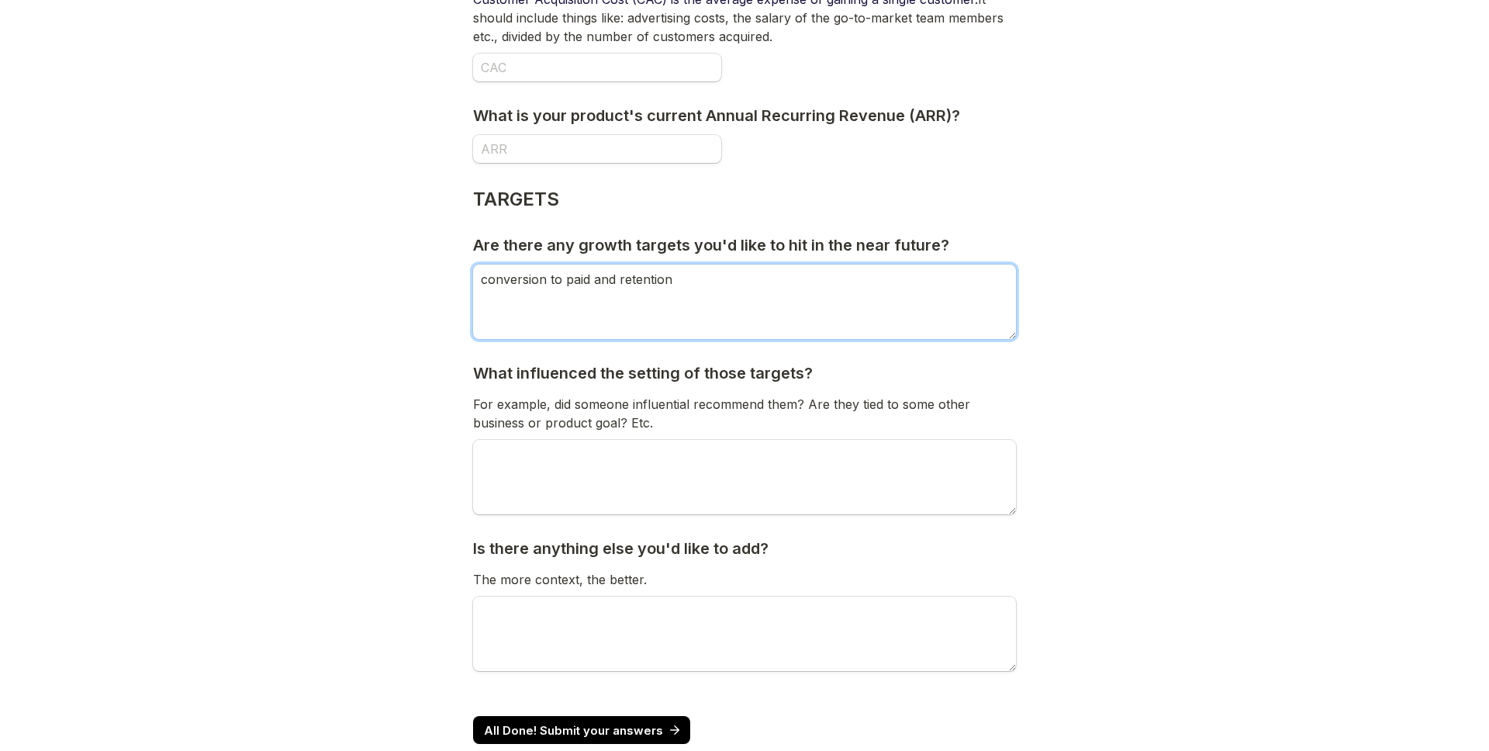
click at [649, 281] on textarea "conversion to paid and retention" at bounding box center [744, 301] width 543 height 74
type textarea "increase conversion to paid and retention"
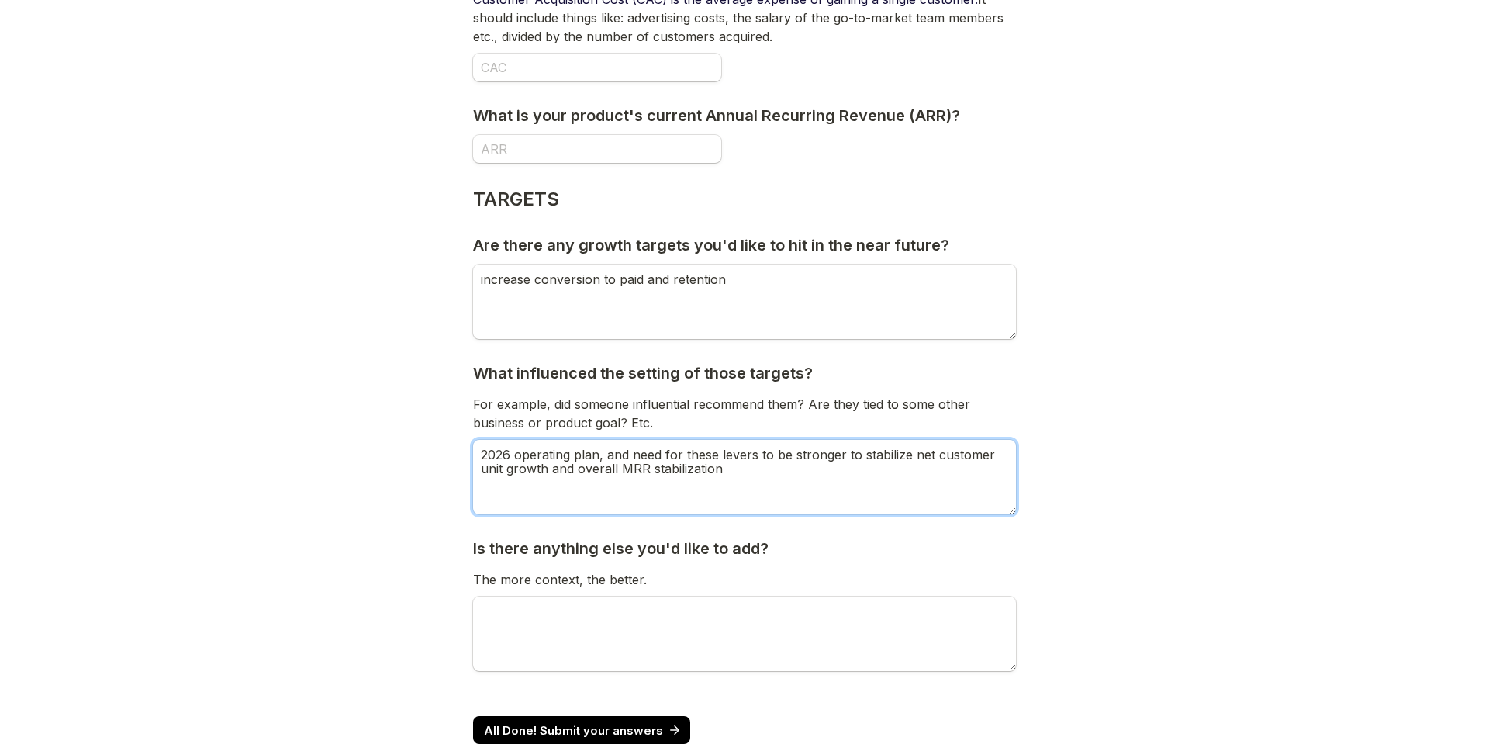
scroll to position [297, 0]
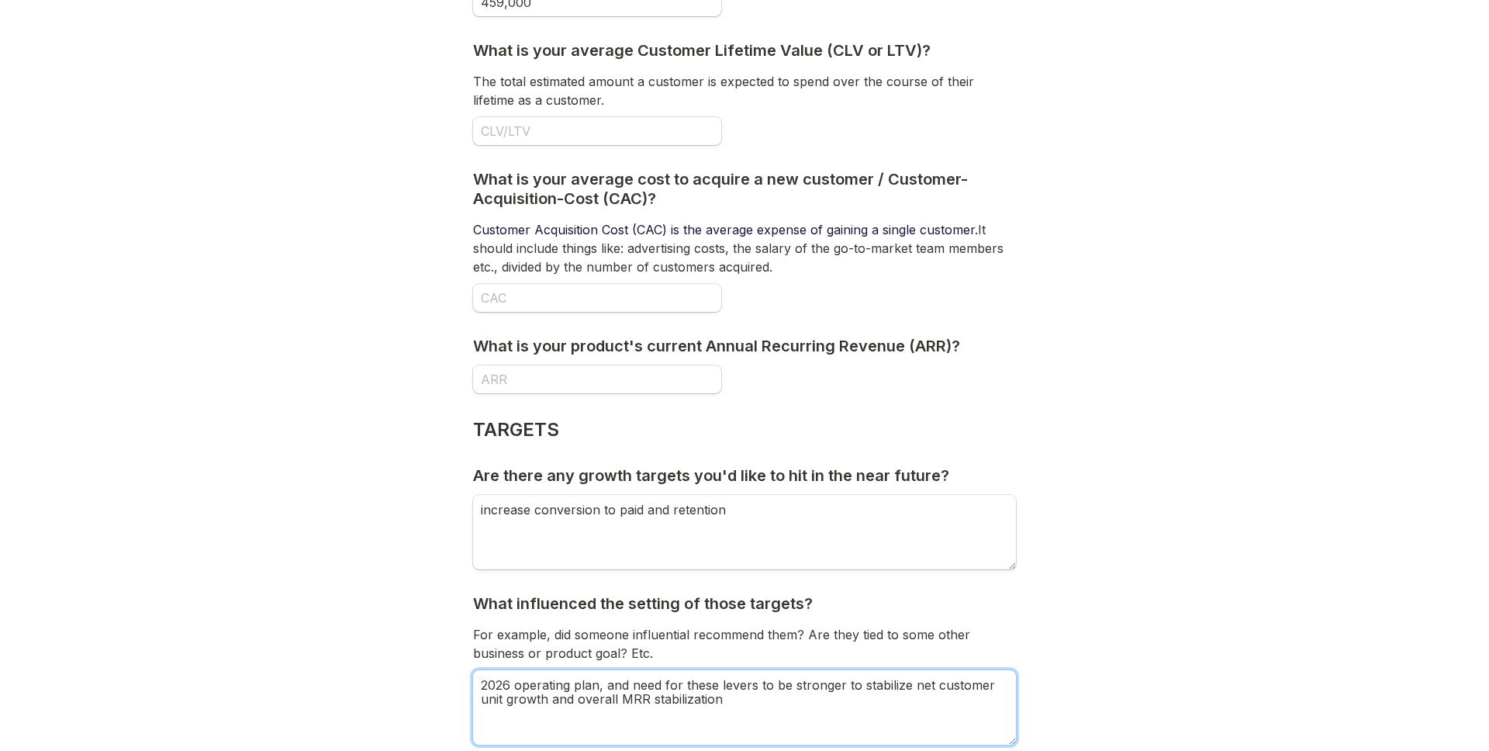
type textarea "2026 operating plan, and need for these levers to be stronger to stabilize net …"
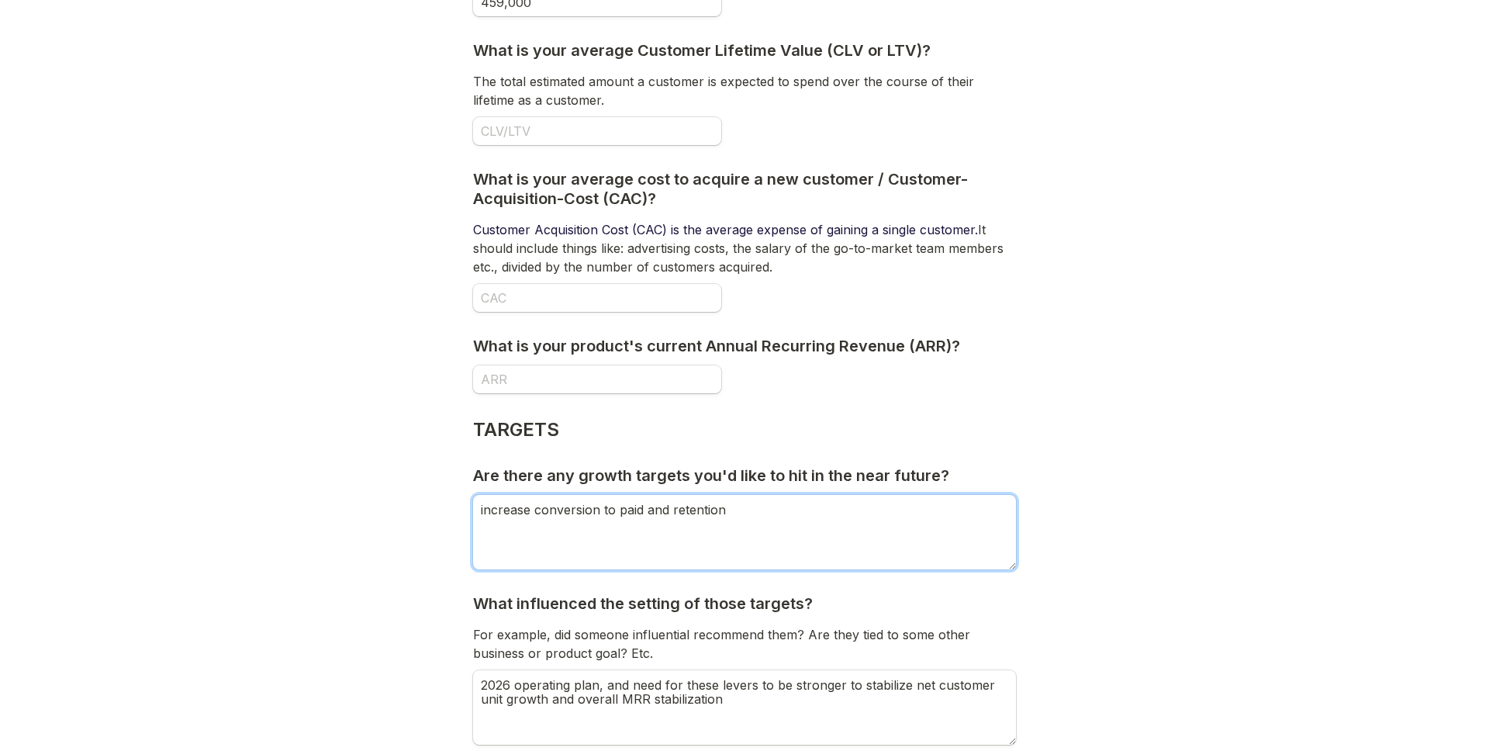
click at [713, 511] on textarea "increase conversion to paid and retention" at bounding box center [744, 532] width 543 height 74
click at [724, 510] on textarea "increase conversion to paid and retention" at bounding box center [744, 532] width 543 height 74
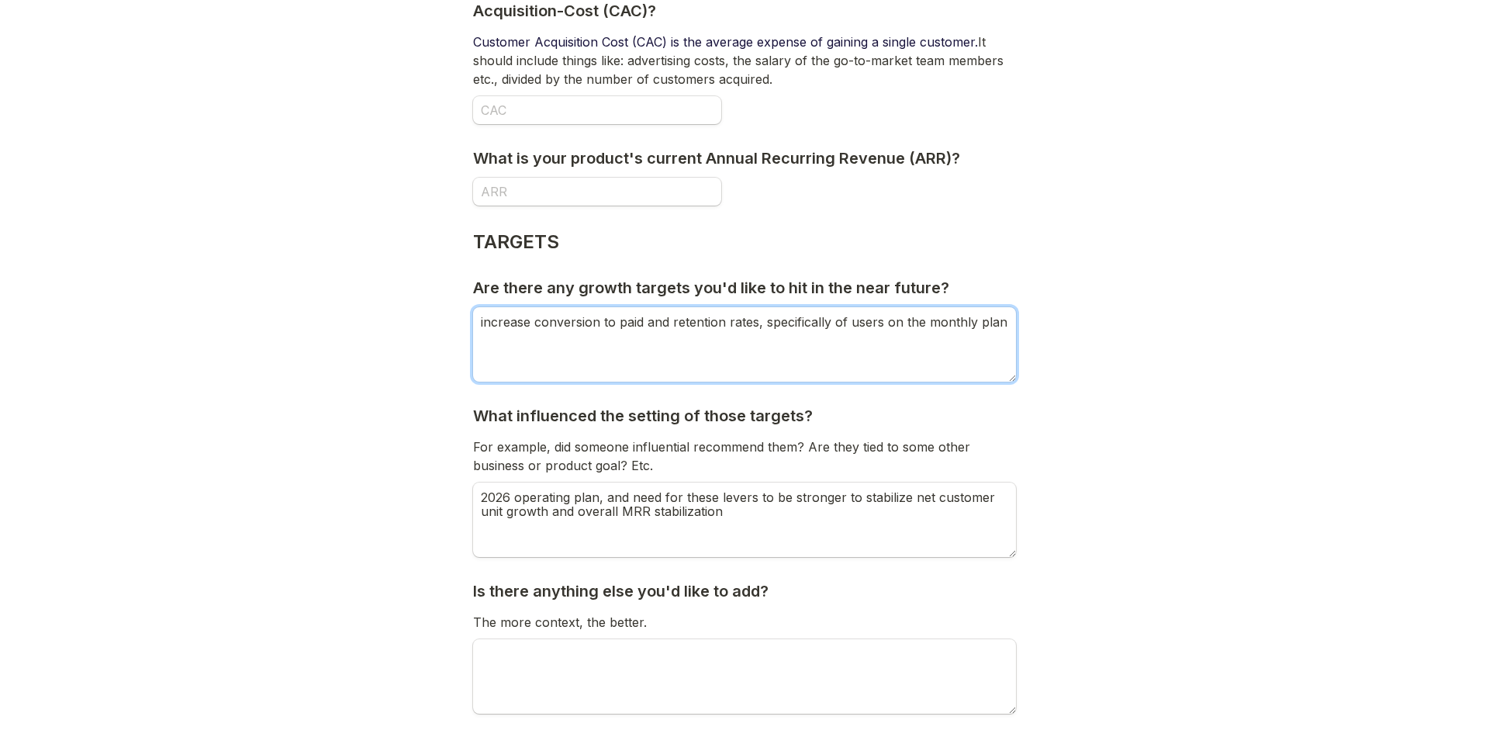
scroll to position [567, 0]
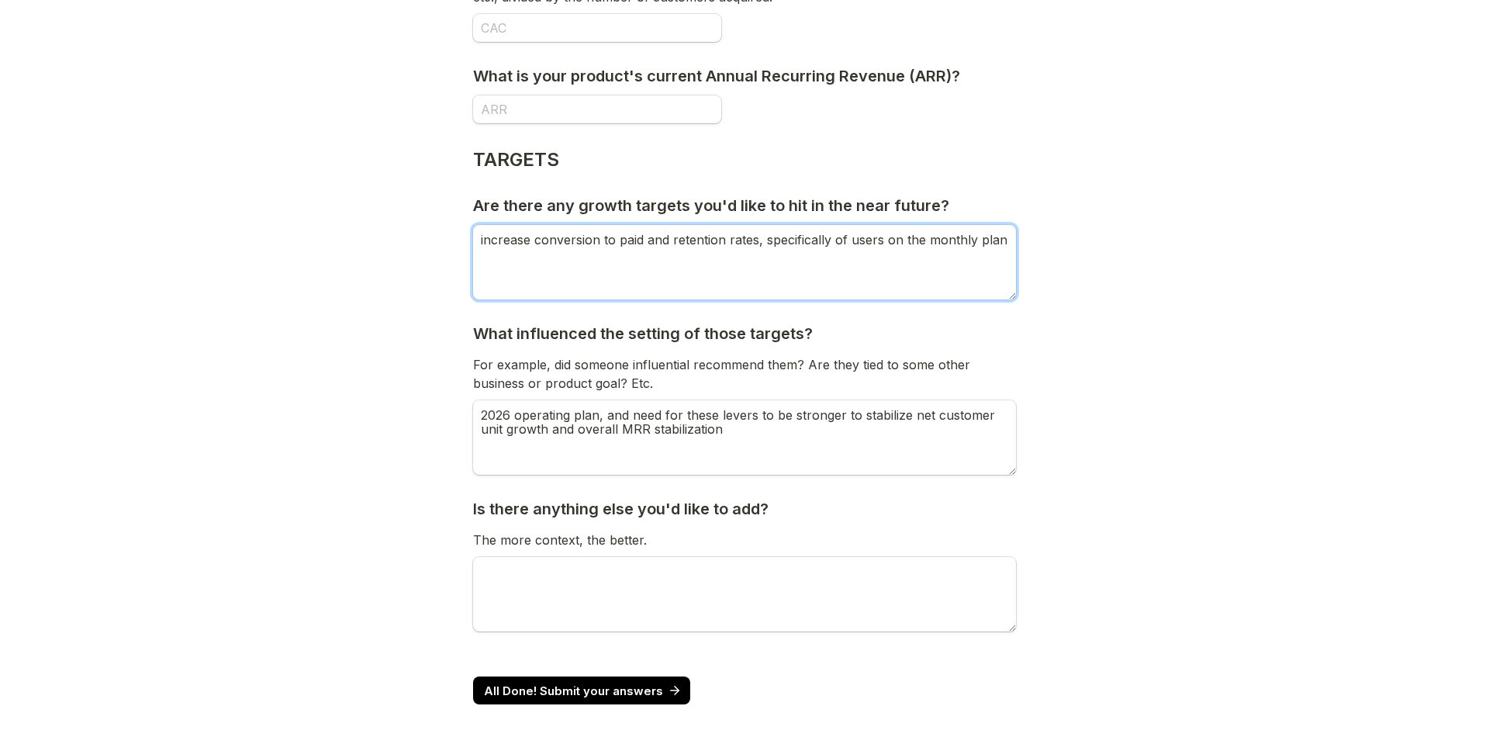
type textarea "increase conversion to paid and retention rates, specifically of users on the m…"
click at [556, 706] on form "Page 5 of 6 TOP LINE SUBSCRIPTION METRICS How many total paying customers do yo…" at bounding box center [744, 168] width 543 height 1086
click at [561, 698] on button "All Done! Submit your answers" at bounding box center [581, 690] width 217 height 28
